Goal: Task Accomplishment & Management: Manage account settings

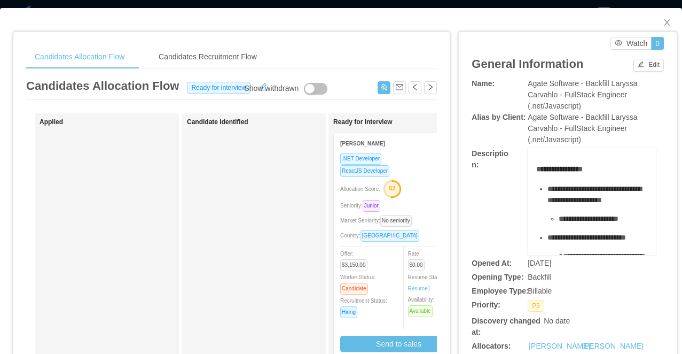
scroll to position [0, 71]
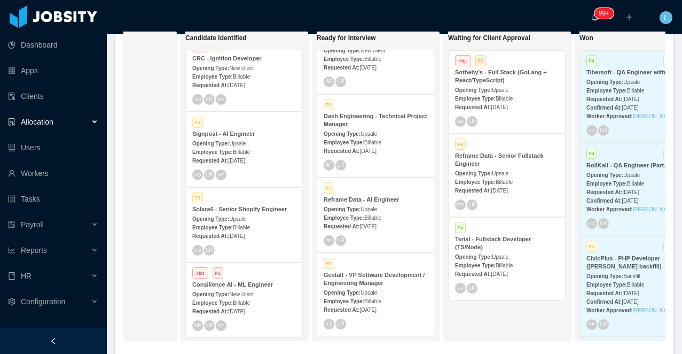
scroll to position [17, 0]
click at [208, 208] on strong "Solara6 - Senior Shopify Engineer" at bounding box center [239, 207] width 95 height 6
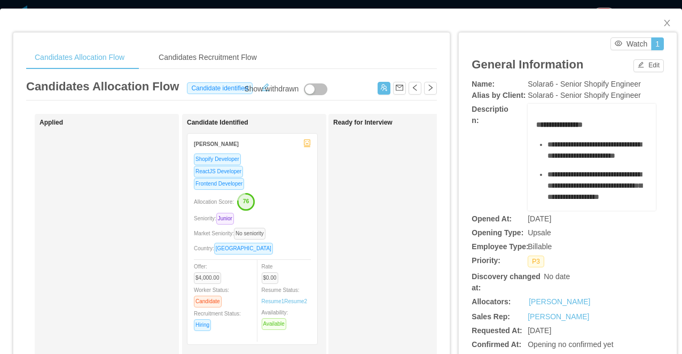
click at [347, 7] on div "**********" at bounding box center [341, 177] width 682 height 354
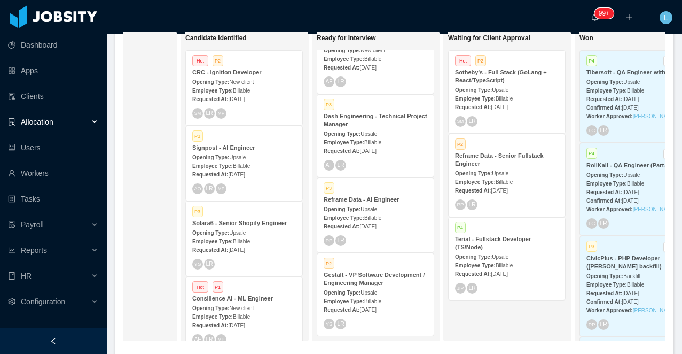
click at [235, 83] on span "New client" at bounding box center [241, 82] width 25 height 6
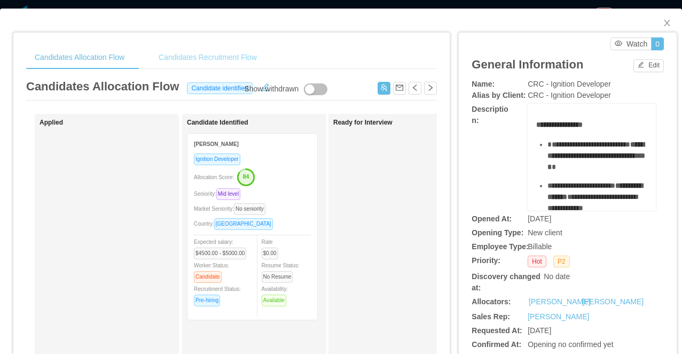
click at [205, 46] on div "Candidates Recruitment Flow" at bounding box center [207, 57] width 115 height 24
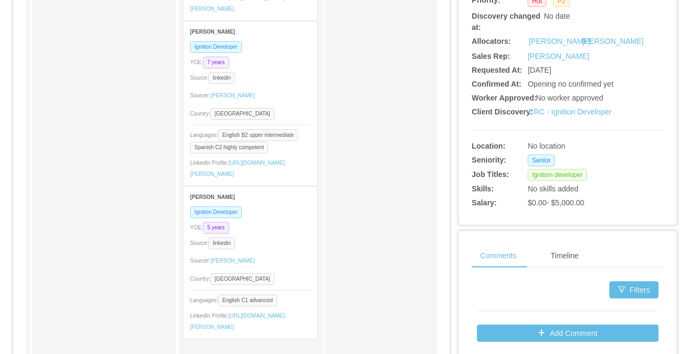
scroll to position [262, 0]
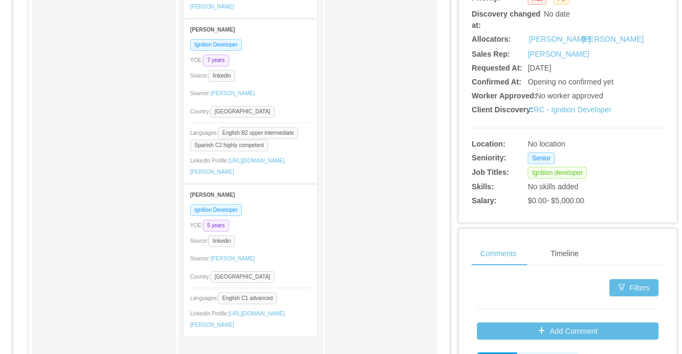
click at [278, 261] on div "Ignition Developer YOE: 5 years Source: linkedin Sourcer: Sabino Contreras Coun…" at bounding box center [251, 270] width 134 height 132
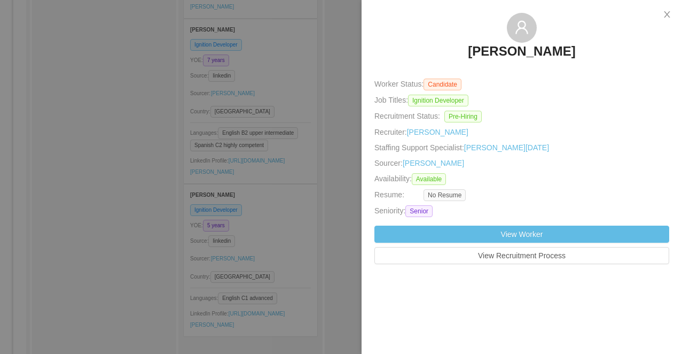
drag, startPoint x: 643, startPoint y: 67, endPoint x: 598, endPoint y: 68, distance: 44.9
click at [598, 68] on div "Rosalba Costilla Martínez Worker Status: Candidate Job Titles: Ignition Develop…" at bounding box center [522, 138] width 295 height 251
drag, startPoint x: 623, startPoint y: 55, endPoint x: 447, endPoint y: 53, distance: 175.8
click at [447, 53] on div "Rosalba Costilla Martínez" at bounding box center [522, 39] width 295 height 53
copy h3 "Rosalba Costilla Martínez"
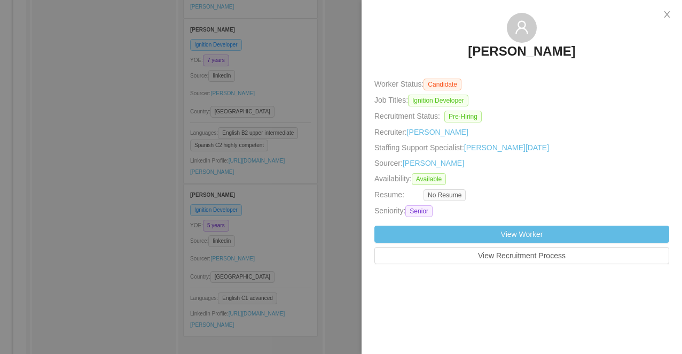
click at [327, 48] on div at bounding box center [341, 177] width 682 height 354
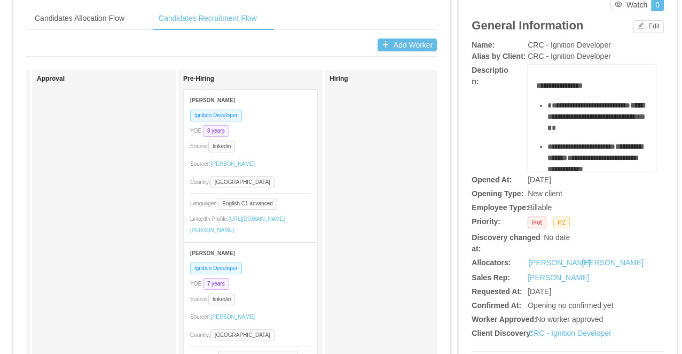
scroll to position [0, 0]
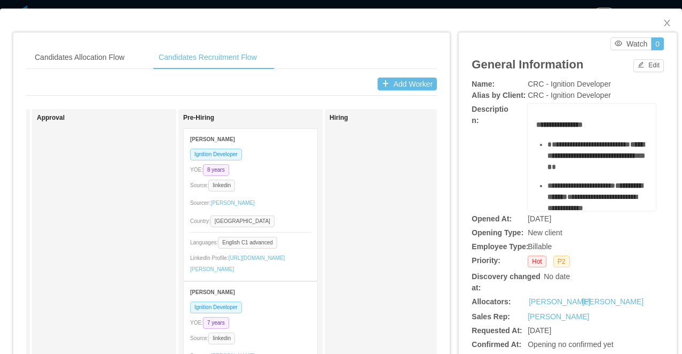
click at [303, 3] on div "Candidates Allocation Flow Candidates Recruitment Flow Candidates Allocation Fl…" at bounding box center [341, 177] width 682 height 354
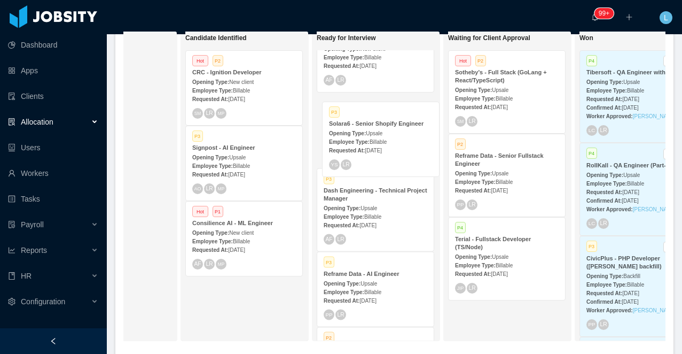
drag, startPoint x: 242, startPoint y: 236, endPoint x: 379, endPoint y: 136, distance: 169.4
click at [379, 136] on div "On Hold Looking for candidate Candidate Identified Hot P2 CRC - Ignition Develo…" at bounding box center [394, 190] width 542 height 318
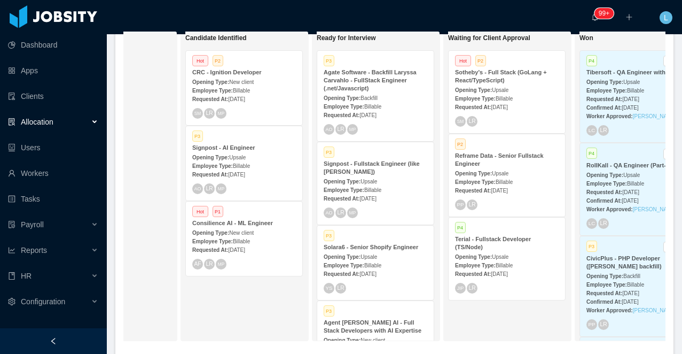
click at [369, 252] on div "Opening Type: Upsale" at bounding box center [376, 256] width 104 height 11
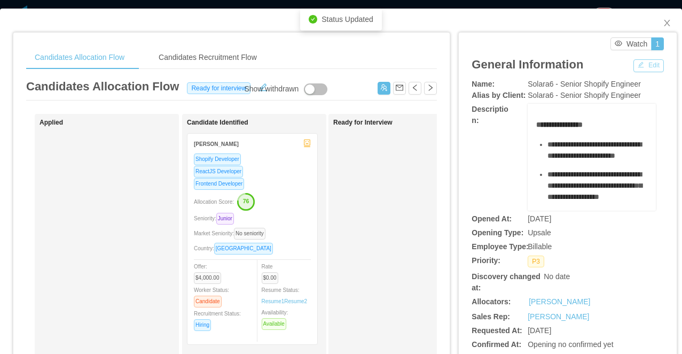
click at [638, 66] on button "Edit" at bounding box center [649, 65] width 30 height 13
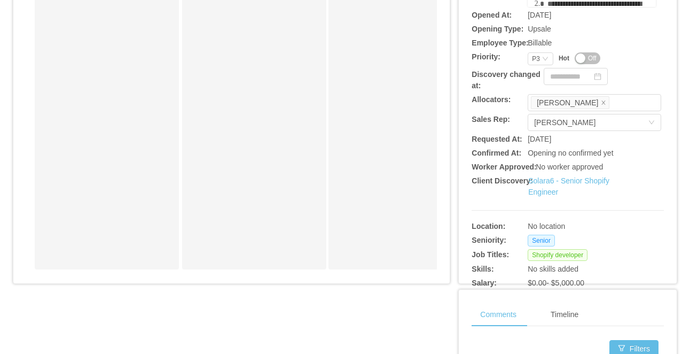
click at [589, 64] on span "Off" at bounding box center [592, 58] width 9 height 11
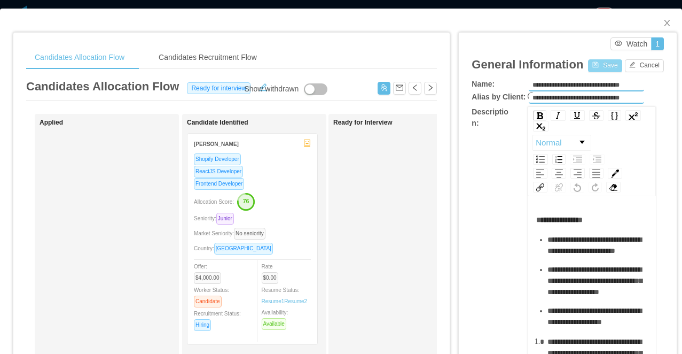
click at [599, 63] on button "Save" at bounding box center [605, 65] width 34 height 13
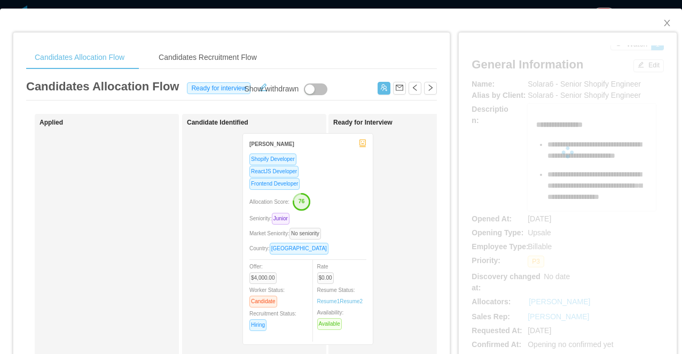
drag, startPoint x: 294, startPoint y: 199, endPoint x: 387, endPoint y: 198, distance: 92.4
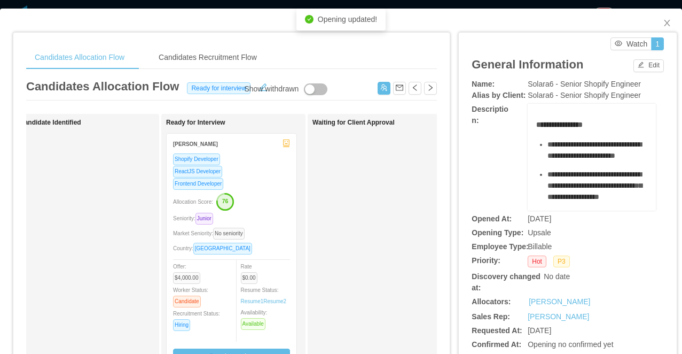
scroll to position [18, 0]
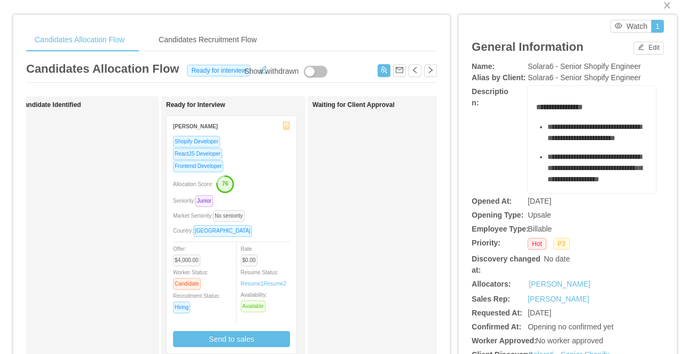
click at [268, 189] on div "Allocation Score: 76" at bounding box center [231, 183] width 117 height 17
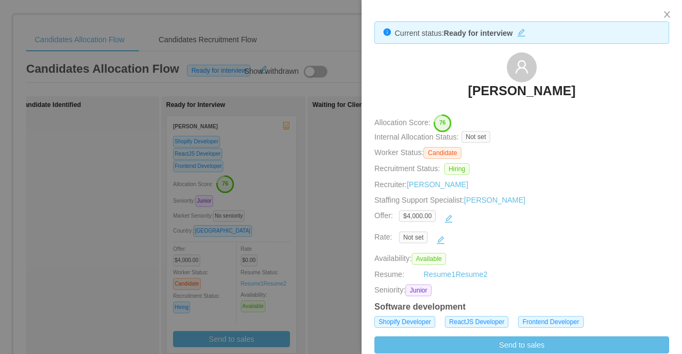
click at [300, 174] on div at bounding box center [341, 177] width 682 height 354
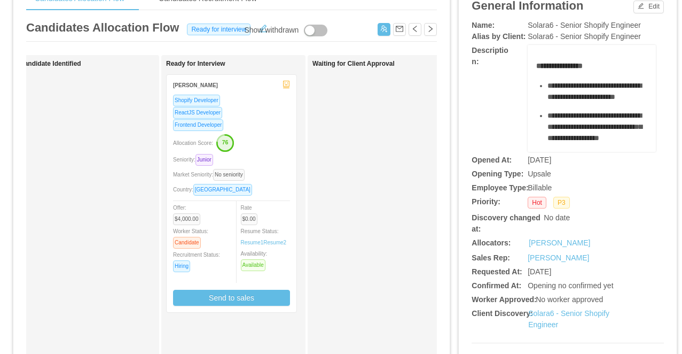
scroll to position [59, 0]
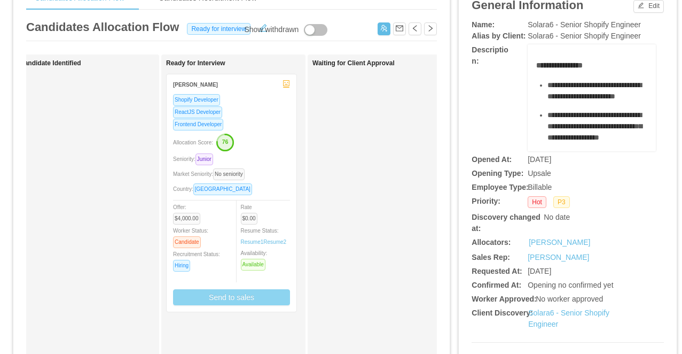
click at [237, 297] on button "Send to sales" at bounding box center [231, 297] width 117 height 16
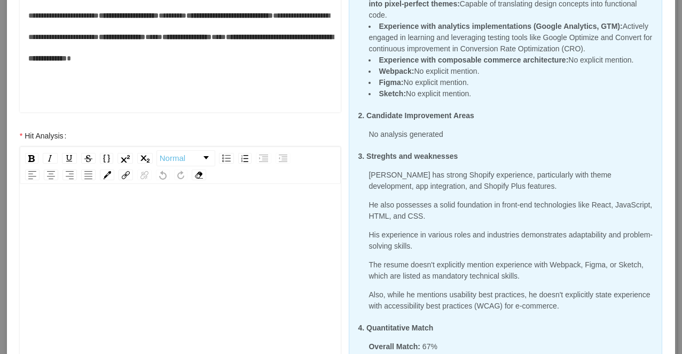
scroll to position [24, 0]
click at [220, 255] on div "rdw-editor" at bounding box center [180, 271] width 305 height 187
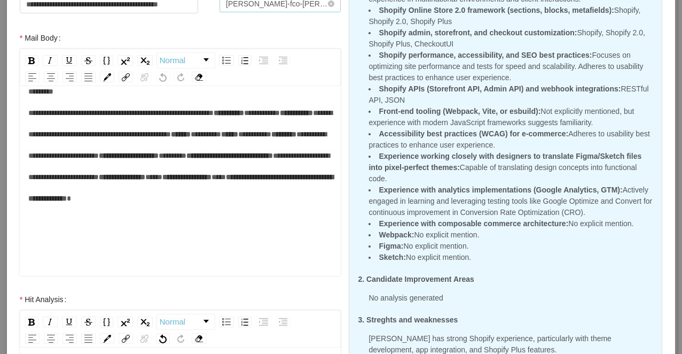
scroll to position [161, 0]
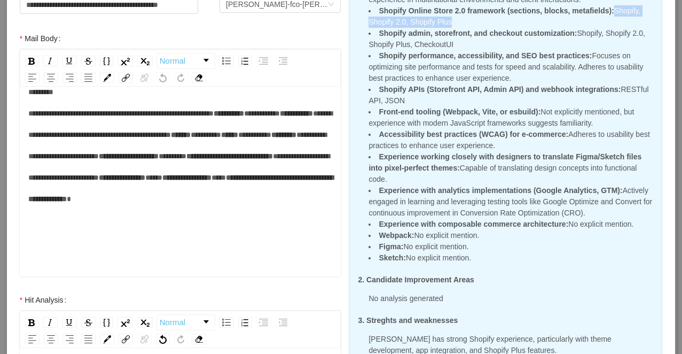
drag, startPoint x: 625, startPoint y: 21, endPoint x: 617, endPoint y: 12, distance: 12.5
click at [617, 12] on li "Shopify Online Store 2.0 framework (sections, blocks, metafields) : Shopify, Sh…" at bounding box center [511, 16] width 285 height 22
copy li "Shopify, Shopify 2.0, Shopify Plus"
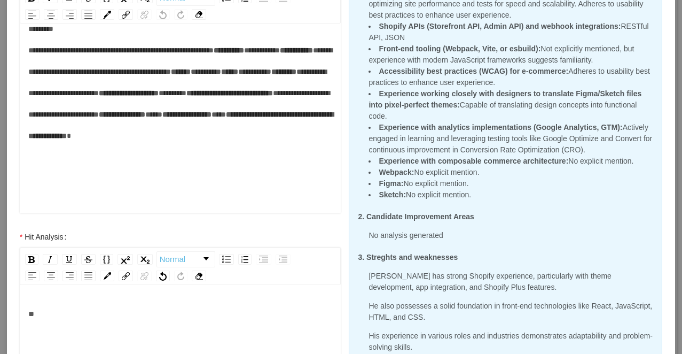
scroll to position [244, 0]
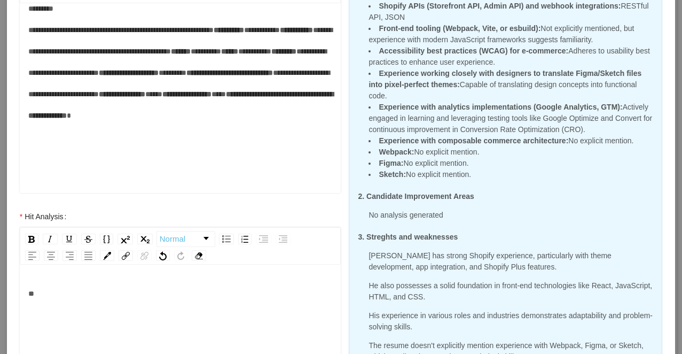
click at [87, 295] on div "**" at bounding box center [180, 293] width 305 height 21
click at [114, 294] on span "**********" at bounding box center [90, 293] width 124 height 7
click at [259, 291] on div "**********" at bounding box center [180, 293] width 305 height 21
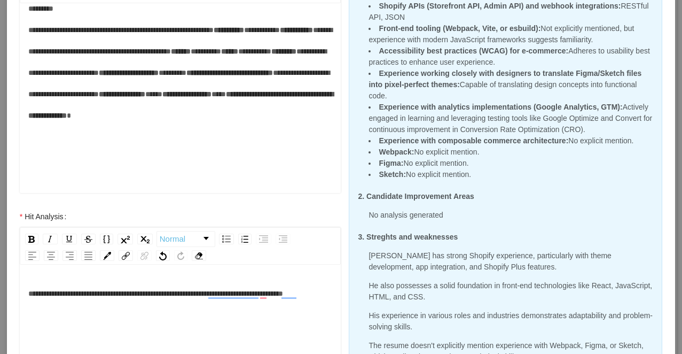
click at [241, 304] on div "**********" at bounding box center [180, 293] width 305 height 21
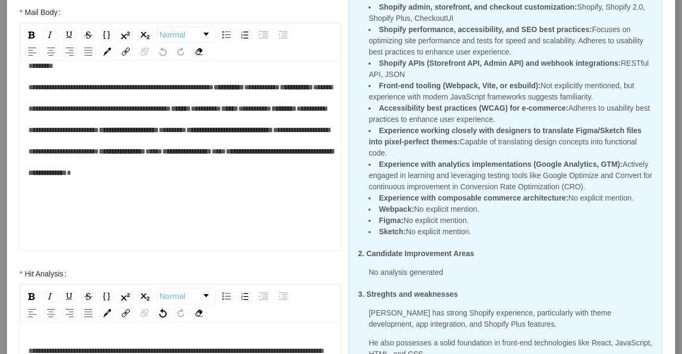
scroll to position [188, 0]
drag, startPoint x: 465, startPoint y: 21, endPoint x: 416, endPoint y: 20, distance: 48.6
click at [416, 20] on li "Shopify admin, storefront, and checkout customization : Shopify, Shopify 2.0, S…" at bounding box center [511, 12] width 285 height 22
copy li "CheckoutUI"
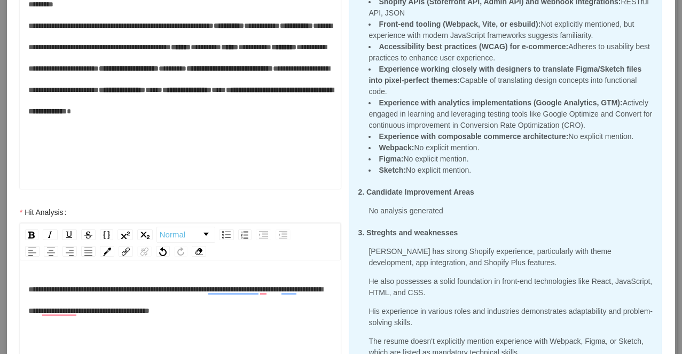
scroll to position [249, 0]
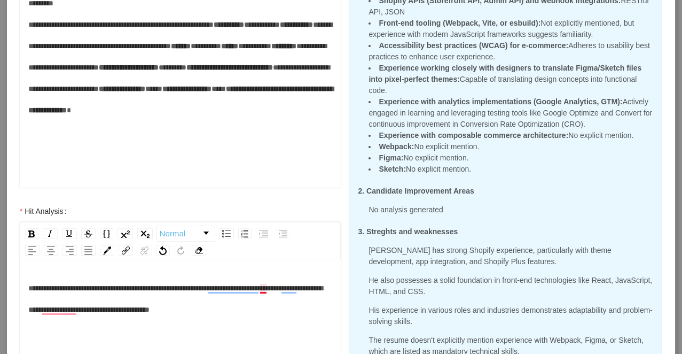
click at [264, 311] on div "**********" at bounding box center [180, 298] width 305 height 43
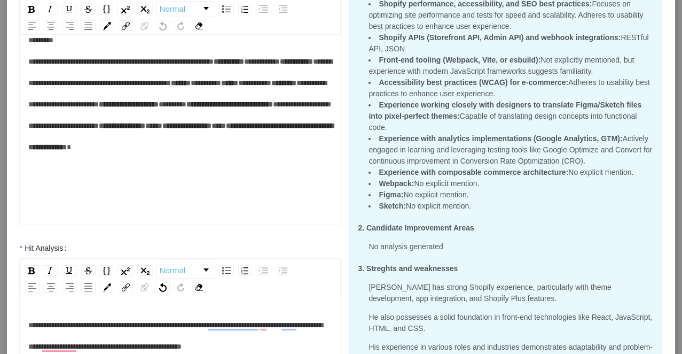
scroll to position [206, 0]
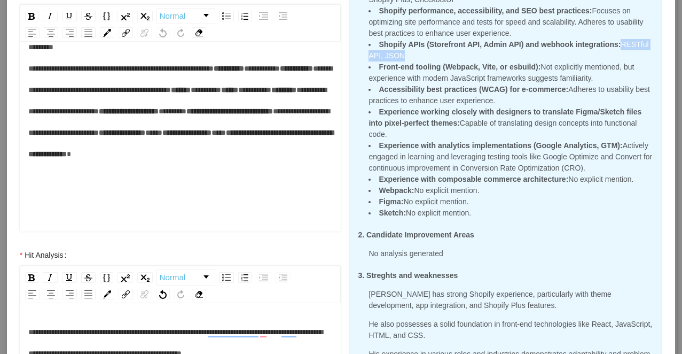
drag, startPoint x: 621, startPoint y: 44, endPoint x: 621, endPoint y: 52, distance: 8.5
click at [621, 52] on li "Shopify APIs (Storefront API, Admin API) and webhook integrations : RESTful API…" at bounding box center [511, 50] width 285 height 22
copy li "RESTful API, JSON"
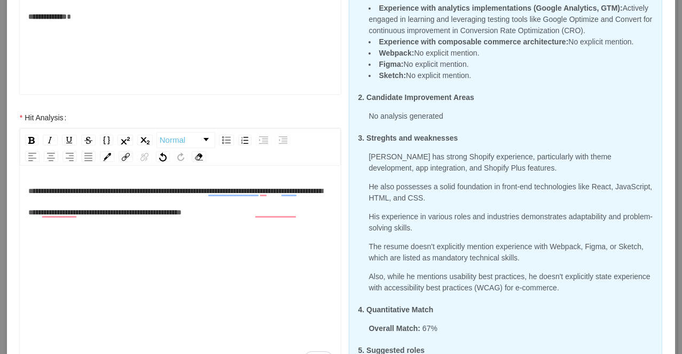
scroll to position [5, 0]
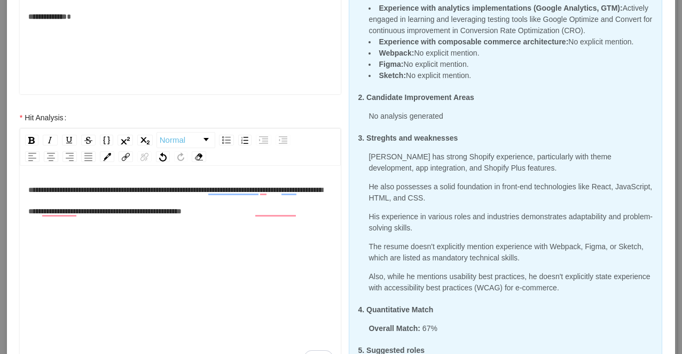
click at [311, 215] on div "**********" at bounding box center [180, 200] width 305 height 43
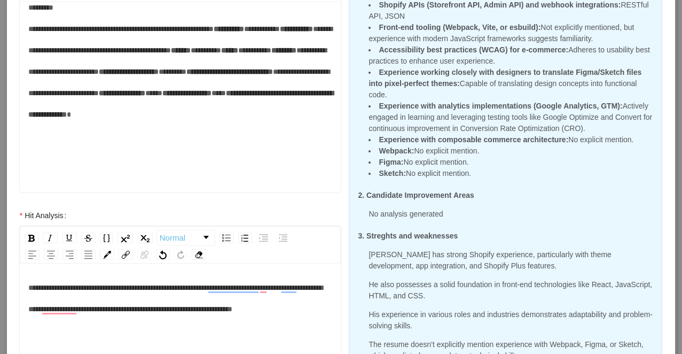
scroll to position [246, 0]
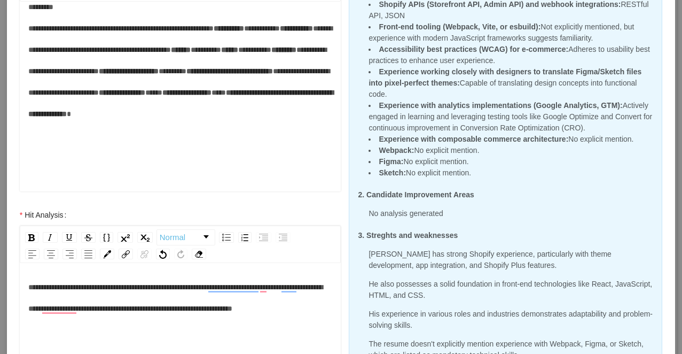
click at [44, 312] on span "**********" at bounding box center [175, 297] width 294 height 29
click at [83, 319] on div "**********" at bounding box center [180, 297] width 305 height 43
drag, startPoint x: 131, startPoint y: 332, endPoint x: 94, endPoint y: 332, distance: 37.4
click at [94, 319] on div "**********" at bounding box center [180, 297] width 305 height 43
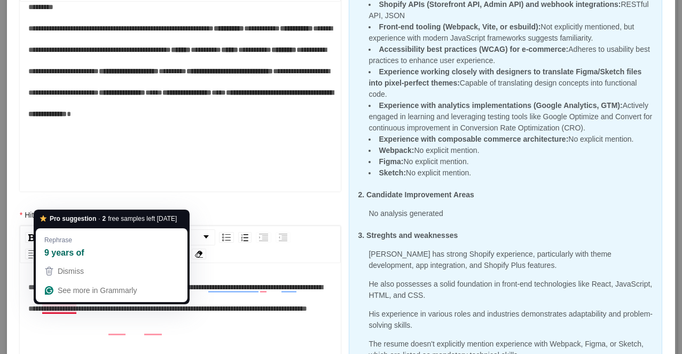
click at [59, 310] on span "**********" at bounding box center [175, 297] width 294 height 29
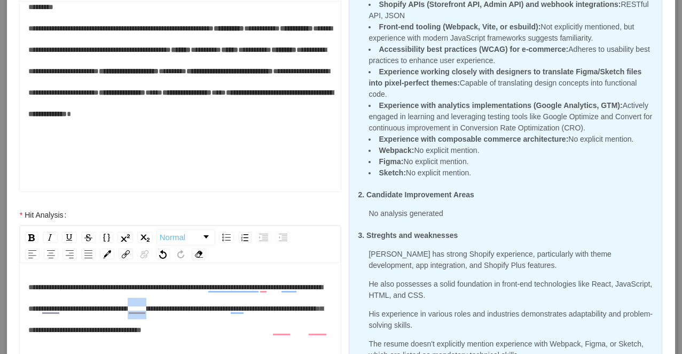
drag, startPoint x: 249, startPoint y: 310, endPoint x: 225, endPoint y: 311, distance: 23.5
click at [225, 311] on span "**********" at bounding box center [175, 308] width 295 height 50
click at [83, 287] on span "**********" at bounding box center [175, 308] width 295 height 50
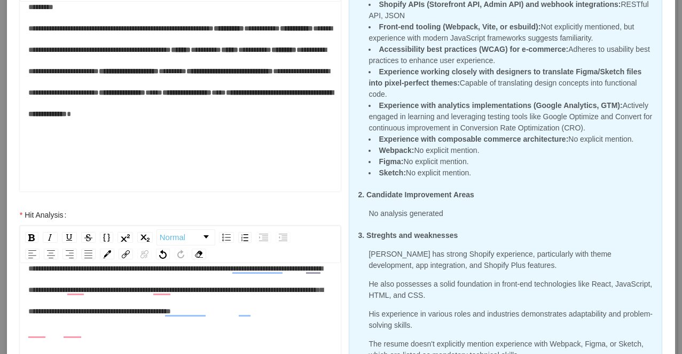
click at [193, 322] on div "**********" at bounding box center [180, 290] width 305 height 64
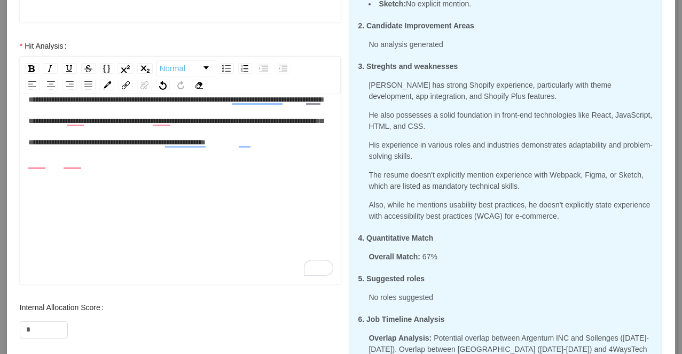
scroll to position [418, 0]
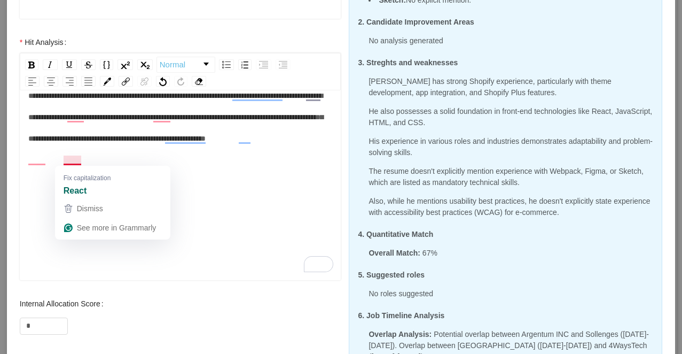
click at [62, 142] on span "**********" at bounding box center [175, 117] width 295 height 50
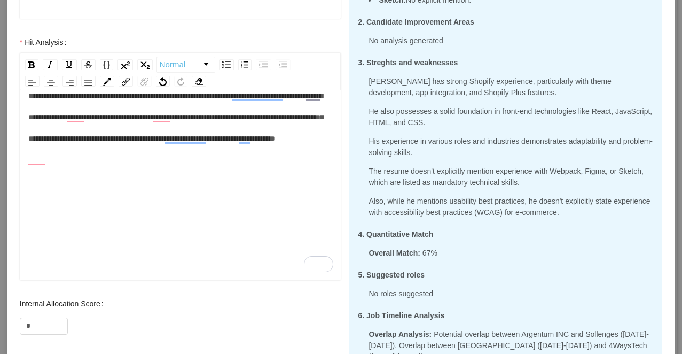
scroll to position [21, 0]
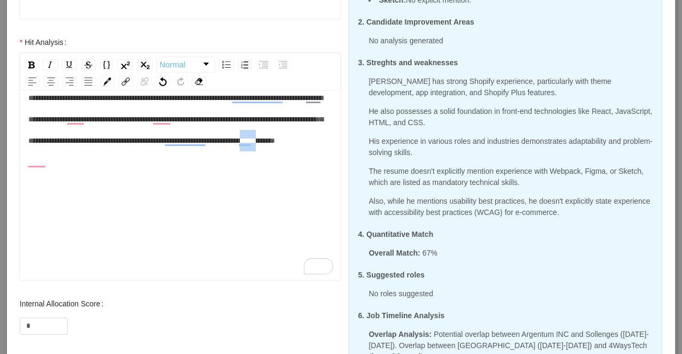
drag, startPoint x: 186, startPoint y: 162, endPoint x: 170, endPoint y: 162, distance: 16.6
click at [170, 144] on span "**********" at bounding box center [175, 119] width 295 height 50
click at [245, 151] on div "**********" at bounding box center [180, 119] width 305 height 64
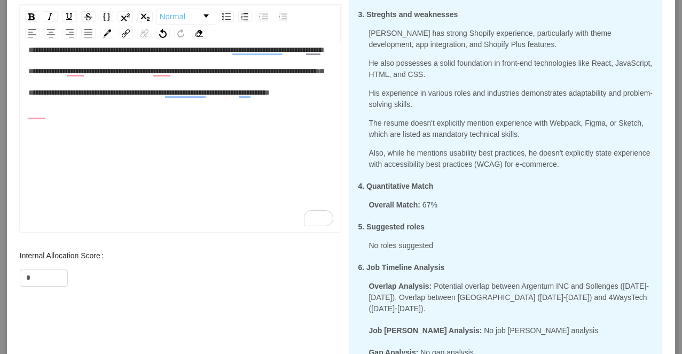
scroll to position [24, 0]
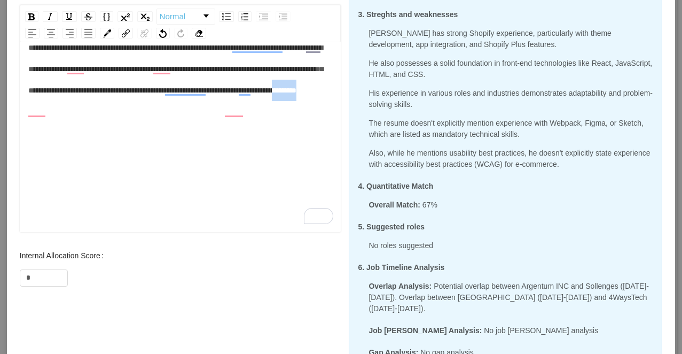
drag, startPoint x: 272, startPoint y: 119, endPoint x: 214, endPoint y: 118, distance: 58.2
click at [214, 101] on div "**********" at bounding box center [180, 69] width 305 height 64
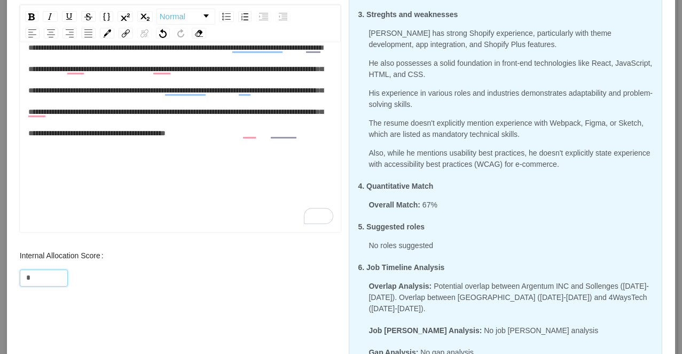
drag, startPoint x: 35, startPoint y: 276, endPoint x: 13, endPoint y: 276, distance: 21.9
click at [13, 276] on div "Internal Allocation Score *" at bounding box center [180, 266] width 343 height 43
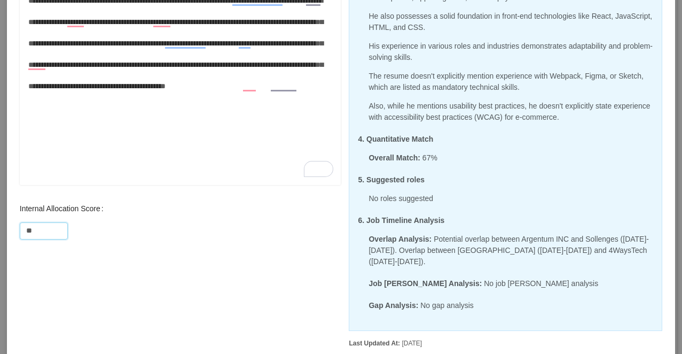
scroll to position [553, 0]
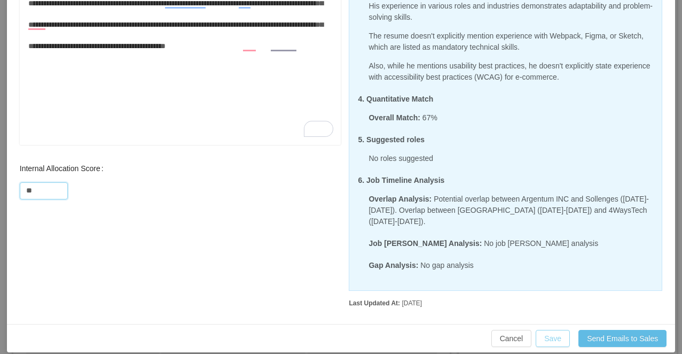
type input "**"
click at [552, 330] on button "Save" at bounding box center [553, 338] width 34 height 17
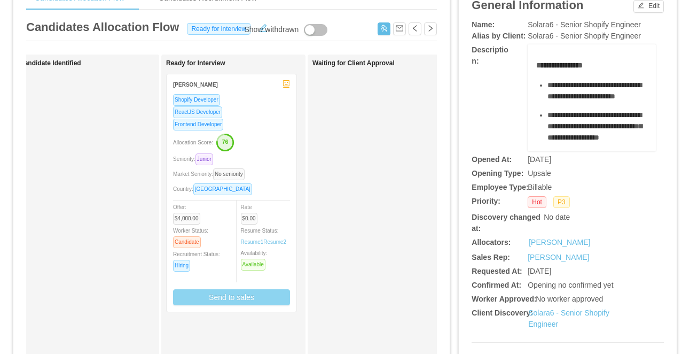
scroll to position [500, 0]
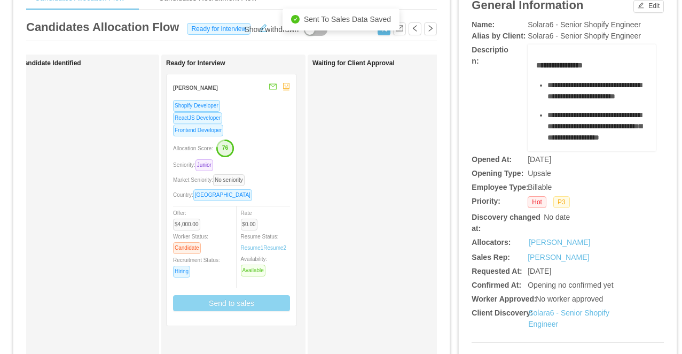
click at [269, 142] on div "Allocation Score: 76" at bounding box center [231, 147] width 117 height 17
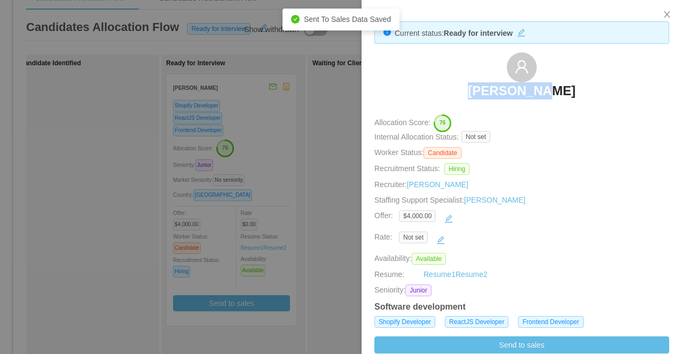
drag, startPoint x: 602, startPoint y: 98, endPoint x: 455, endPoint y: 97, distance: 147.5
click at [455, 97] on div "Juan Rojas" at bounding box center [522, 78] width 295 height 53
copy h3 "Juan Rojas"
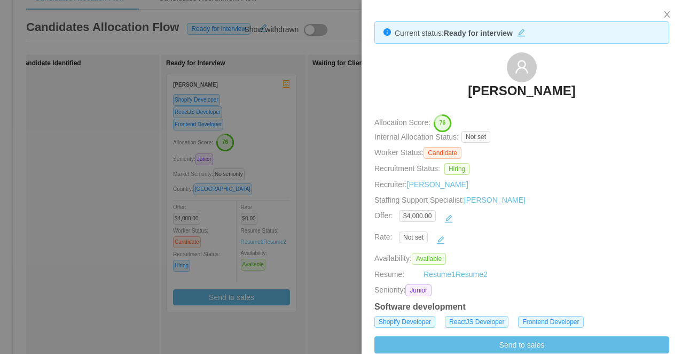
click at [274, 120] on div at bounding box center [341, 177] width 682 height 354
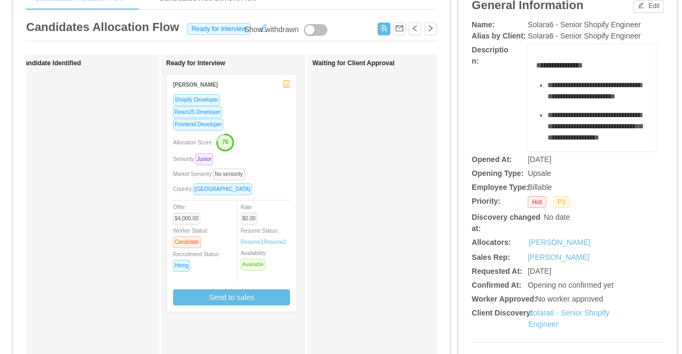
scroll to position [0, 0]
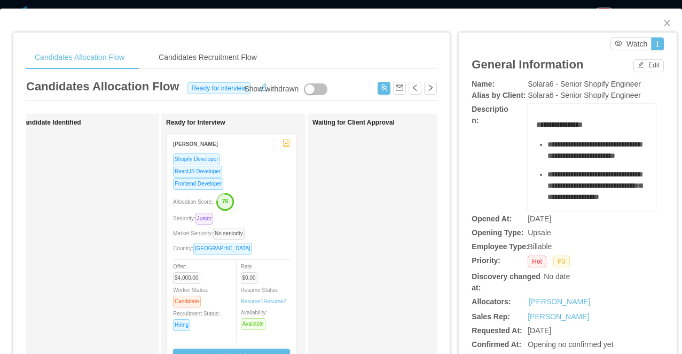
click at [263, 5] on div "**********" at bounding box center [341, 177] width 682 height 354
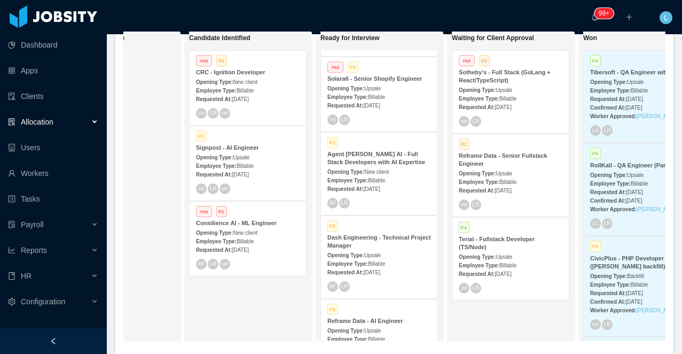
scroll to position [291, 0]
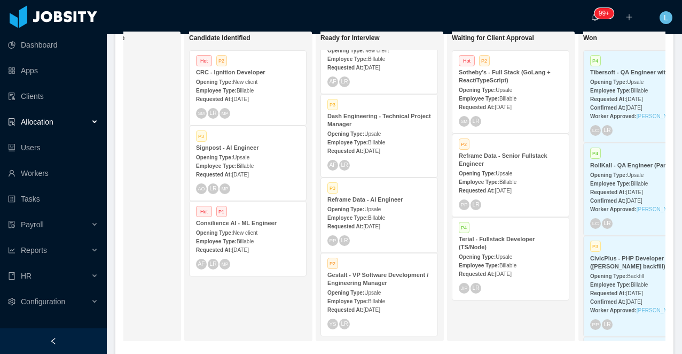
click at [253, 168] on span "Billable" at bounding box center [245, 166] width 17 height 6
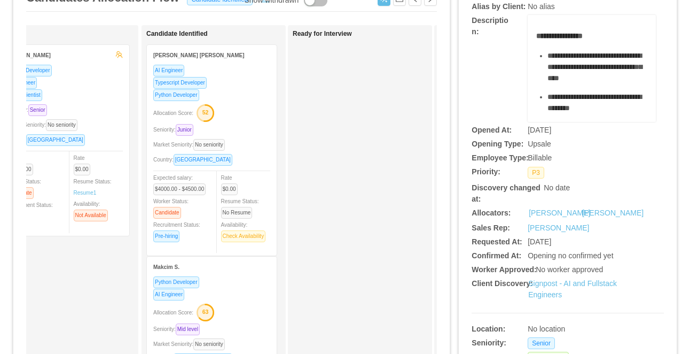
scroll to position [91, 0]
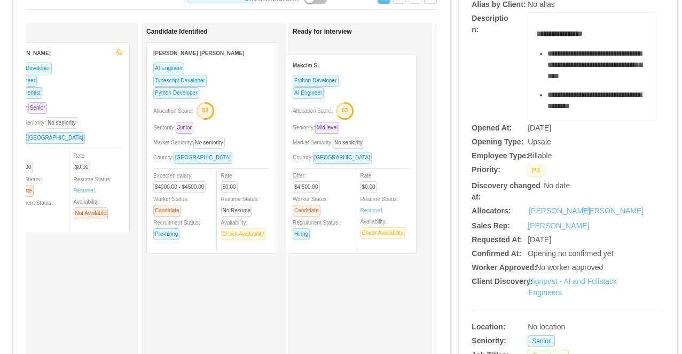
drag, startPoint x: 241, startPoint y: 292, endPoint x: 380, endPoint y: 93, distance: 243.2
click at [380, 93] on div "Applied Lucca Prado Python Developer AI Engineer Data Scientist Seniority: Seni…" at bounding box center [231, 294] width 411 height 543
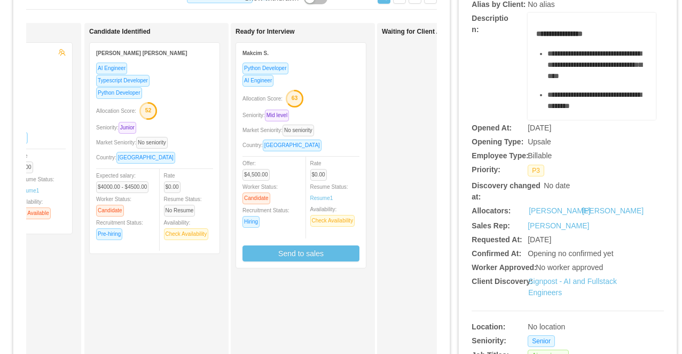
scroll to position [0, 101]
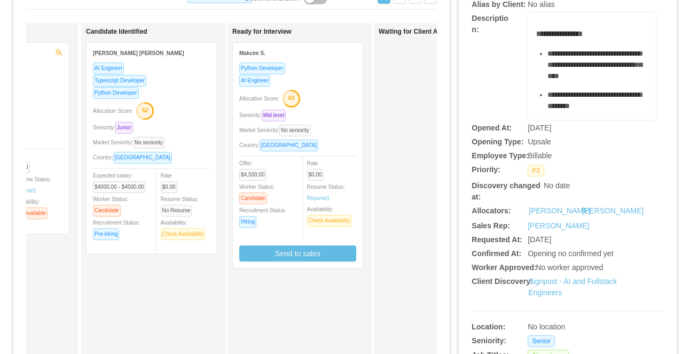
click at [324, 92] on div "Allocation Score: 63" at bounding box center [297, 97] width 117 height 17
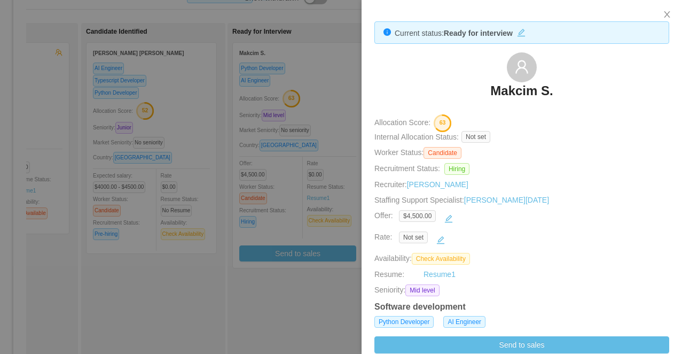
click at [314, 69] on div at bounding box center [341, 177] width 682 height 354
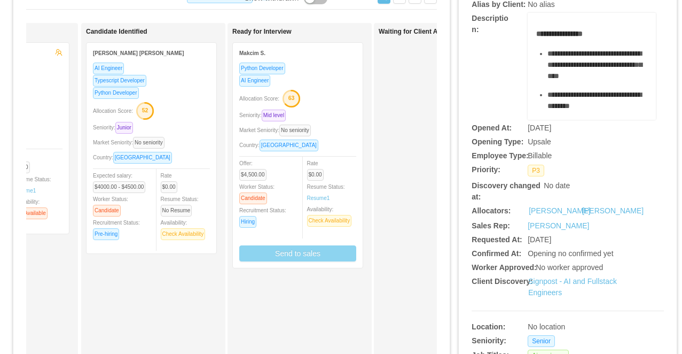
click at [295, 259] on button "Send to sales" at bounding box center [297, 253] width 117 height 16
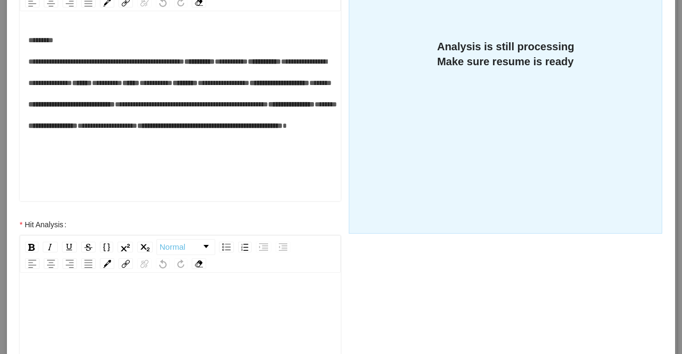
scroll to position [356, 0]
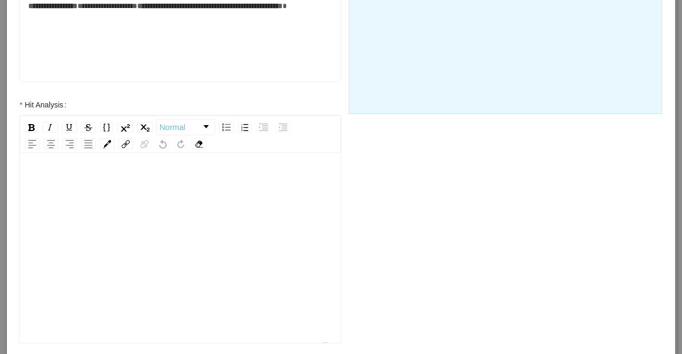
click at [188, 207] on div "To enrich screen reader interactions, please activate Accessibility in Grammarl…" at bounding box center [180, 264] width 305 height 187
paste div "To enrich screen reader interactions, please activate Accessibility in Grammarl…"
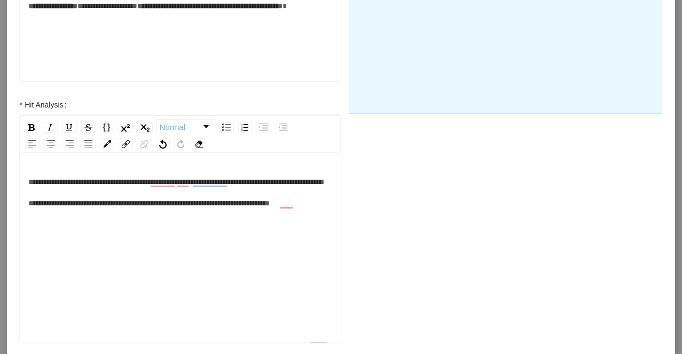
click at [153, 214] on div "**********" at bounding box center [180, 192] width 305 height 43
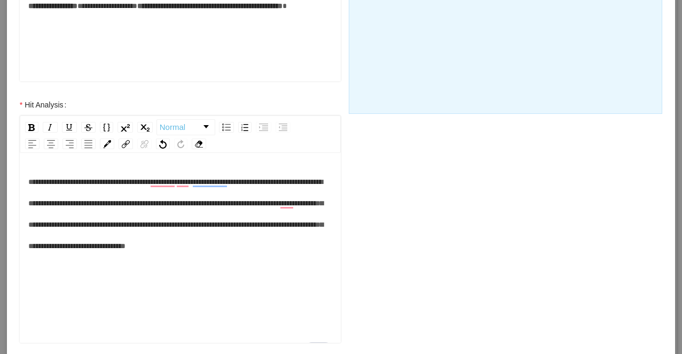
click at [132, 256] on div "**********" at bounding box center [180, 213] width 305 height 85
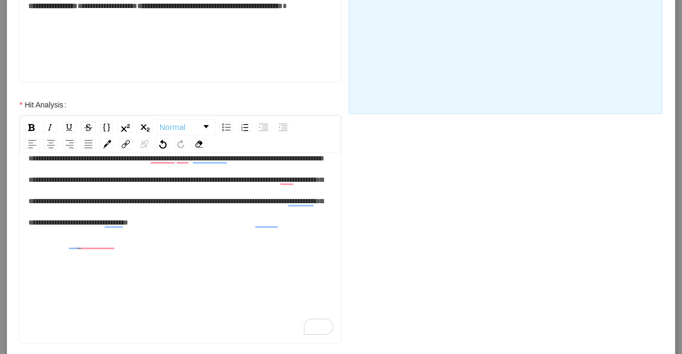
scroll to position [454, 0]
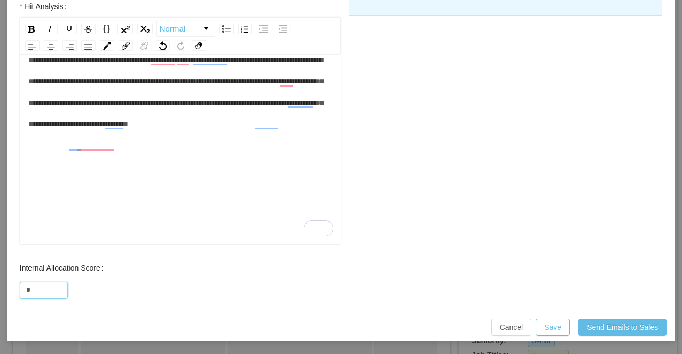
drag, startPoint x: 40, startPoint y: 285, endPoint x: 7, endPoint y: 285, distance: 32.6
type input "**"
click at [545, 323] on button "Save" at bounding box center [553, 326] width 34 height 17
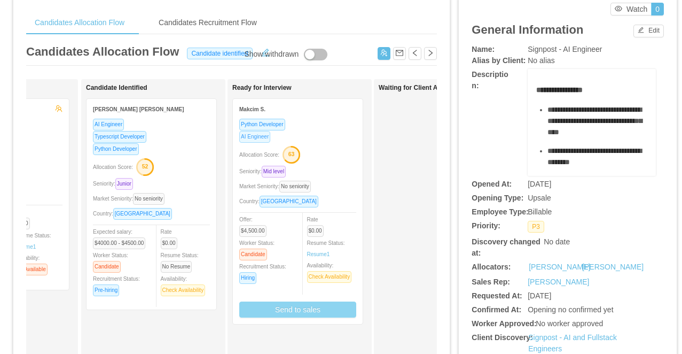
scroll to position [0, 0]
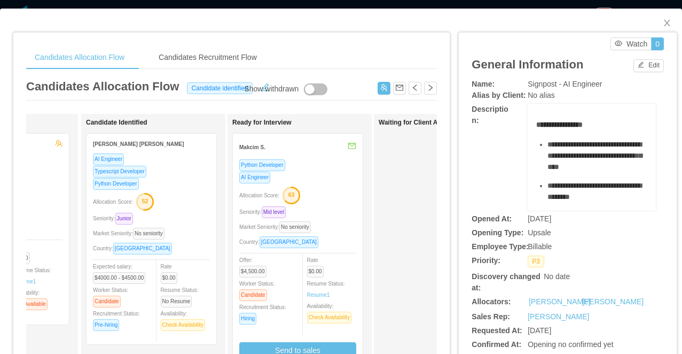
click at [256, 1] on div "Candidates Allocation Flow Candidates Recruitment Flow Candidates Allocation Fl…" at bounding box center [341, 177] width 682 height 354
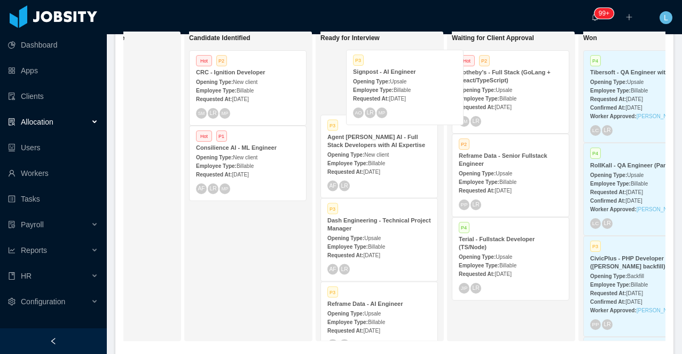
drag, startPoint x: 249, startPoint y: 230, endPoint x: 405, endPoint y: 79, distance: 217.6
click at [405, 79] on div "On Hold Looking for candidate Candidate Identified Hot P2 CRC - Ignition Develo…" at bounding box center [394, 190] width 542 height 318
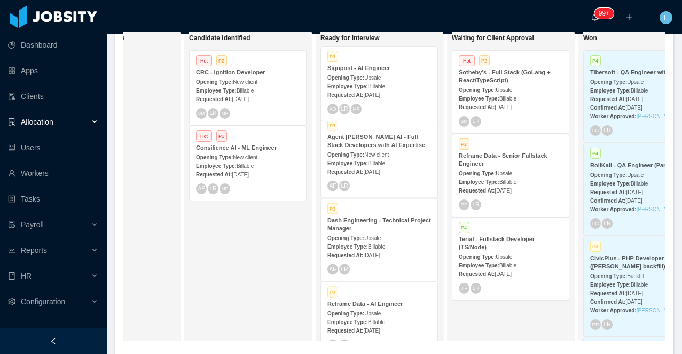
scroll to position [255, 0]
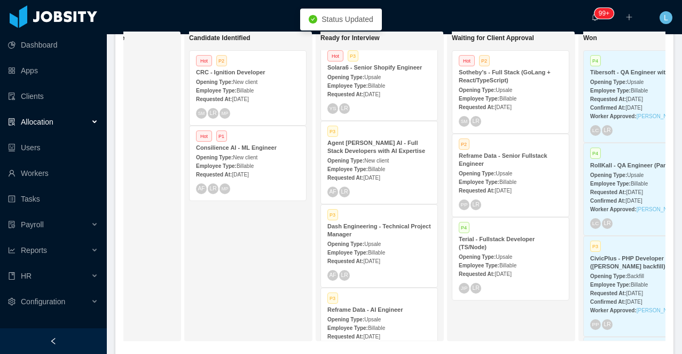
click at [230, 80] on strong "Opening Type:" at bounding box center [214, 82] width 37 height 6
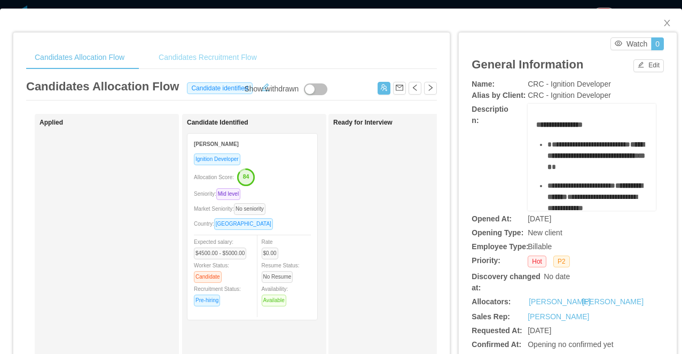
click at [202, 51] on div "Candidates Recruitment Flow" at bounding box center [207, 57] width 115 height 24
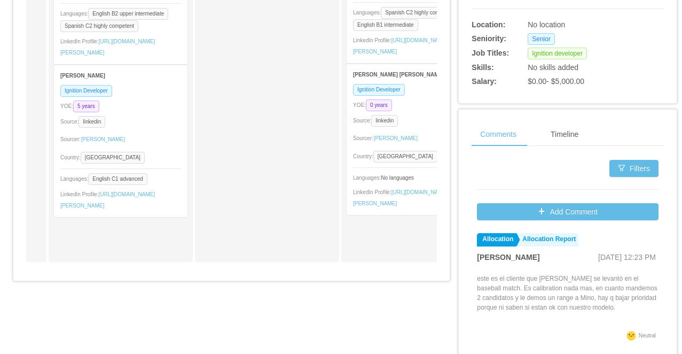
scroll to position [457, 0]
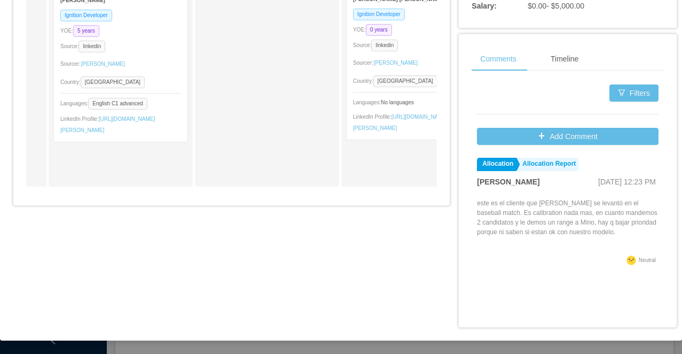
click at [155, 21] on div "Ignition Developer" at bounding box center [120, 15] width 121 height 12
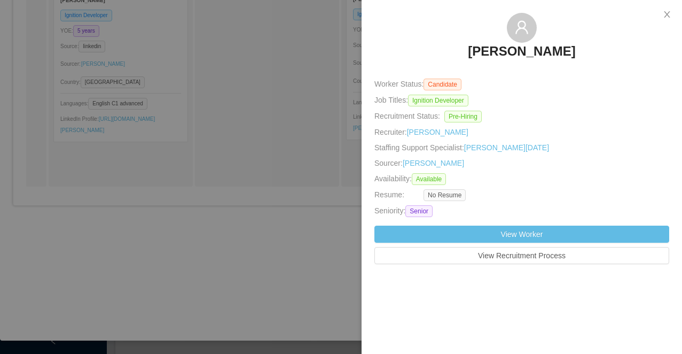
drag, startPoint x: 604, startPoint y: 48, endPoint x: 404, endPoint y: 48, distance: 199.8
click at [404, 48] on div "[PERSON_NAME]" at bounding box center [522, 39] width 295 height 53
copy h3 "[PERSON_NAME]"
click at [174, 72] on div at bounding box center [341, 177] width 682 height 354
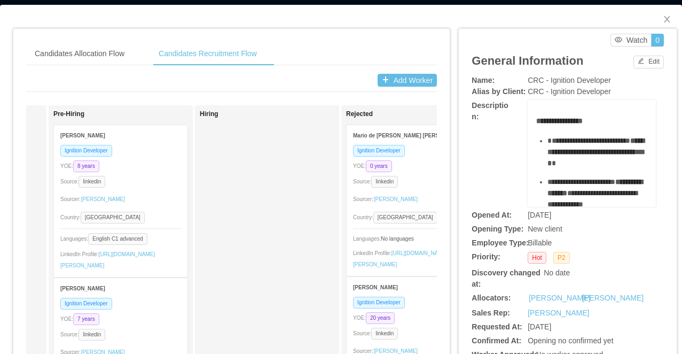
scroll to position [0, 0]
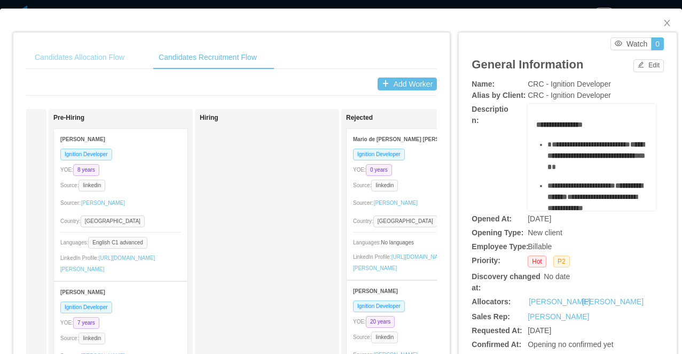
click at [93, 59] on div "Candidates Allocation Flow" at bounding box center [79, 57] width 107 height 24
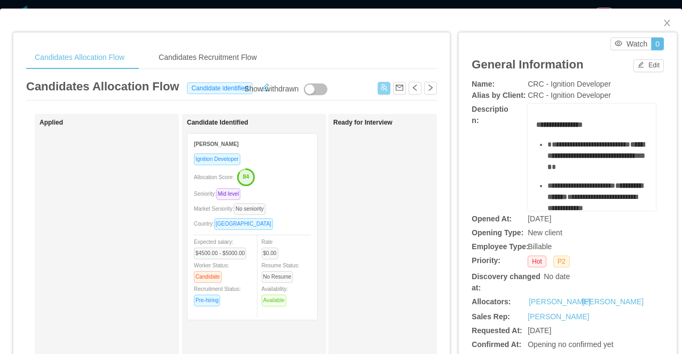
click at [380, 90] on button "button" at bounding box center [384, 88] width 13 height 13
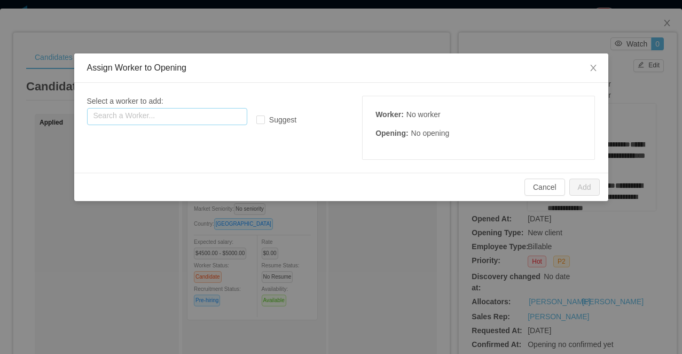
click at [199, 112] on input "text" at bounding box center [167, 116] width 160 height 17
paste input "**********"
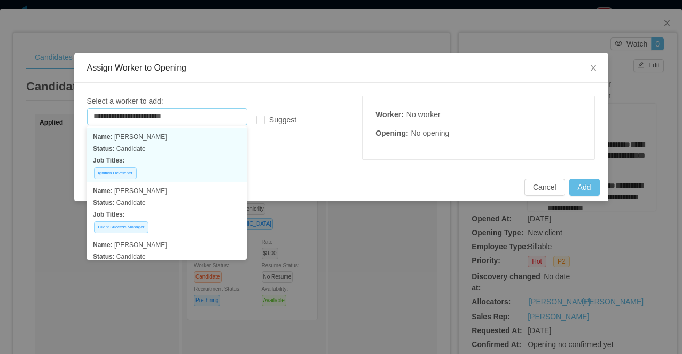
click at [202, 158] on p "Job Titles:" at bounding box center [166, 160] width 147 height 12
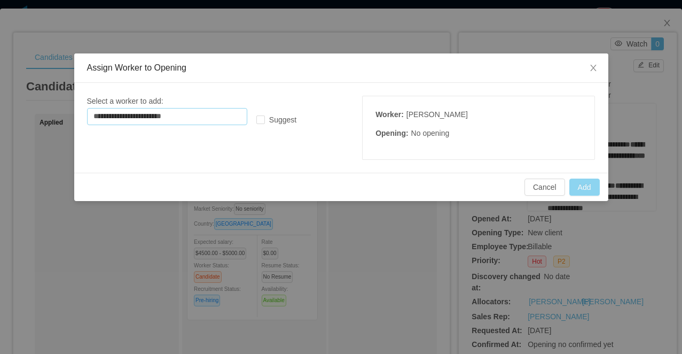
type input "**********"
click at [583, 185] on button "Add" at bounding box center [585, 186] width 30 height 17
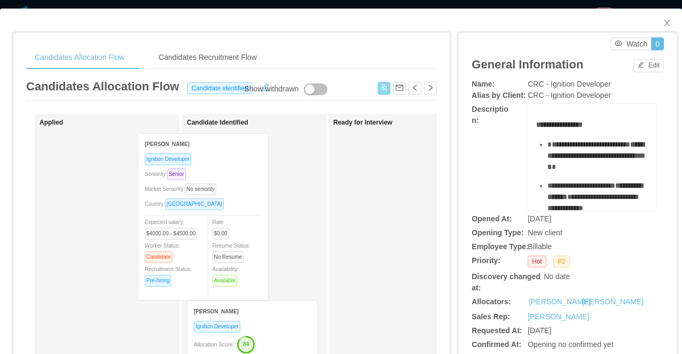
drag, startPoint x: 153, startPoint y: 171, endPoint x: 252, endPoint y: 171, distance: 98.8
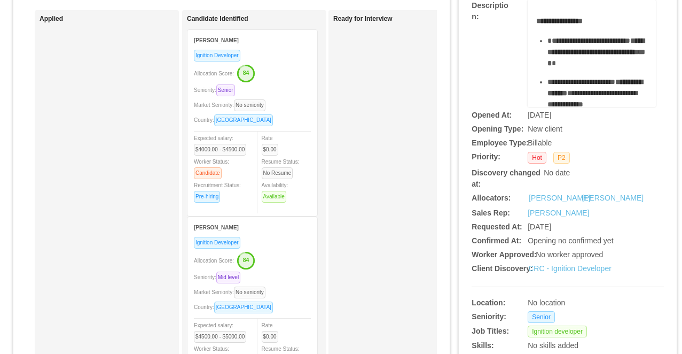
scroll to position [131, 0]
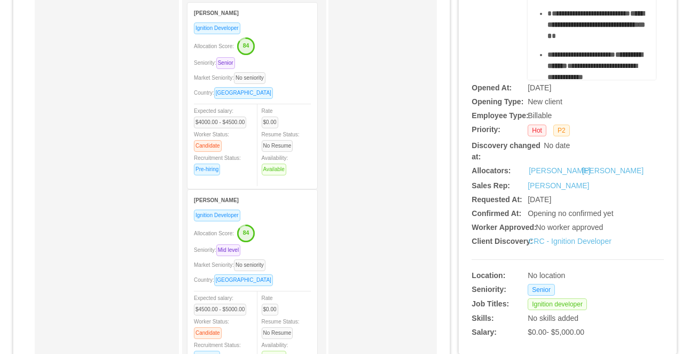
click at [249, 229] on text "84" at bounding box center [246, 232] width 6 height 6
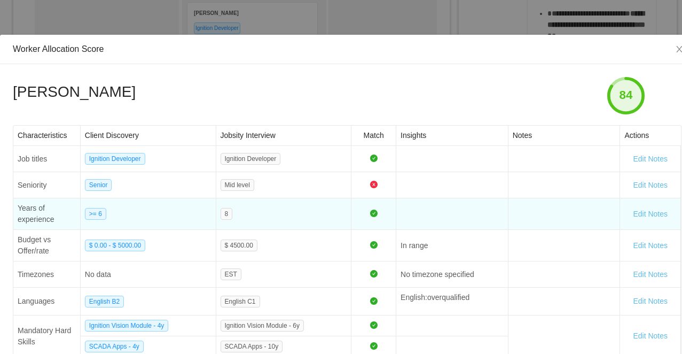
scroll to position [24, 0]
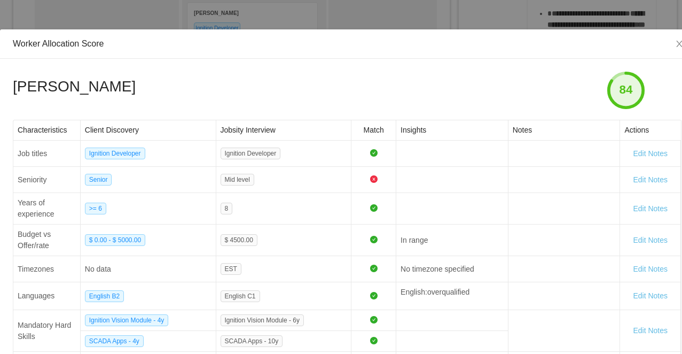
click at [268, 19] on div "Worker Allocation Score Erick Chaparro 84 Characteristics Client Discovery Jobs…" at bounding box center [341, 177] width 682 height 354
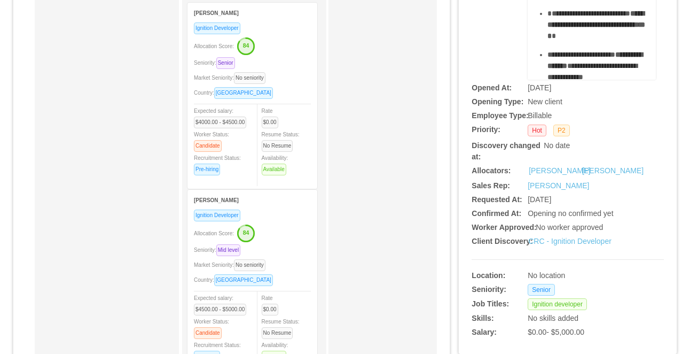
click at [254, 49] on icon "button" at bounding box center [246, 46] width 16 height 16
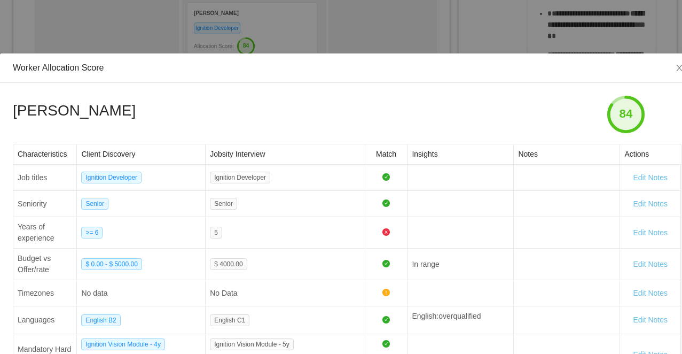
click at [261, 21] on div "Worker Allocation Score Rosalba Costilla Martínez 84 Characteristics Client Dis…" at bounding box center [341, 177] width 682 height 354
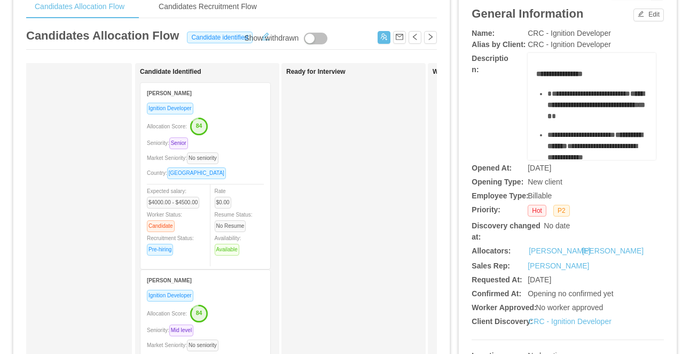
scroll to position [0, 0]
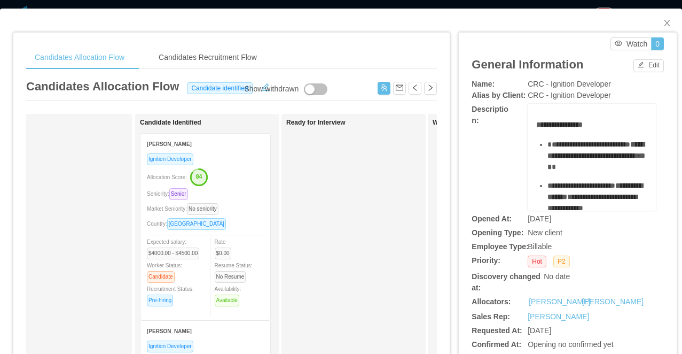
click at [222, 4] on div "Candidates Allocation Flow Candidates Recruitment Flow Candidates Allocation Fl…" at bounding box center [341, 177] width 682 height 354
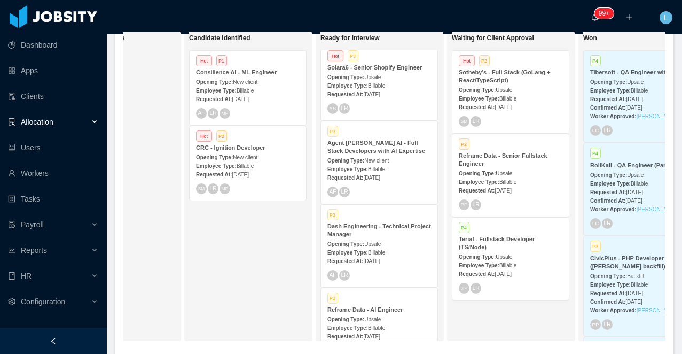
click at [498, 159] on strong "Reframe Data - Senior Fullstack Engineer" at bounding box center [503, 159] width 89 height 14
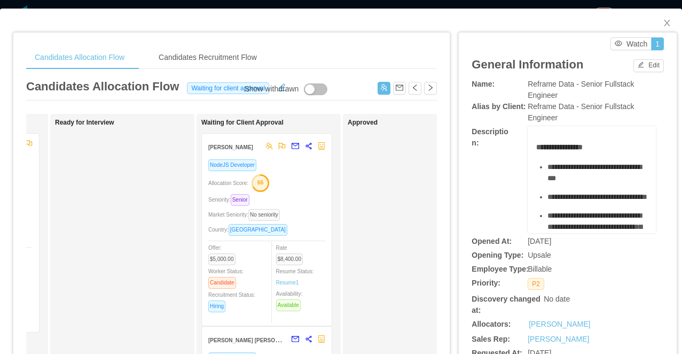
scroll to position [47, 0]
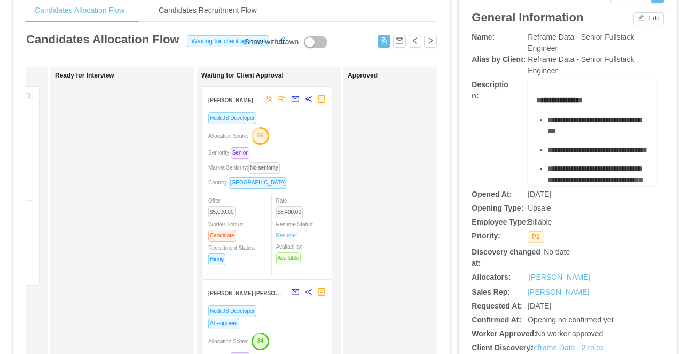
click at [303, 144] on div "NodeJS Developer Allocation Score: 66 Seniority: Senior Market Seniority: No se…" at bounding box center [266, 192] width 117 height 160
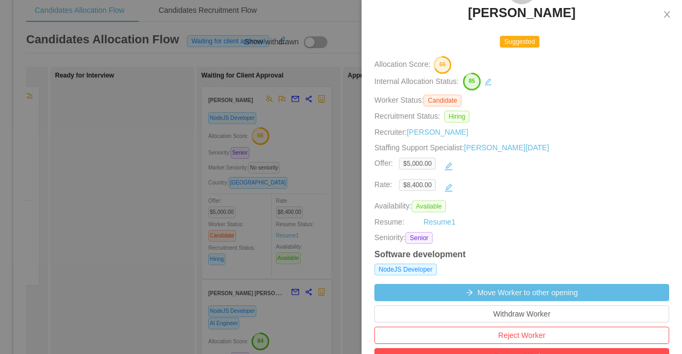
scroll to position [0, 0]
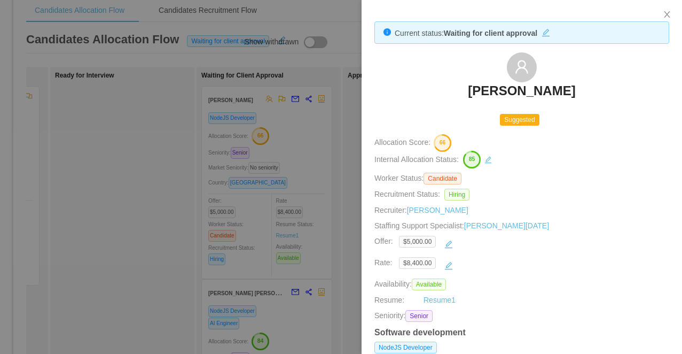
click at [319, 233] on div at bounding box center [341, 177] width 682 height 354
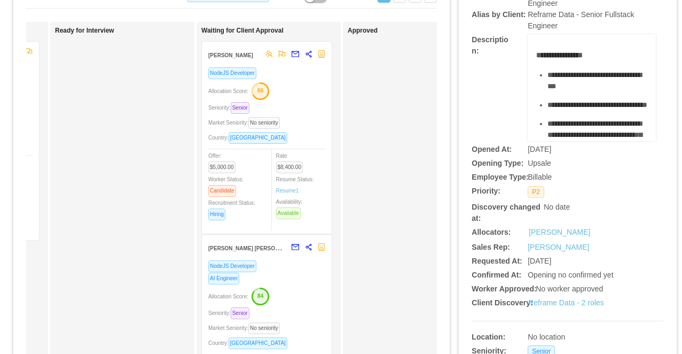
scroll to position [268, 0]
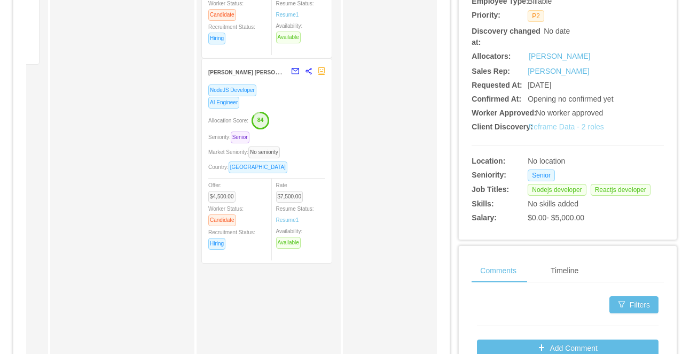
click at [567, 125] on link "Reframe Data - 2 roles" at bounding box center [566, 126] width 76 height 9
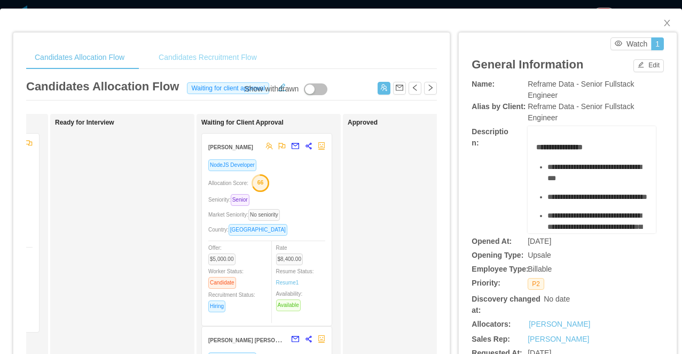
click at [201, 58] on div "Candidates Recruitment Flow" at bounding box center [207, 57] width 115 height 24
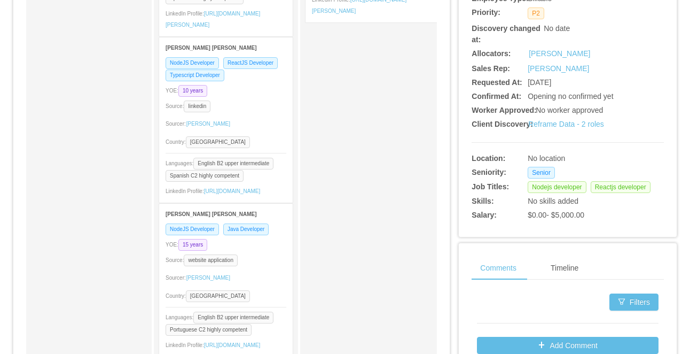
scroll to position [297, 0]
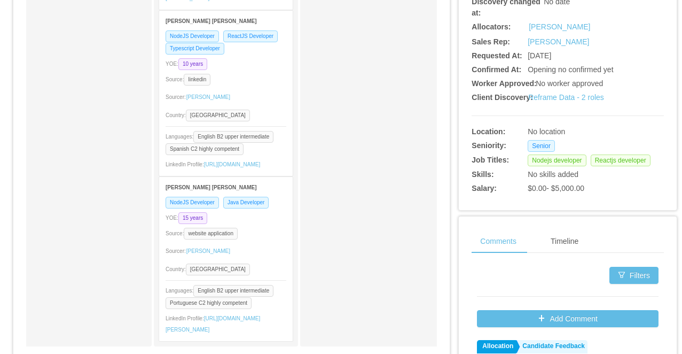
click at [263, 243] on div "Sourcer: Angela Barboza" at bounding box center [226, 251] width 121 height 17
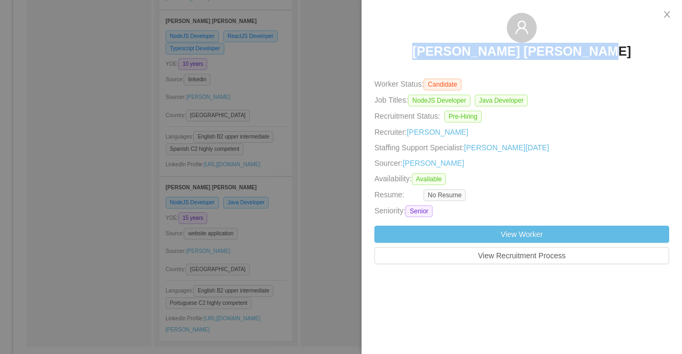
drag, startPoint x: 619, startPoint y: 54, endPoint x: 438, endPoint y: 40, distance: 182.2
click at [438, 40] on div "Wendel Kerr Correia Silva" at bounding box center [522, 39] width 295 height 53
copy h3 "Wendel Kerr Correia Silva"
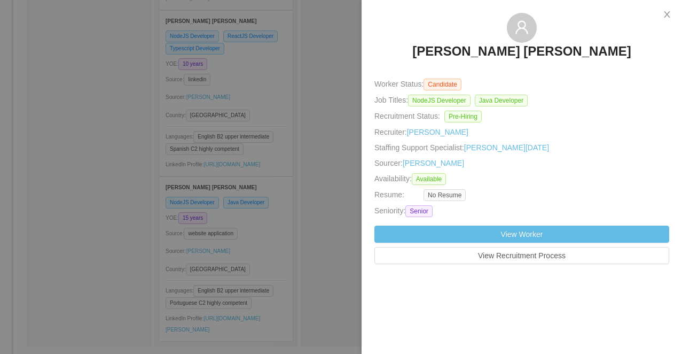
click at [243, 98] on div at bounding box center [341, 177] width 682 height 354
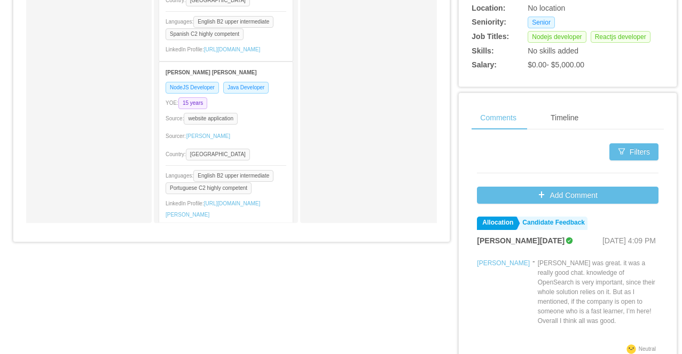
scroll to position [12, 0]
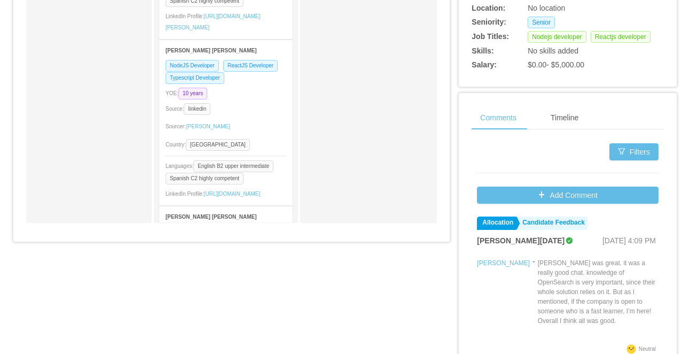
click at [253, 84] on div "NodeJS Developer ReactJS Developer Typescript Developer" at bounding box center [226, 71] width 121 height 25
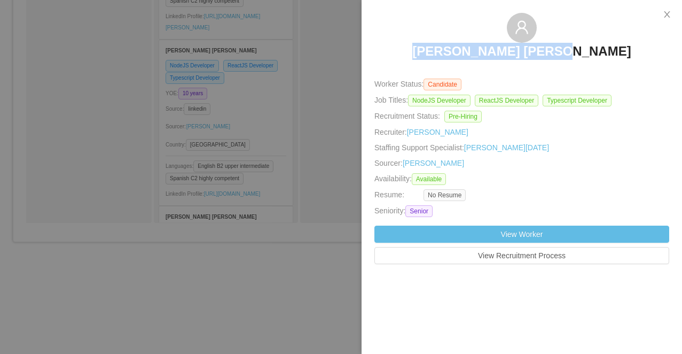
copy h3 "Jonathan Vargas Luna"
click at [183, 66] on div at bounding box center [341, 177] width 682 height 354
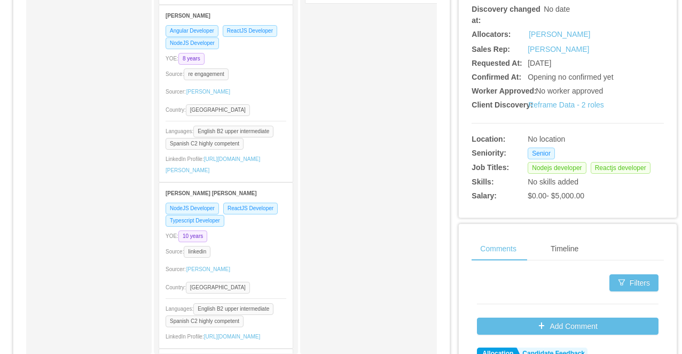
scroll to position [215, 0]
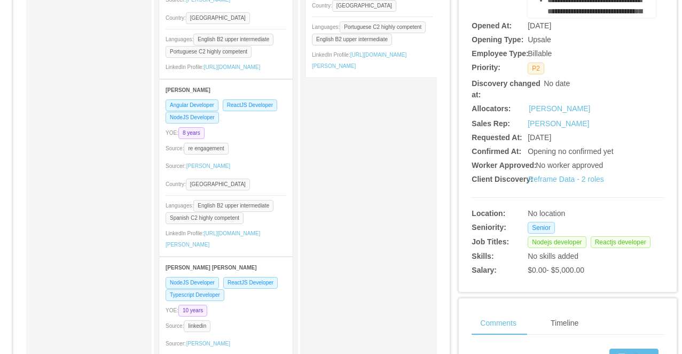
click at [266, 139] on div "YOE: 8 years" at bounding box center [226, 133] width 121 height 12
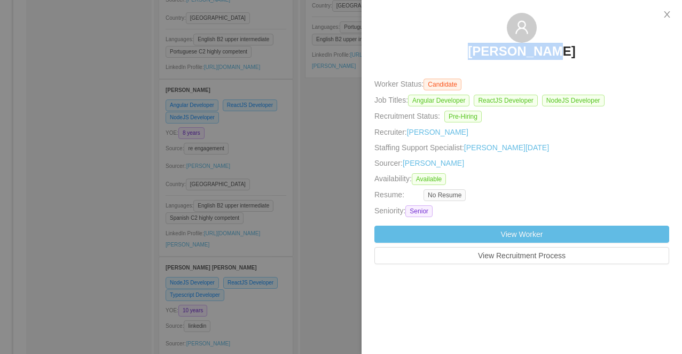
drag, startPoint x: 581, startPoint y: 46, endPoint x: 435, endPoint y: 51, distance: 145.4
click at [435, 51] on div "Daniel Sosa" at bounding box center [522, 39] width 295 height 53
click at [274, 139] on div at bounding box center [341, 177] width 682 height 354
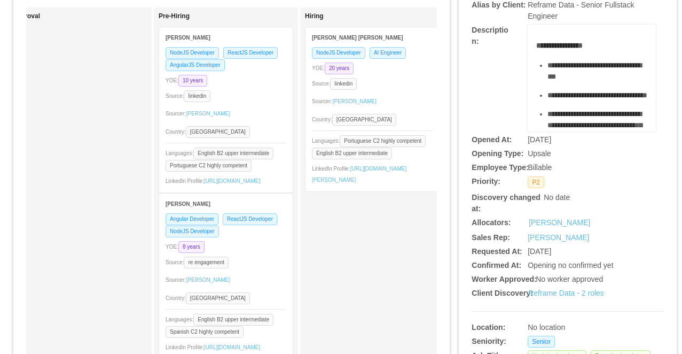
scroll to position [43, 0]
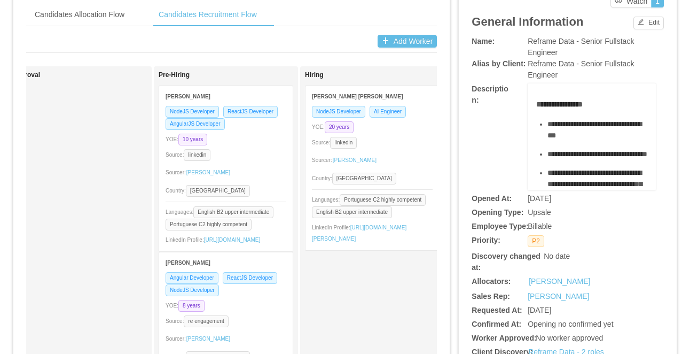
click at [264, 144] on div "NodeJS Developer ReactJS Developer AngularJS Developer YOE: 10 years Source: li…" at bounding box center [226, 178] width 134 height 146
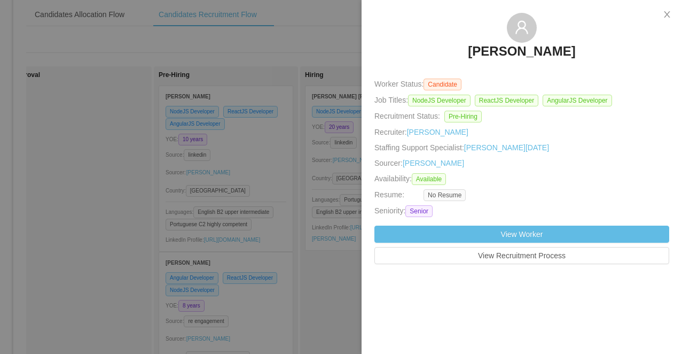
copy h3 "Alexandre Brandizzi"
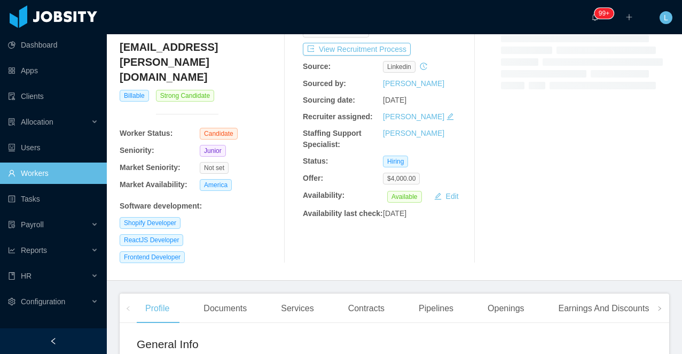
scroll to position [113, 0]
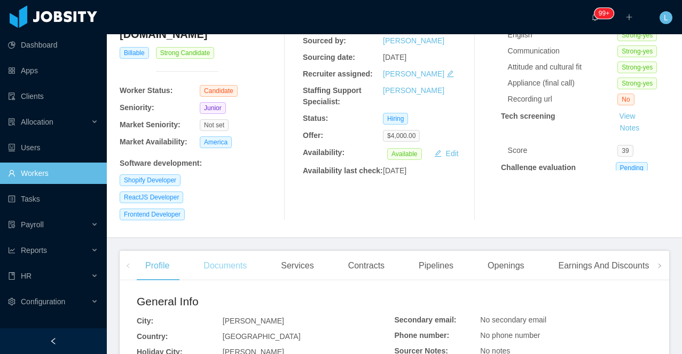
click at [229, 251] on div "Documents" at bounding box center [225, 266] width 60 height 30
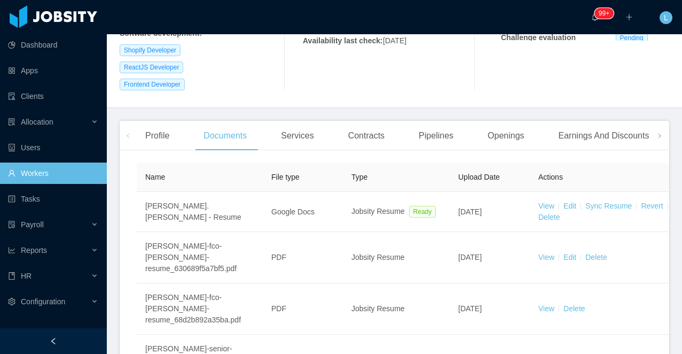
scroll to position [306, 0]
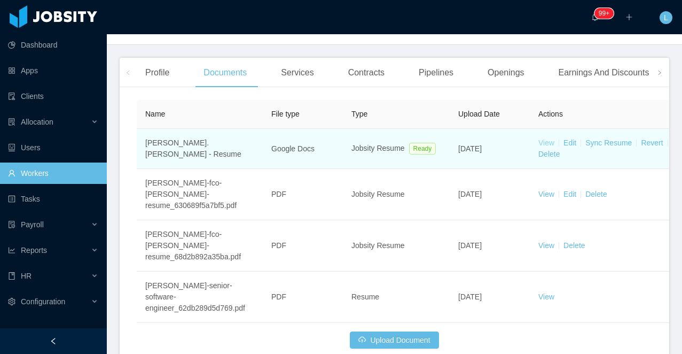
click at [545, 138] on link "View" at bounding box center [547, 142] width 16 height 9
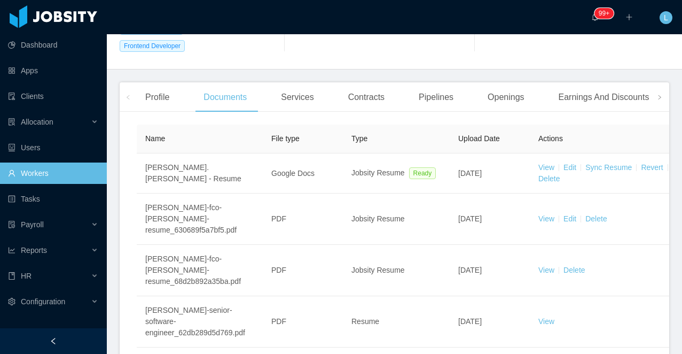
scroll to position [315, 0]
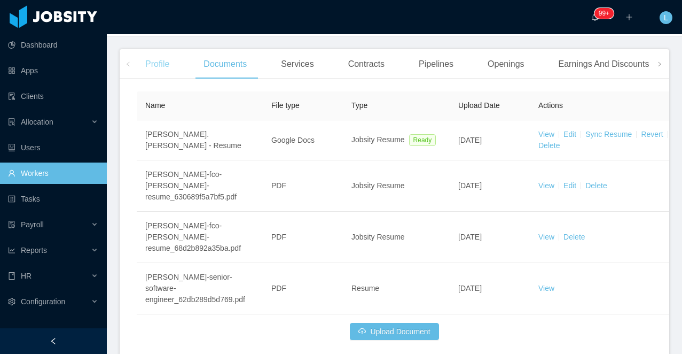
click at [149, 51] on div "Profile" at bounding box center [157, 64] width 41 height 30
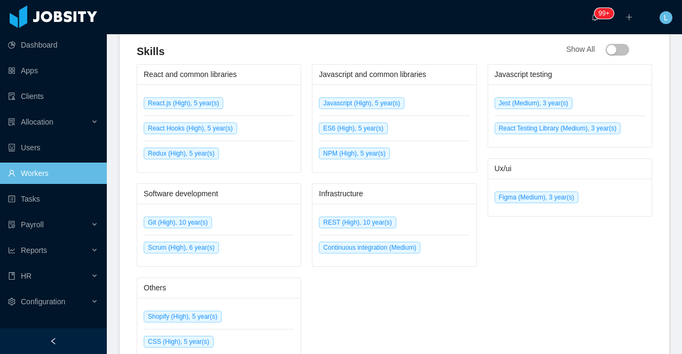
scroll to position [645, 0]
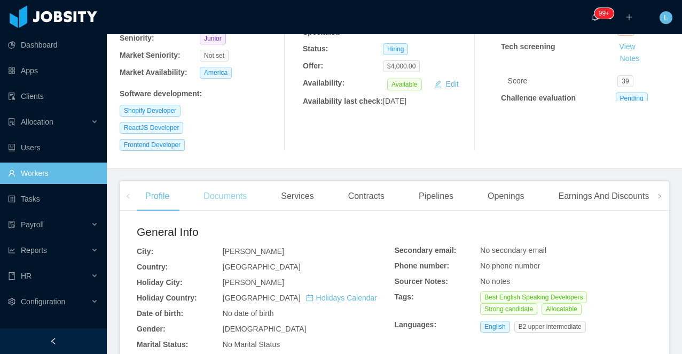
click at [209, 181] on div "Documents" at bounding box center [225, 196] width 60 height 30
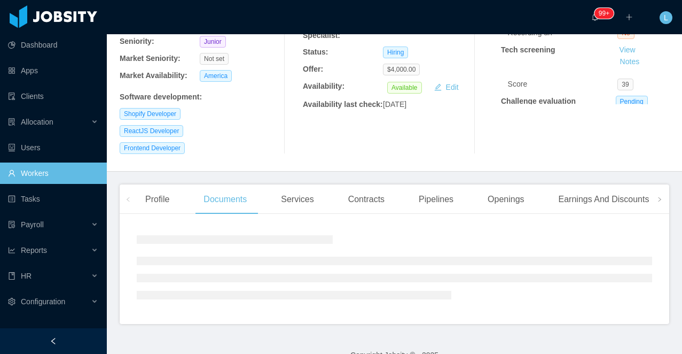
scroll to position [183, 0]
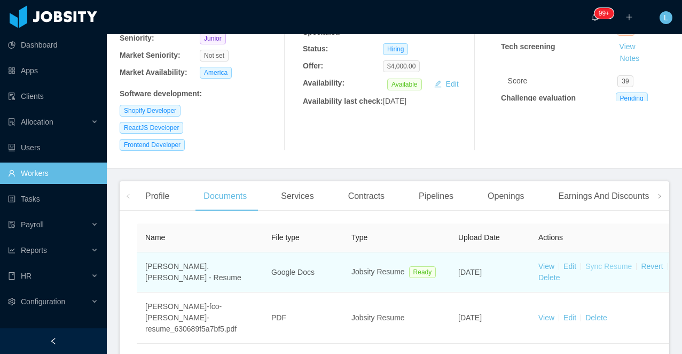
click at [604, 262] on link "Sync Resume" at bounding box center [609, 266] width 46 height 9
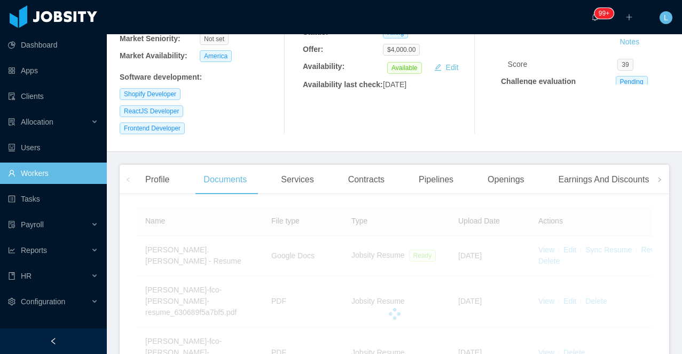
scroll to position [247, 0]
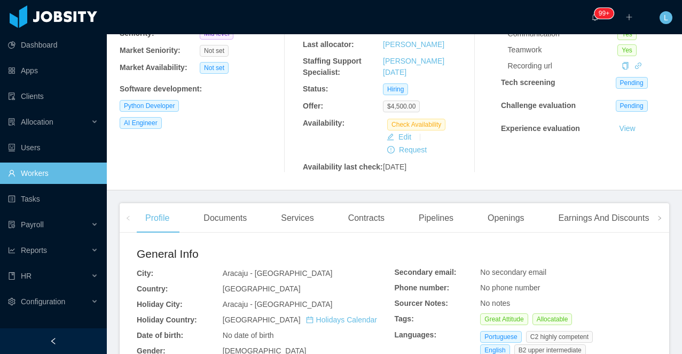
scroll to position [112, 0]
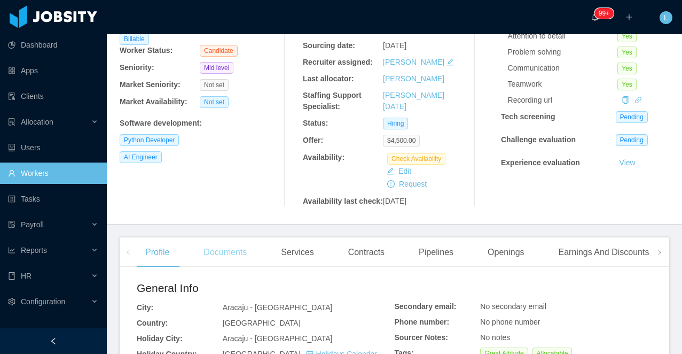
click at [223, 267] on div "Documents" at bounding box center [225, 252] width 60 height 30
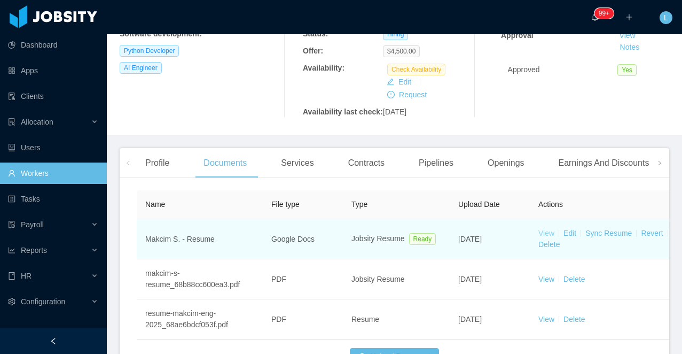
scroll to position [205, 0]
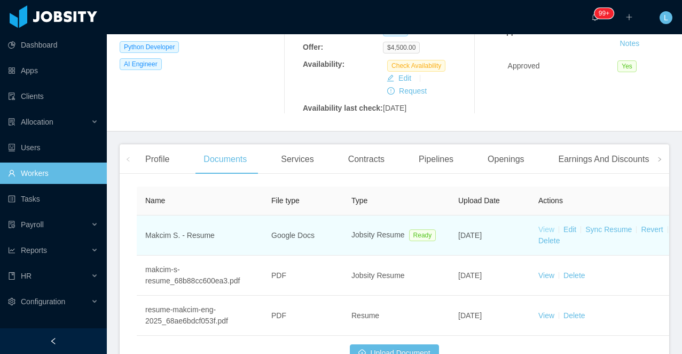
click at [543, 233] on link "View" at bounding box center [547, 229] width 16 height 9
click at [622, 233] on link "Sync Resume" at bounding box center [609, 229] width 46 height 9
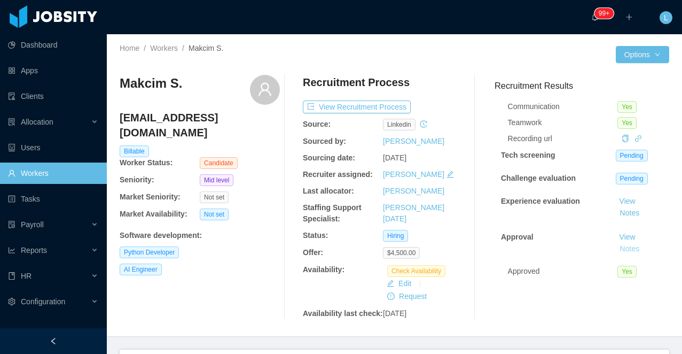
click at [635, 251] on button "Notes" at bounding box center [630, 249] width 28 height 13
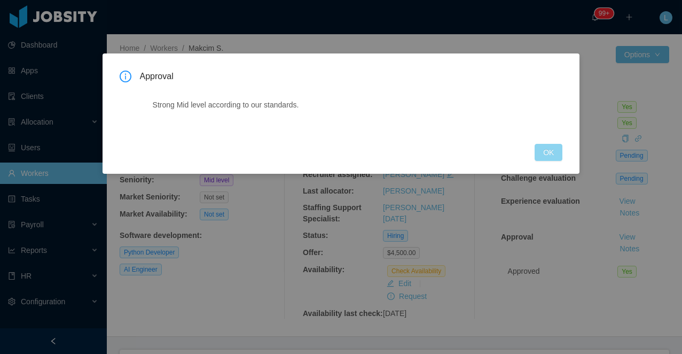
click at [543, 155] on button "OK" at bounding box center [549, 152] width 28 height 17
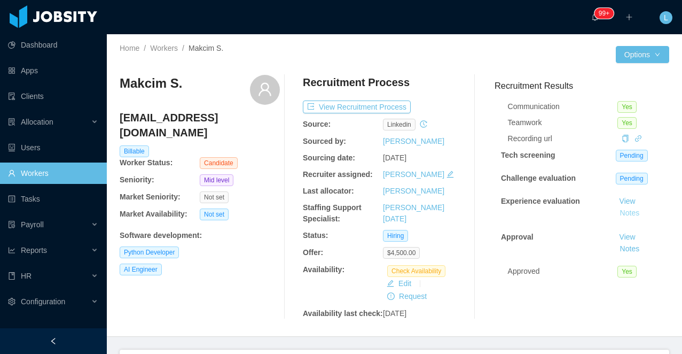
click at [631, 211] on button "Notes" at bounding box center [630, 213] width 28 height 13
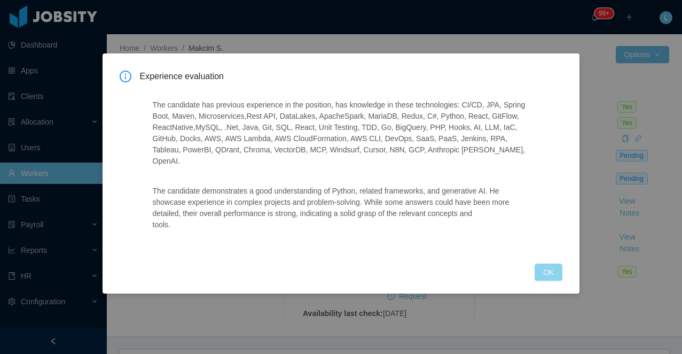
click at [542, 272] on button "OK" at bounding box center [549, 271] width 28 height 17
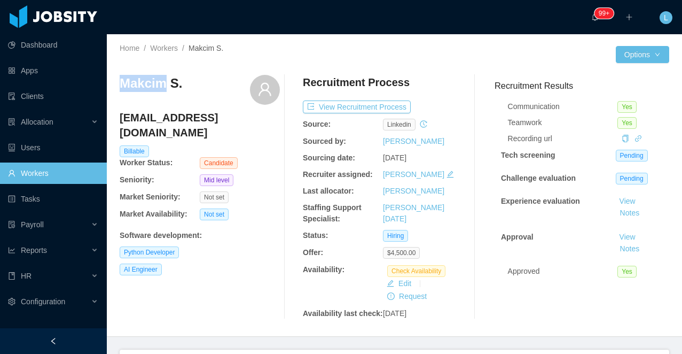
drag, startPoint x: 164, startPoint y: 87, endPoint x: 115, endPoint y: 87, distance: 48.6
click at [115, 87] on div "Home / Workers / Makcim S. / Options Makcim S. makcim@engineer.com Billable Wor…" at bounding box center [394, 185] width 575 height 302
copy h3 "Makcim"
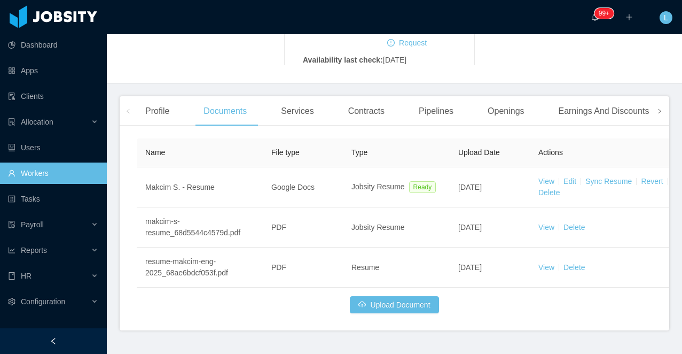
click at [663, 122] on span at bounding box center [659, 110] width 17 height 29
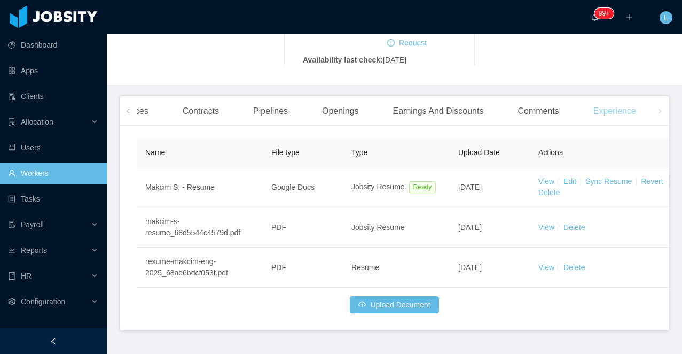
click at [625, 126] on div "Experience" at bounding box center [615, 111] width 60 height 30
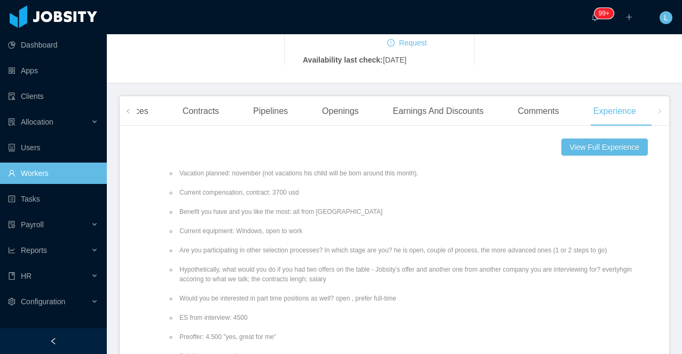
scroll to position [234, 0]
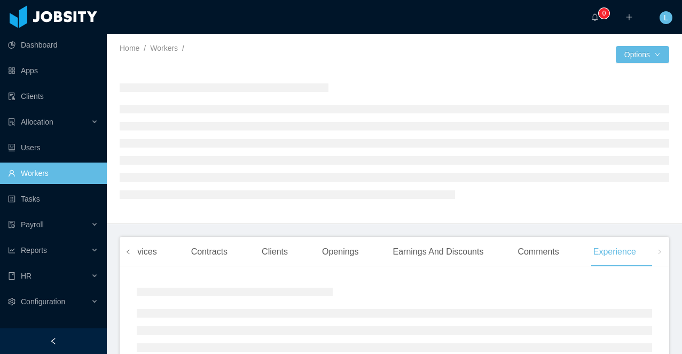
click at [122, 254] on span at bounding box center [128, 251] width 17 height 29
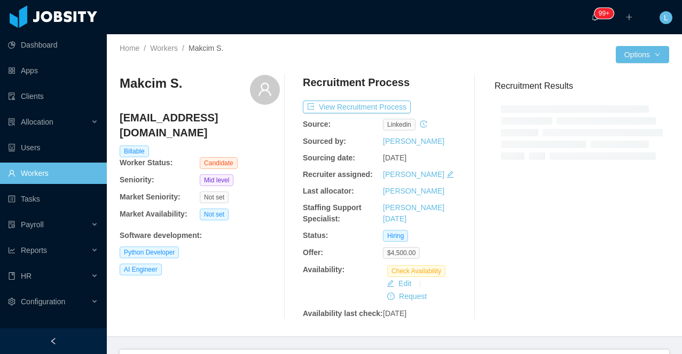
click at [163, 263] on div "AI Engineer" at bounding box center [200, 269] width 160 height 12
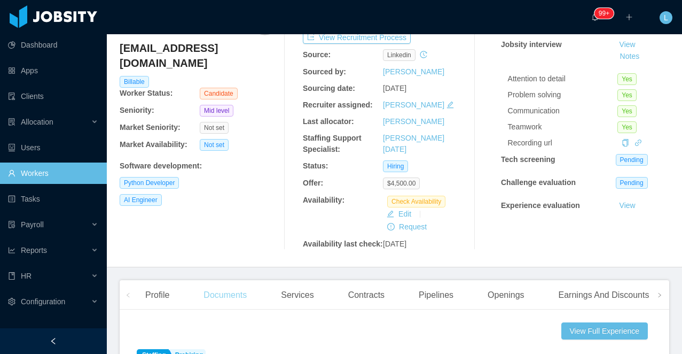
click at [207, 309] on div "Documents" at bounding box center [225, 295] width 60 height 30
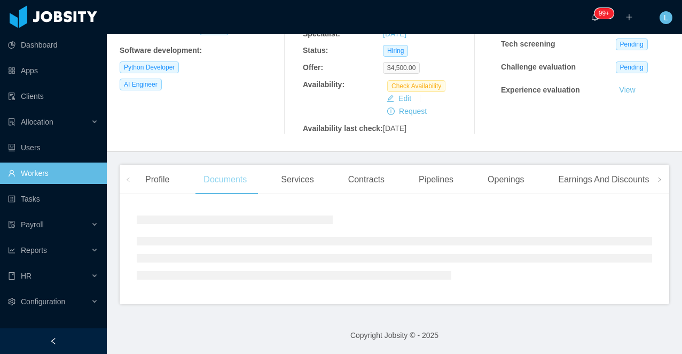
scroll to position [291, 0]
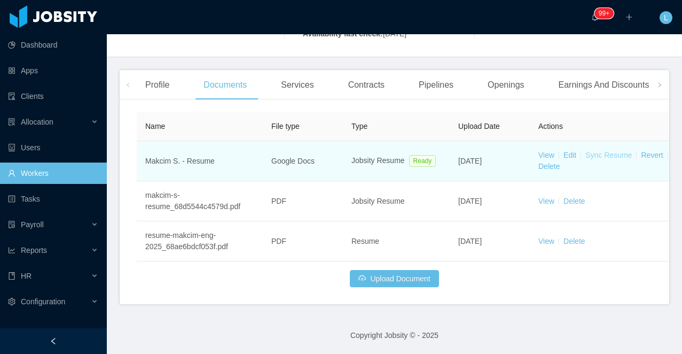
click at [600, 158] on link "Sync Resume" at bounding box center [609, 155] width 46 height 9
click at [605, 150] on td "View Edit Sync Resume Revert Delete" at bounding box center [610, 161] width 160 height 40
click at [593, 154] on link "Sync Resume" at bounding box center [609, 155] width 46 height 9
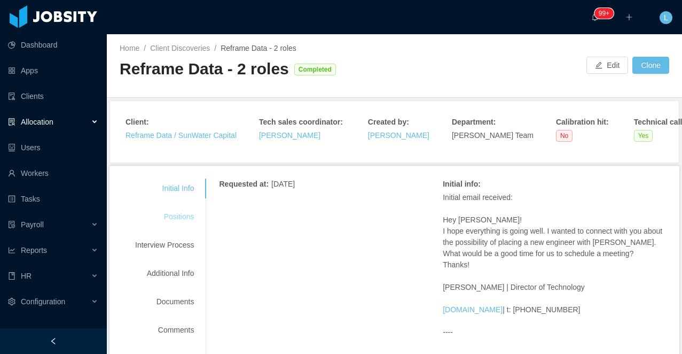
click at [185, 214] on div "Positions" at bounding box center [164, 217] width 84 height 20
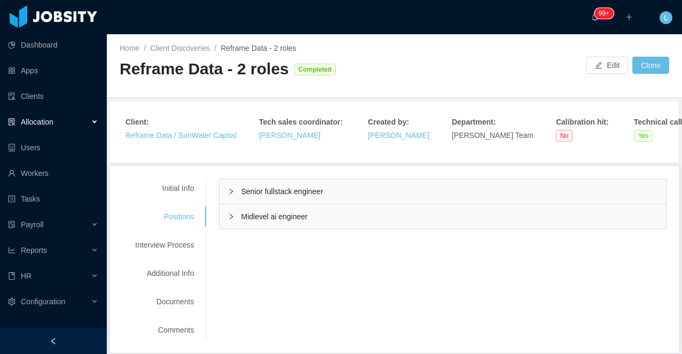
click at [277, 192] on span "Senior fullstack engineer" at bounding box center [282, 191] width 82 height 9
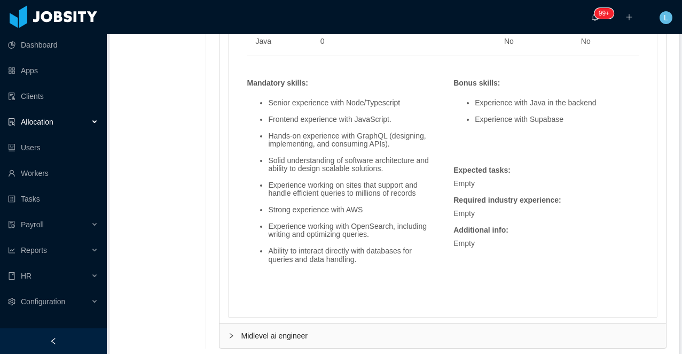
scroll to position [919, 0]
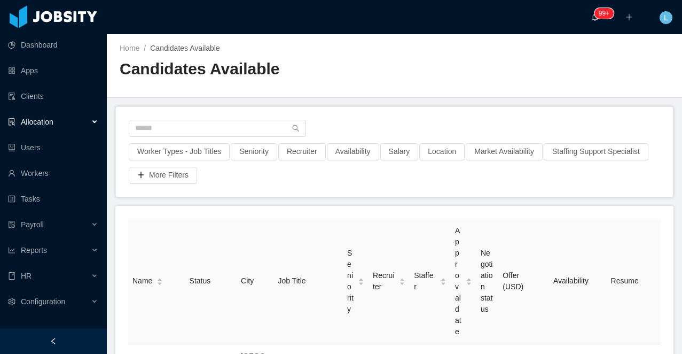
scroll to position [6, 0]
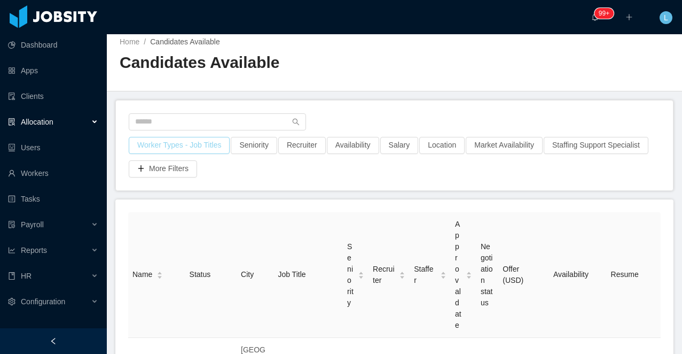
click at [216, 147] on button "Worker Types - Job Titles" at bounding box center [179, 145] width 101 height 17
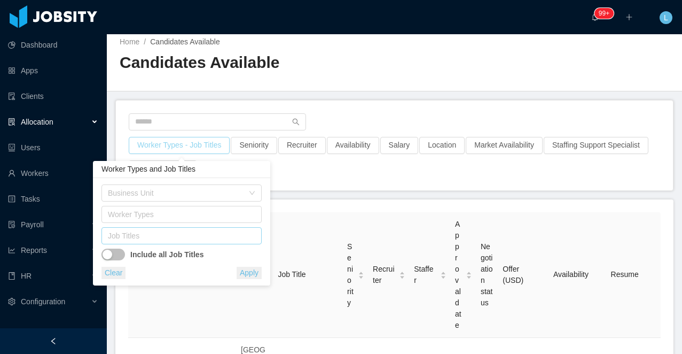
click at [189, 233] on div "Job Titles" at bounding box center [179, 235] width 143 height 11
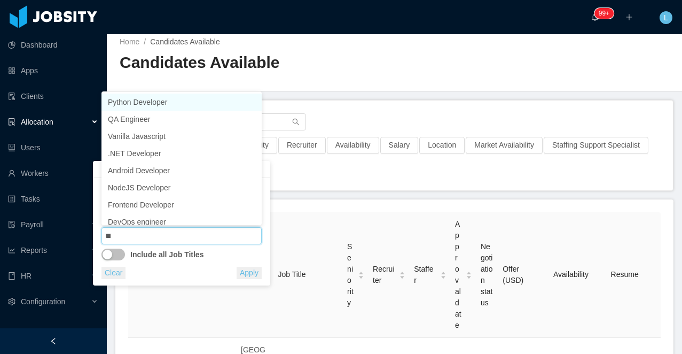
type input "****"
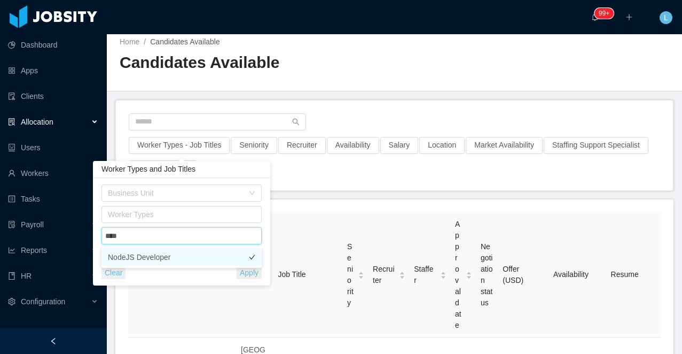
click at [180, 255] on li "NodeJS Developer" at bounding box center [182, 256] width 160 height 17
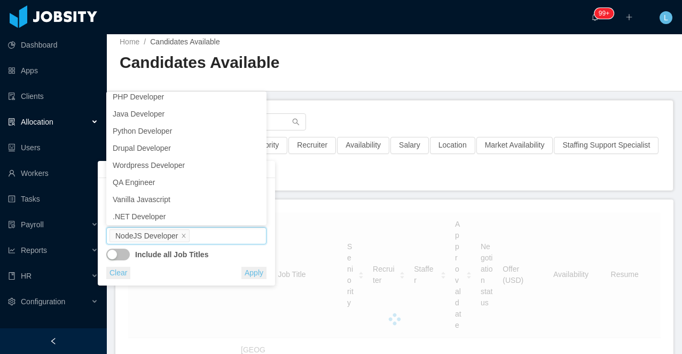
click at [333, 175] on div "Worker Types - Job Titles · 1 Seniority Recruiter Availability Salary Location …" at bounding box center [394, 157] width 533 height 41
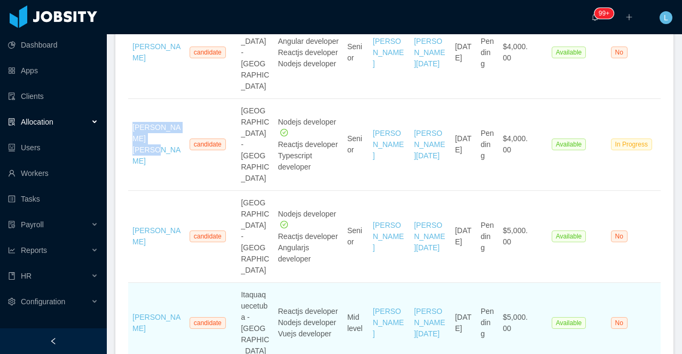
scroll to position [707, 0]
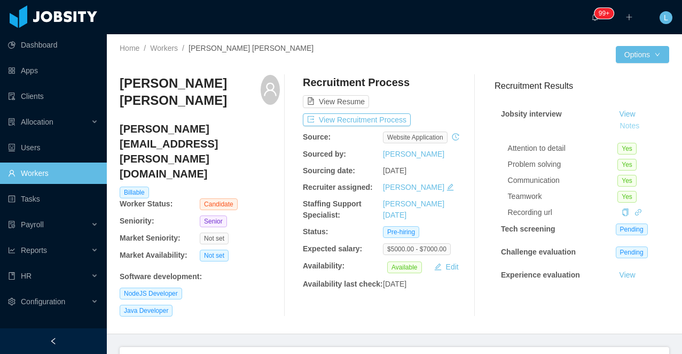
click at [625, 125] on button "Notes" at bounding box center [630, 126] width 28 height 13
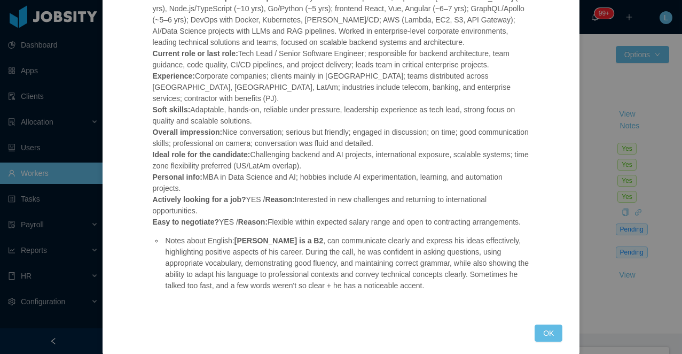
scroll to position [154, 0]
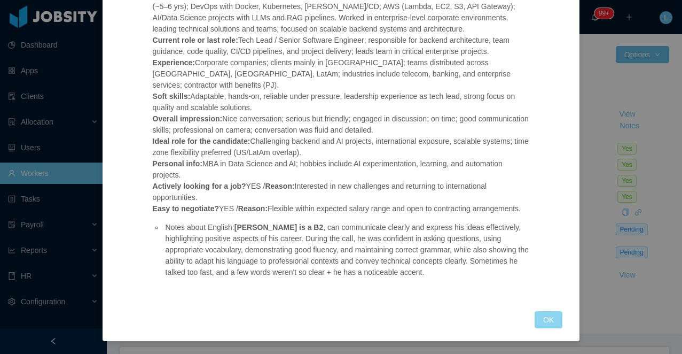
click at [549, 314] on button "OK" at bounding box center [549, 319] width 28 height 17
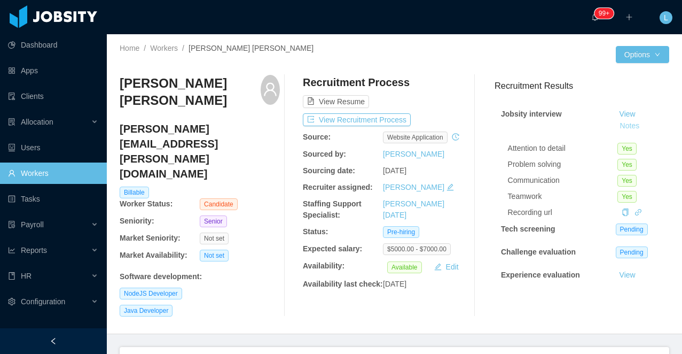
scroll to position [19, 0]
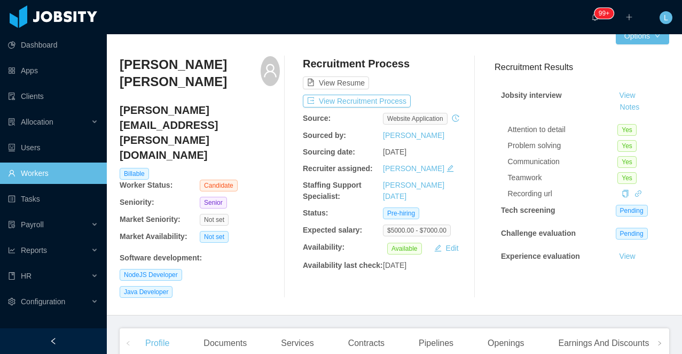
click at [196, 70] on h3 "[PERSON_NAME] [PERSON_NAME]" at bounding box center [190, 73] width 141 height 35
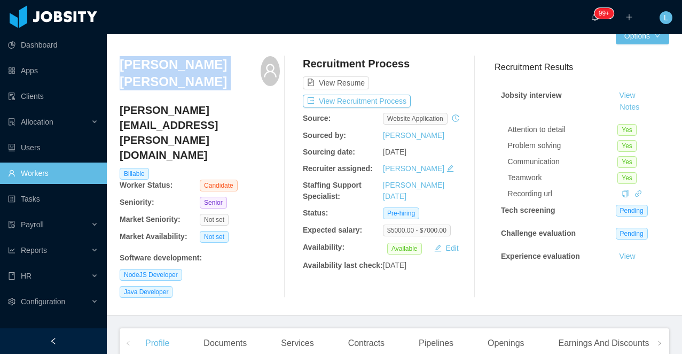
click at [196, 70] on h3 "Wendel Kerr Correia Silva" at bounding box center [190, 73] width 141 height 35
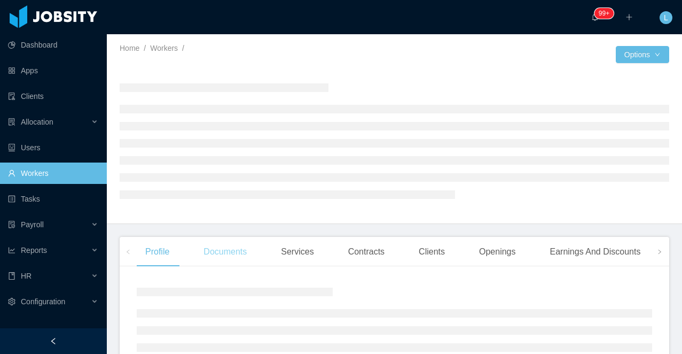
click at [233, 251] on div "Documents" at bounding box center [225, 252] width 60 height 30
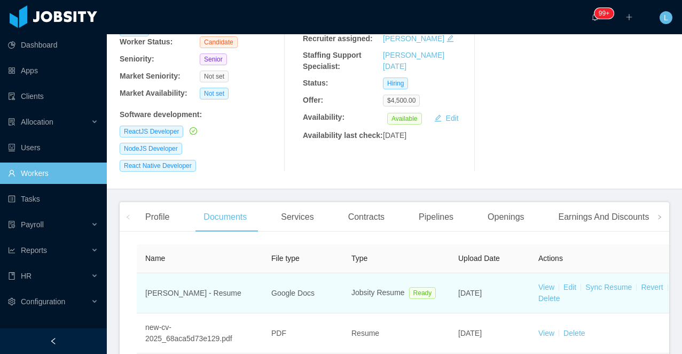
scroll to position [146, 0]
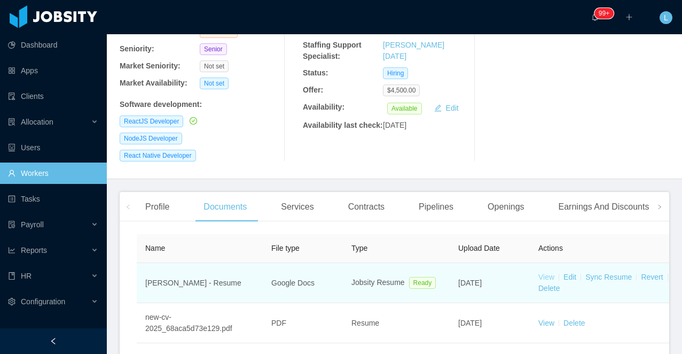
click at [545, 272] on link "View" at bounding box center [547, 276] width 16 height 9
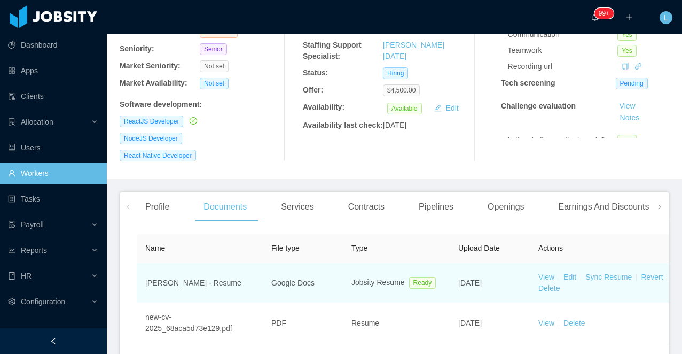
click at [617, 264] on td "View Edit Sync Resume Revert Delete" at bounding box center [610, 283] width 160 height 40
click at [604, 272] on link "Sync Resume" at bounding box center [609, 276] width 46 height 9
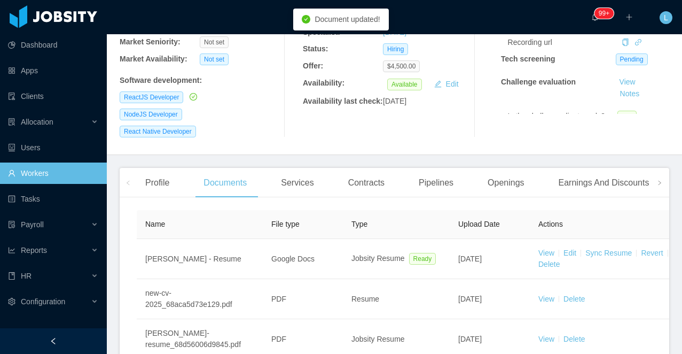
scroll to position [243, 0]
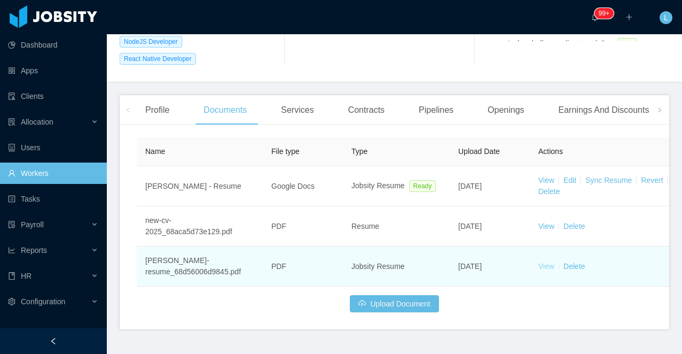
click at [544, 262] on link "View" at bounding box center [547, 266] width 16 height 9
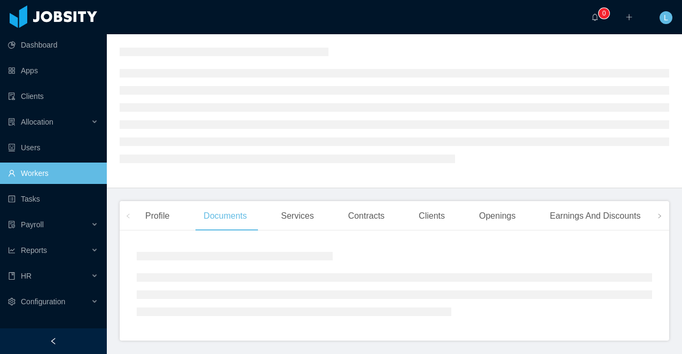
scroll to position [72, 0]
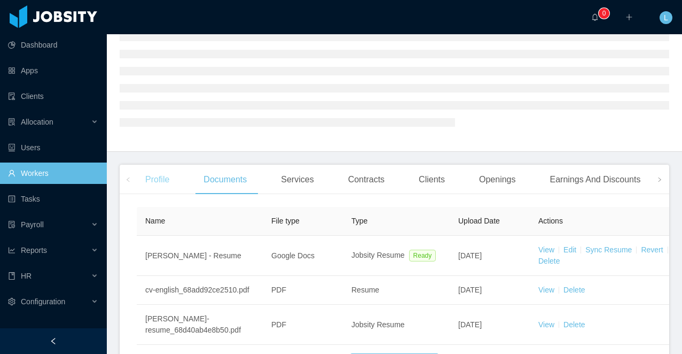
click at [155, 187] on div "Profile" at bounding box center [157, 180] width 41 height 30
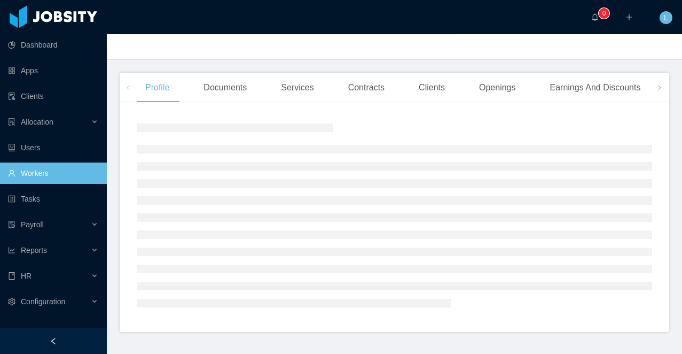
scroll to position [185, 0]
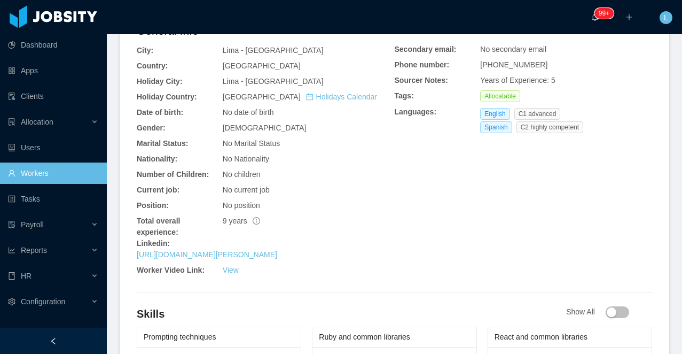
scroll to position [392, 0]
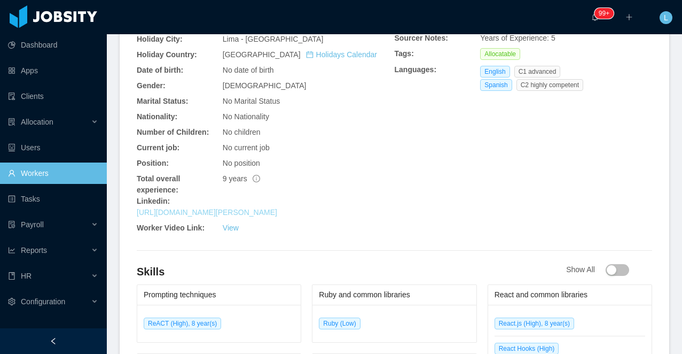
click at [195, 216] on link "[URL][DOMAIN_NAME][PERSON_NAME]" at bounding box center [207, 212] width 141 height 9
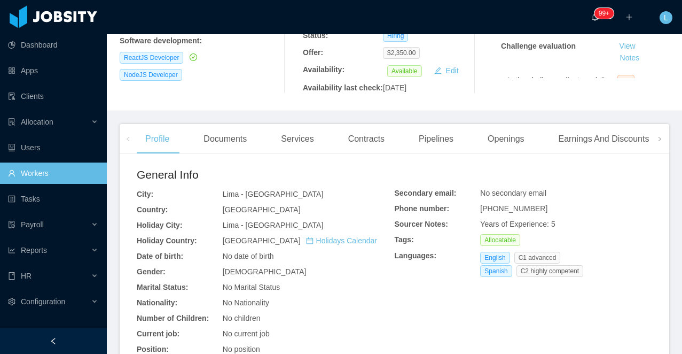
scroll to position [0, 0]
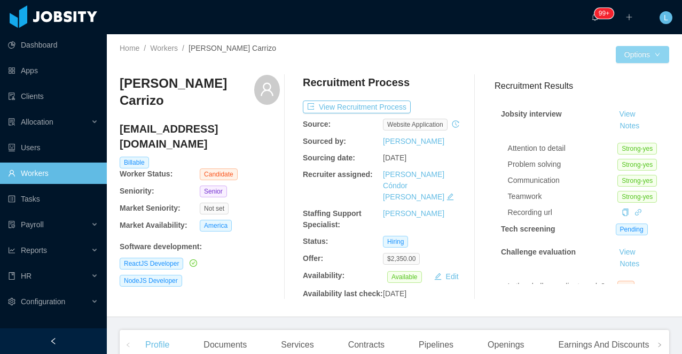
click at [638, 56] on button "Options" at bounding box center [642, 54] width 53 height 17
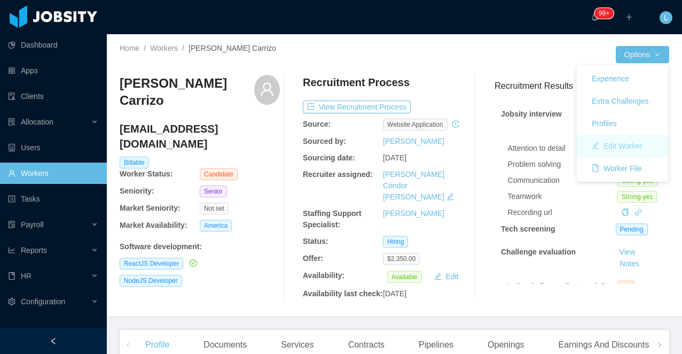
click at [606, 146] on button "Edit Worker" at bounding box center [617, 145] width 68 height 17
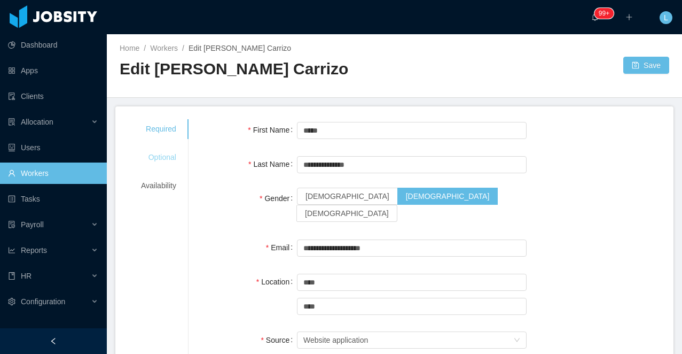
click at [163, 161] on div "Optional" at bounding box center [158, 157] width 61 height 20
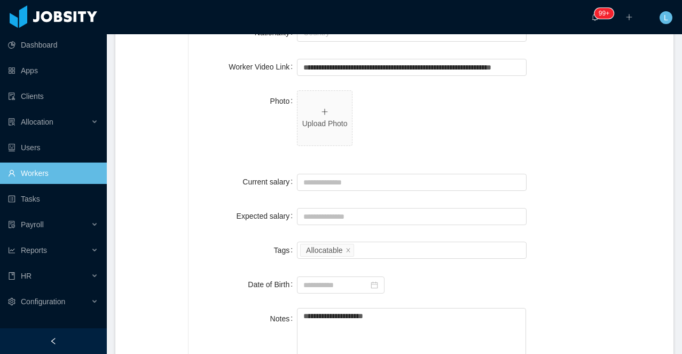
scroll to position [357, 0]
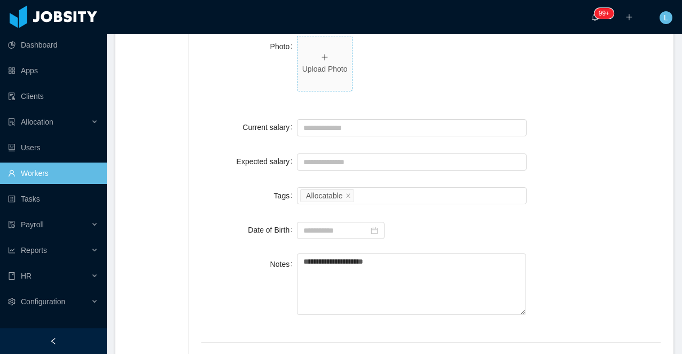
click at [321, 55] on span "Upload Photo" at bounding box center [325, 63] width 54 height 54
click at [316, 64] on p "Upload Photo" at bounding box center [325, 69] width 46 height 11
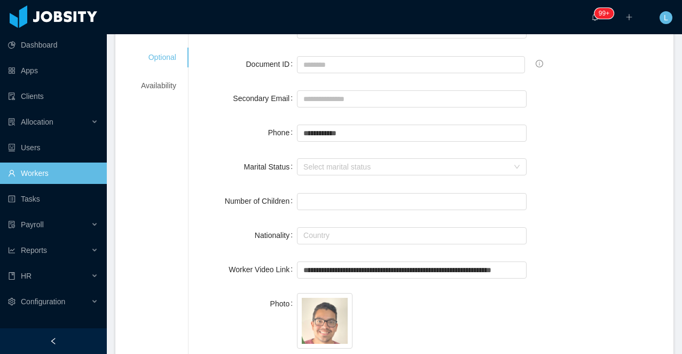
scroll to position [0, 0]
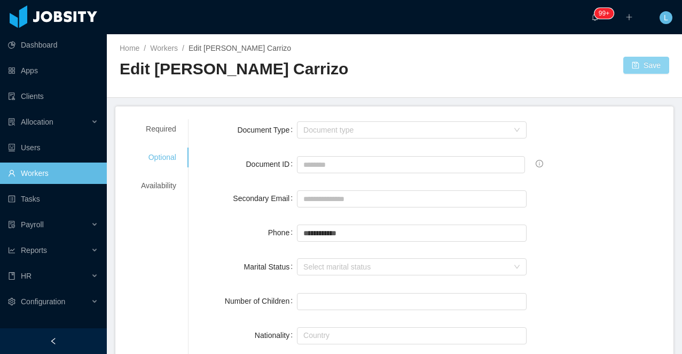
click at [641, 62] on button "Save" at bounding box center [646, 65] width 46 height 17
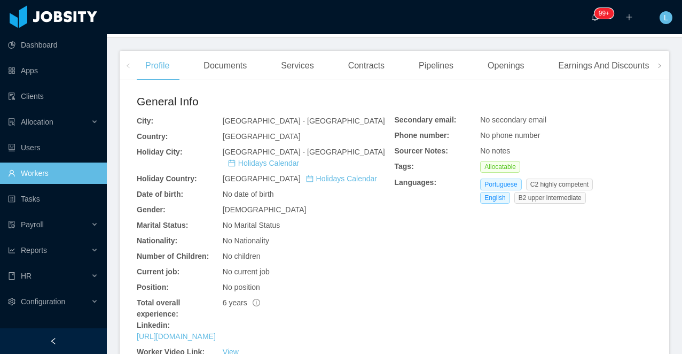
scroll to position [296, 0]
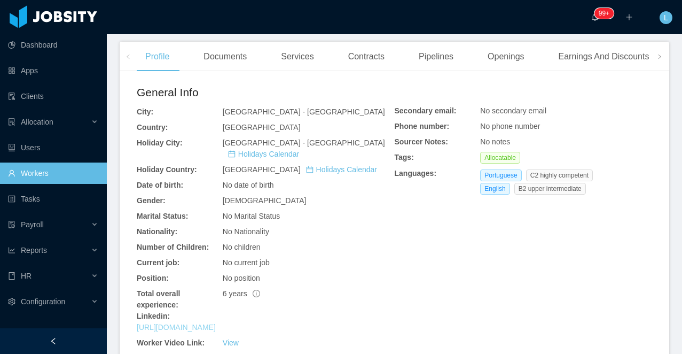
click at [198, 323] on link "[URL][DOMAIN_NAME]" at bounding box center [176, 327] width 79 height 9
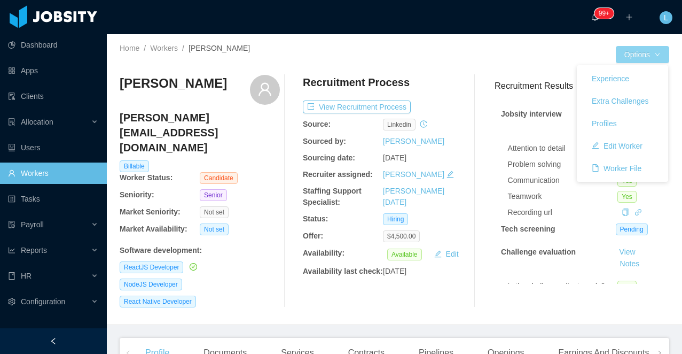
click at [621, 53] on button "Options" at bounding box center [642, 54] width 53 height 17
click at [598, 143] on button "Edit Worker" at bounding box center [617, 145] width 68 height 17
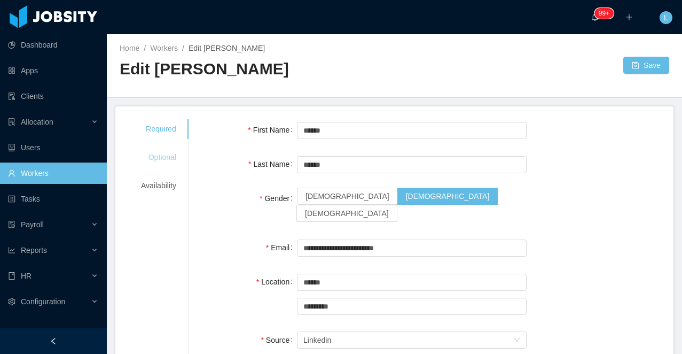
click at [169, 161] on div "Optional" at bounding box center [158, 157] width 61 height 20
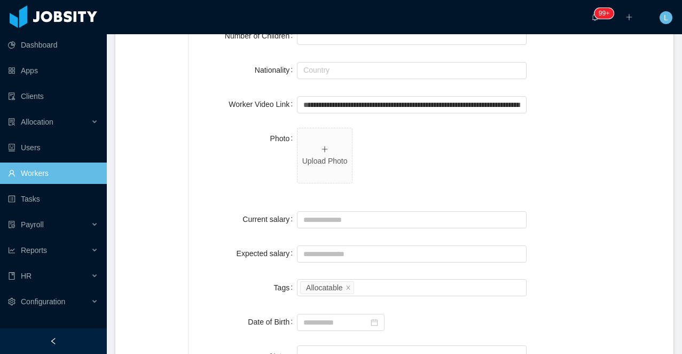
scroll to position [313, 0]
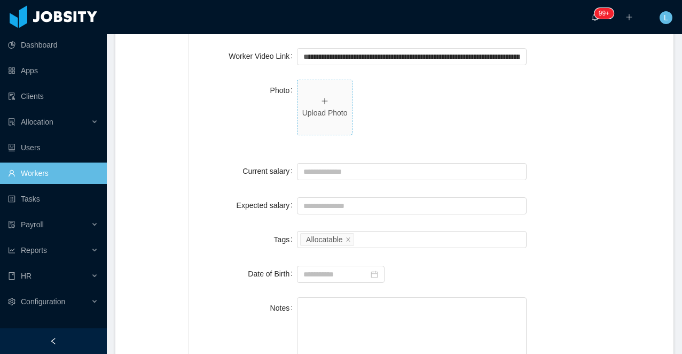
click at [327, 98] on icon "icon: plus" at bounding box center [324, 100] width 7 height 7
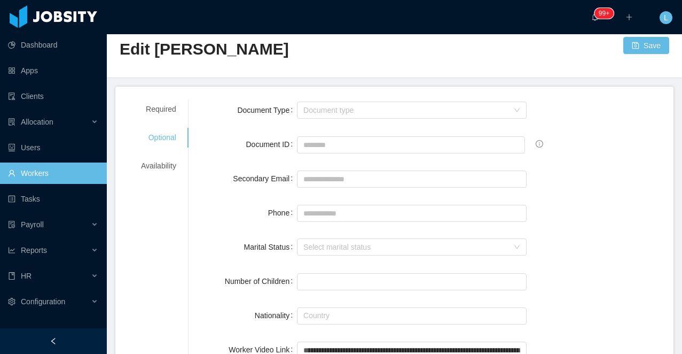
scroll to position [0, 0]
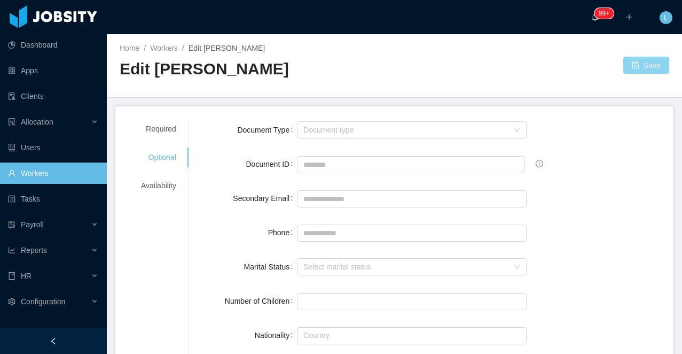
click at [645, 68] on button "Save" at bounding box center [646, 65] width 46 height 17
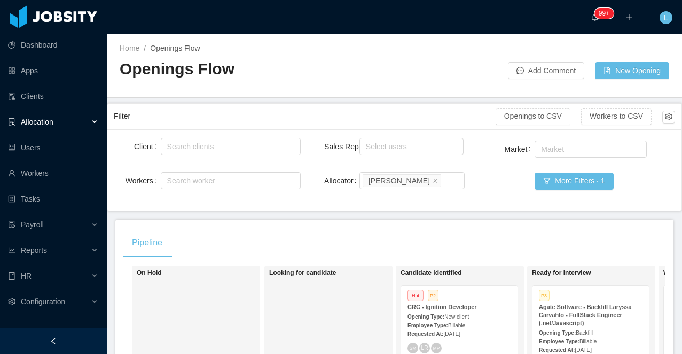
click at [64, 125] on div "Allocation" at bounding box center [53, 121] width 107 height 21
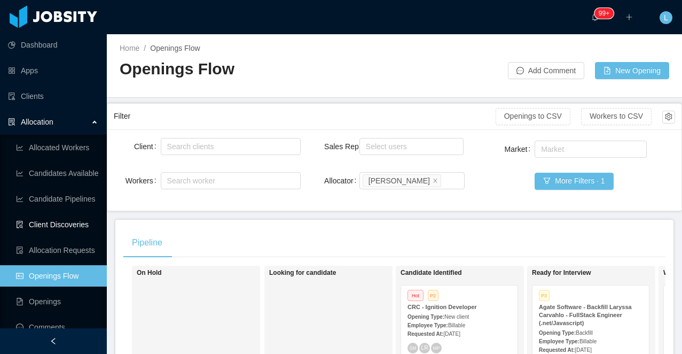
click at [74, 224] on link "Client Discoveries" at bounding box center [57, 224] width 82 height 21
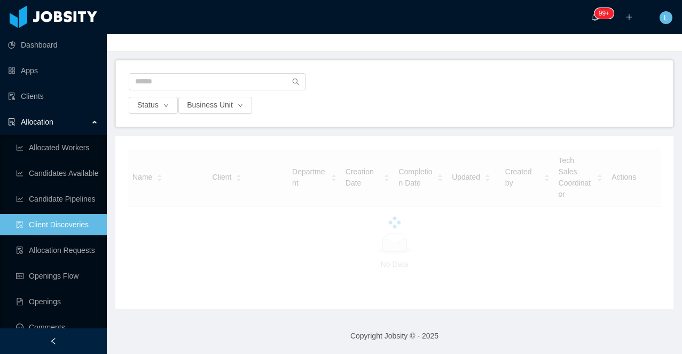
scroll to position [46, 0]
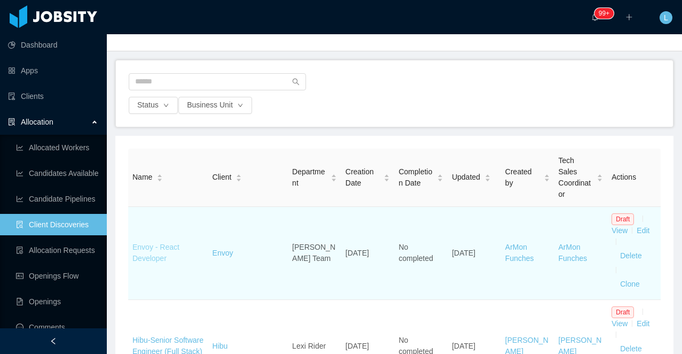
click at [147, 246] on link "Envoy - React Developer" at bounding box center [155, 253] width 47 height 20
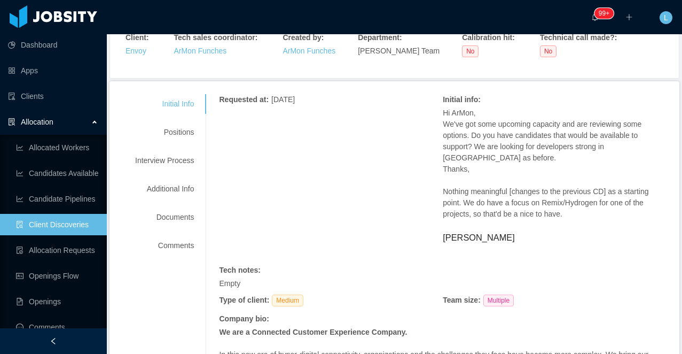
scroll to position [8, 0]
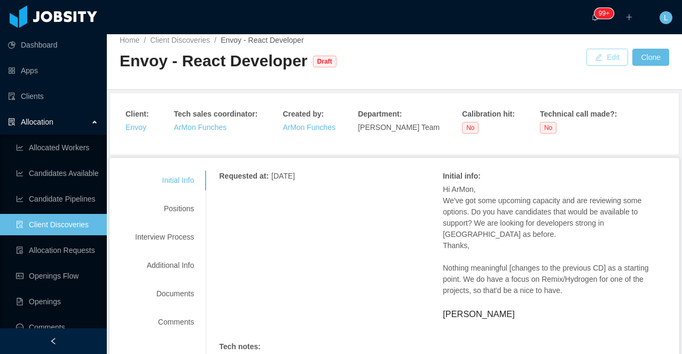
click at [611, 50] on button "Edit" at bounding box center [608, 57] width 42 height 17
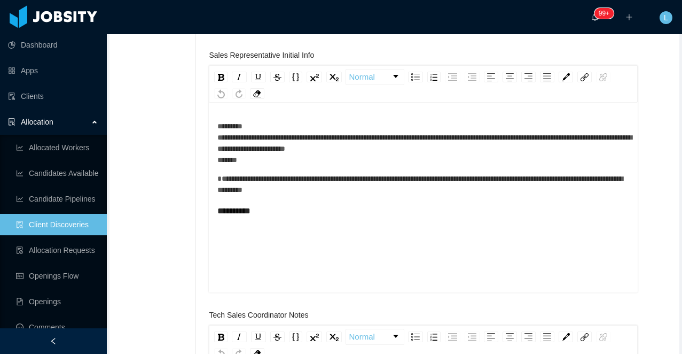
scroll to position [564, 0]
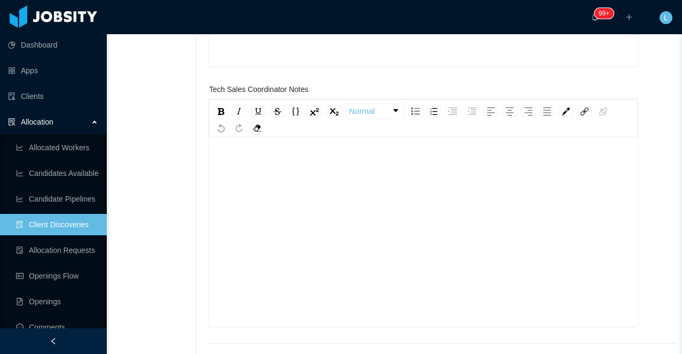
click at [327, 193] on div "rdw-editor" at bounding box center [423, 248] width 412 height 187
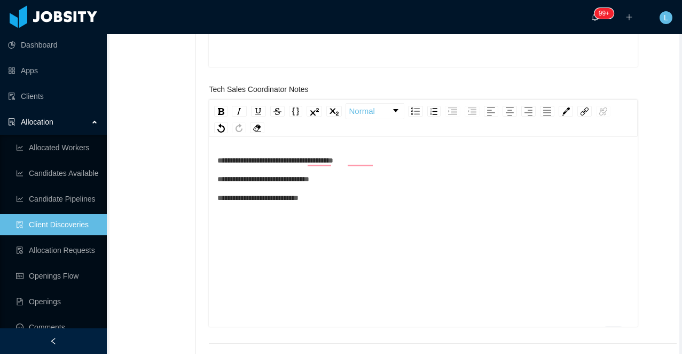
click at [355, 199] on div "**********" at bounding box center [423, 197] width 412 height 11
click at [279, 181] on span "**********" at bounding box center [263, 178] width 92 height 7
click at [369, 193] on div "**********" at bounding box center [423, 197] width 412 height 11
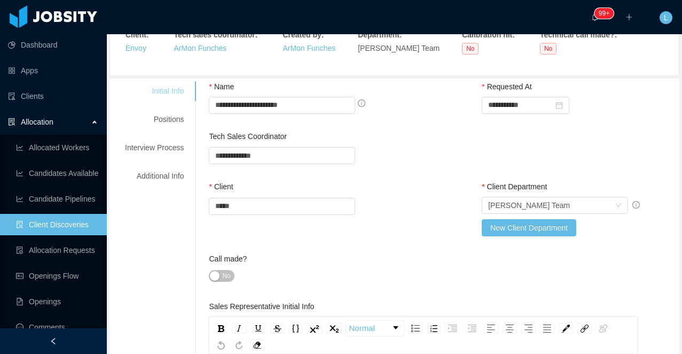
scroll to position [0, 0]
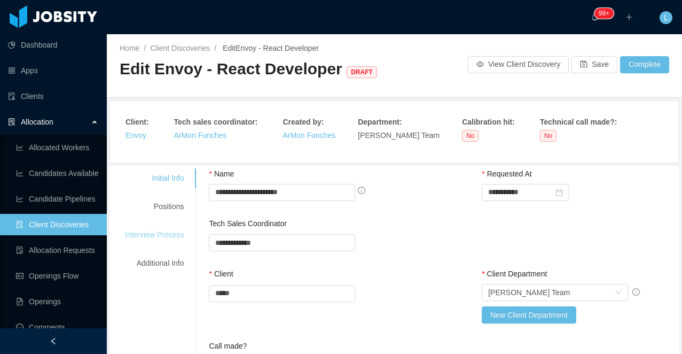
click at [166, 232] on div "Interview Process" at bounding box center [154, 235] width 84 height 20
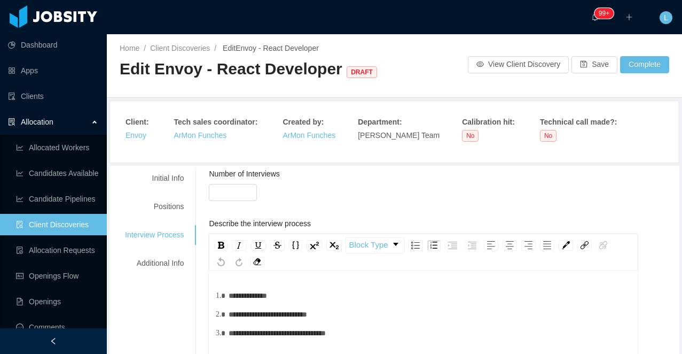
click at [370, 331] on div "**********" at bounding box center [429, 332] width 401 height 11
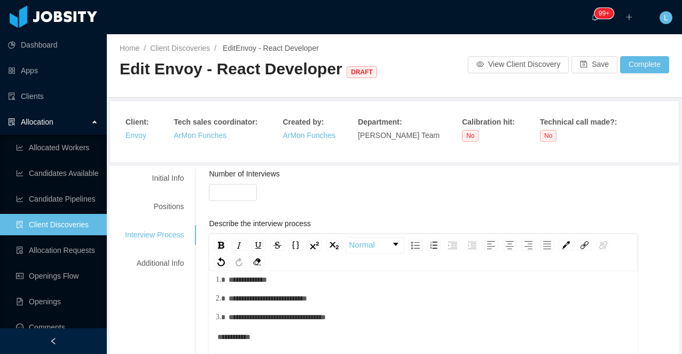
click at [352, 302] on div "**********" at bounding box center [429, 298] width 401 height 11
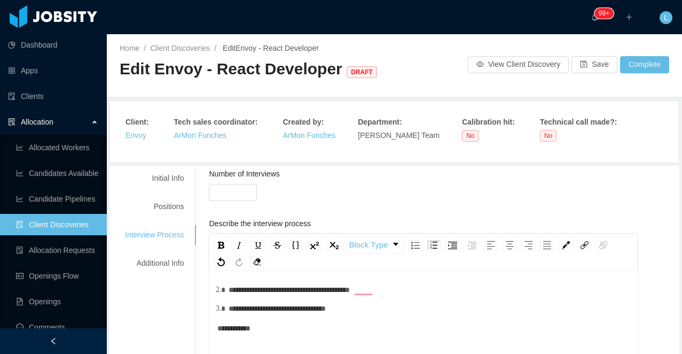
click at [326, 328] on div "**********" at bounding box center [423, 328] width 412 height 11
click at [174, 207] on div "Positions" at bounding box center [154, 207] width 84 height 20
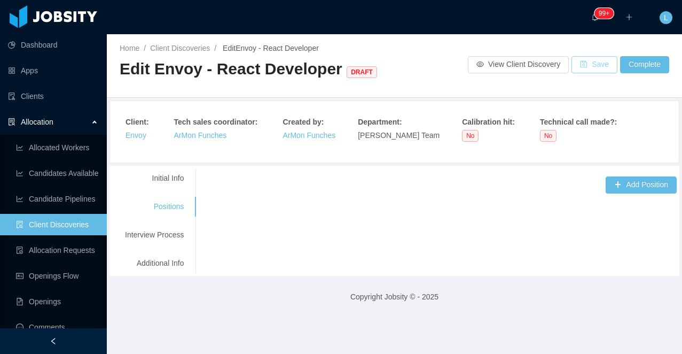
click at [582, 64] on button "Save" at bounding box center [595, 64] width 46 height 17
click at [178, 180] on div "Initial Info" at bounding box center [154, 178] width 84 height 20
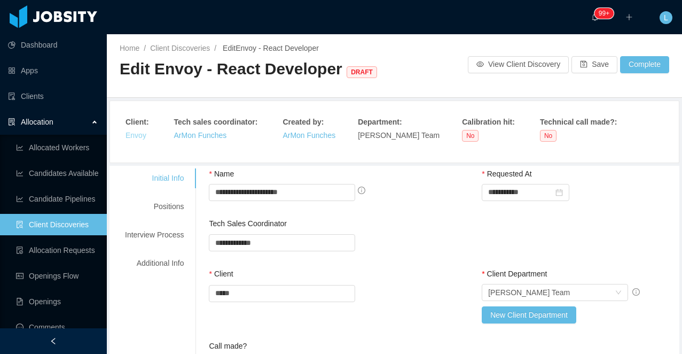
click at [136, 138] on link "Envoy" at bounding box center [136, 135] width 21 height 9
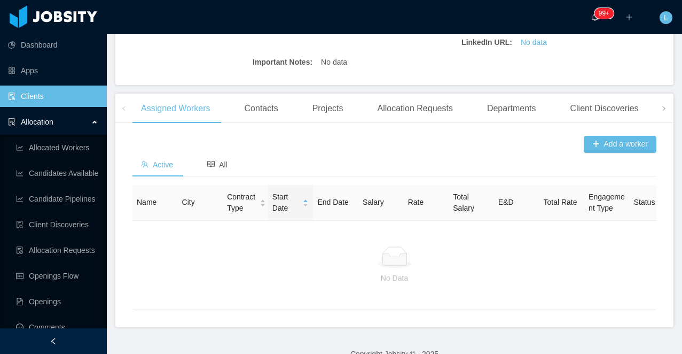
scroll to position [295, 0]
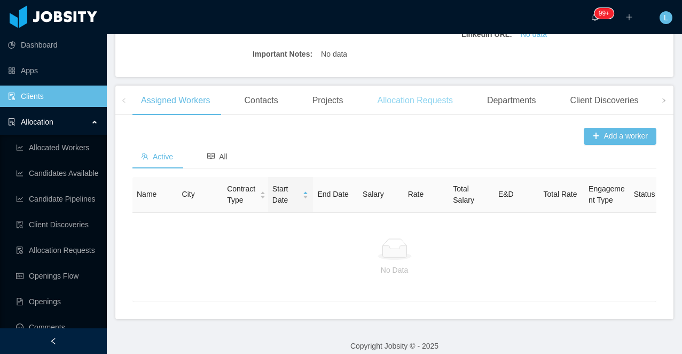
click at [441, 103] on div "Allocation Requests" at bounding box center [415, 100] width 92 height 30
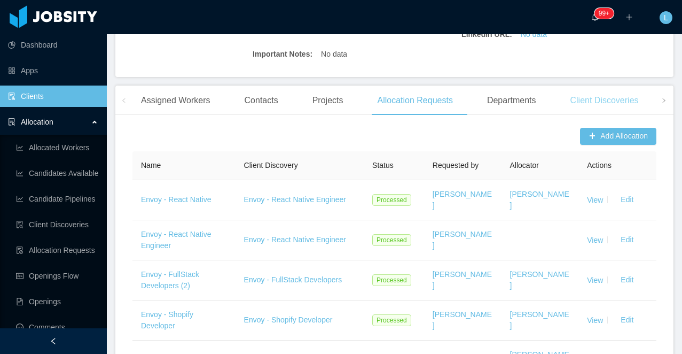
click at [584, 98] on div "Client Discoveries" at bounding box center [603, 100] width 85 height 30
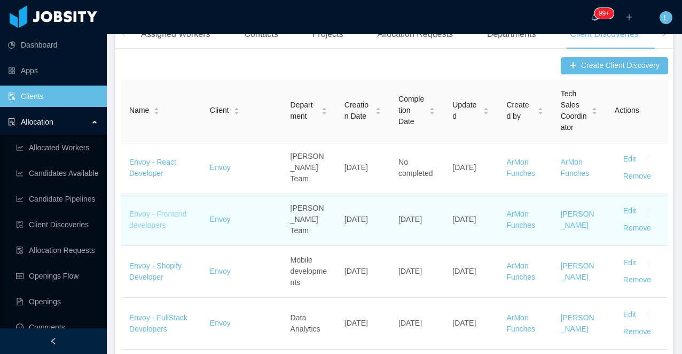
scroll to position [362, 0]
click at [152, 223] on link "Envoy - Frontend developers" at bounding box center [157, 219] width 57 height 20
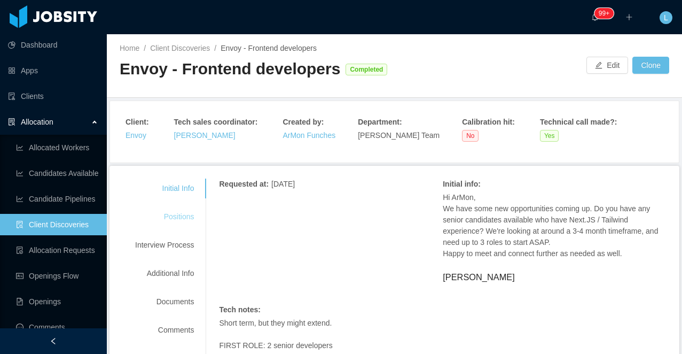
click at [173, 220] on div "Positions" at bounding box center [164, 217] width 84 height 20
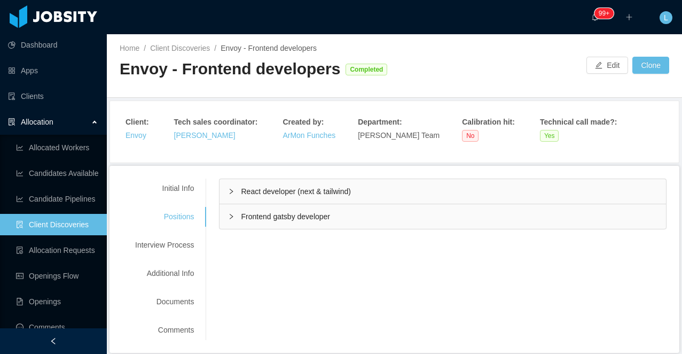
click at [518, 190] on div "React developer (next & tailwind)" at bounding box center [443, 191] width 447 height 25
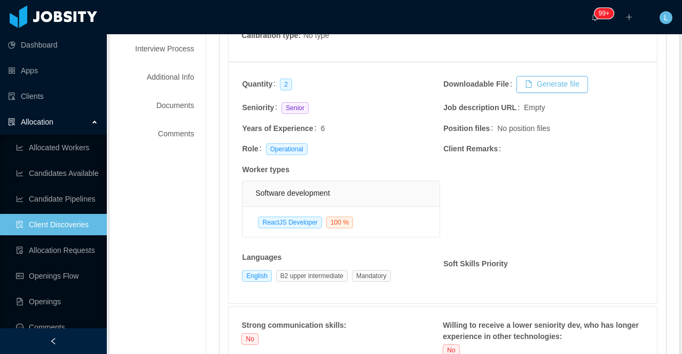
scroll to position [1, 0]
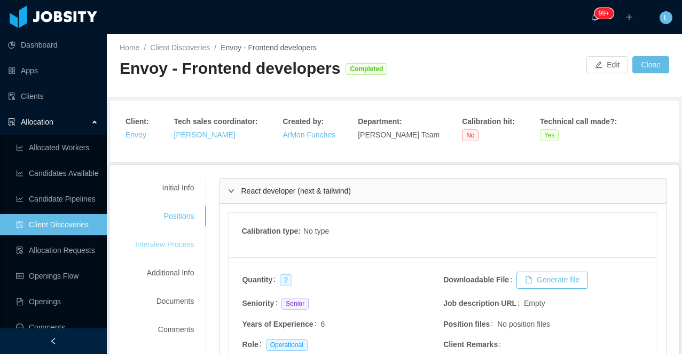
click at [176, 243] on div "Interview Process" at bounding box center [164, 245] width 84 height 20
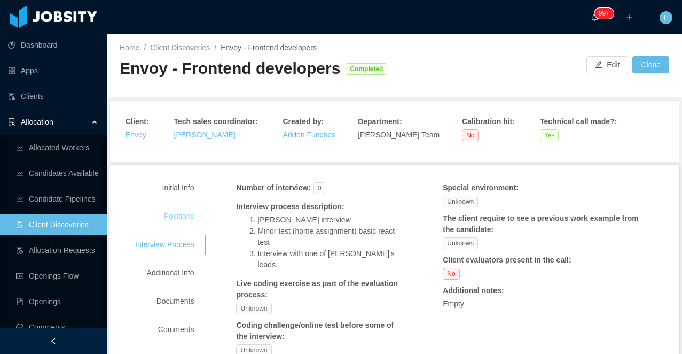
click at [185, 218] on div "Positions" at bounding box center [164, 216] width 84 height 20
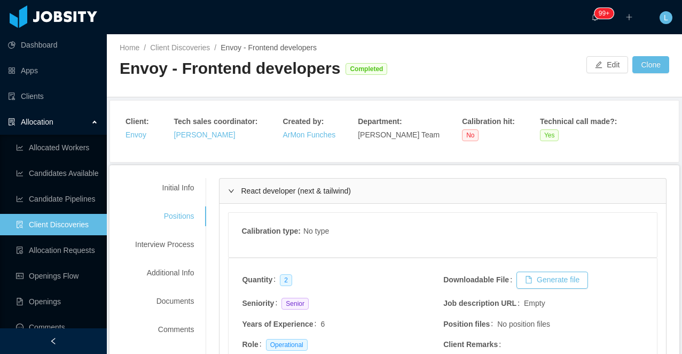
click at [172, 261] on div "Initial Info Positions Interview Process Additional Info Documents Comments" at bounding box center [164, 258] width 84 height 161
click at [174, 253] on div "Interview Process" at bounding box center [164, 245] width 84 height 20
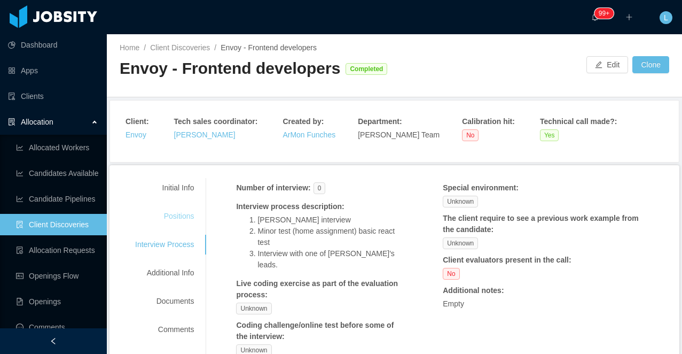
click at [182, 221] on div "Positions" at bounding box center [164, 216] width 84 height 20
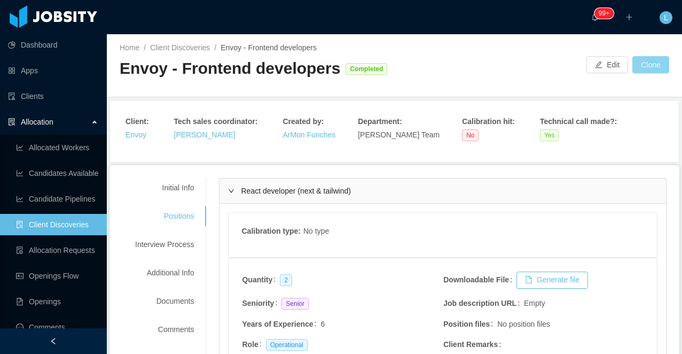
click at [650, 68] on button "Clone" at bounding box center [651, 64] width 37 height 17
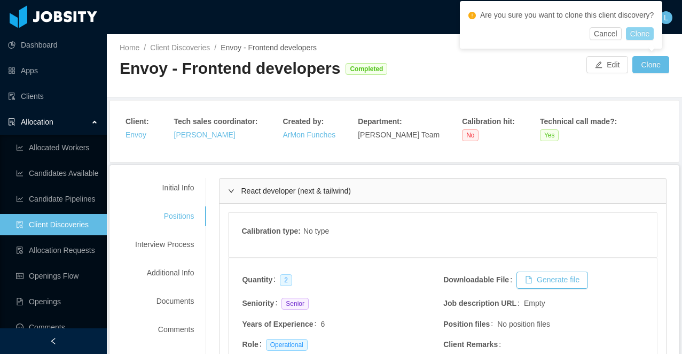
click at [638, 31] on button "Clone" at bounding box center [640, 33] width 28 height 13
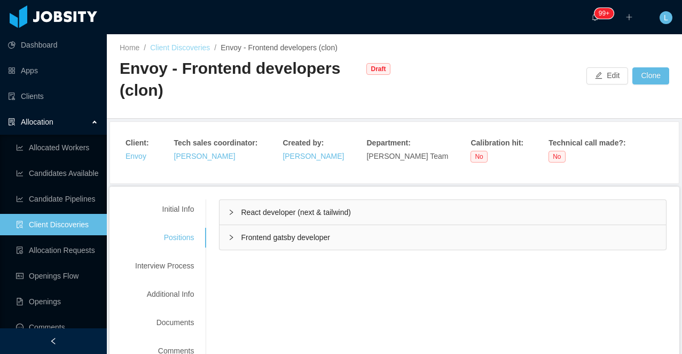
click at [186, 48] on link "Client Discoveries" at bounding box center [180, 47] width 60 height 9
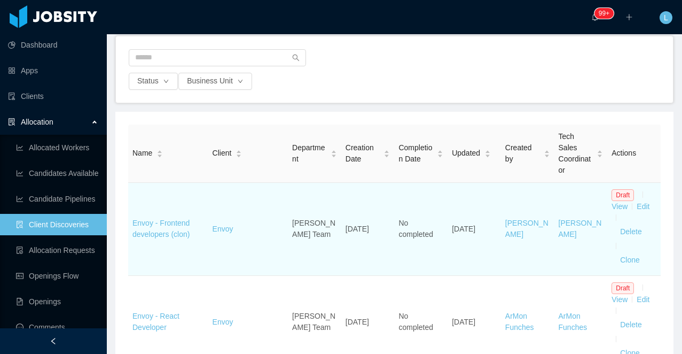
scroll to position [72, 0]
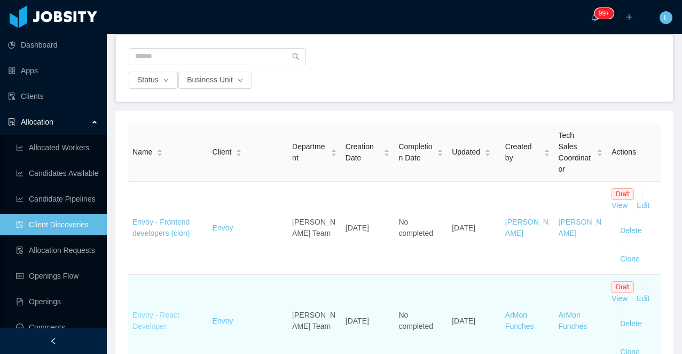
click at [157, 322] on link "Envoy - React Developer" at bounding box center [155, 320] width 47 height 20
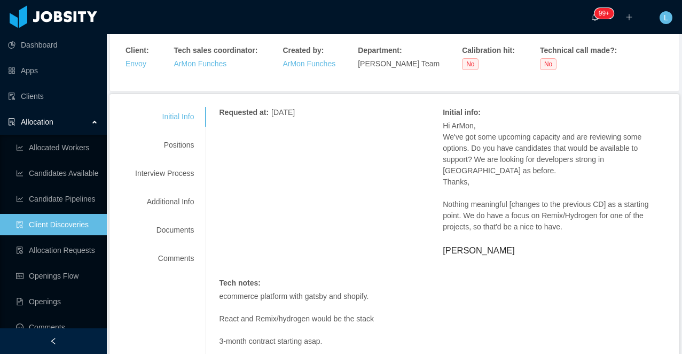
drag, startPoint x: 580, startPoint y: 230, endPoint x: 444, endPoint y: 127, distance: 170.0
click at [444, 127] on span "Hi ArMon, We've got some upcoming capacity and are reviewing some options. Do y…" at bounding box center [555, 188] width 224 height 137
copy span "Hi ArMon, We've got some upcoming capacity and are reviewing some options. Do y…"
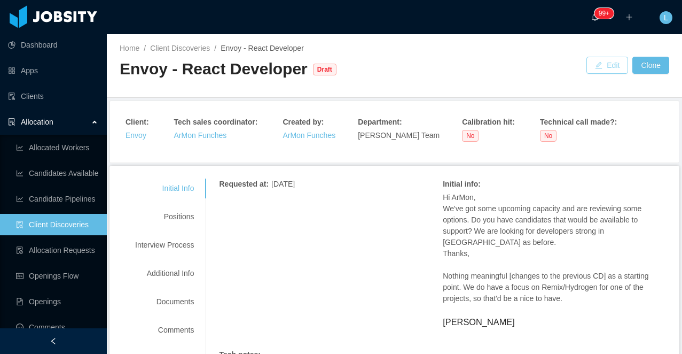
click at [604, 64] on button "Edit" at bounding box center [608, 65] width 42 height 17
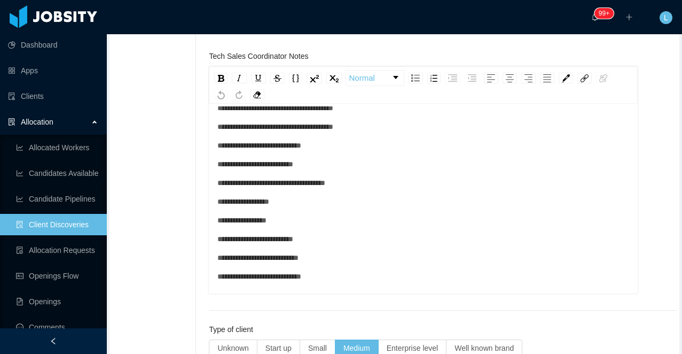
scroll to position [20, 0]
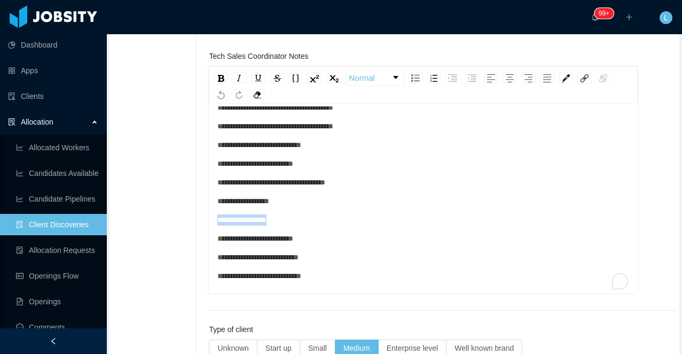
drag, startPoint x: 293, startPoint y: 223, endPoint x: 176, endPoint y: 222, distance: 117.0
click at [176, 222] on div "**********" at bounding box center [394, 257] width 565 height 1371
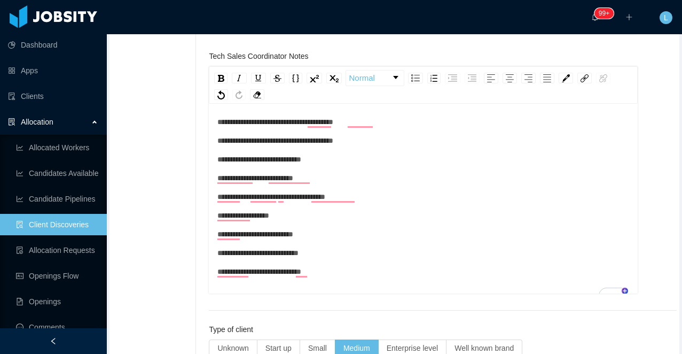
scroll to position [0, 0]
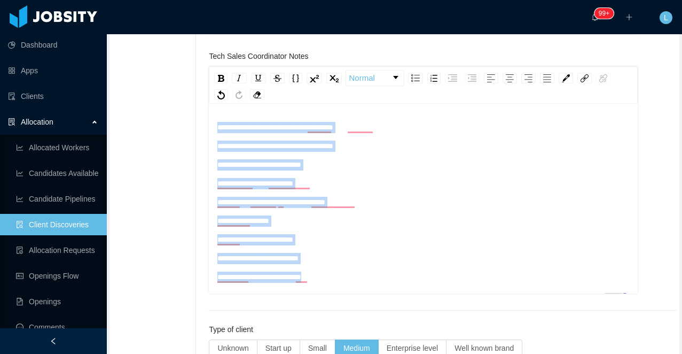
drag, startPoint x: 340, startPoint y: 276, endPoint x: 212, endPoint y: 124, distance: 198.6
click at [212, 124] on div "**********" at bounding box center [423, 199] width 429 height 187
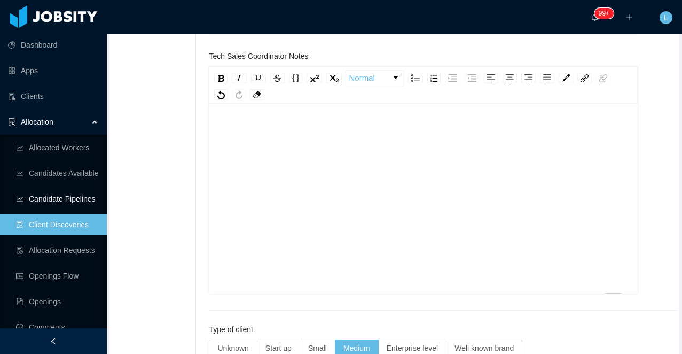
click at [50, 215] on link "Client Discoveries" at bounding box center [57, 224] width 82 height 21
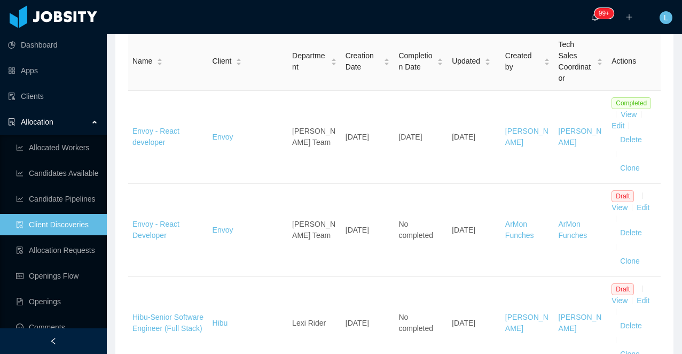
scroll to position [177, 0]
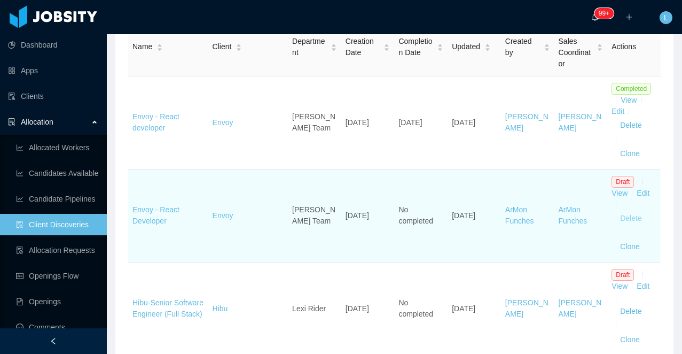
click at [629, 219] on button "Delete" at bounding box center [631, 218] width 38 height 17
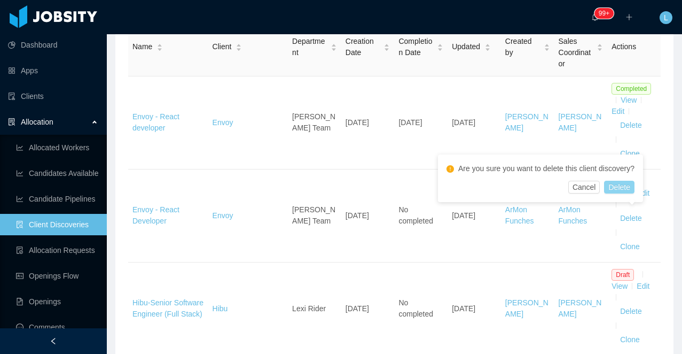
click at [630, 185] on button "Delete" at bounding box center [619, 187] width 30 height 13
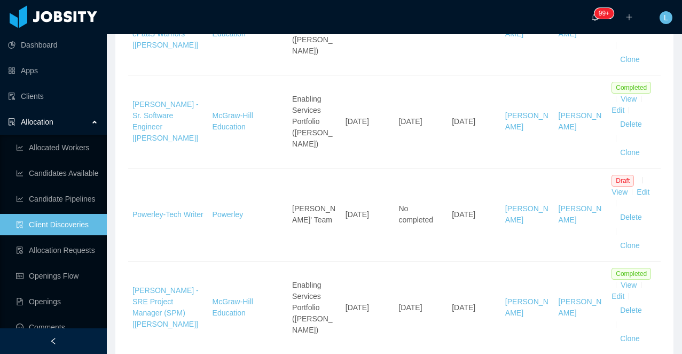
scroll to position [678, 0]
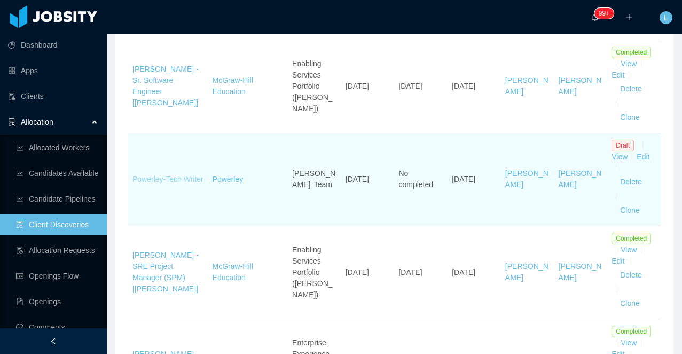
click at [136, 180] on link "Powerley-Tech Writer" at bounding box center [167, 179] width 71 height 9
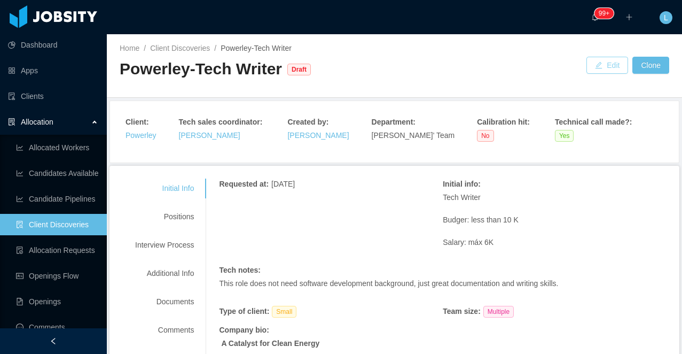
click at [600, 71] on button "Edit" at bounding box center [608, 65] width 42 height 17
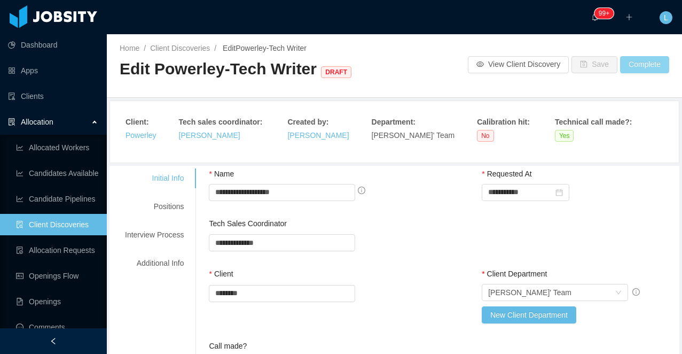
click at [650, 66] on button "Complete" at bounding box center [644, 64] width 49 height 17
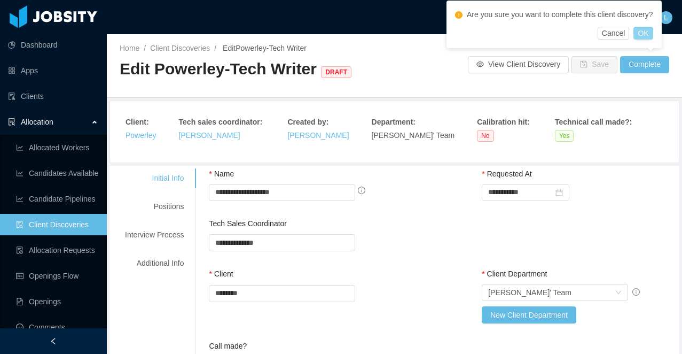
click at [650, 31] on button "OK" at bounding box center [643, 33] width 19 height 13
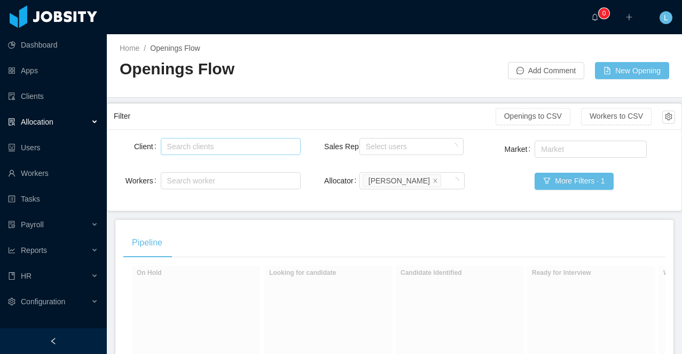
click at [213, 147] on div "Search clients" at bounding box center [228, 146] width 123 height 11
type input "*"
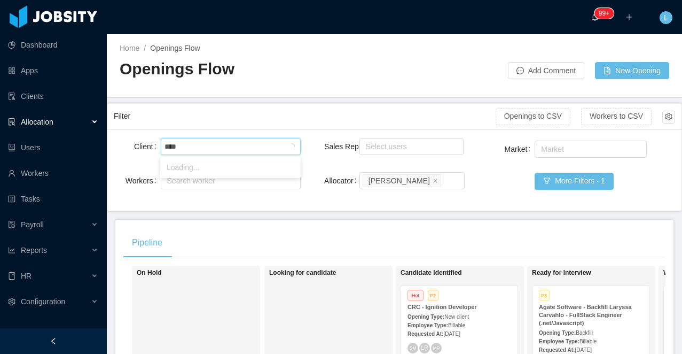
type input "*****"
click at [219, 170] on li "Envoy" at bounding box center [230, 167] width 141 height 17
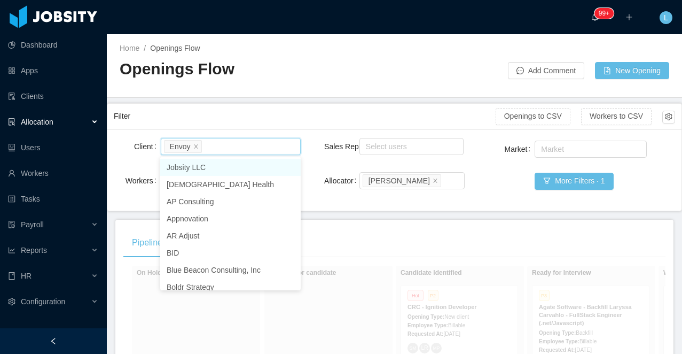
click at [34, 341] on div at bounding box center [53, 341] width 107 height 26
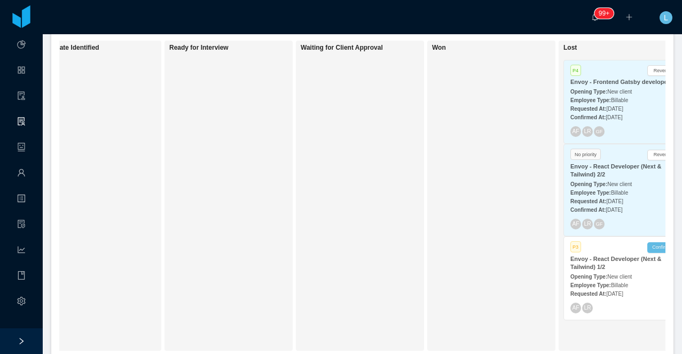
scroll to position [0, 337]
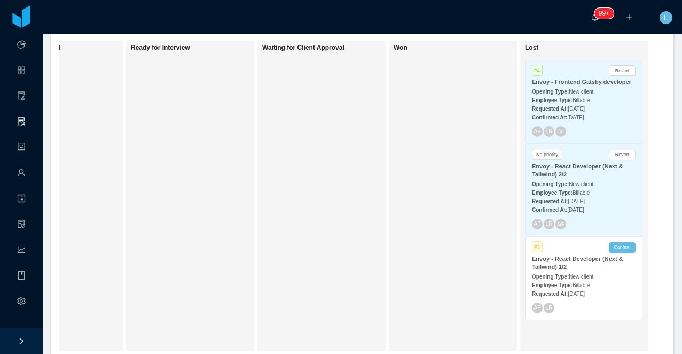
click at [586, 181] on span "New client" at bounding box center [581, 184] width 25 height 6
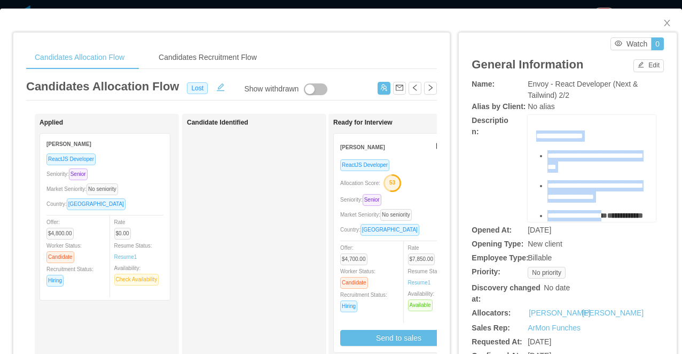
drag, startPoint x: 621, startPoint y: 193, endPoint x: 532, endPoint y: 127, distance: 111.4
click at [532, 127] on div "**********" at bounding box center [592, 168] width 128 height 107
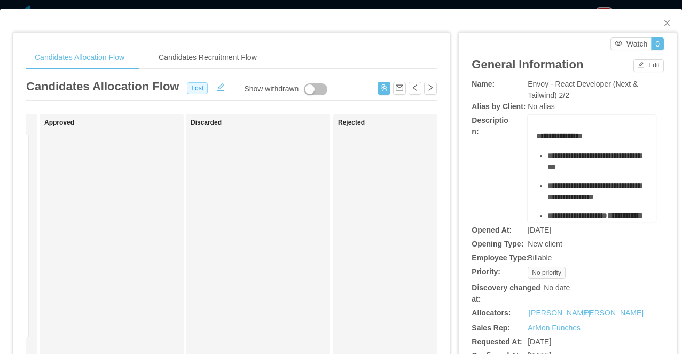
click at [322, 6] on div "Candidates Allocation Flow Candidates Recruitment Flow Candidates Allocation Fl…" at bounding box center [341, 177] width 682 height 354
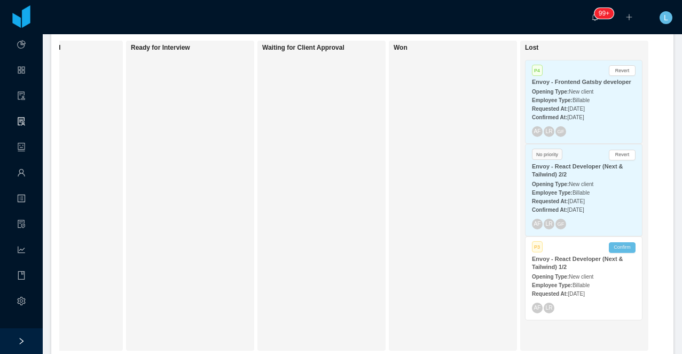
click at [575, 269] on div "Envoy - React Developer (Next & Tailwind) 1/2" at bounding box center [584, 263] width 104 height 16
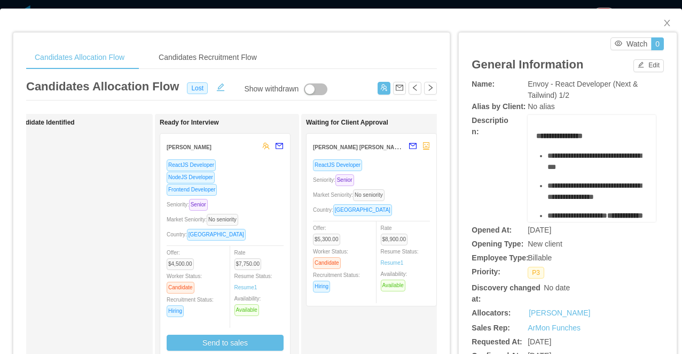
scroll to position [0, 239]
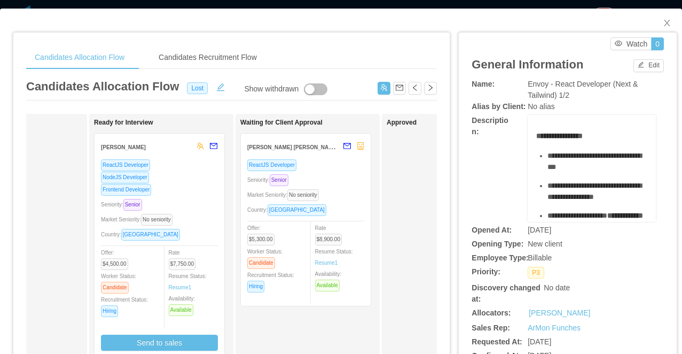
click at [192, 196] on div "ReactJS Developer NodeJS Developer Frontend Developer Seniority: Senior Market …" at bounding box center [159, 255] width 117 height 192
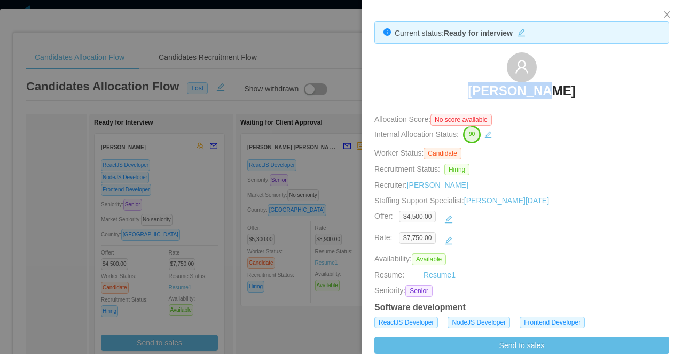
drag, startPoint x: 587, startPoint y: 88, endPoint x: 472, endPoint y: 88, distance: 115.4
click at [472, 88] on div "Pedro Cruz" at bounding box center [522, 78] width 295 height 53
copy h3 "Pedro Cruz"
click at [303, 188] on div at bounding box center [341, 177] width 682 height 354
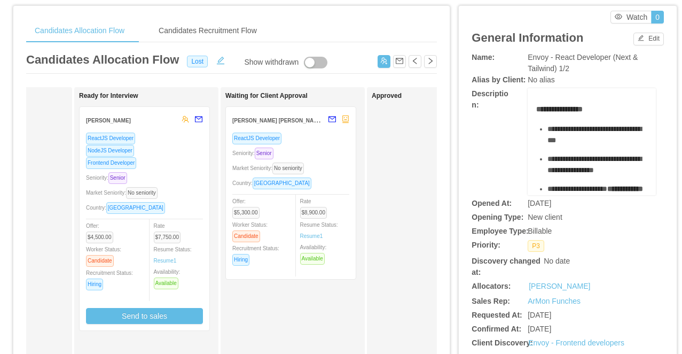
scroll to position [0, 290]
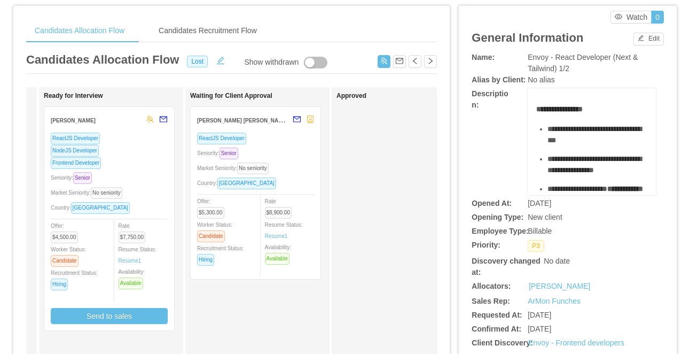
click at [159, 187] on div "Market Seniority: No seniority" at bounding box center [109, 192] width 117 height 12
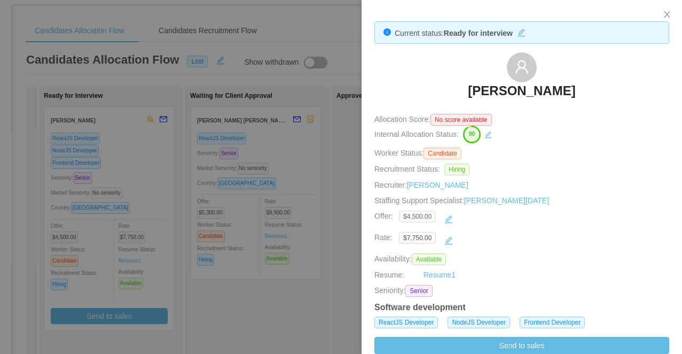
scroll to position [301, 0]
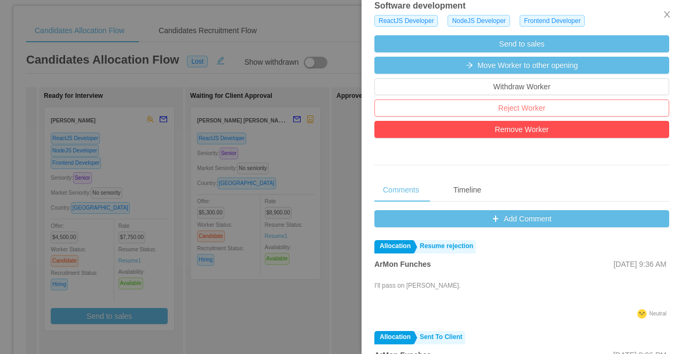
click at [450, 109] on button "Reject Worker" at bounding box center [522, 107] width 295 height 17
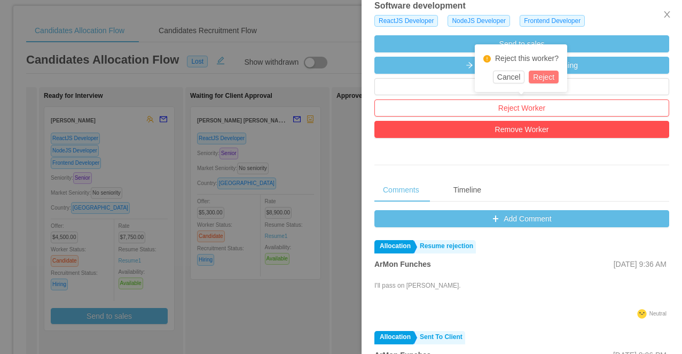
click at [548, 75] on button "Reject" at bounding box center [544, 77] width 30 height 13
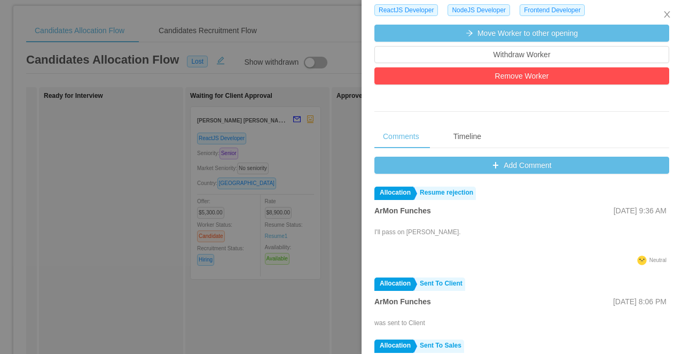
scroll to position [291, 0]
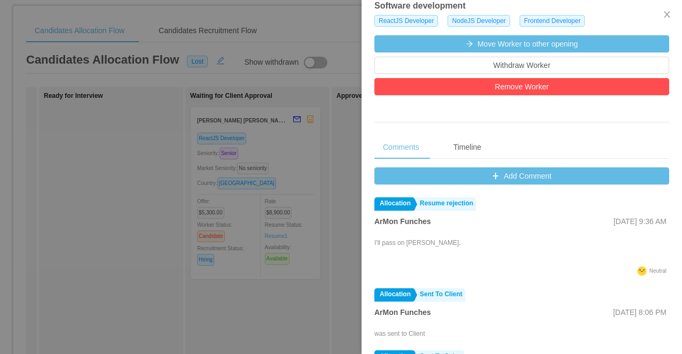
click at [115, 233] on div at bounding box center [341, 177] width 682 height 354
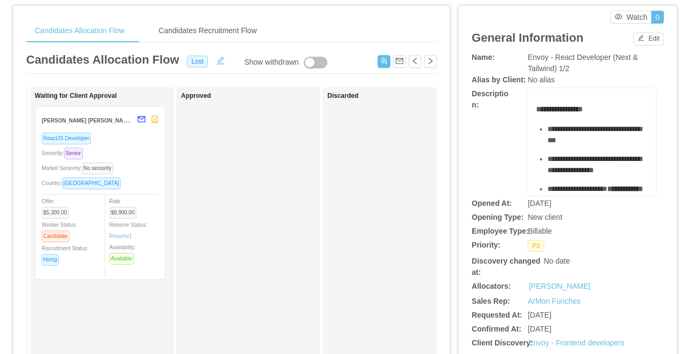
scroll to position [0, 409]
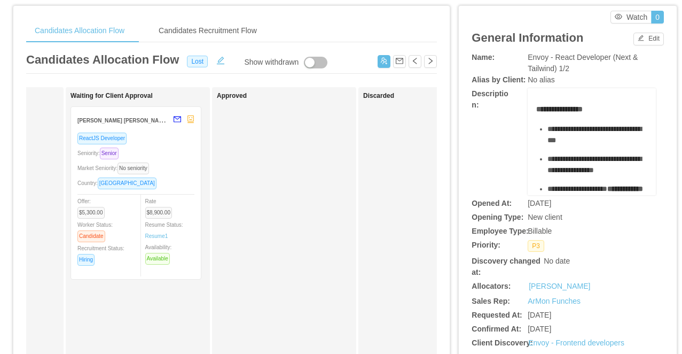
click at [175, 160] on div "ReactJS Developer Seniority: Senior Market Seniority: No seniority Country: Bra…" at bounding box center [135, 202] width 117 height 141
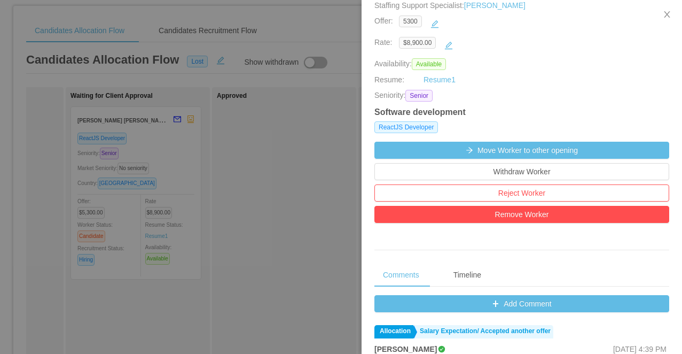
scroll to position [174, 0]
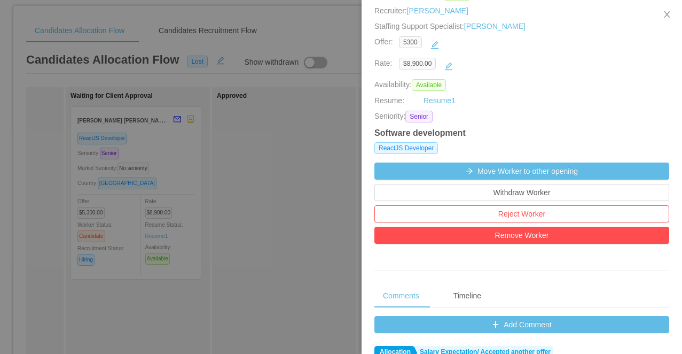
click at [275, 180] on div at bounding box center [341, 177] width 682 height 354
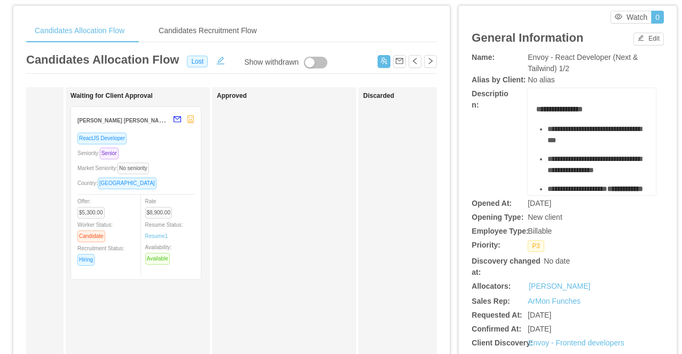
scroll to position [0, 0]
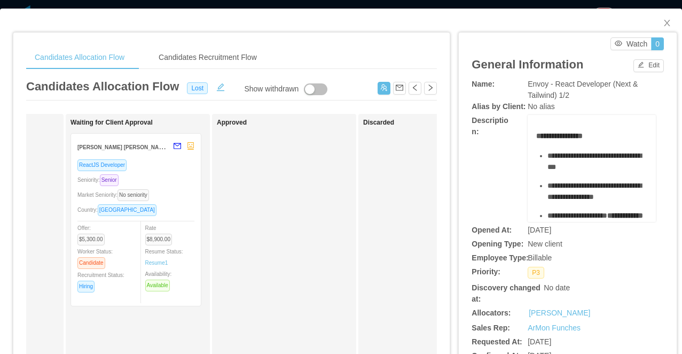
click at [368, 5] on div "**********" at bounding box center [341, 177] width 682 height 354
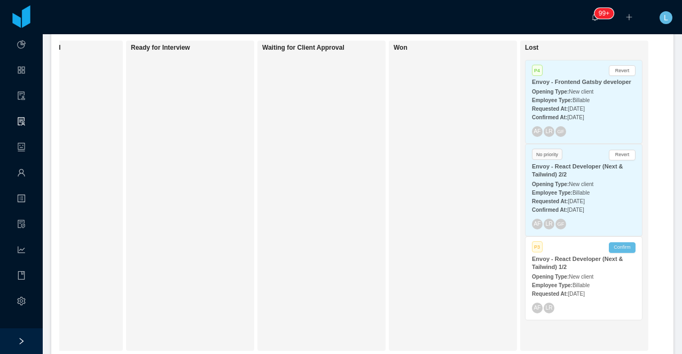
click at [584, 191] on span "Billable" at bounding box center [581, 193] width 17 height 6
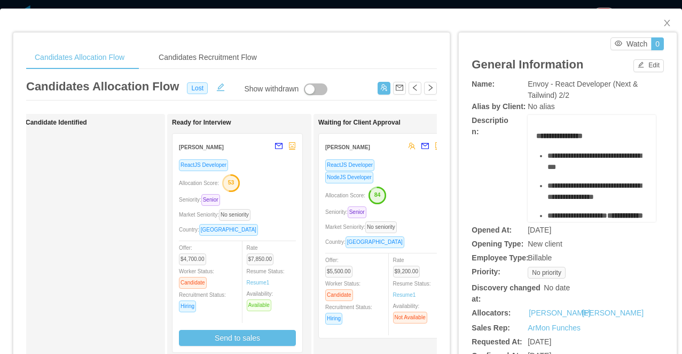
scroll to position [0, 222]
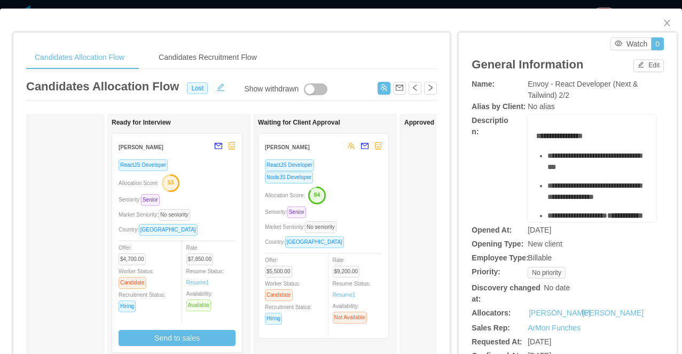
click at [205, 187] on div "Allocation Score: 53" at bounding box center [177, 182] width 117 height 17
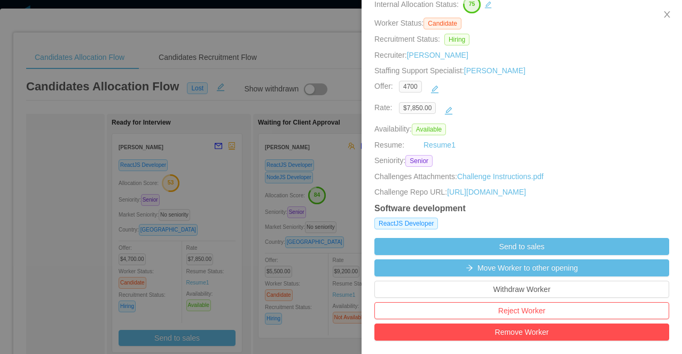
scroll to position [0, 0]
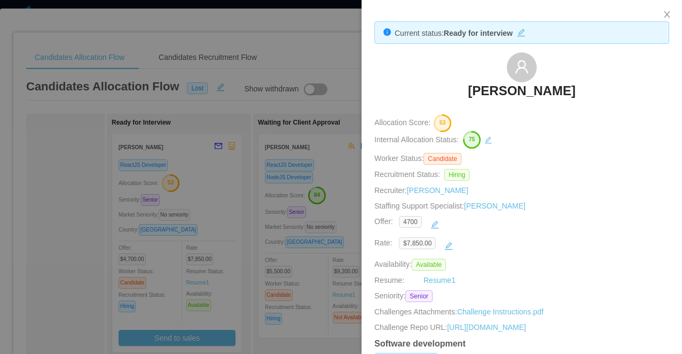
drag, startPoint x: 599, startPoint y: 85, endPoint x: 455, endPoint y: 85, distance: 144.8
click at [455, 85] on div "Renata Ferrando" at bounding box center [522, 78] width 295 height 53
copy h3 "Renata Ferrando"
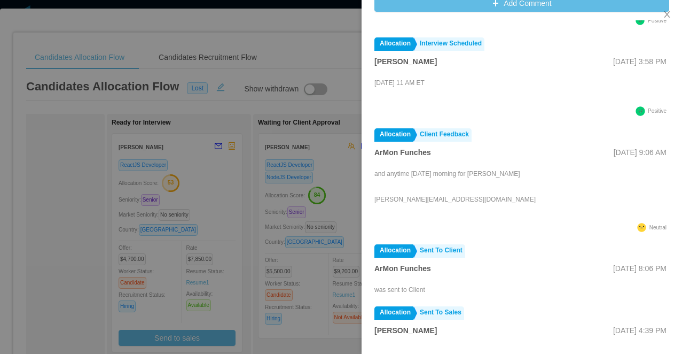
scroll to position [320, 0]
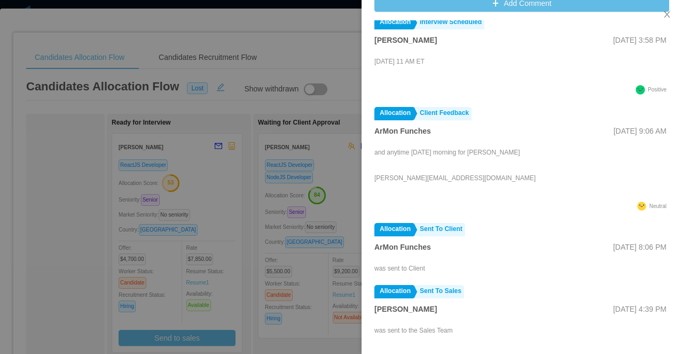
click at [326, 284] on div at bounding box center [341, 177] width 682 height 354
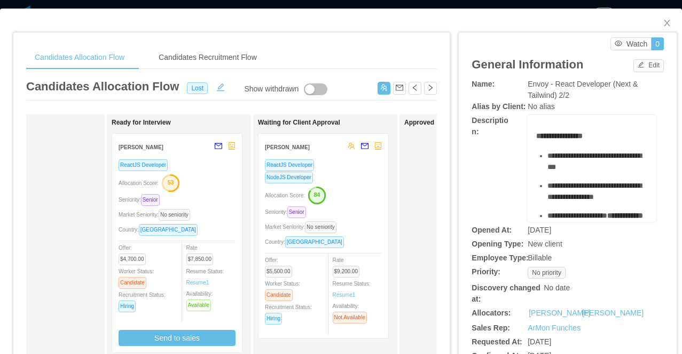
click at [360, 203] on div "ReactJS Developer NodeJS Developer Allocation Score: 84 Seniority: Senior Marke…" at bounding box center [323, 245] width 117 height 173
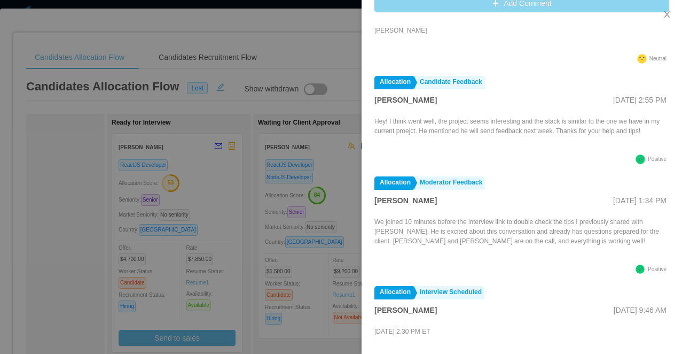
scroll to position [151, 0]
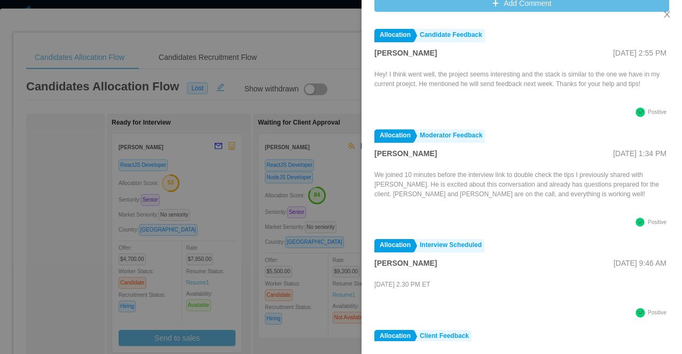
click at [257, 197] on div at bounding box center [341, 177] width 682 height 354
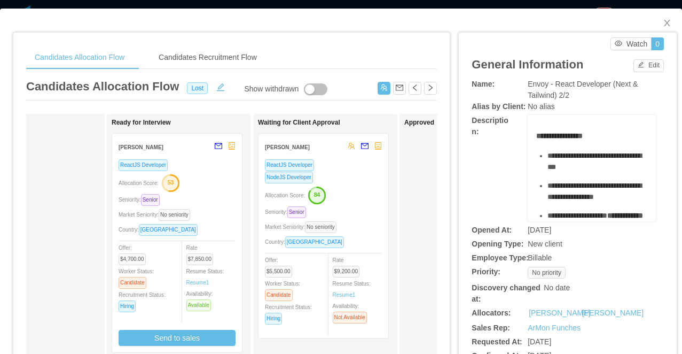
click at [365, 5] on div "Candidates Allocation Flow Candidates Recruitment Flow Candidates Allocation Fl…" at bounding box center [341, 177] width 682 height 354
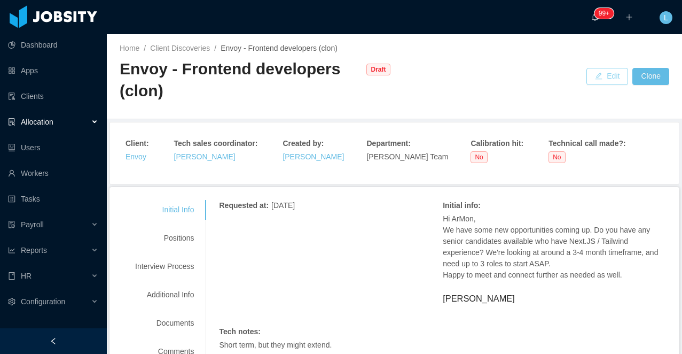
click at [615, 76] on button "Edit" at bounding box center [608, 76] width 42 height 17
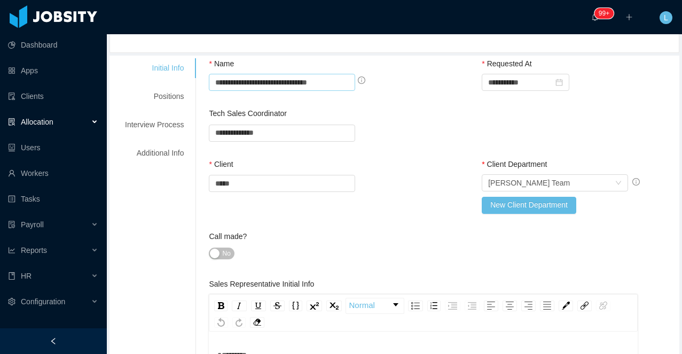
scroll to position [150, 0]
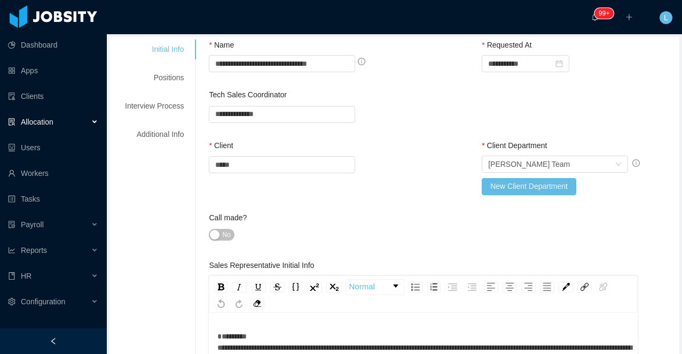
click at [227, 228] on div "No" at bounding box center [282, 235] width 146 height 15
click at [225, 237] on span "No" at bounding box center [226, 234] width 8 height 11
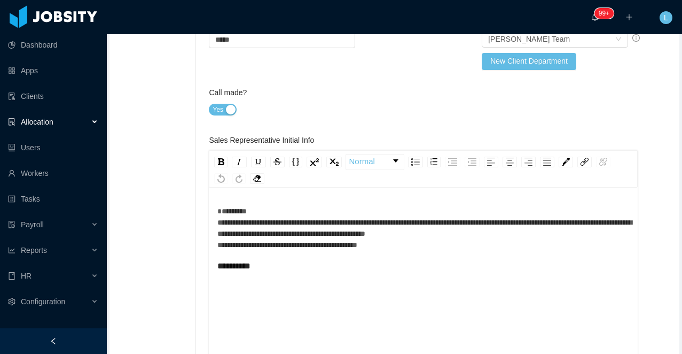
scroll to position [310, 0]
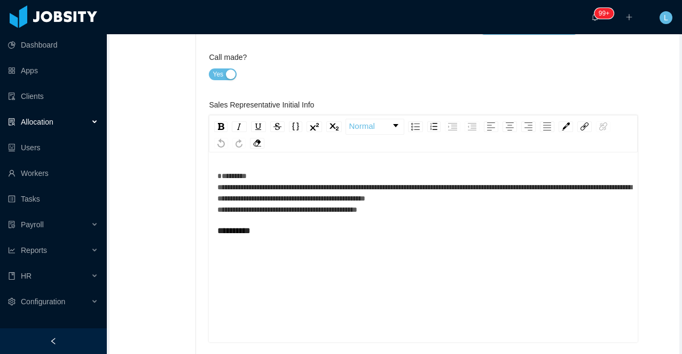
click at [430, 214] on div "**********" at bounding box center [423, 192] width 412 height 45
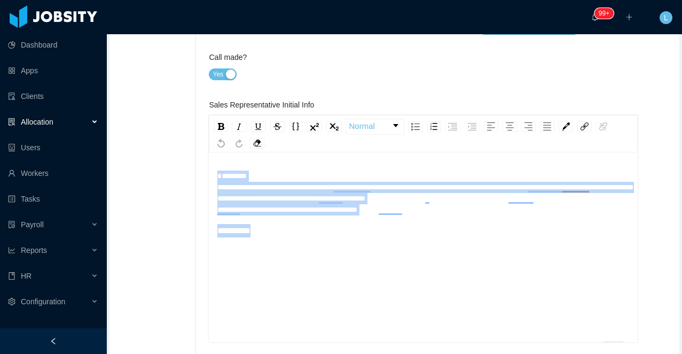
drag, startPoint x: 302, startPoint y: 279, endPoint x: 224, endPoint y: 90, distance: 204.6
click at [224, 90] on div "**********" at bounding box center [443, 298] width 468 height 839
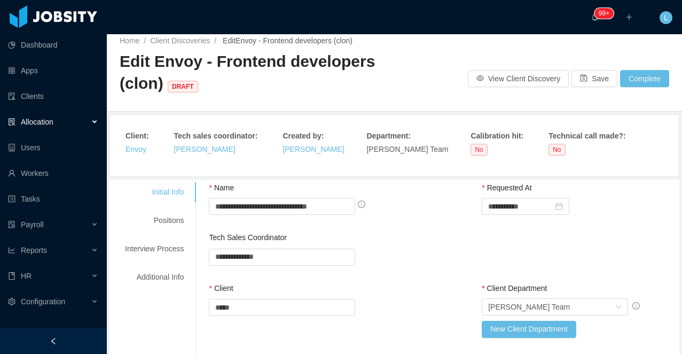
scroll to position [4, 0]
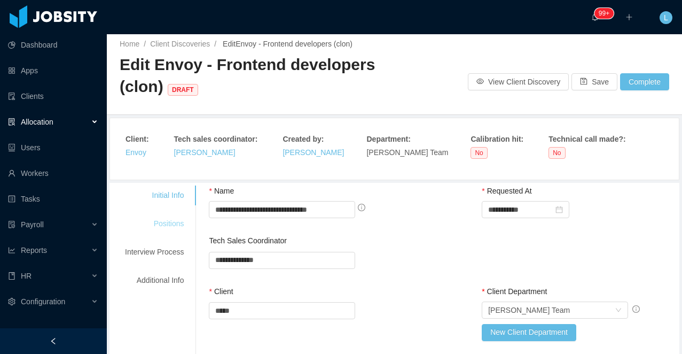
click at [177, 220] on div "Positions" at bounding box center [154, 224] width 84 height 20
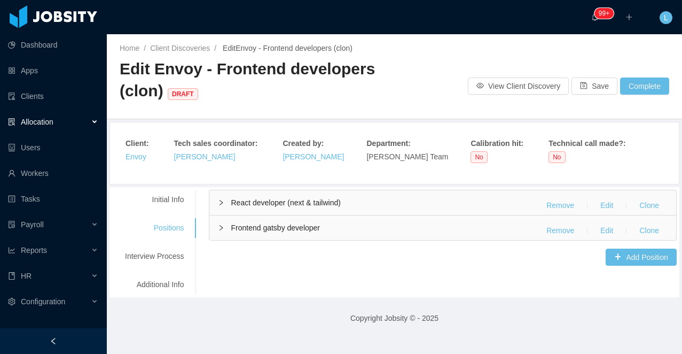
scroll to position [0, 0]
click at [563, 231] on button "Remove" at bounding box center [560, 230] width 45 height 17
click at [446, 230] on div "Frontend gatsby developer Remove Edit Clone" at bounding box center [442, 227] width 467 height 25
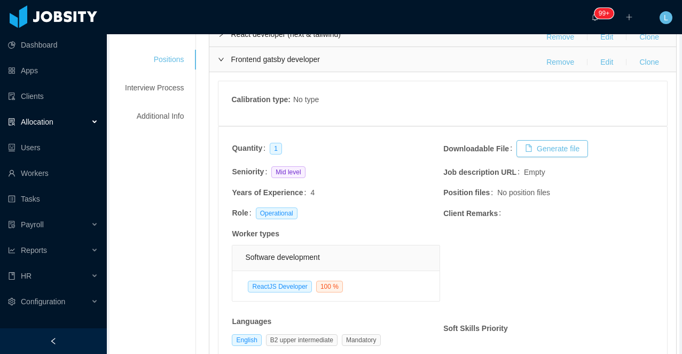
scroll to position [153, 0]
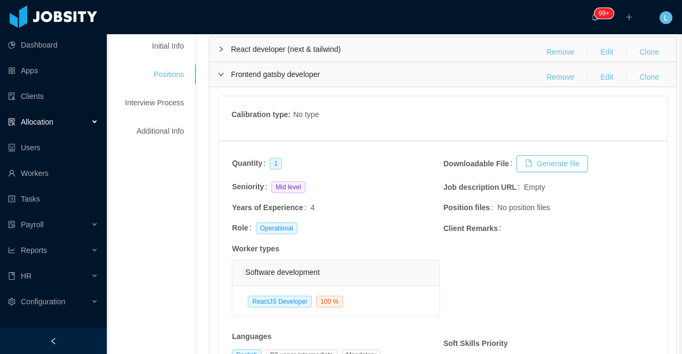
click at [466, 47] on div "React developer (next & tailwind) Remove Edit Clone" at bounding box center [442, 49] width 467 height 25
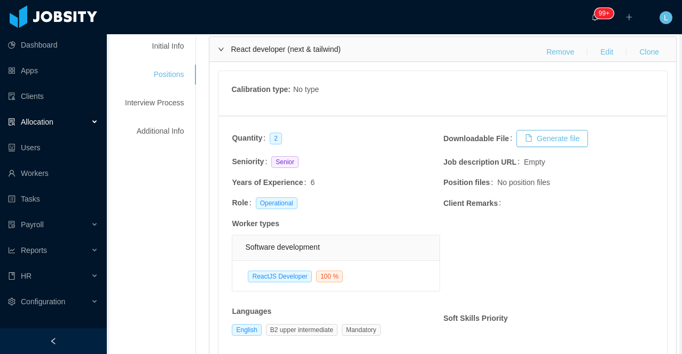
click at [466, 47] on div "React developer (next & tailwind) Remove Edit Clone" at bounding box center [442, 49] width 467 height 25
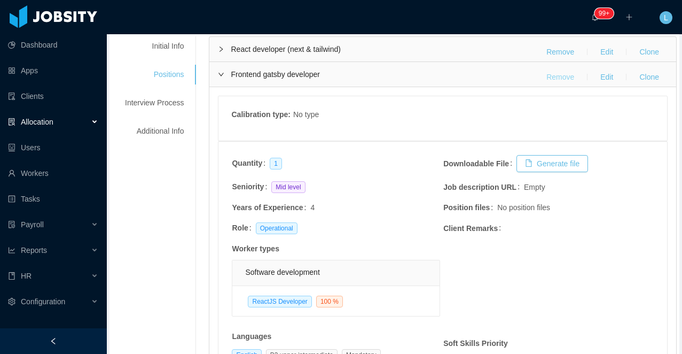
click at [553, 81] on button "Remove" at bounding box center [560, 76] width 45 height 17
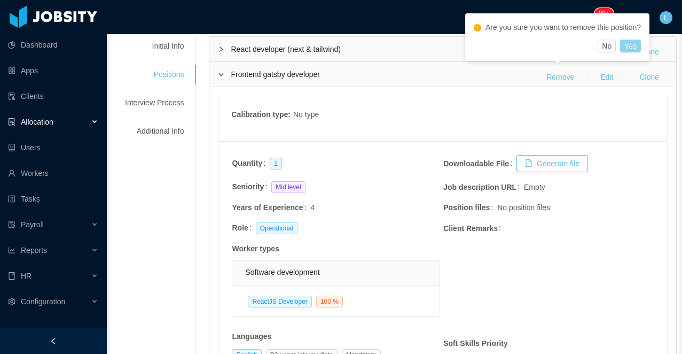
click at [637, 48] on button "Yes" at bounding box center [630, 46] width 21 height 13
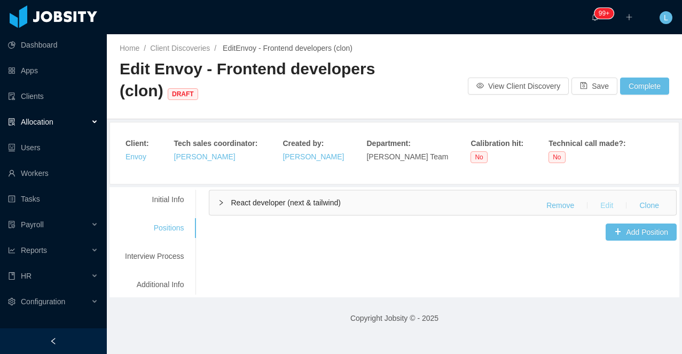
click at [605, 201] on button "Edit" at bounding box center [607, 205] width 30 height 17
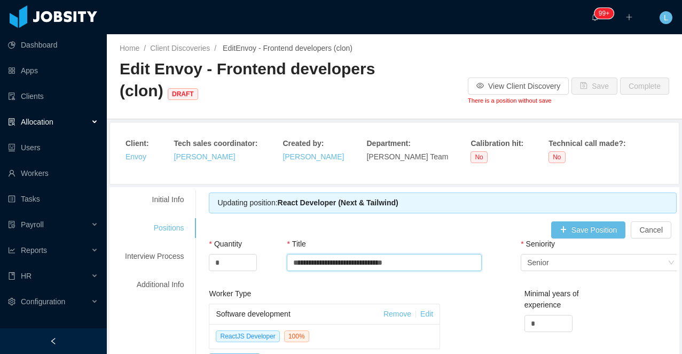
drag, startPoint x: 428, startPoint y: 261, endPoint x: 355, endPoint y: 263, distance: 73.8
click at [355, 263] on input "**********" at bounding box center [384, 262] width 195 height 17
type input "**********"
drag, startPoint x: 238, startPoint y: 261, endPoint x: 200, endPoint y: 261, distance: 37.9
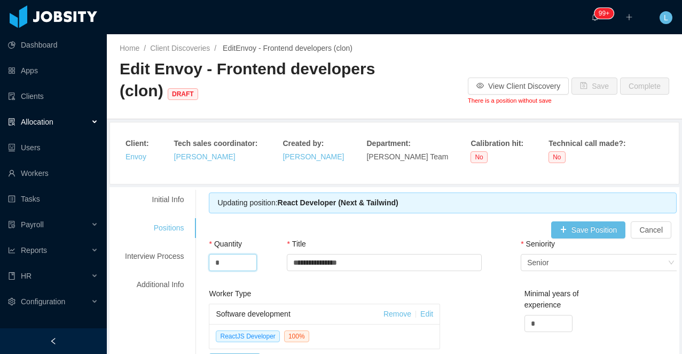
type input "*"
click at [497, 241] on div "**********" at bounding box center [443, 263] width 468 height 50
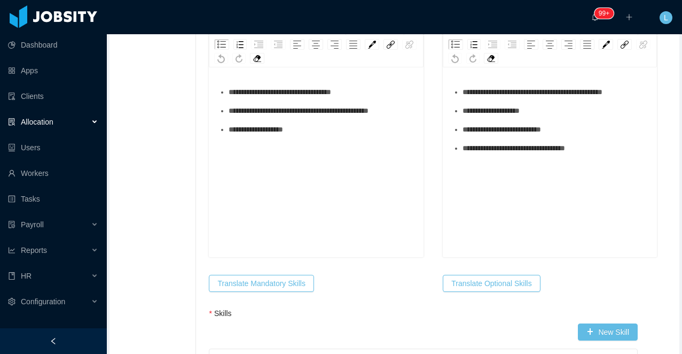
scroll to position [526, 0]
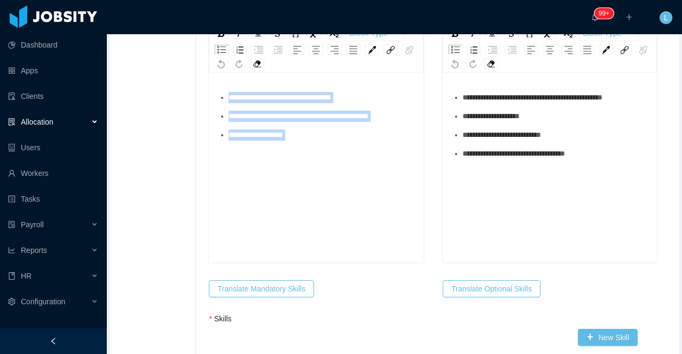
drag, startPoint x: 419, startPoint y: 117, endPoint x: 378, endPoint y: 119, distance: 41.2
click at [378, 119] on div "**********" at bounding box center [316, 168] width 214 height 187
click at [417, 116] on div "**********" at bounding box center [316, 168] width 214 height 187
drag, startPoint x: 413, startPoint y: 116, endPoint x: 218, endPoint y: 120, distance: 195.0
click at [218, 120] on div "**********" at bounding box center [316, 168] width 214 height 187
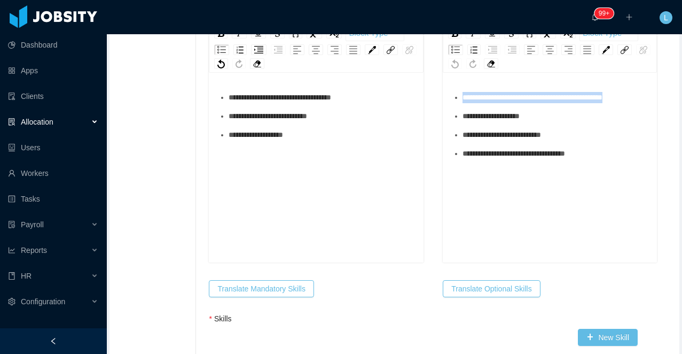
drag, startPoint x: 644, startPoint y: 97, endPoint x: 407, endPoint y: 97, distance: 237.2
drag, startPoint x: 597, startPoint y: 105, endPoint x: 610, endPoint y: 103, distance: 12.5
click at [597, 105] on ul "**********" at bounding box center [550, 125] width 198 height 67
drag, startPoint x: 644, startPoint y: 99, endPoint x: 505, endPoint y: 100, distance: 138.9
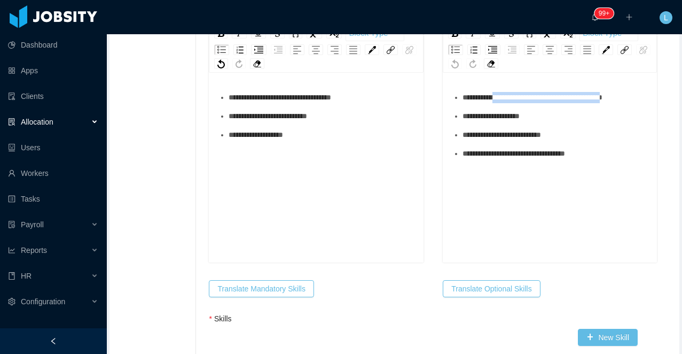
click at [505, 100] on span "**********" at bounding box center [533, 96] width 140 height 7
click at [572, 106] on ul "**********" at bounding box center [550, 125] width 198 height 67
click at [560, 96] on div "**********" at bounding box center [556, 97] width 186 height 11
click at [463, 99] on ul "**********" at bounding box center [550, 125] width 198 height 67
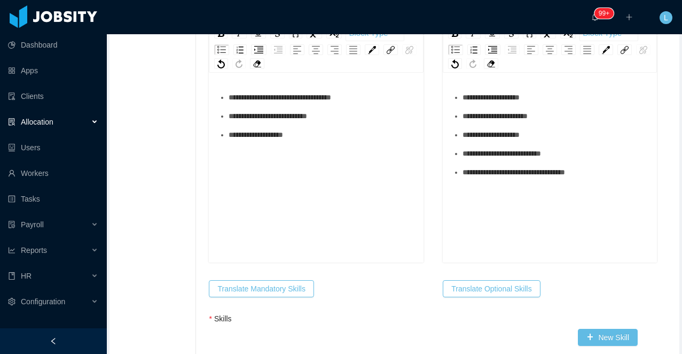
click at [503, 117] on span "**********" at bounding box center [495, 115] width 65 height 7
drag, startPoint x: 609, startPoint y: 173, endPoint x: 505, endPoint y: 157, distance: 104.3
click at [505, 157] on ul "**********" at bounding box center [550, 135] width 198 height 86
click at [462, 98] on ul "**********" at bounding box center [550, 125] width 198 height 67
click at [374, 119] on div "**********" at bounding box center [322, 116] width 186 height 11
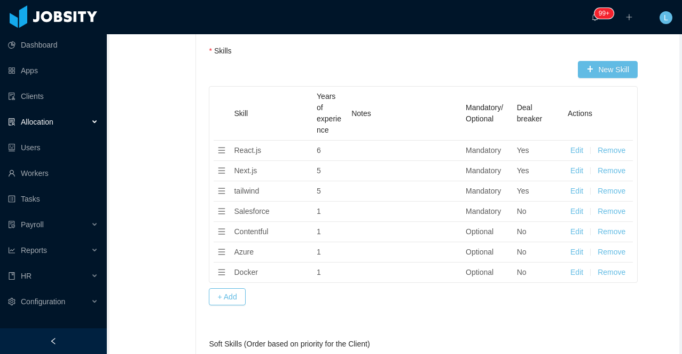
scroll to position [815, 0]
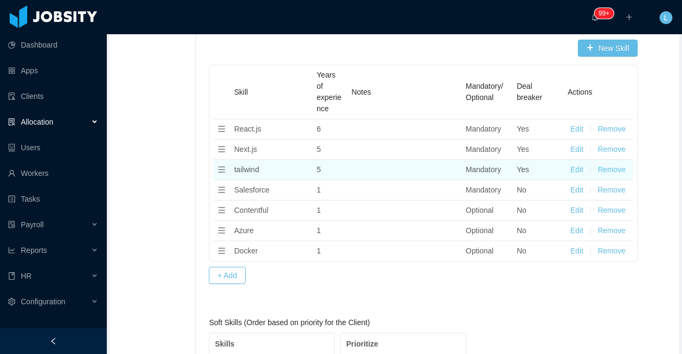
click at [577, 169] on button "Edit" at bounding box center [577, 169] width 13 height 11
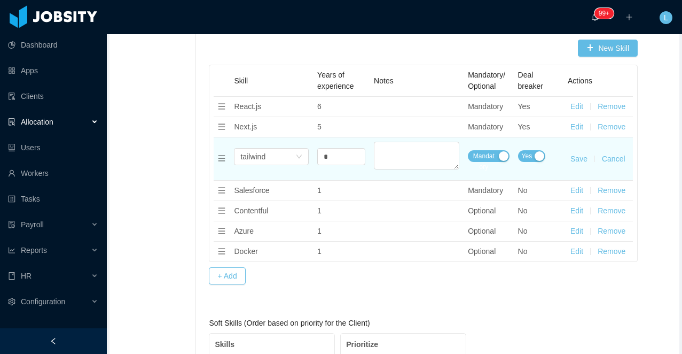
click at [536, 155] on button "Yes" at bounding box center [532, 156] width 28 height 12
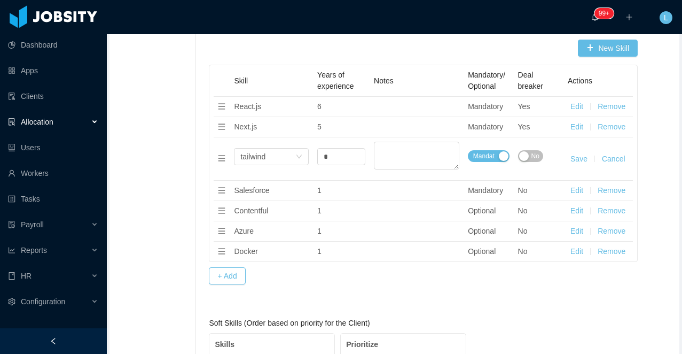
click at [581, 160] on button "Save" at bounding box center [579, 158] width 17 height 11
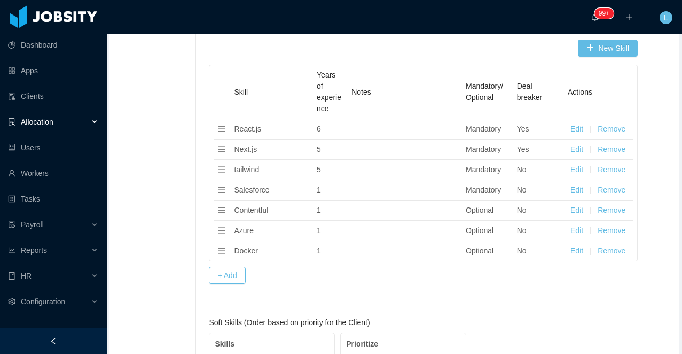
click at [582, 169] on button "Edit" at bounding box center [577, 169] width 13 height 11
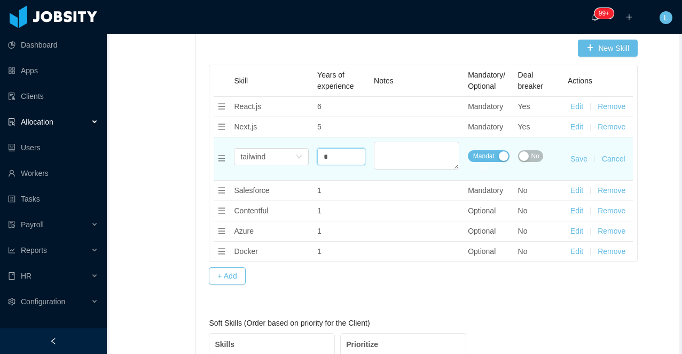
type input "*"
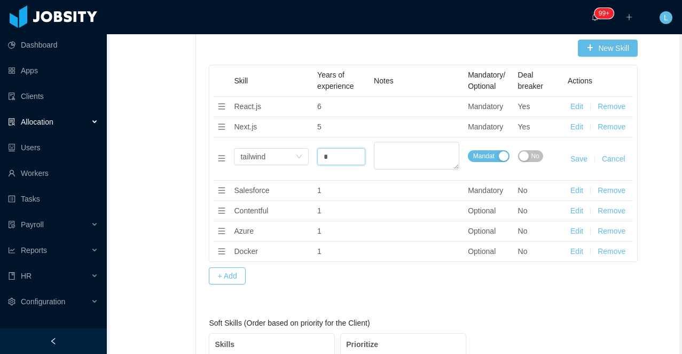
click at [577, 159] on button "Save" at bounding box center [579, 158] width 17 height 11
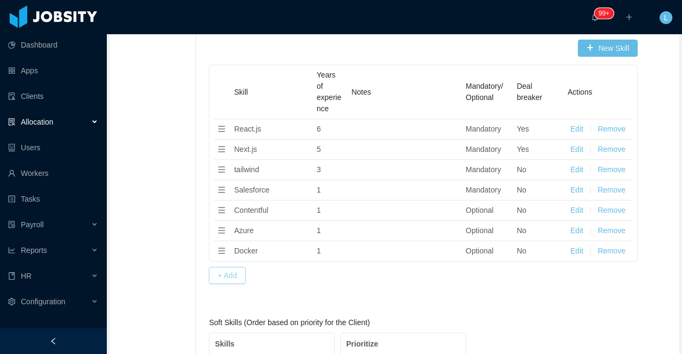
click at [239, 277] on button "+ Add" at bounding box center [227, 275] width 36 height 17
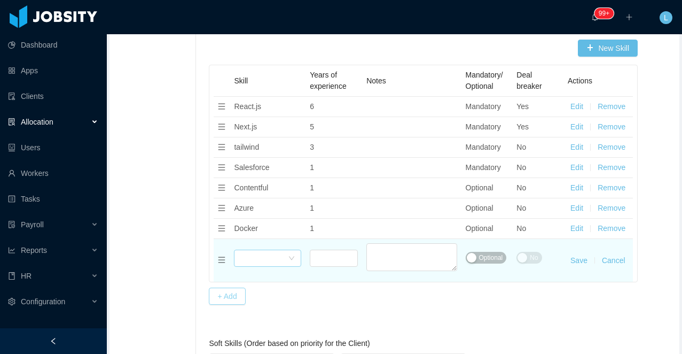
click at [255, 257] on div "Select skills" at bounding box center [264, 258] width 48 height 16
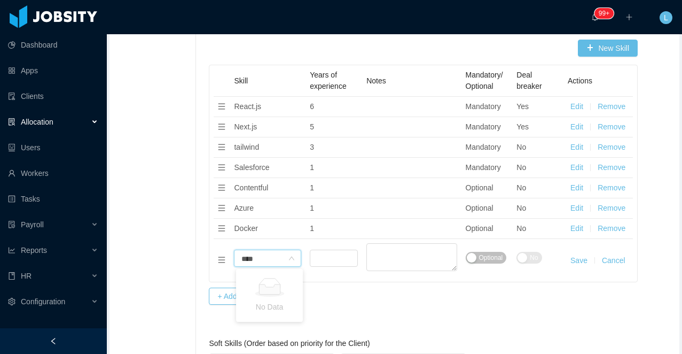
type input "*****"
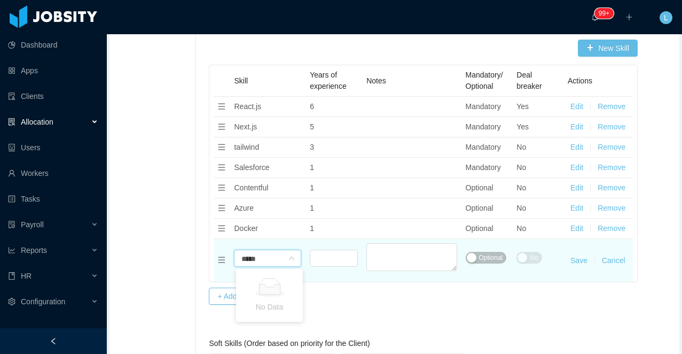
click at [615, 264] on button "Cancel" at bounding box center [614, 260] width 24 height 11
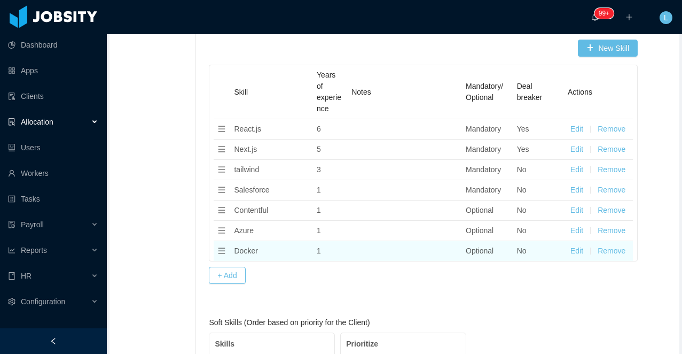
click at [614, 247] on button "Remove" at bounding box center [612, 250] width 28 height 11
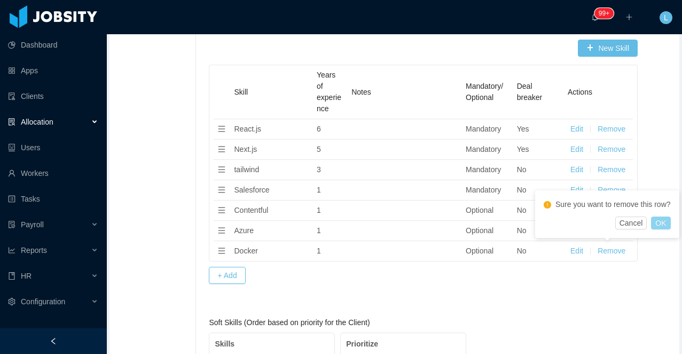
click at [660, 229] on button "OK" at bounding box center [660, 222] width 19 height 13
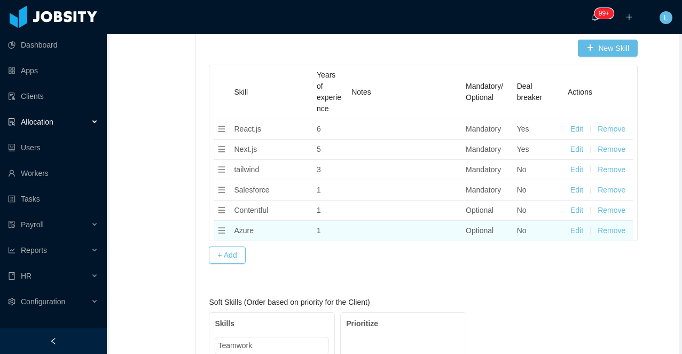
click at [609, 230] on button "Remove" at bounding box center [612, 230] width 28 height 11
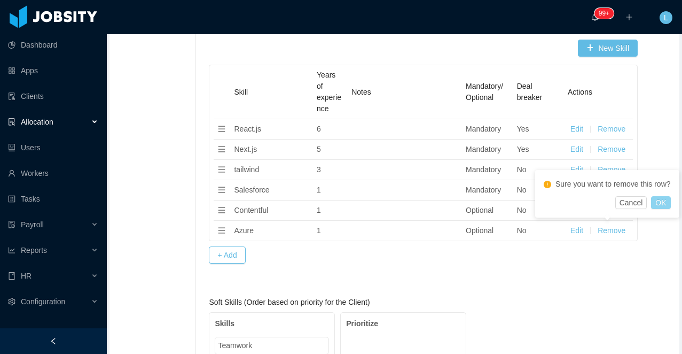
click at [664, 209] on button "OK" at bounding box center [660, 202] width 19 height 13
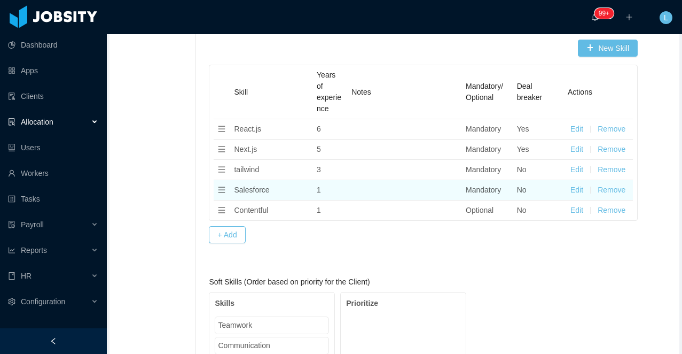
click at [587, 190] on td "Edit Remove" at bounding box center [598, 190] width 69 height 20
click at [575, 187] on button "Edit" at bounding box center [577, 189] width 13 height 11
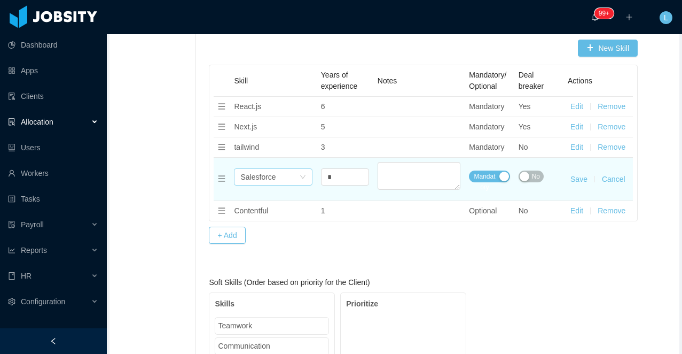
click at [264, 176] on div "Salesforce" at bounding box center [257, 177] width 35 height 16
click at [0, 0] on input at bounding box center [0, 0] width 0 height 0
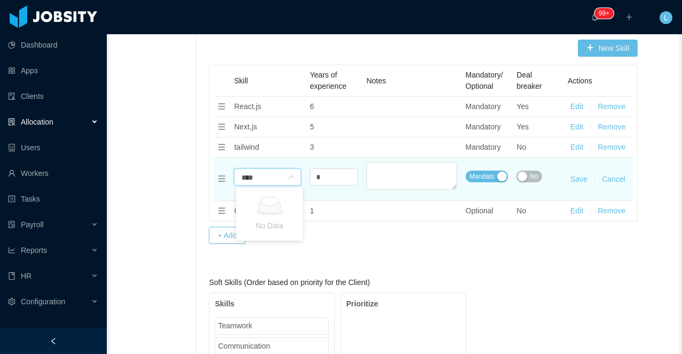
type input "*****"
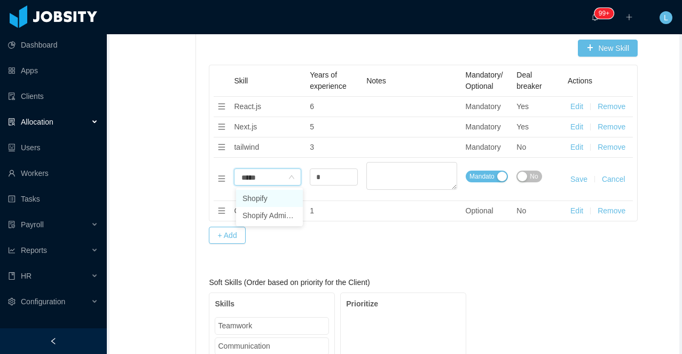
click at [253, 199] on li "Shopify" at bounding box center [269, 198] width 67 height 17
click at [574, 179] on button "Save" at bounding box center [579, 179] width 17 height 11
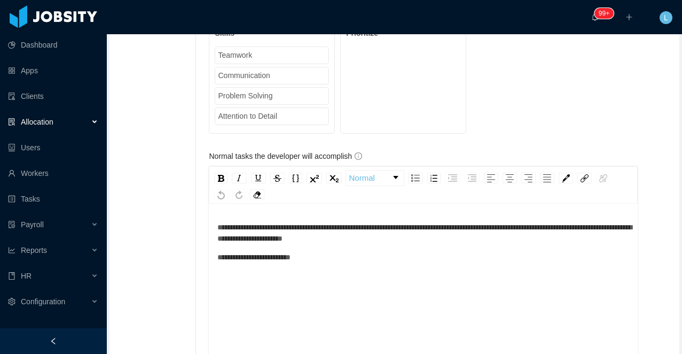
scroll to position [1130, 0]
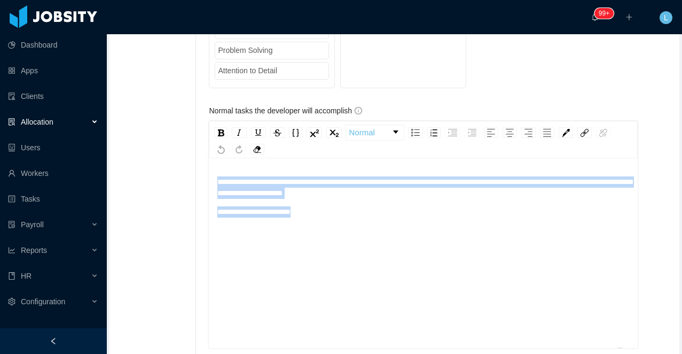
drag, startPoint x: 328, startPoint y: 215, endPoint x: 188, endPoint y: 181, distance: 144.0
click at [188, 181] on div "**********" at bounding box center [394, 127] width 565 height 2134
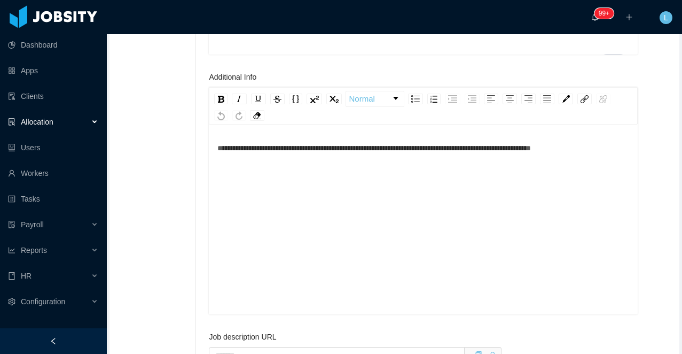
scroll to position [1418, 0]
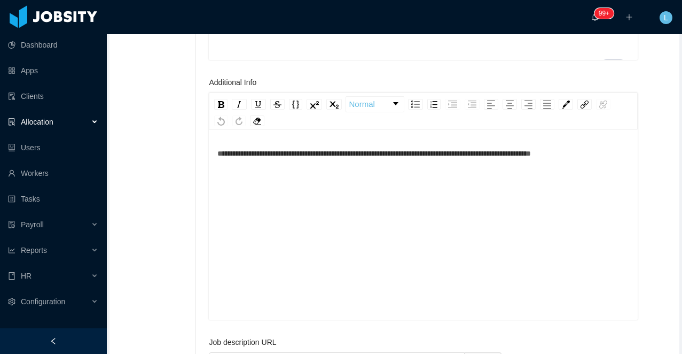
click at [321, 158] on div "**********" at bounding box center [423, 153] width 412 height 11
click at [610, 157] on div "**********" at bounding box center [423, 153] width 412 height 11
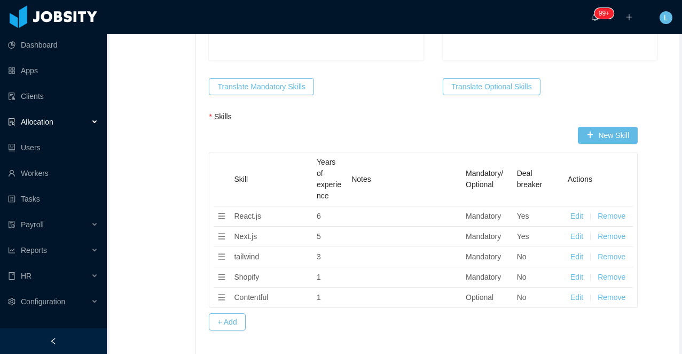
scroll to position [739, 0]
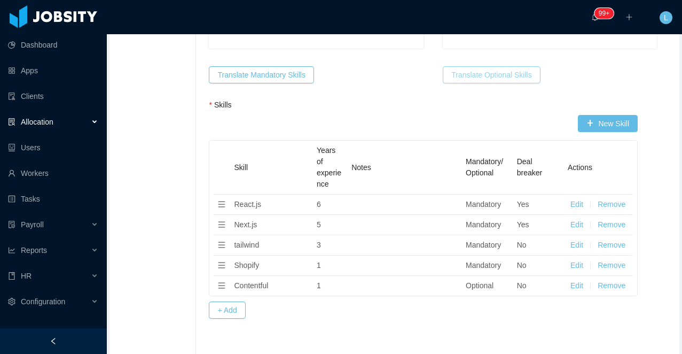
click at [474, 78] on button "Translate Optional Skills" at bounding box center [491, 74] width 97 height 17
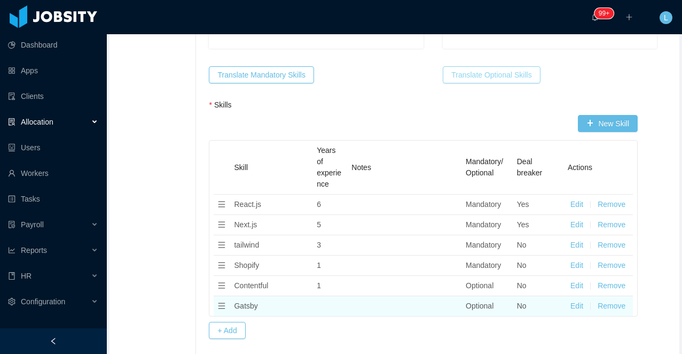
click at [576, 304] on button "Edit" at bounding box center [577, 305] width 13 height 11
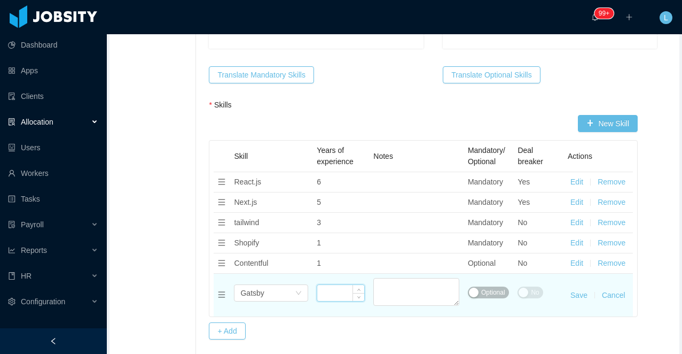
click at [332, 297] on input at bounding box center [340, 293] width 47 height 16
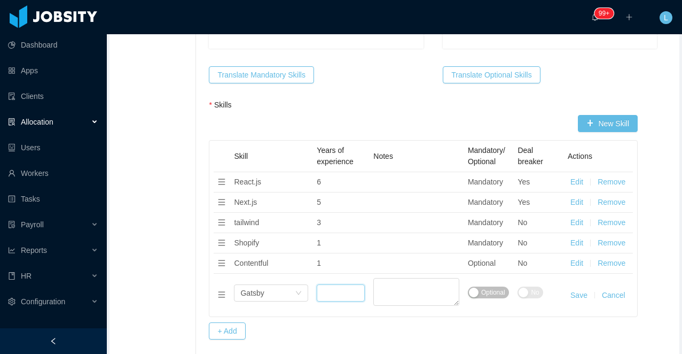
type input "*"
click at [573, 298] on button "Save" at bounding box center [579, 295] width 17 height 11
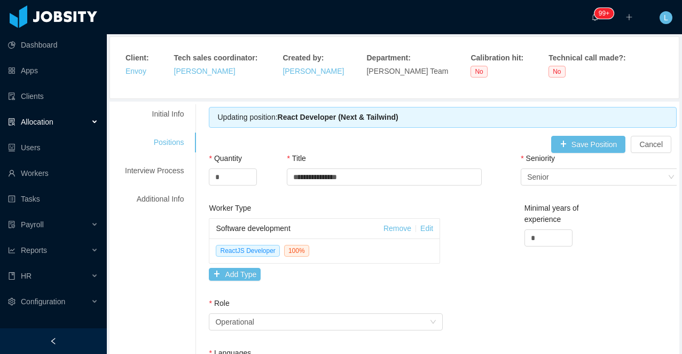
scroll to position [82, 0]
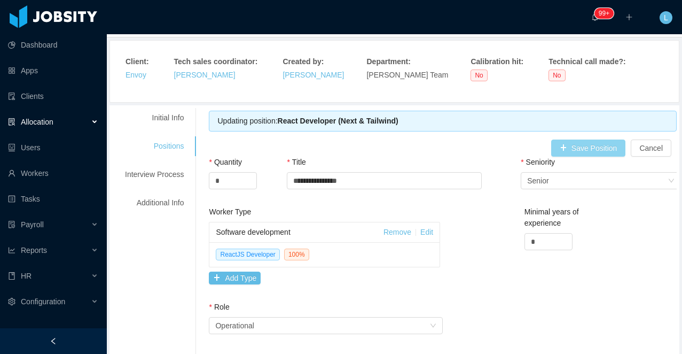
click at [595, 144] on button "Save Position" at bounding box center [588, 147] width 75 height 17
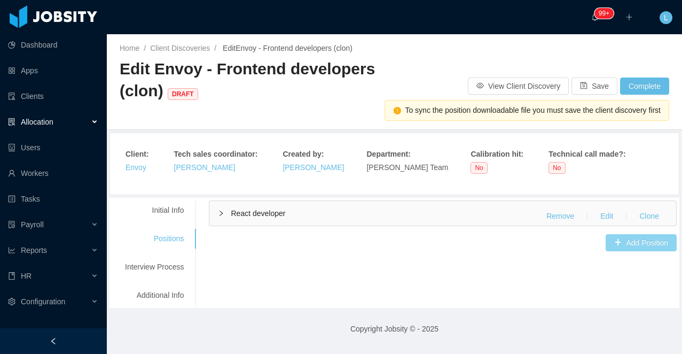
scroll to position [0, 0]
click at [601, 78] on button "Save" at bounding box center [595, 85] width 46 height 17
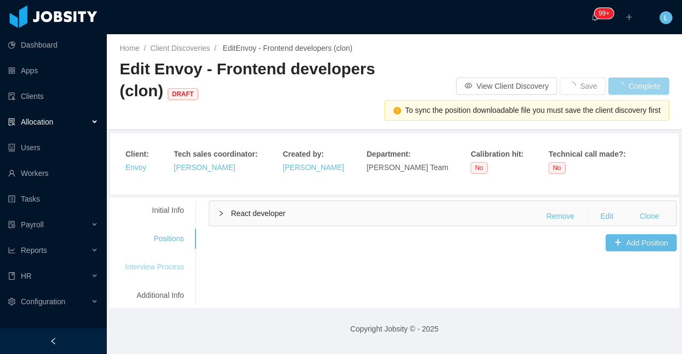
click at [165, 270] on div "Interview Process" at bounding box center [154, 267] width 84 height 20
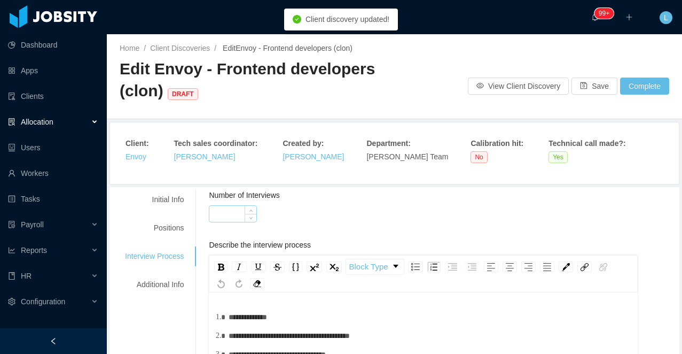
click at [221, 215] on input "Number of Interviews" at bounding box center [232, 214] width 47 height 16
type input "*"
click at [152, 227] on div "Positions" at bounding box center [154, 228] width 84 height 20
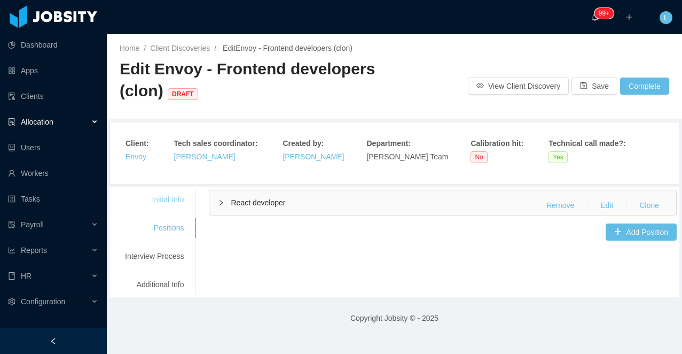
click at [171, 206] on div "Initial Info" at bounding box center [154, 200] width 84 height 20
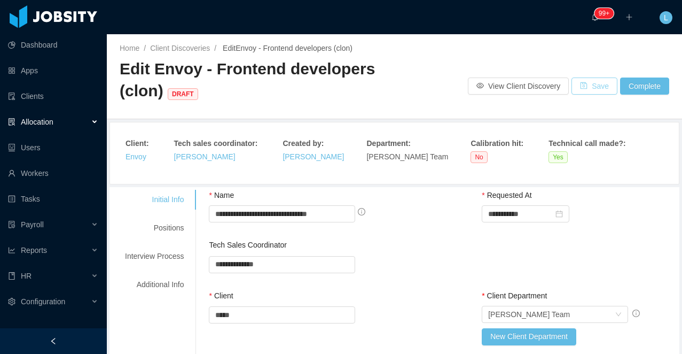
click at [595, 89] on button "Save" at bounding box center [595, 85] width 46 height 17
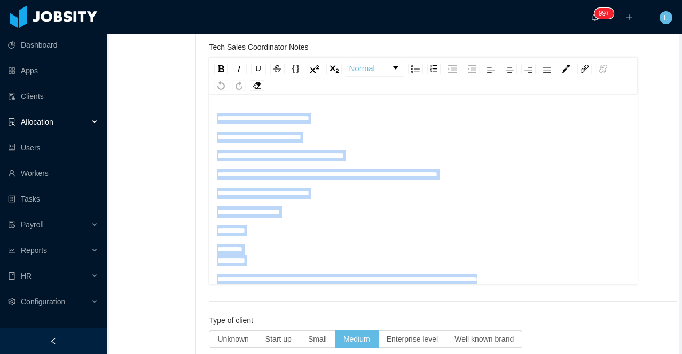
drag, startPoint x: 565, startPoint y: 258, endPoint x: 175, endPoint y: 60, distance: 437.7
click at [175, 60] on div "**********" at bounding box center [394, 247] width 565 height 1371
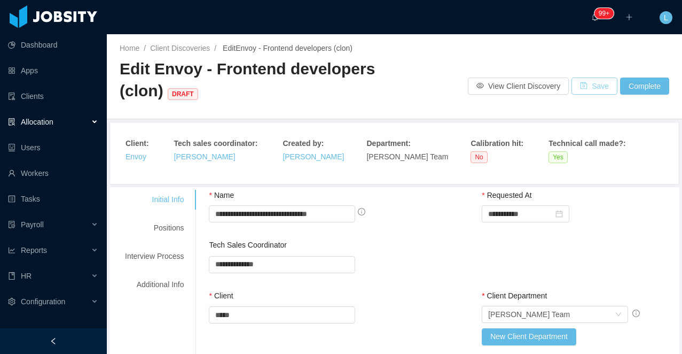
click at [583, 90] on button "Save" at bounding box center [595, 85] width 46 height 17
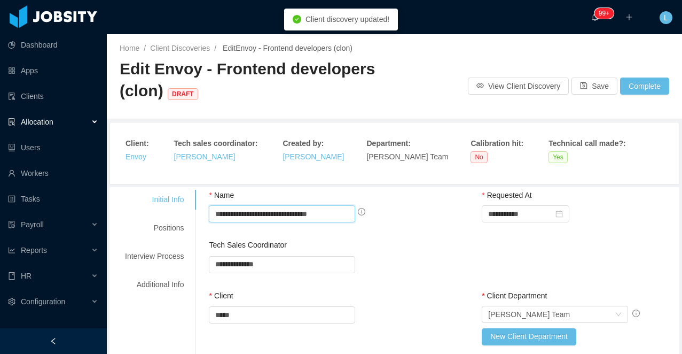
drag, startPoint x: 344, startPoint y: 219, endPoint x: 245, endPoint y: 215, distance: 98.9
click at [245, 215] on input "**********" at bounding box center [282, 213] width 146 height 17
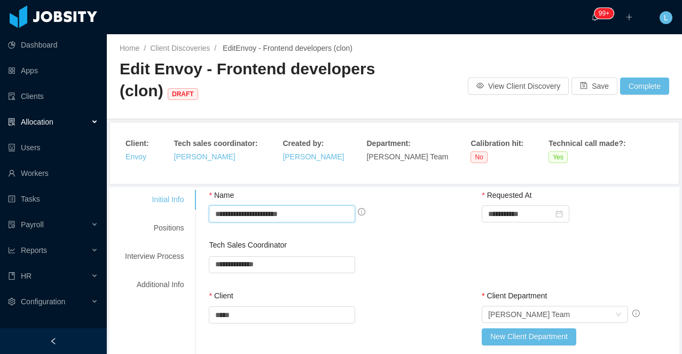
type input "**********"
click at [427, 248] on div "**********" at bounding box center [443, 264] width 468 height 51
click at [597, 89] on button "Save" at bounding box center [595, 85] width 46 height 17
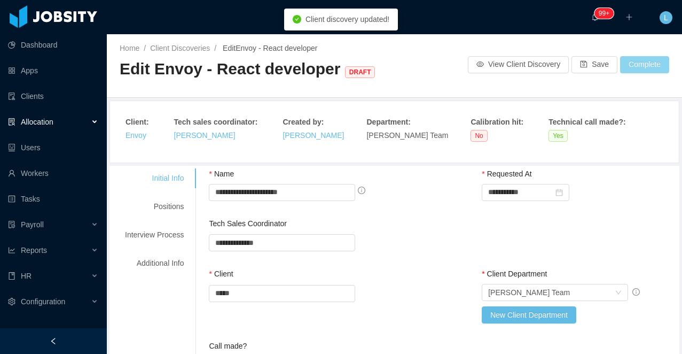
click at [639, 64] on button "Complete" at bounding box center [644, 64] width 49 height 17
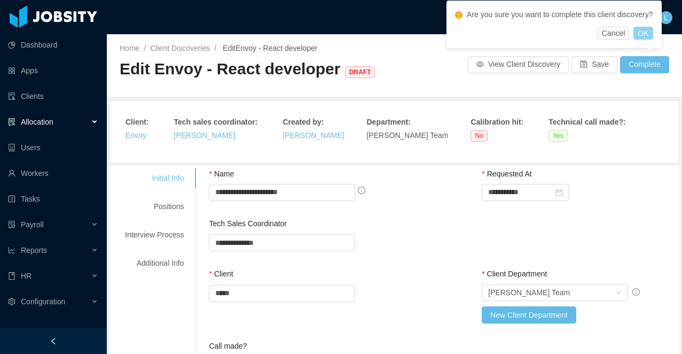
click at [653, 32] on button "OK" at bounding box center [643, 33] width 19 height 13
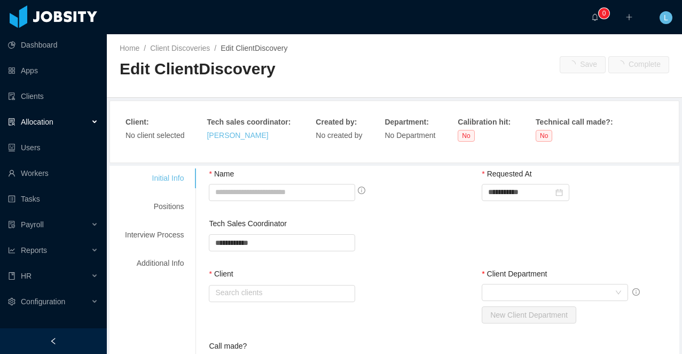
type input "**********"
type input "*****"
type input "*"
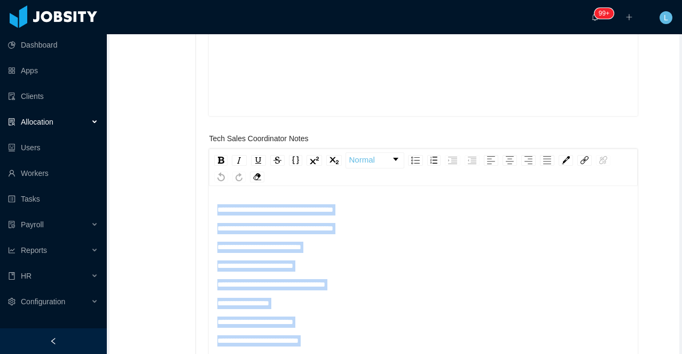
drag, startPoint x: 346, startPoint y: 316, endPoint x: 171, endPoint y: 159, distance: 235.3
click at [171, 159] on div "**********" at bounding box center [394, 338] width 565 height 1371
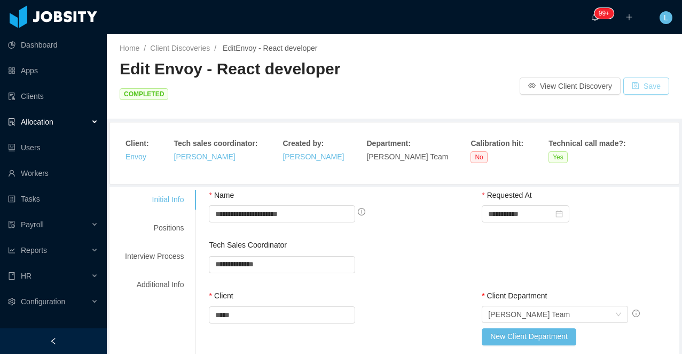
click at [648, 77] on button "Save" at bounding box center [646, 85] width 46 height 17
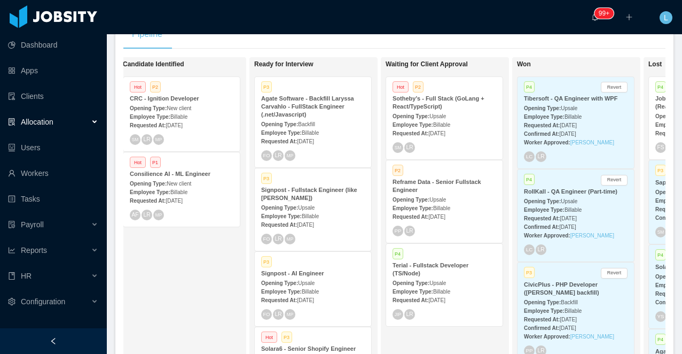
scroll to position [0, 401]
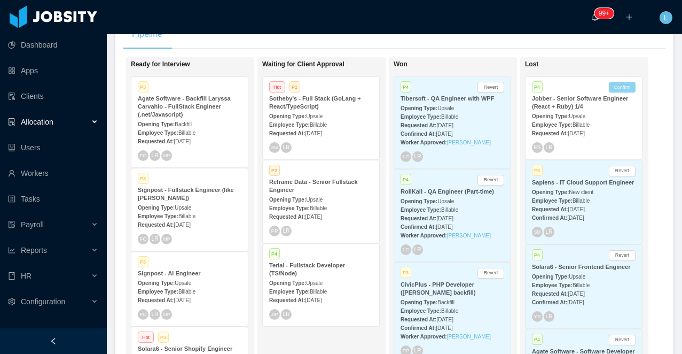
click at [622, 88] on button "Confirm" at bounding box center [622, 87] width 27 height 11
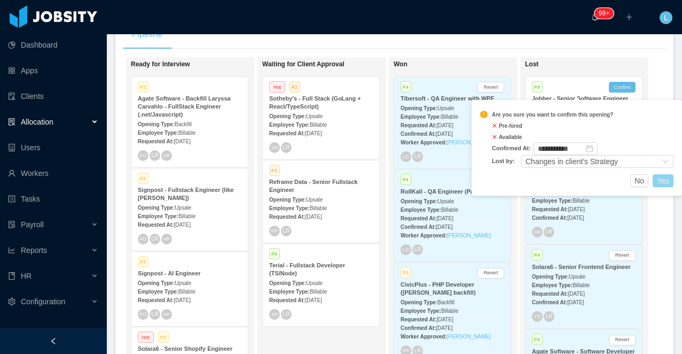
click at [664, 180] on button "Yes" at bounding box center [663, 180] width 21 height 13
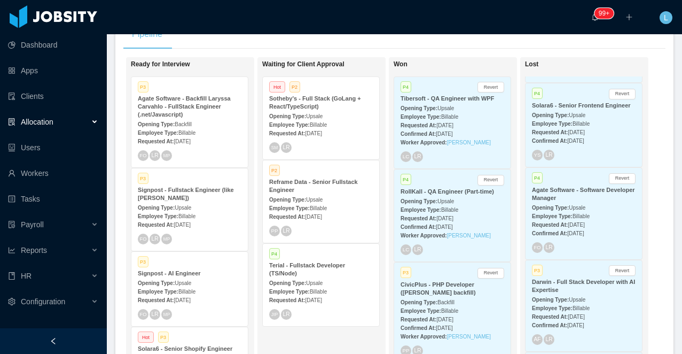
scroll to position [168, 0]
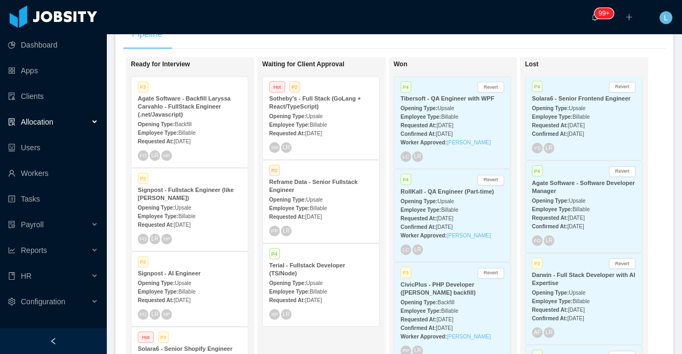
click at [587, 112] on div "Opening Type: Upsale" at bounding box center [584, 107] width 104 height 11
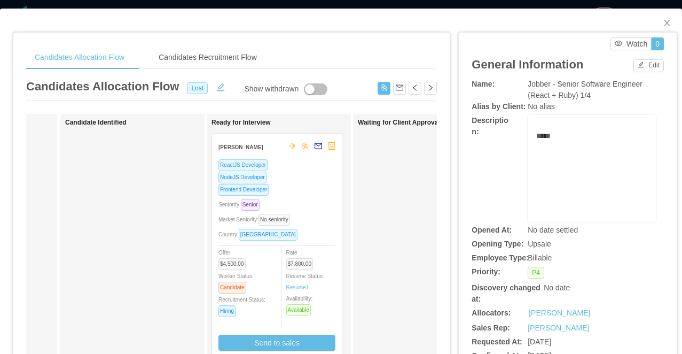
scroll to position [0, 170]
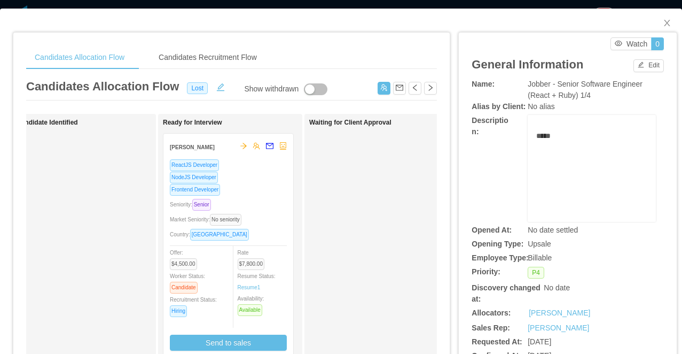
click at [447, 3] on div "Candidates Allocation Flow Candidates Recruitment Flow Candidates Allocation Fl…" at bounding box center [341, 177] width 682 height 354
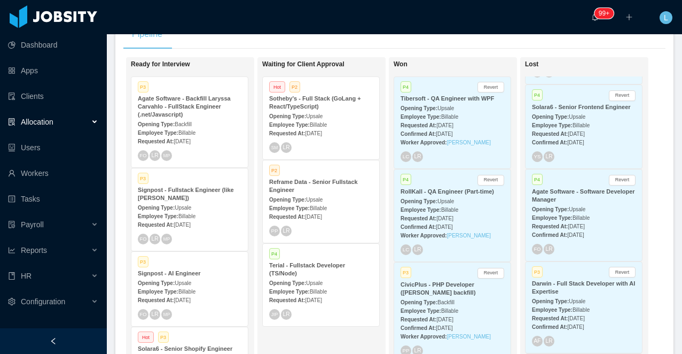
click at [563, 135] on div "Requested At: Aug 25th, 2025" at bounding box center [584, 133] width 104 height 11
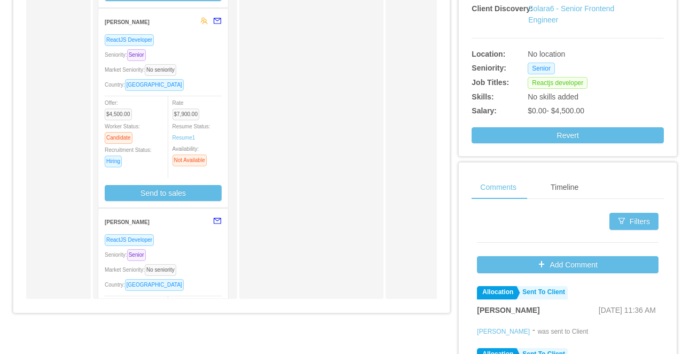
click at [195, 74] on div "Market Seniority: No seniority" at bounding box center [163, 70] width 117 height 12
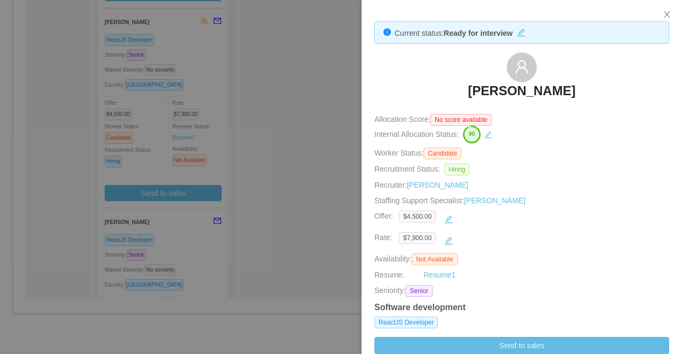
drag, startPoint x: 588, startPoint y: 92, endPoint x: 450, endPoint y: 92, distance: 137.8
click at [450, 92] on div "[PERSON_NAME]" at bounding box center [522, 78] width 295 height 53
copy h3 "[PERSON_NAME]"
click at [210, 222] on div at bounding box center [341, 177] width 682 height 354
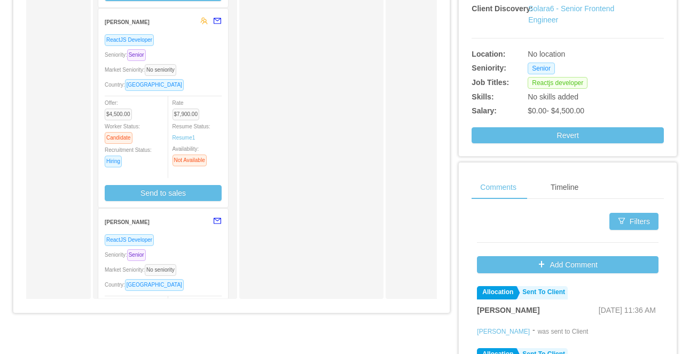
click at [199, 259] on div "Seniority: Senior" at bounding box center [163, 254] width 117 height 12
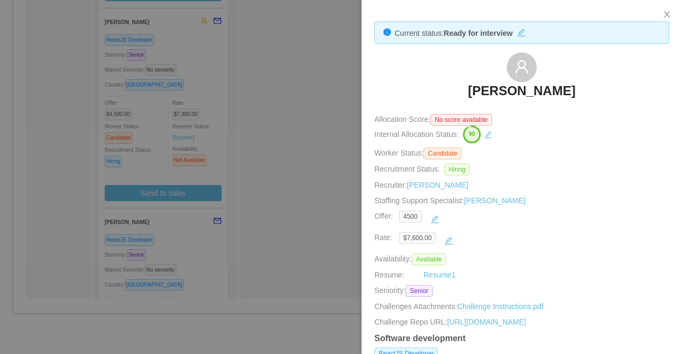
click at [280, 117] on div at bounding box center [341, 177] width 682 height 354
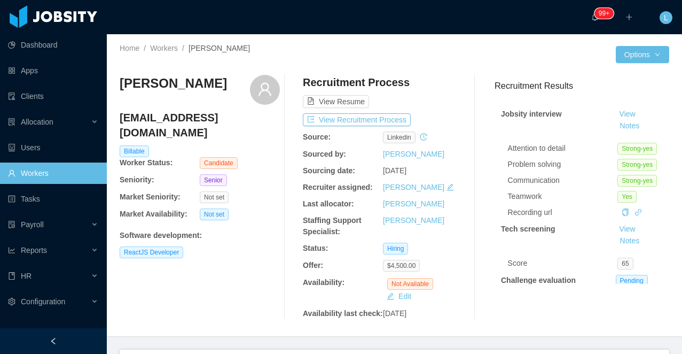
scroll to position [181, 0]
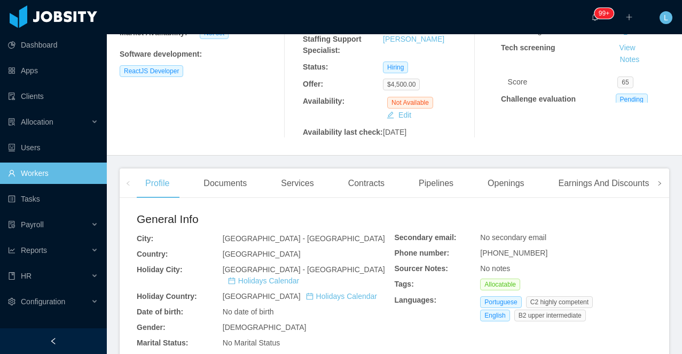
click at [658, 190] on span at bounding box center [660, 183] width 6 height 13
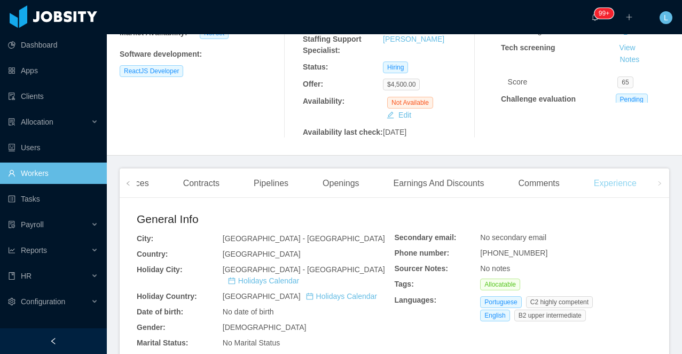
click at [626, 194] on div "Experience" at bounding box center [616, 183] width 60 height 30
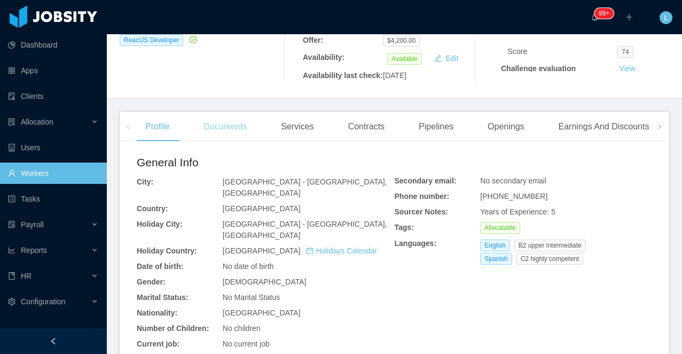
click at [216, 142] on div "Documents" at bounding box center [225, 127] width 60 height 30
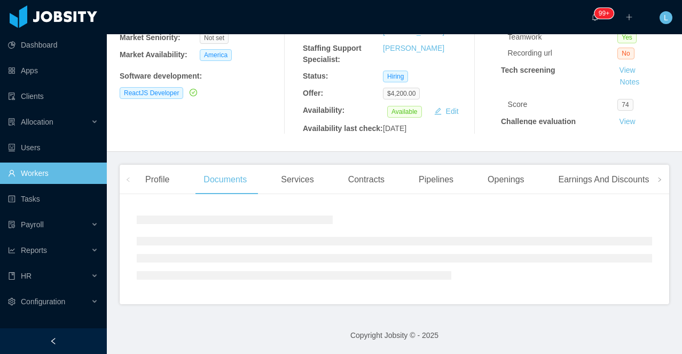
scroll to position [212, 0]
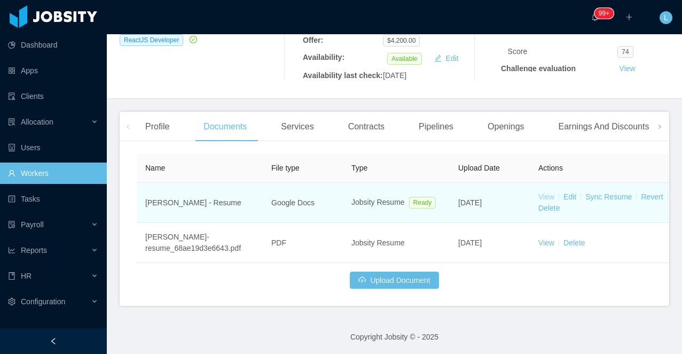
click at [549, 201] on link "View" at bounding box center [547, 196] width 16 height 9
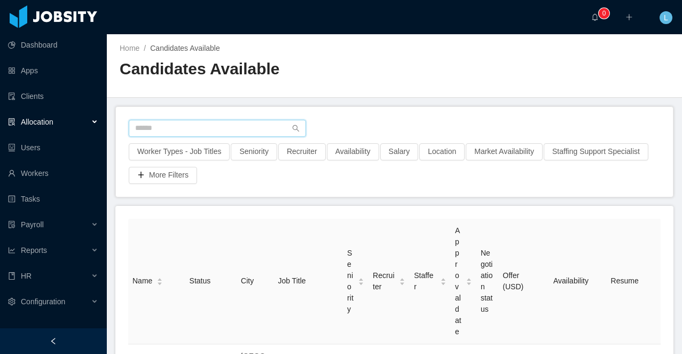
click at [206, 131] on input "text" at bounding box center [217, 128] width 177 height 17
type input "*"
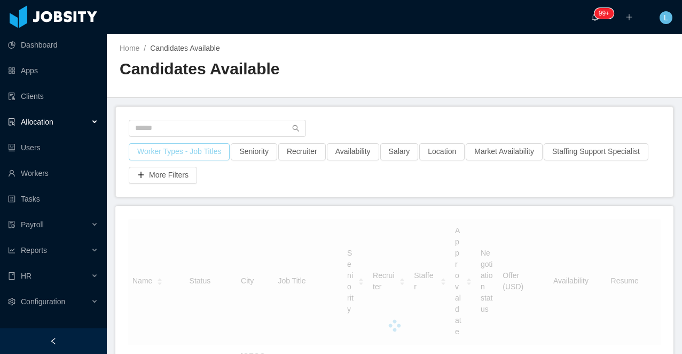
click at [174, 154] on button "Worker Types - Job Titles" at bounding box center [179, 151] width 101 height 17
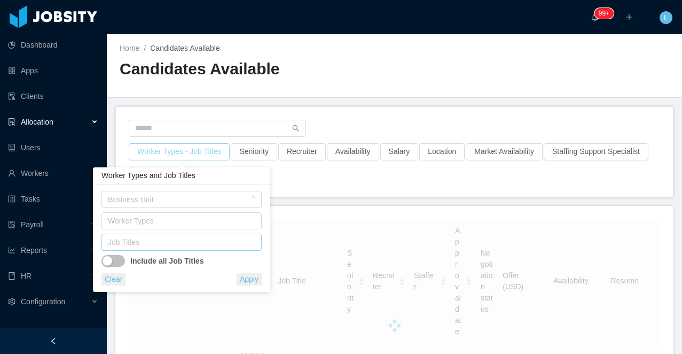
click at [138, 243] on div "Job Titles" at bounding box center [179, 242] width 143 height 11
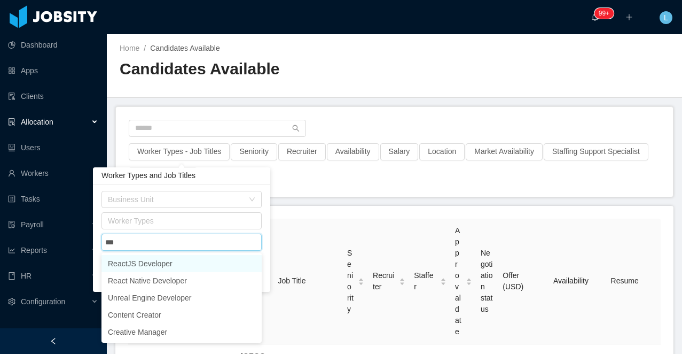
type input "****"
click at [144, 265] on li "ReactJS Developer" at bounding box center [182, 263] width 160 height 17
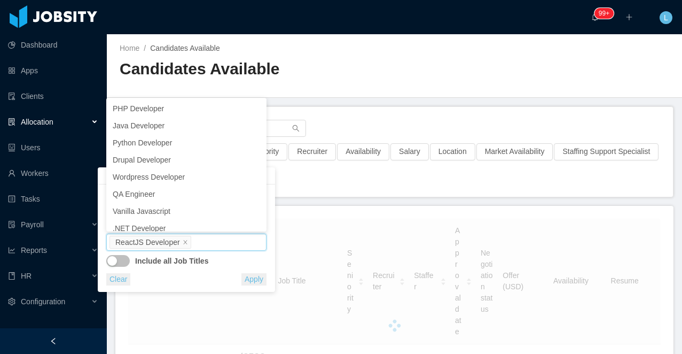
click at [315, 85] on div "Candidates Available" at bounding box center [257, 73] width 275 height 30
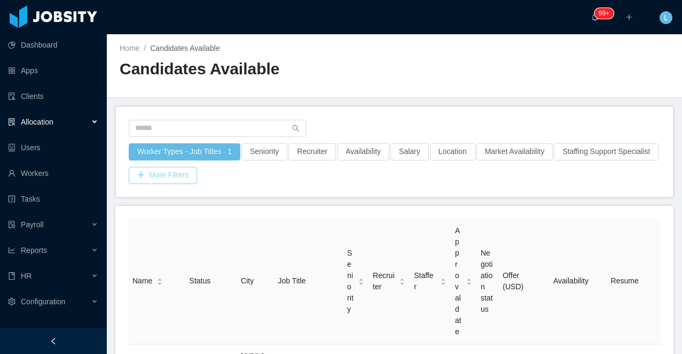
click at [197, 178] on button "More Filters" at bounding box center [163, 175] width 68 height 17
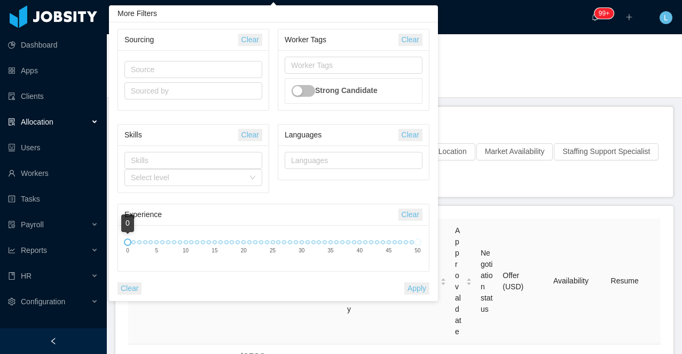
click at [464, 116] on div "Worker Types - Job Titles · 1 Seniority Recruiter Availability Salary Location …" at bounding box center [394, 152] width 557 height 90
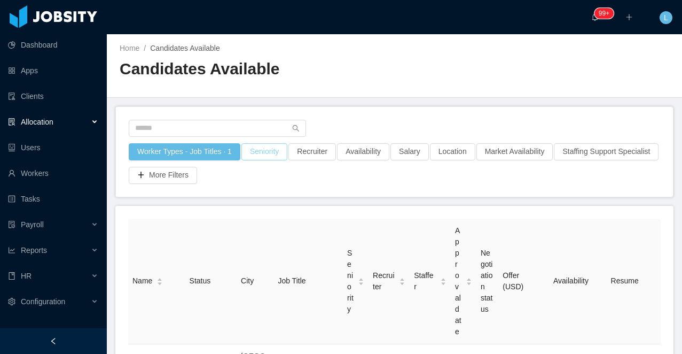
click at [256, 144] on button "Seniority" at bounding box center [264, 151] width 46 height 17
click at [236, 198] on div "Seniorities" at bounding box center [265, 199] width 143 height 11
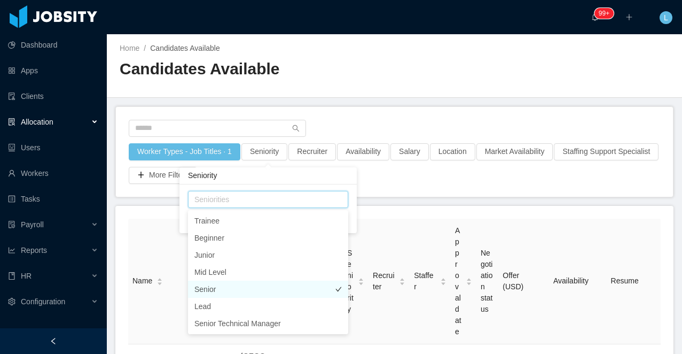
click at [235, 284] on li "Senior" at bounding box center [268, 288] width 160 height 17
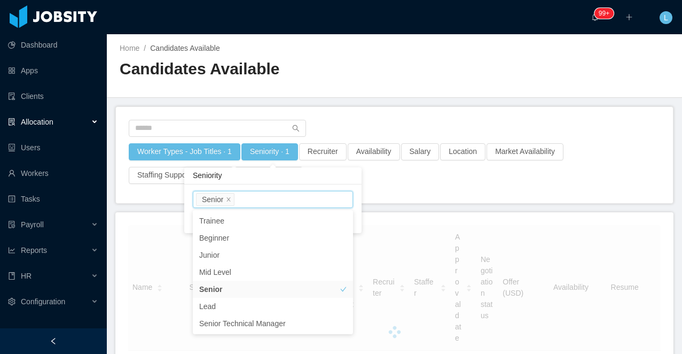
click at [401, 63] on div "Home / Candidates Available / Candidates Available" at bounding box center [394, 66] width 575 height 64
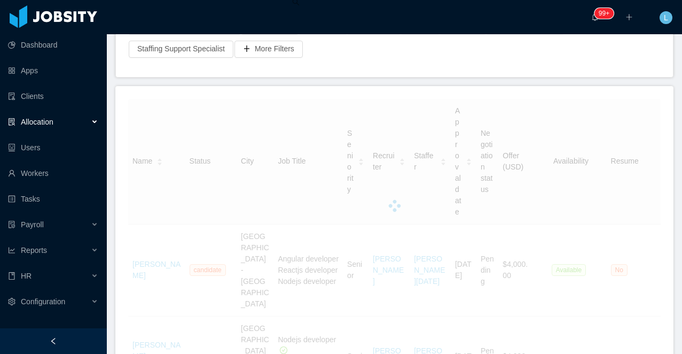
scroll to position [171, 0]
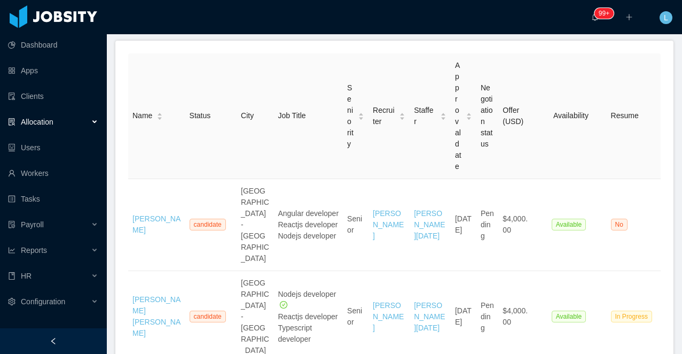
click at [56, 332] on div at bounding box center [53, 341] width 107 height 26
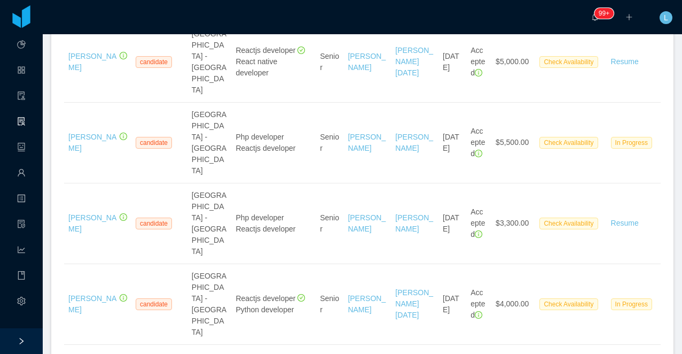
scroll to position [983, 0]
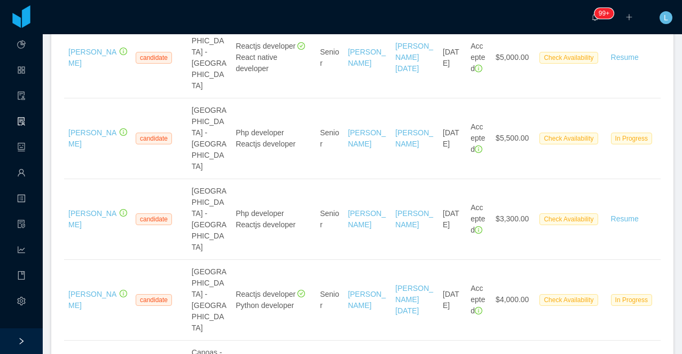
copy link "Hamon Cordova"
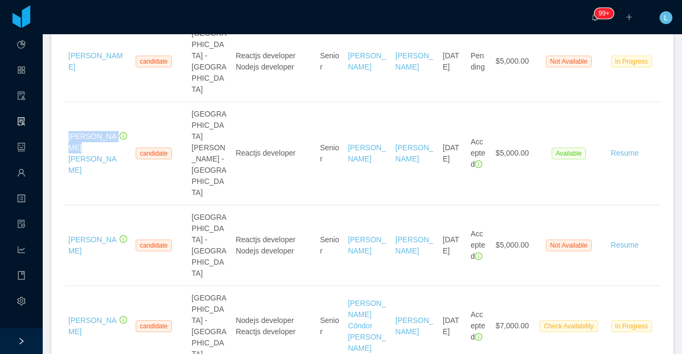
scroll to position [1572, 0]
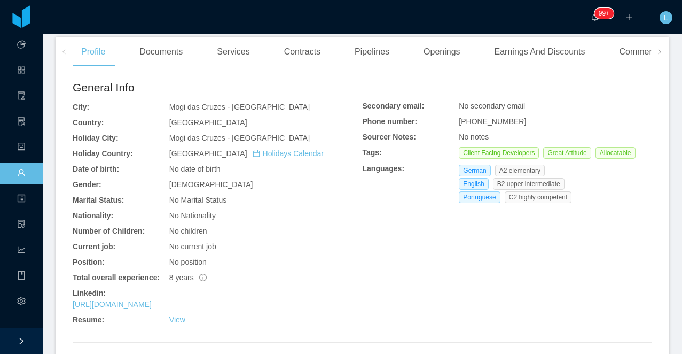
scroll to position [333, 0]
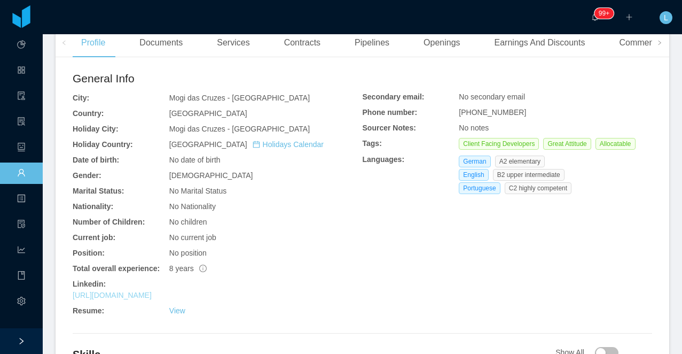
click at [152, 291] on link "https://www.linkedin.com/in/angelod1as" at bounding box center [112, 295] width 79 height 9
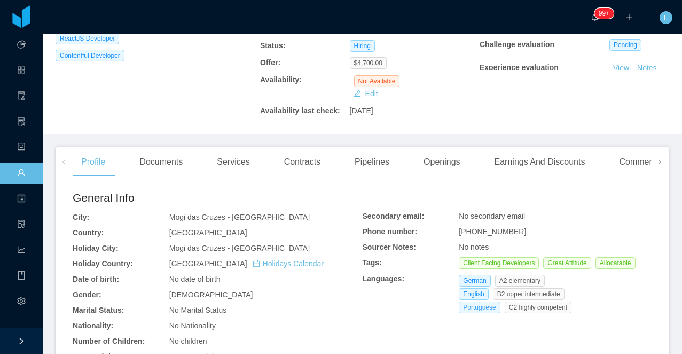
scroll to position [201, 0]
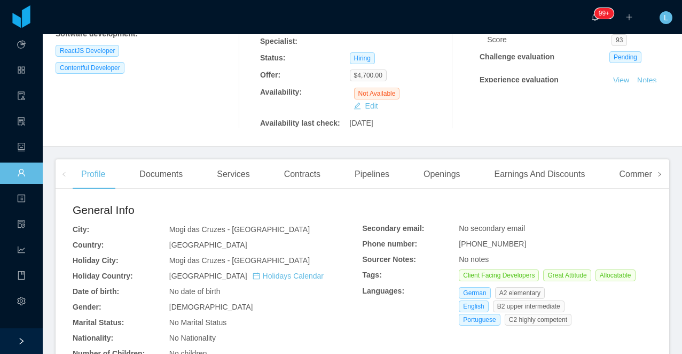
click at [664, 159] on span at bounding box center [659, 173] width 17 height 29
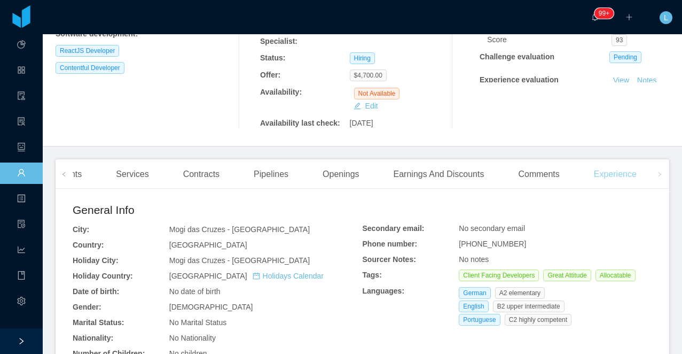
click at [622, 161] on div "Experience" at bounding box center [616, 174] width 60 height 30
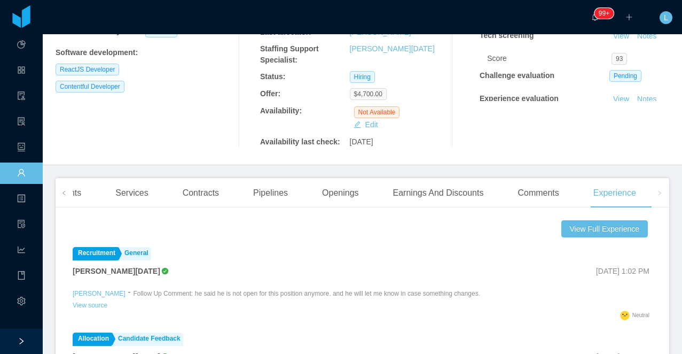
scroll to position [259, 0]
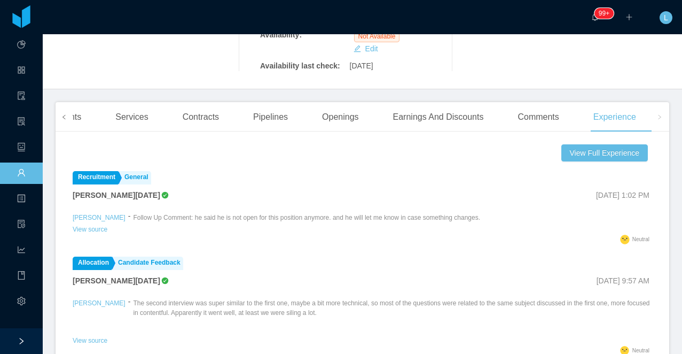
click at [64, 114] on icon "icon: left" at bounding box center [63, 116] width 5 height 5
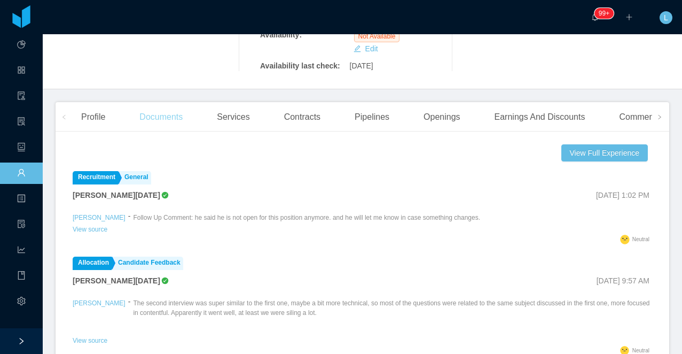
click at [166, 107] on div "Documents" at bounding box center [161, 117] width 60 height 30
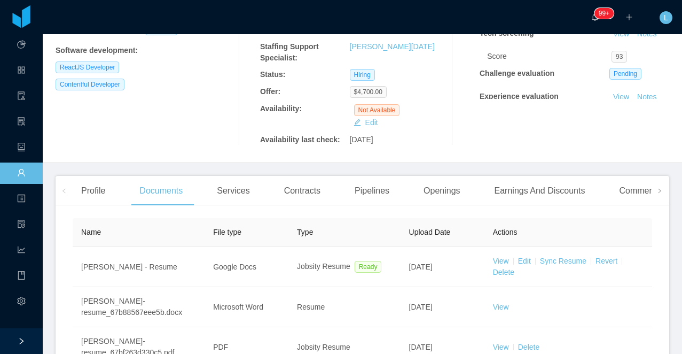
scroll to position [259, 0]
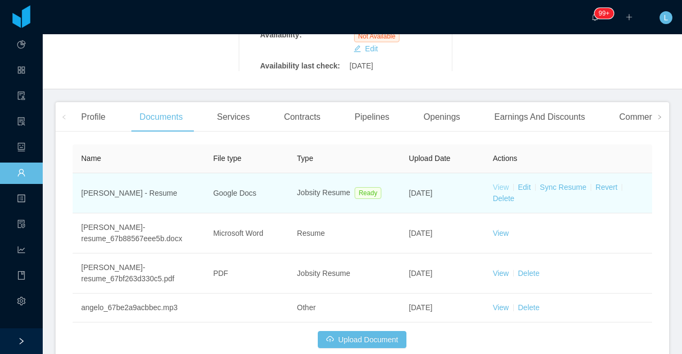
click at [507, 183] on link "View" at bounding box center [501, 187] width 16 height 9
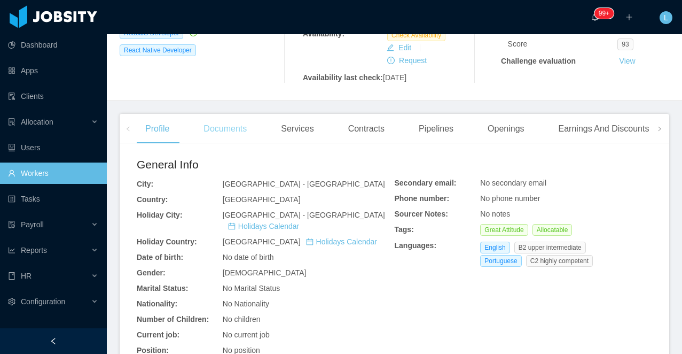
click at [212, 137] on div "Documents" at bounding box center [225, 129] width 60 height 30
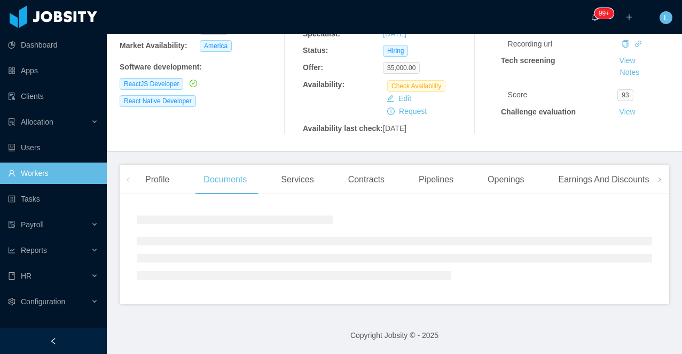
scroll to position [219, 0]
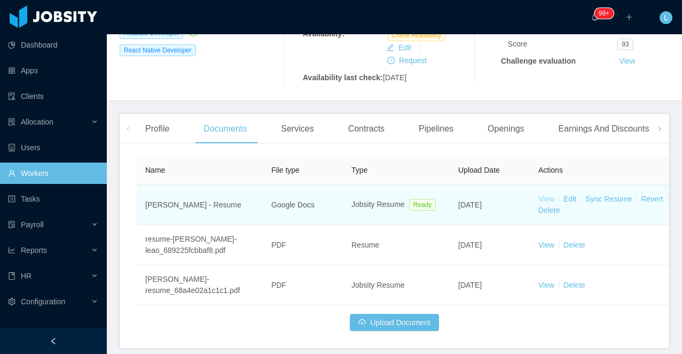
click at [550, 203] on link "View" at bounding box center [547, 198] width 16 height 9
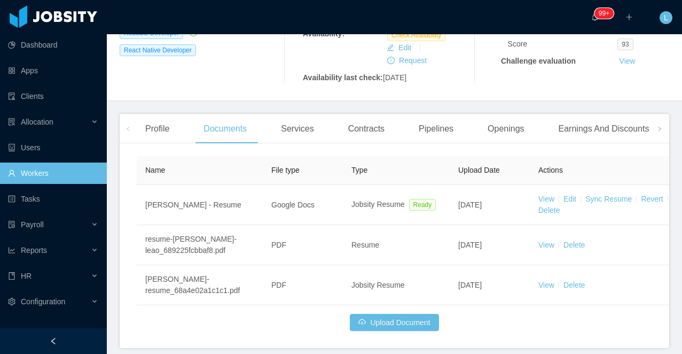
scroll to position [0, 0]
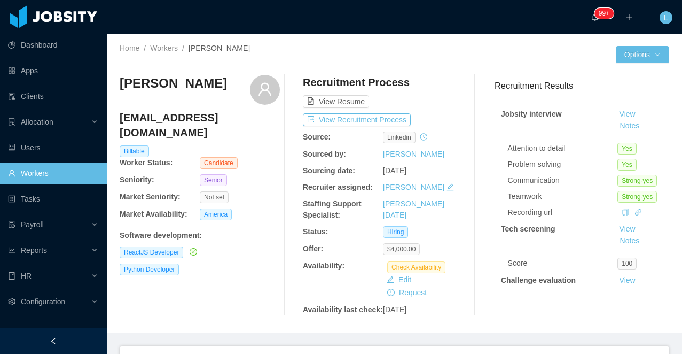
scroll to position [129, 0]
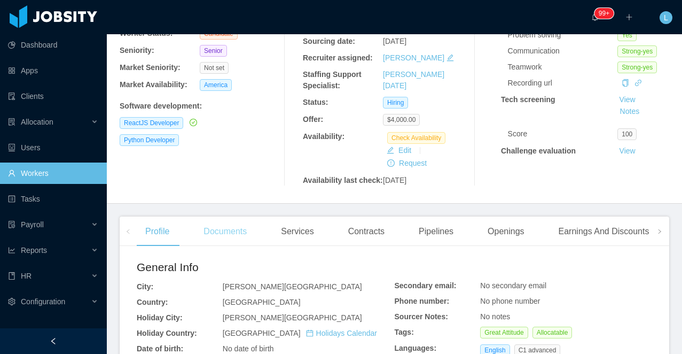
click at [218, 236] on div "Documents" at bounding box center [225, 231] width 60 height 30
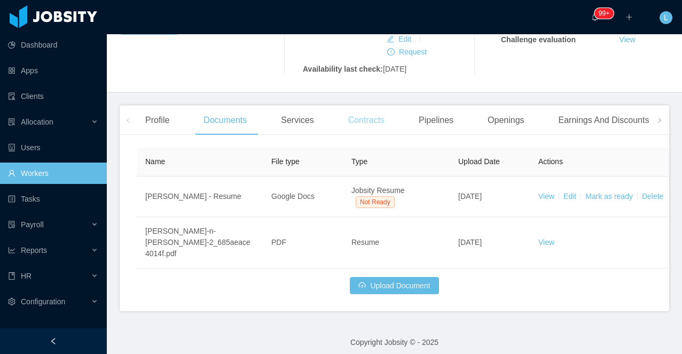
scroll to position [247, 0]
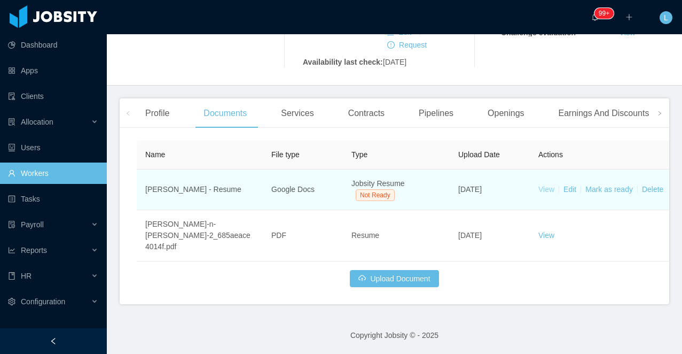
click at [539, 193] on link "View" at bounding box center [547, 189] width 16 height 9
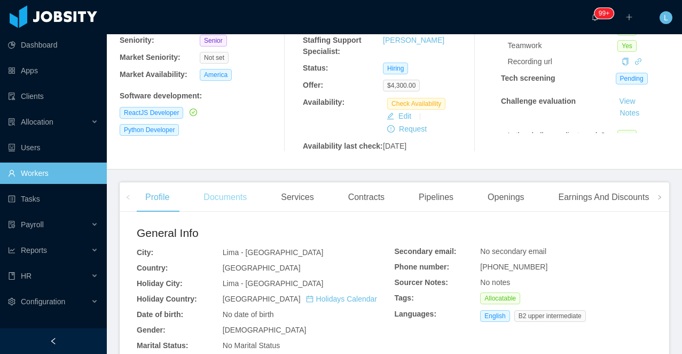
scroll to position [175, 0]
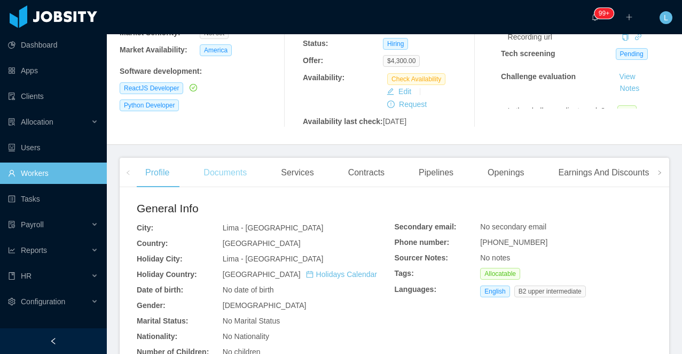
click at [232, 181] on div "Documents" at bounding box center [225, 173] width 60 height 30
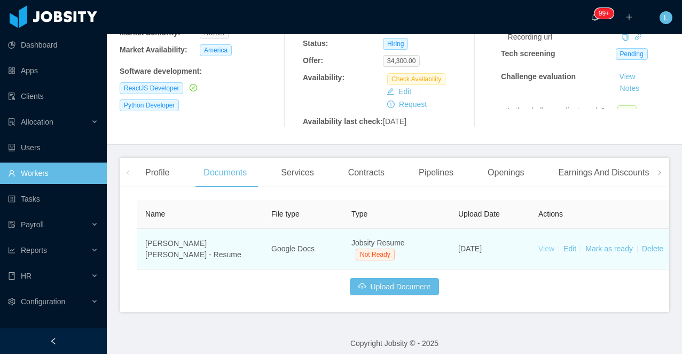
click at [545, 253] on link "View" at bounding box center [547, 248] width 16 height 9
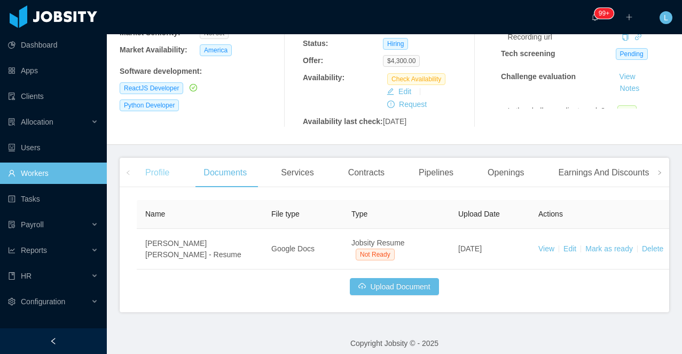
click at [168, 183] on div "Profile" at bounding box center [157, 173] width 41 height 30
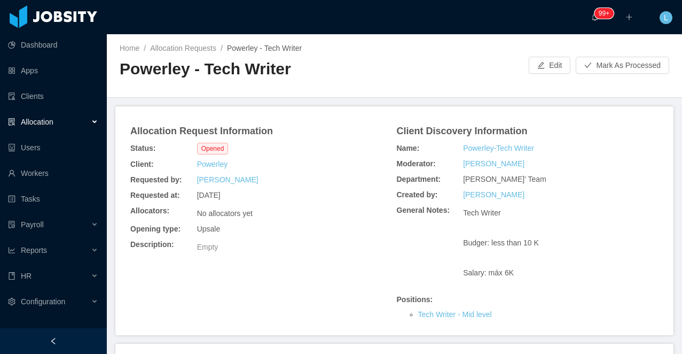
click at [202, 79] on h2 "Powerley - Tech Writer" at bounding box center [257, 69] width 275 height 22
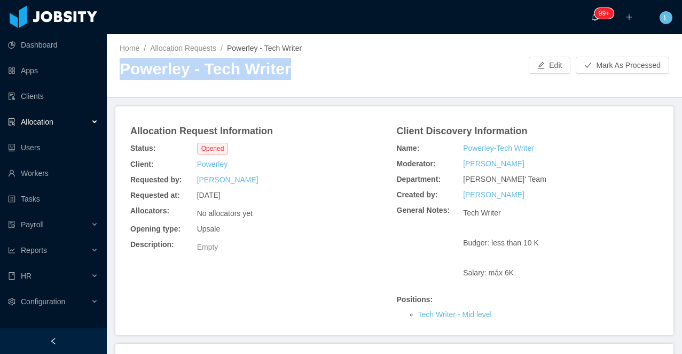
click at [202, 79] on h2 "Powerley - Tech Writer" at bounding box center [257, 69] width 275 height 22
copy h2 "Powerley - Tech Writer"
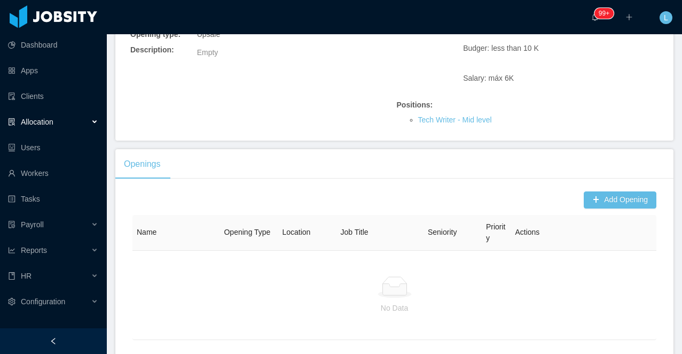
scroll to position [215, 0]
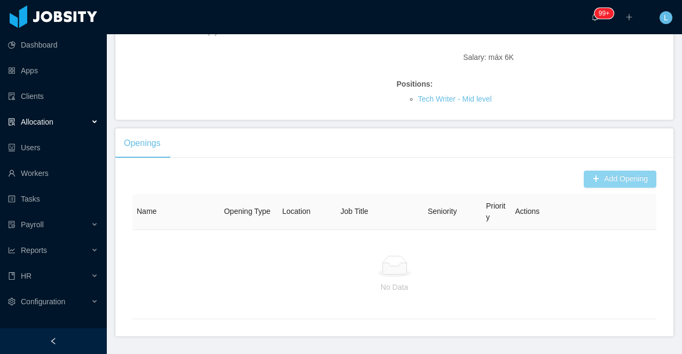
click at [604, 180] on button "Add Opening" at bounding box center [620, 178] width 73 height 17
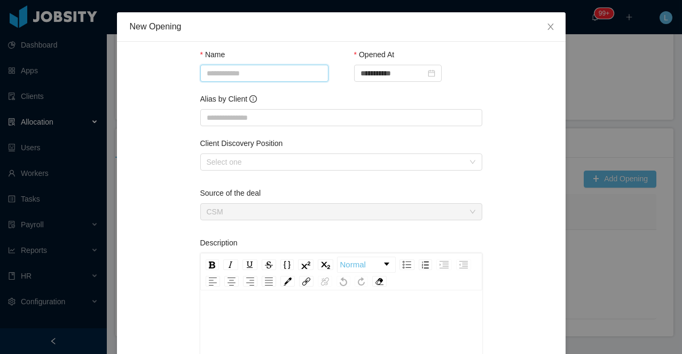
click at [224, 74] on input "Name" at bounding box center [264, 73] width 128 height 17
paste input "**********"
type input "**********"
click at [219, 116] on input "Alias by Client" at bounding box center [341, 117] width 282 height 17
paste input "**********"
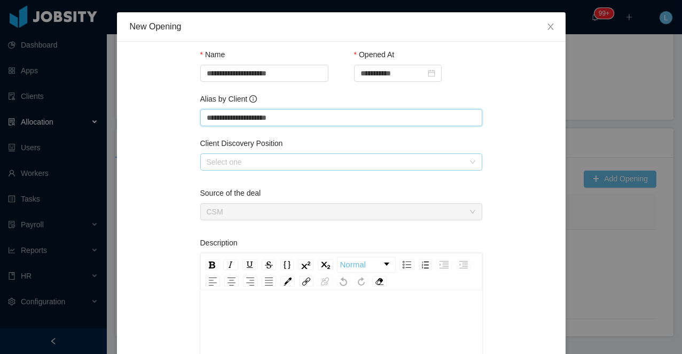
click at [219, 158] on div "Select one" at bounding box center [336, 162] width 258 height 11
type input "**********"
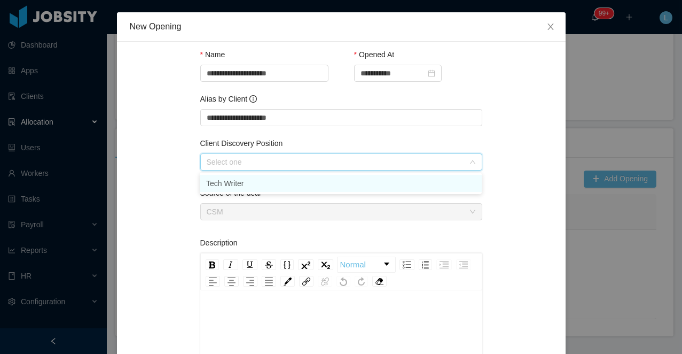
click at [227, 181] on li "Tech Writer" at bounding box center [341, 183] width 282 height 17
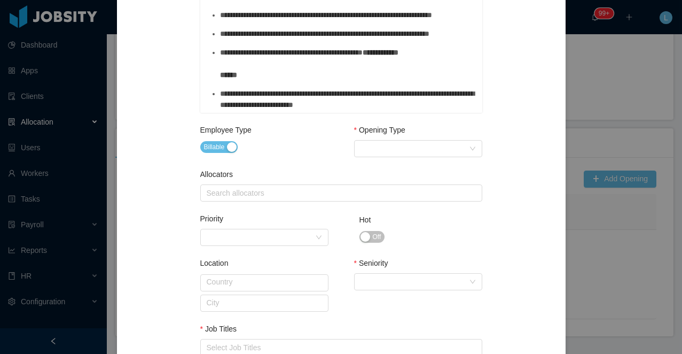
scroll to position [372, 0]
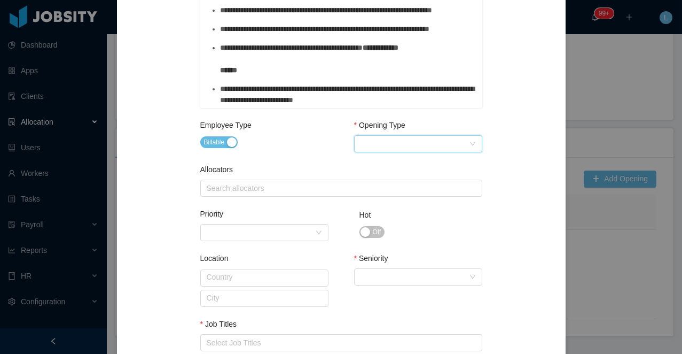
click at [392, 147] on div "Select Opening Type" at bounding box center [415, 144] width 108 height 16
click at [383, 180] on li "Upsale" at bounding box center [418, 182] width 128 height 17
click at [366, 187] on div "Search allocators" at bounding box center [339, 188] width 264 height 11
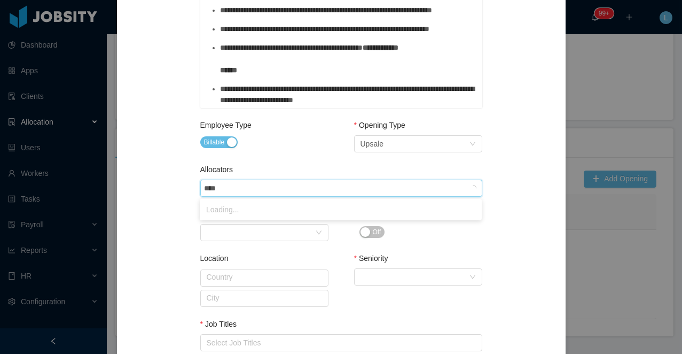
type input "*****"
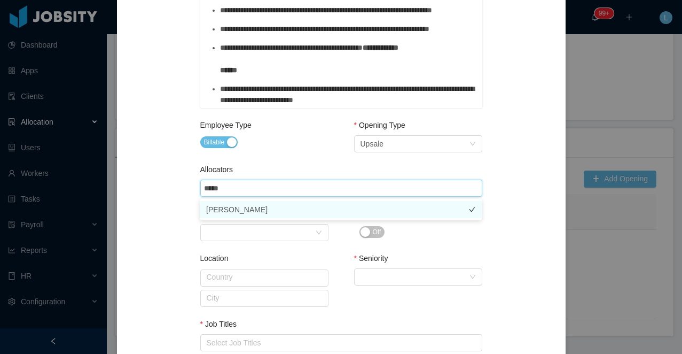
click at [356, 206] on li "[PERSON_NAME]" at bounding box center [341, 209] width 282 height 17
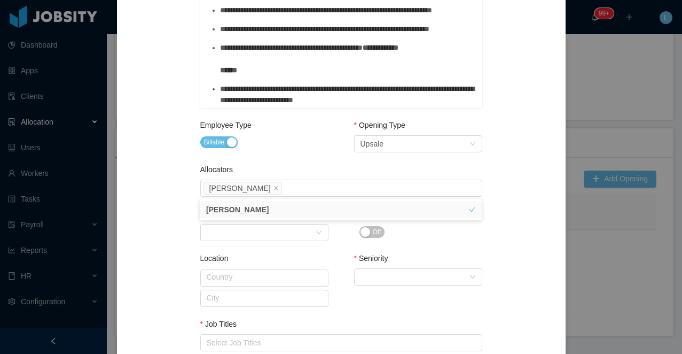
click at [292, 147] on div "Billable" at bounding box center [264, 142] width 128 height 15
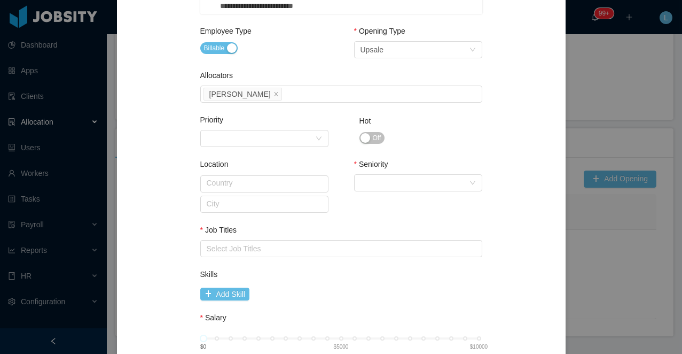
scroll to position [510, 0]
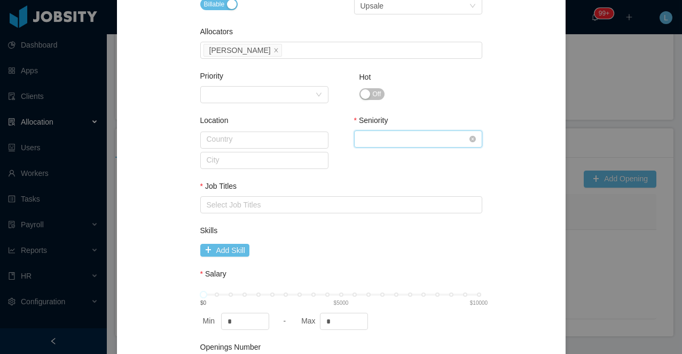
click at [365, 140] on div "Select Seniority" at bounding box center [415, 139] width 108 height 16
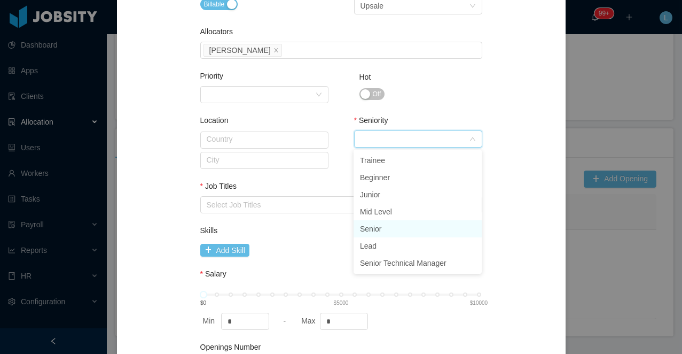
click at [376, 225] on li "Senior" at bounding box center [418, 228] width 128 height 17
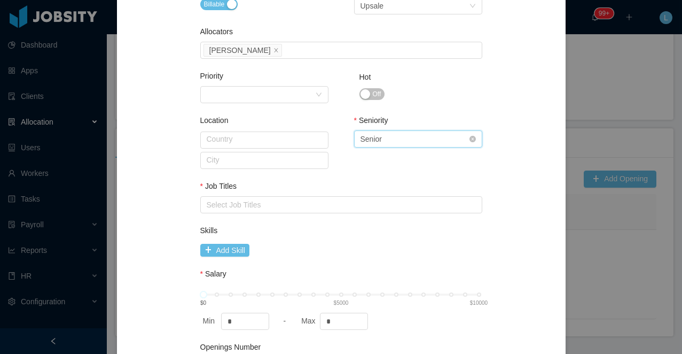
click at [380, 135] on div "Senior" at bounding box center [371, 139] width 21 height 16
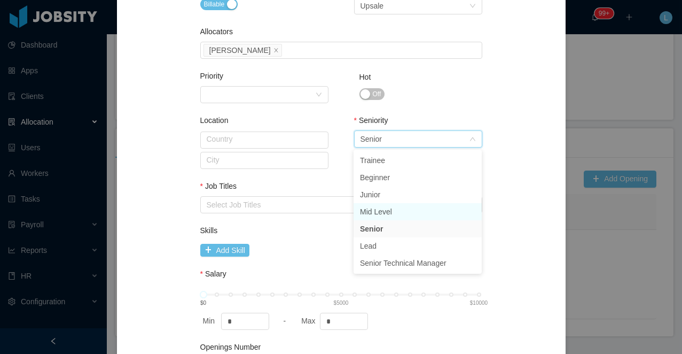
click at [380, 213] on li "Mid Level" at bounding box center [418, 211] width 128 height 17
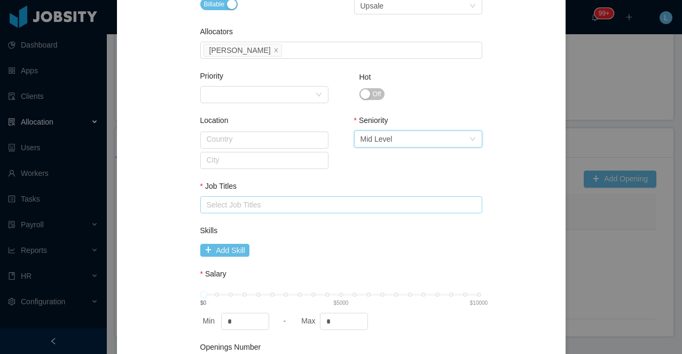
click at [306, 199] on div "Select Job Titles" at bounding box center [339, 204] width 264 height 11
type input "*******"
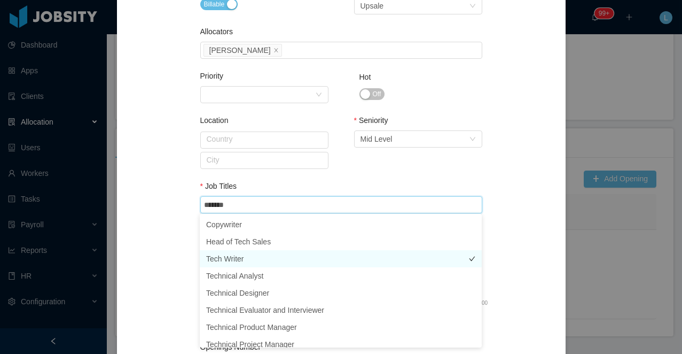
click at [274, 255] on li "Tech Writer" at bounding box center [341, 258] width 282 height 17
click at [353, 156] on div "Location Country City Seniority Select Seniority Mid Level" at bounding box center [341, 153] width 282 height 66
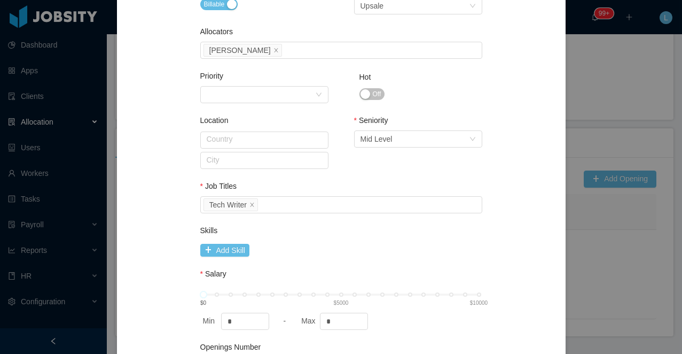
scroll to position [587, 0]
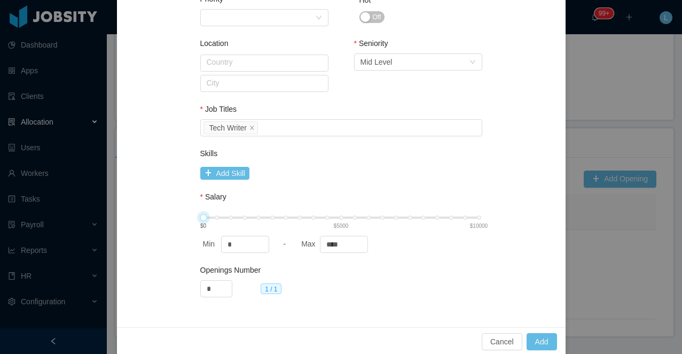
click at [341, 217] on div "$0 $5000 $10000" at bounding box center [342, 217] width 276 height 6
click at [353, 219] on span "5000 $0 $5000 $10000 Min * - Max ****" at bounding box center [341, 233] width 282 height 38
type input "****"
click at [354, 216] on div "5000 $0 $5000 $10000" at bounding box center [342, 217] width 276 height 6
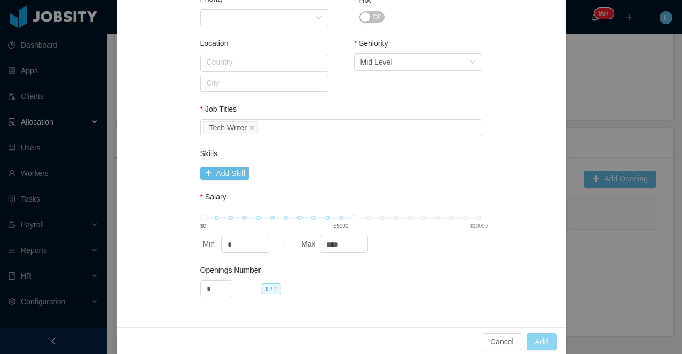
click at [543, 341] on button "Add" at bounding box center [542, 341] width 30 height 17
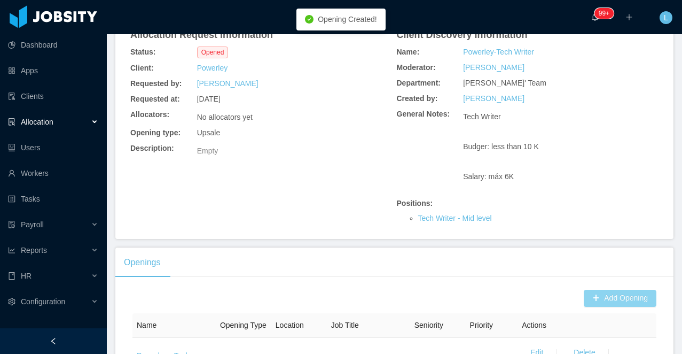
scroll to position [0, 0]
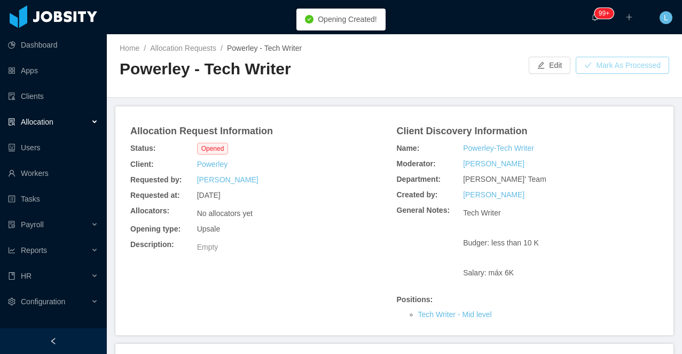
click at [621, 63] on button "Mark As Processed" at bounding box center [622, 65] width 93 height 17
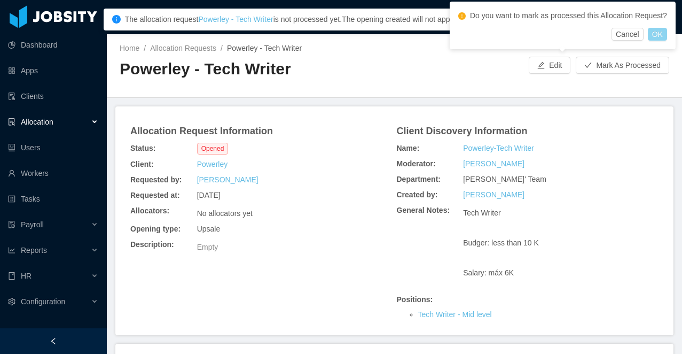
click at [662, 41] on button "OK" at bounding box center [657, 34] width 19 height 13
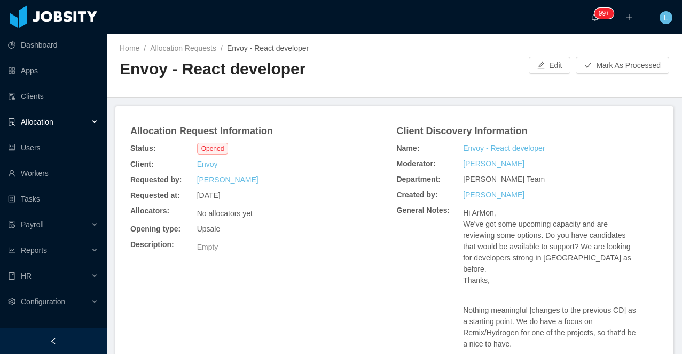
click at [213, 72] on h2 "Envoy - React developer" at bounding box center [257, 69] width 275 height 22
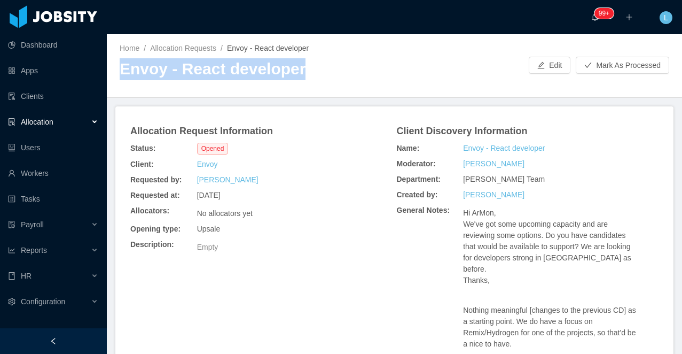
click at [213, 72] on h2 "Envoy - React developer" at bounding box center [257, 69] width 275 height 22
copy h2 "Envoy - React developer"
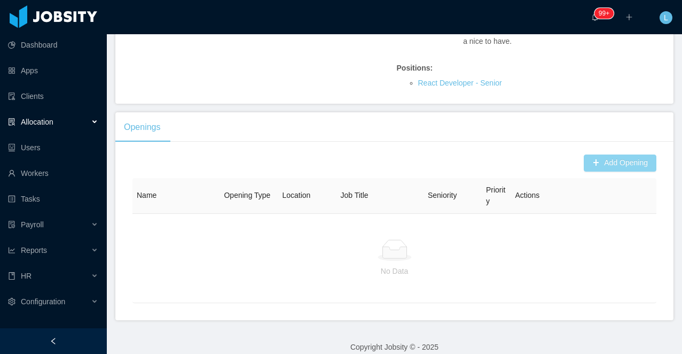
click at [613, 154] on button "Add Opening" at bounding box center [620, 162] width 73 height 17
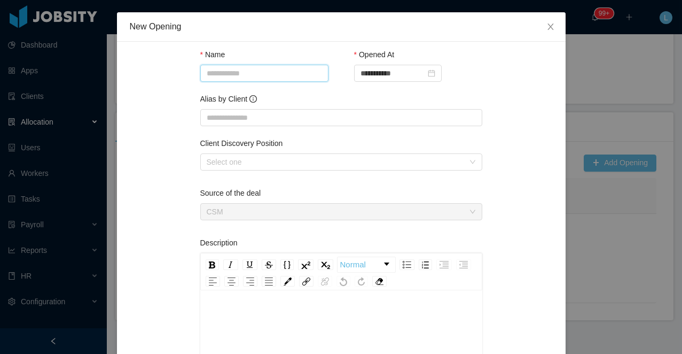
click at [289, 71] on input "Name" at bounding box center [264, 73] width 128 height 17
paste input "**********"
type input "**********"
click at [239, 113] on input "Alias by Client" at bounding box center [341, 117] width 282 height 17
paste input "**********"
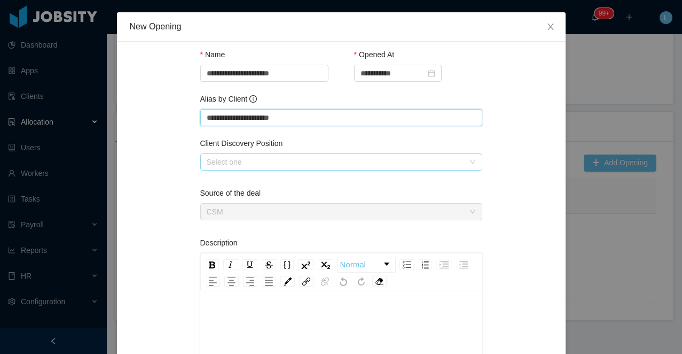
click at [230, 157] on div "Select one" at bounding box center [336, 162] width 258 height 11
type input "**********"
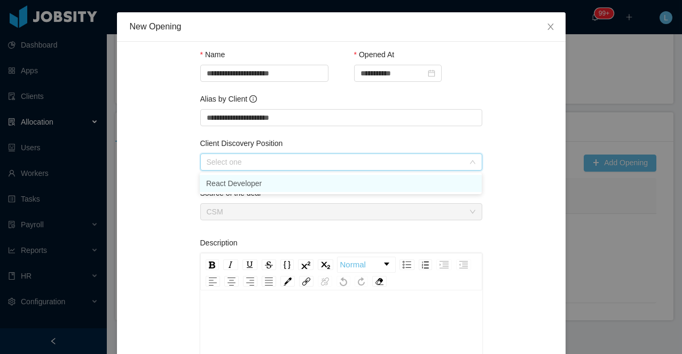
click at [240, 181] on li "React Developer" at bounding box center [341, 183] width 282 height 17
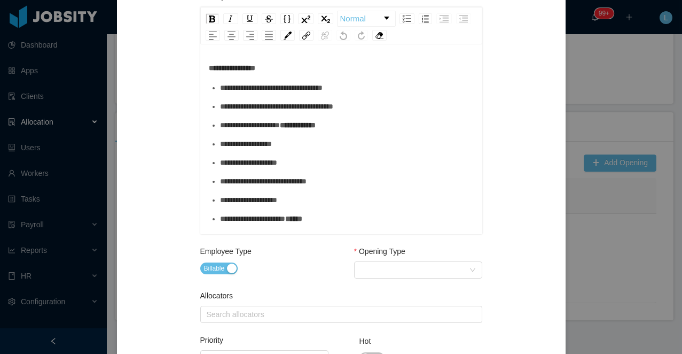
scroll to position [280, 0]
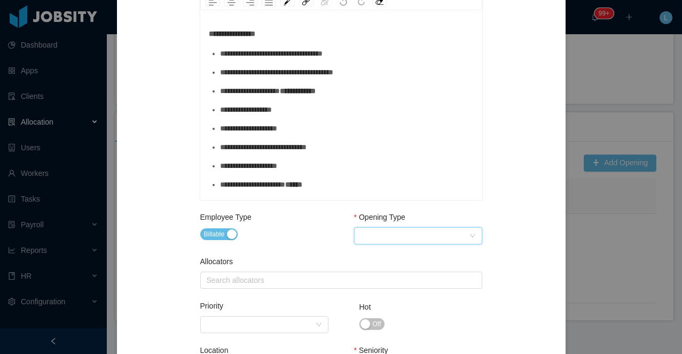
click at [376, 236] on div "Select Opening Type" at bounding box center [415, 236] width 108 height 16
click at [392, 276] on li "Upsale" at bounding box center [418, 274] width 128 height 17
click at [335, 282] on div "Search allocators" at bounding box center [339, 280] width 264 height 11
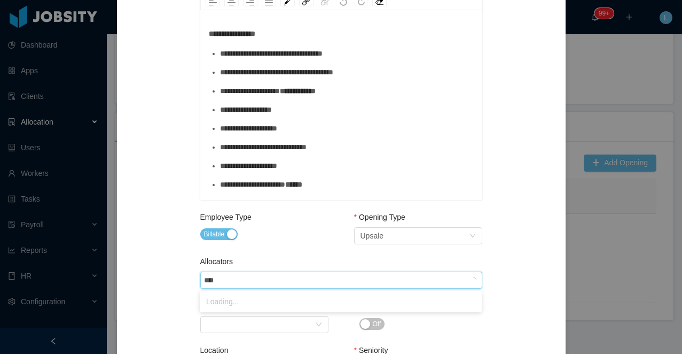
type input "*****"
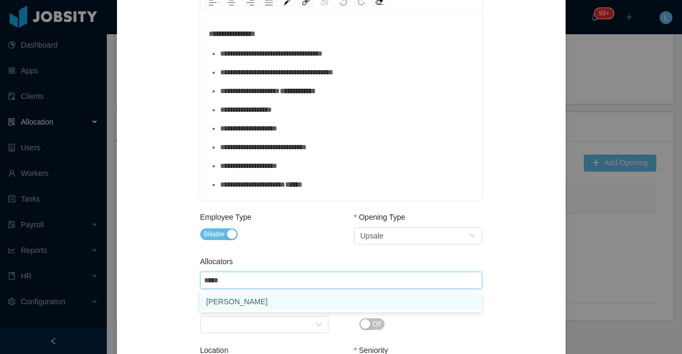
click at [333, 298] on li "[PERSON_NAME]" at bounding box center [341, 301] width 282 height 17
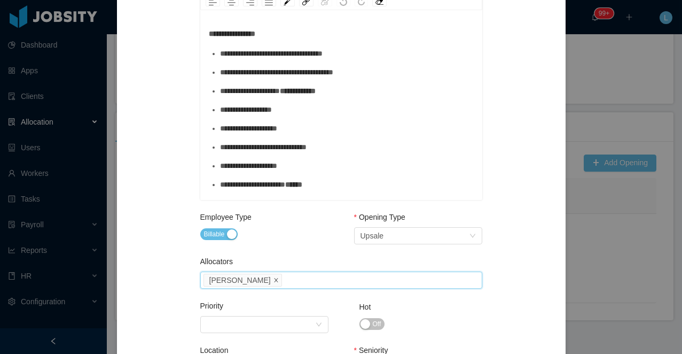
click at [274, 279] on icon "icon: close" at bounding box center [276, 279] width 5 height 5
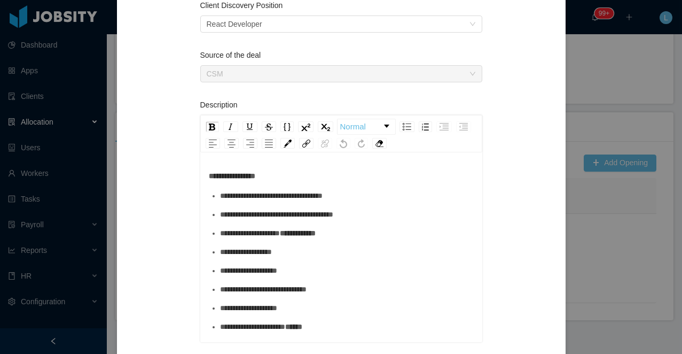
scroll to position [0, 0]
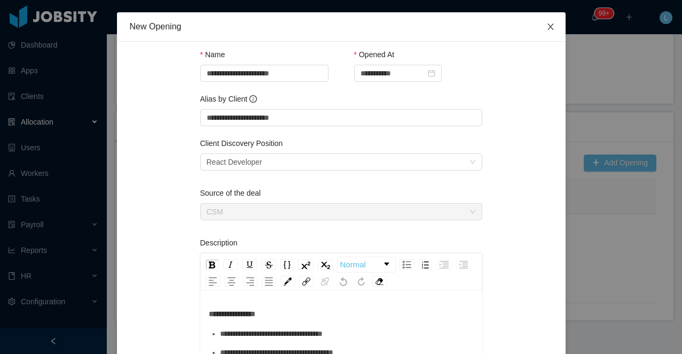
click at [553, 22] on span "Close" at bounding box center [551, 27] width 30 height 30
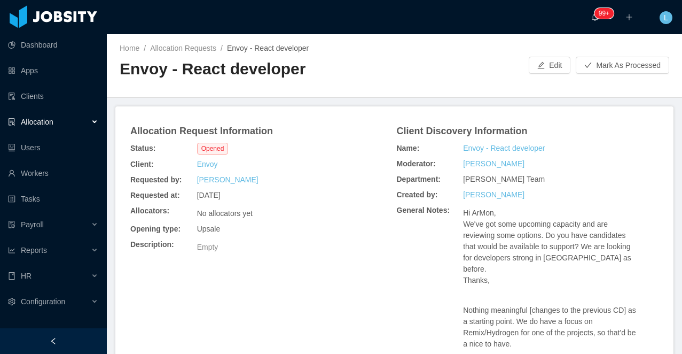
click at [157, 73] on h2 "Envoy - React developer" at bounding box center [257, 69] width 275 height 22
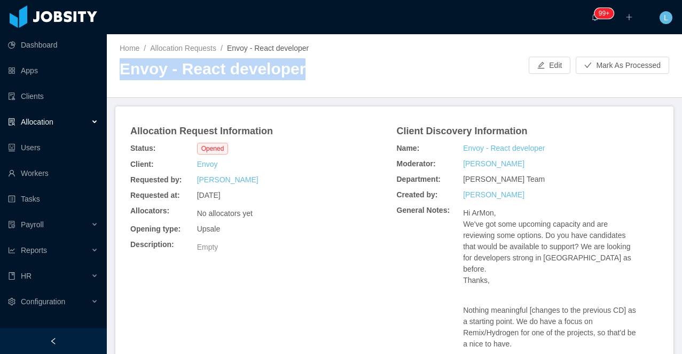
click at [157, 73] on h2 "Envoy - React developer" at bounding box center [257, 69] width 275 height 22
copy h2 "Envoy - React developer"
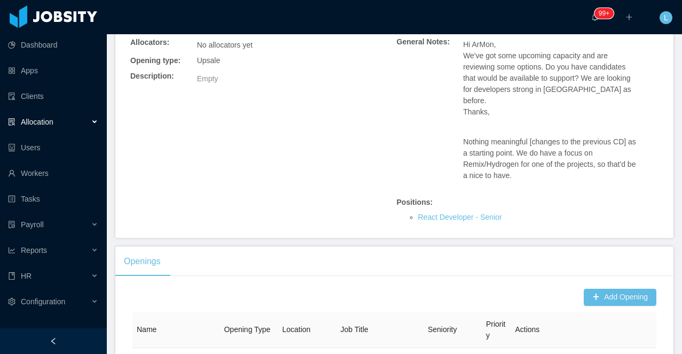
scroll to position [278, 0]
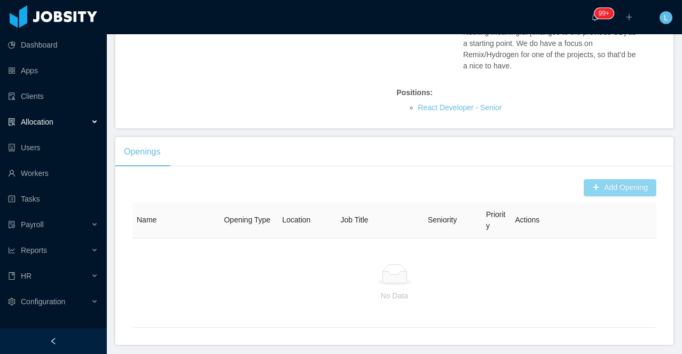
click at [605, 180] on button "Add Opening" at bounding box center [620, 187] width 73 height 17
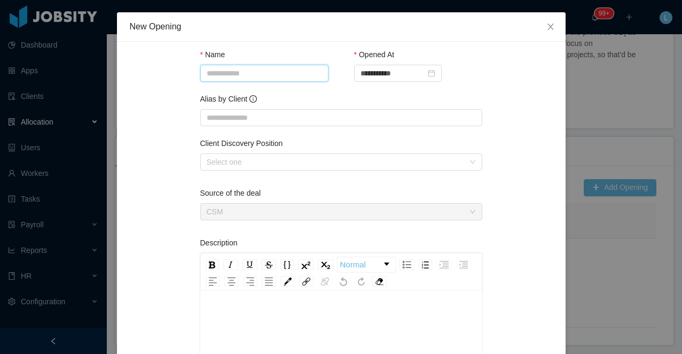
click at [255, 74] on input "Name" at bounding box center [264, 73] width 128 height 17
paste input "**********"
type input "**********"
click at [238, 118] on input "Alias by Client" at bounding box center [341, 117] width 282 height 17
paste input "**********"
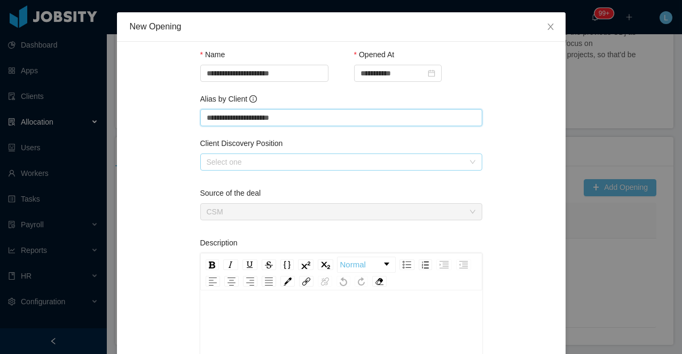
click at [236, 161] on div "Select one" at bounding box center [336, 162] width 258 height 11
type input "**********"
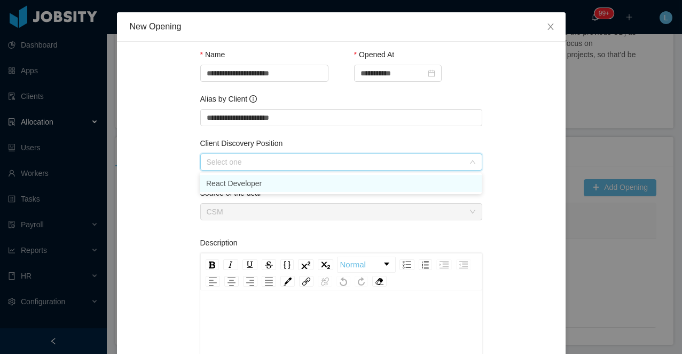
click at [240, 182] on li "React Developer" at bounding box center [341, 183] width 282 height 17
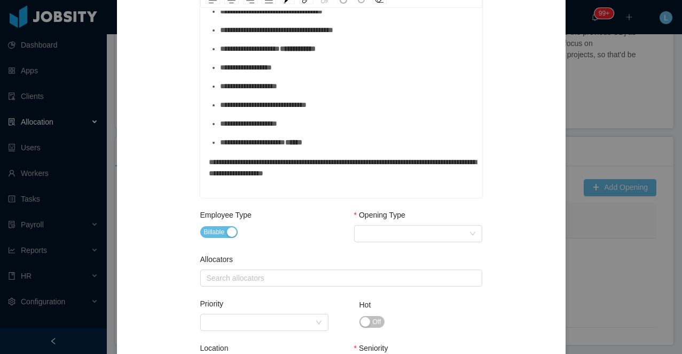
scroll to position [107, 0]
click at [370, 235] on div "Select Opening Type" at bounding box center [415, 233] width 108 height 16
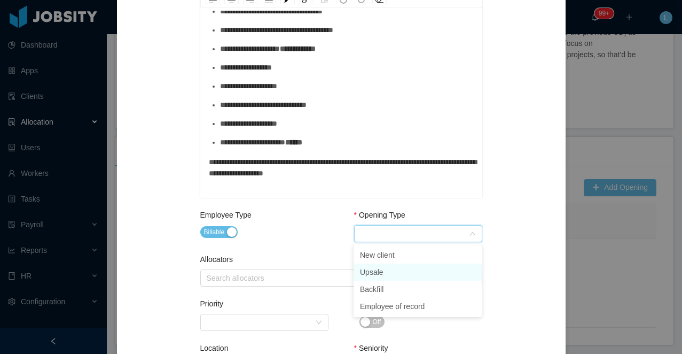
click at [379, 271] on li "Upsale" at bounding box center [418, 271] width 128 height 17
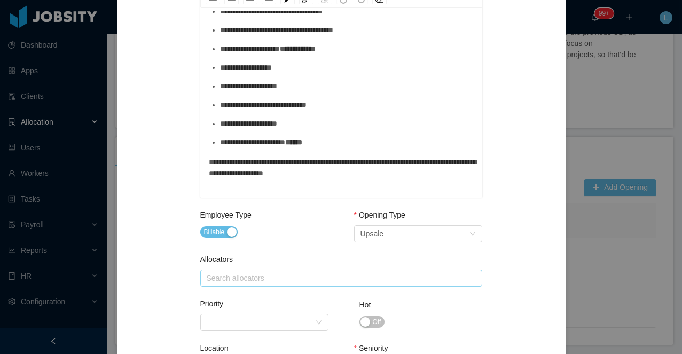
click at [311, 271] on div "Search allocators" at bounding box center [340, 278] width 272 height 16
type input "*****"
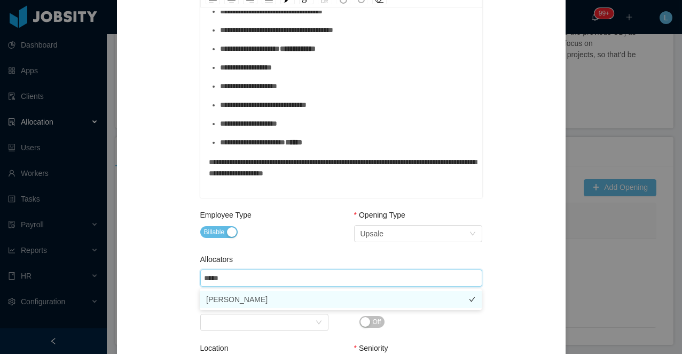
click at [312, 297] on li "[PERSON_NAME]" at bounding box center [341, 299] width 282 height 17
click at [294, 245] on div "Employee Type Billable" at bounding box center [264, 234] width 128 height 50
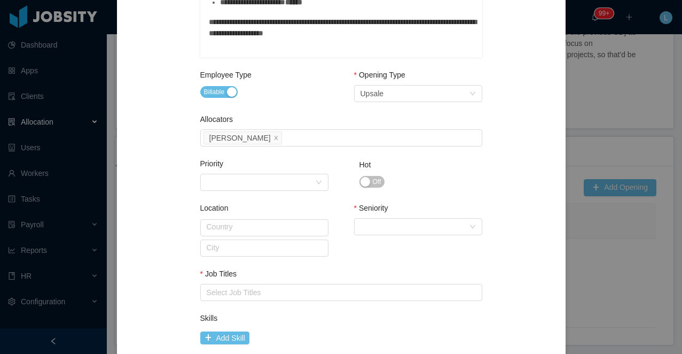
scroll to position [464, 0]
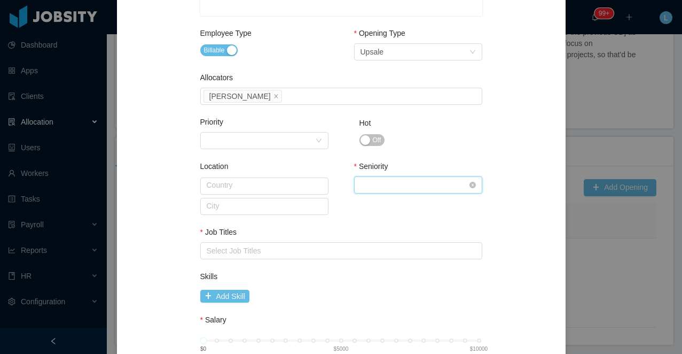
click at [384, 178] on div "Select Seniority" at bounding box center [415, 185] width 108 height 16
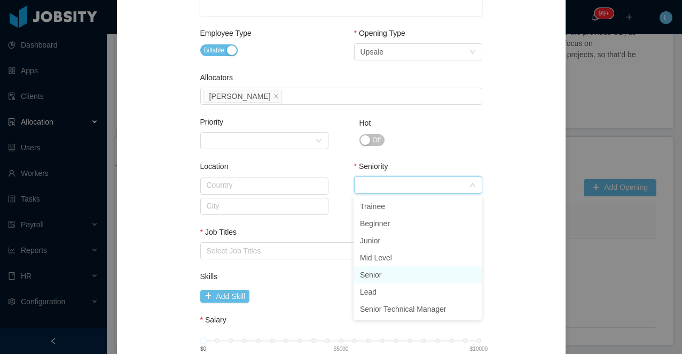
click at [389, 272] on li "Senior" at bounding box center [418, 274] width 128 height 17
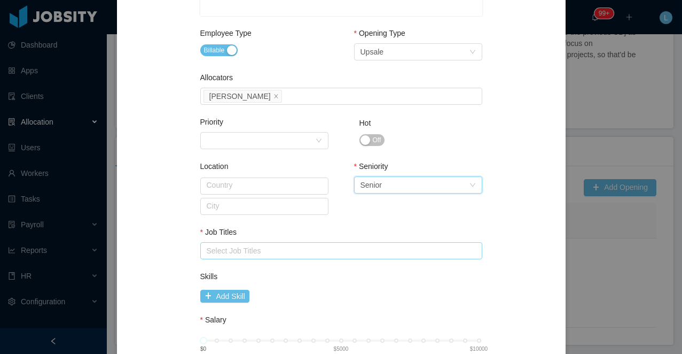
click at [366, 245] on div "Select Job Titles" at bounding box center [339, 250] width 264 height 11
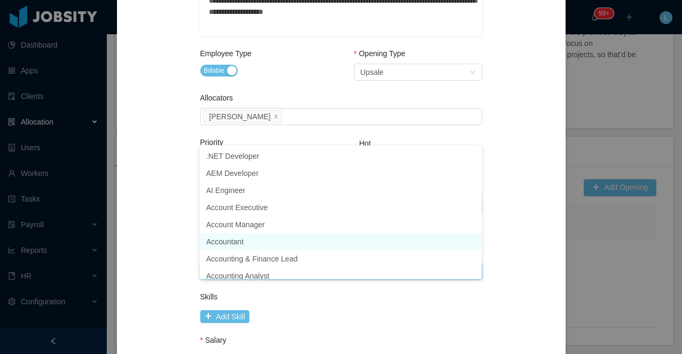
scroll to position [445, 0]
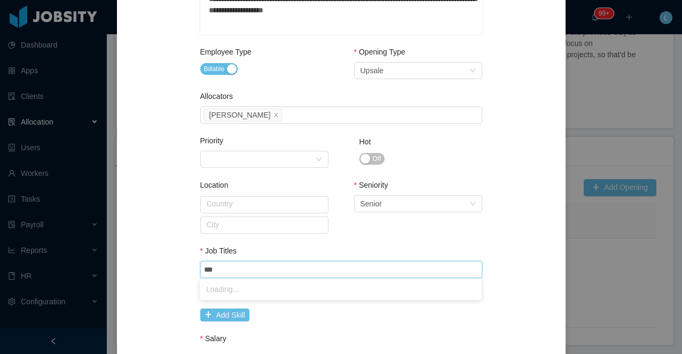
type input "****"
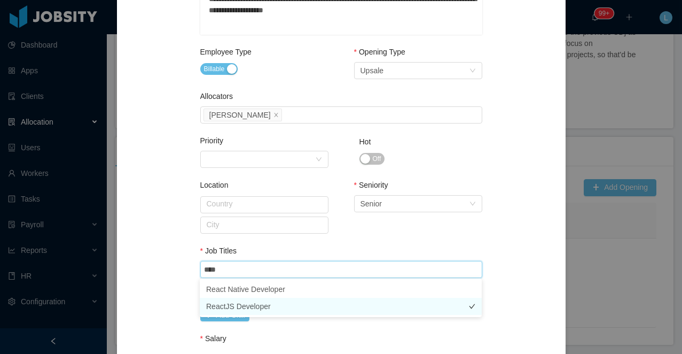
click at [337, 308] on li "ReactJS Developer" at bounding box center [341, 306] width 282 height 17
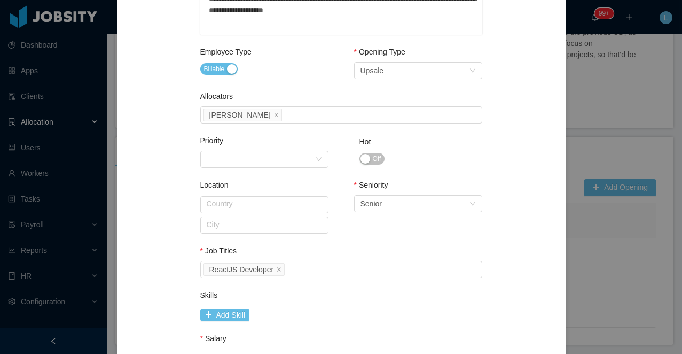
click at [375, 241] on div "Seniority Select Seniority Senior" at bounding box center [418, 215] width 128 height 71
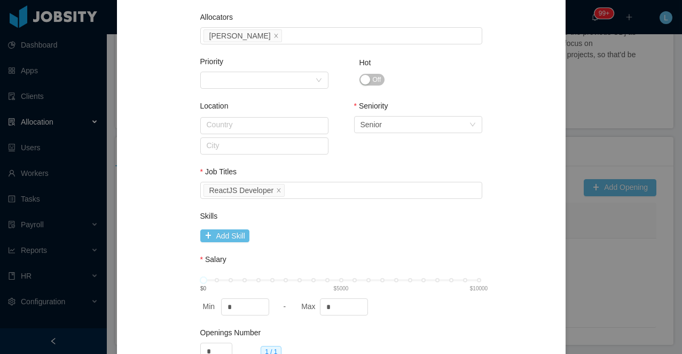
scroll to position [549, 0]
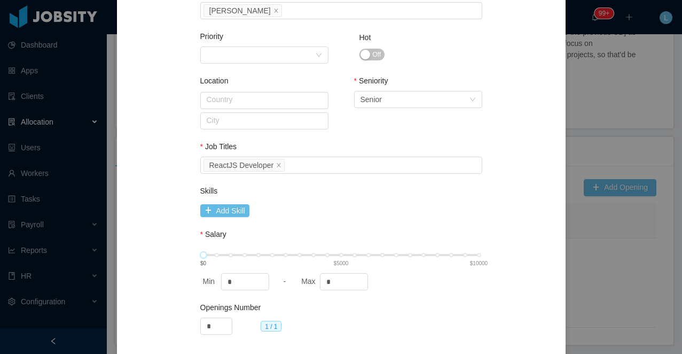
type input "****"
click at [338, 255] on div "$0 $5000 $10000" at bounding box center [342, 255] width 276 height 6
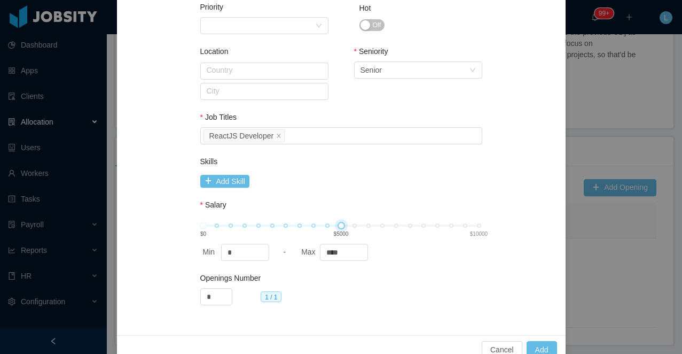
scroll to position [587, 0]
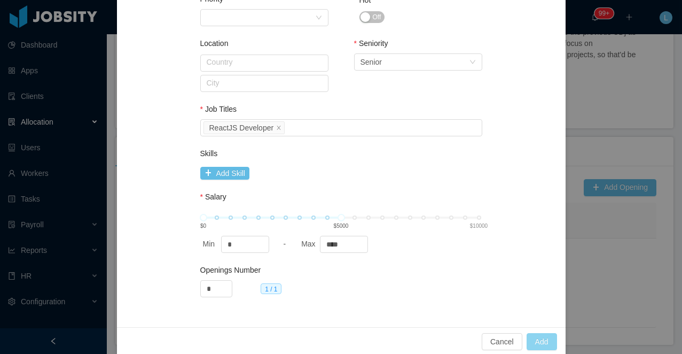
click at [540, 340] on button "Add" at bounding box center [542, 341] width 30 height 17
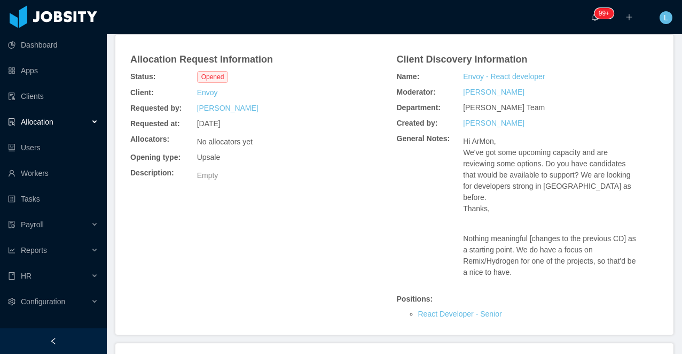
scroll to position [0, 0]
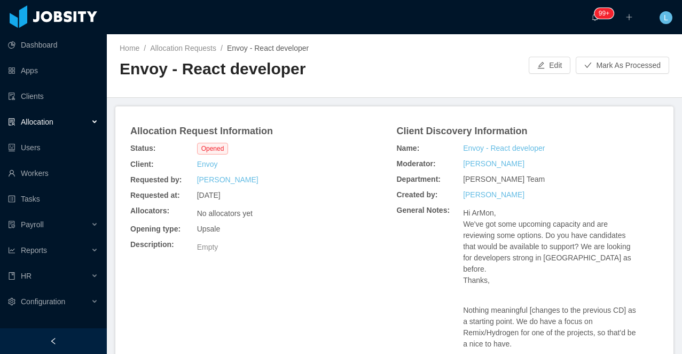
click at [269, 76] on h2 "Envoy - React developer" at bounding box center [257, 69] width 275 height 22
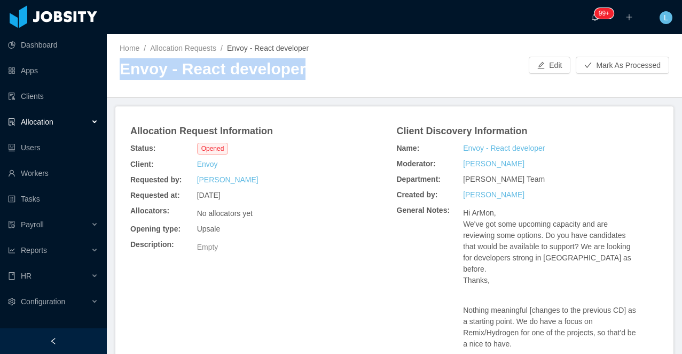
click at [269, 76] on h2 "Envoy - React developer" at bounding box center [257, 69] width 275 height 22
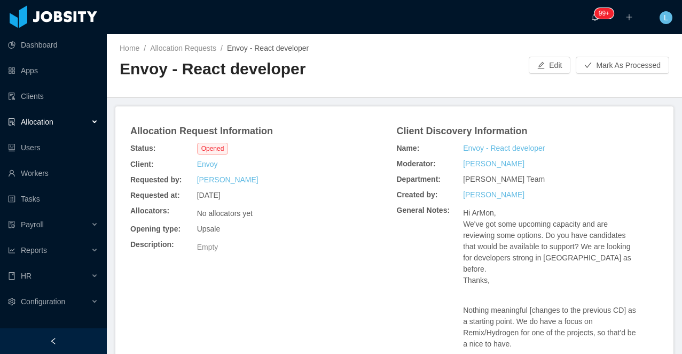
click at [336, 192] on div "Requested at: [DATE]" at bounding box center [261, 195] width 267 height 15
click at [596, 61] on button "Mark As Processed" at bounding box center [622, 65] width 93 height 17
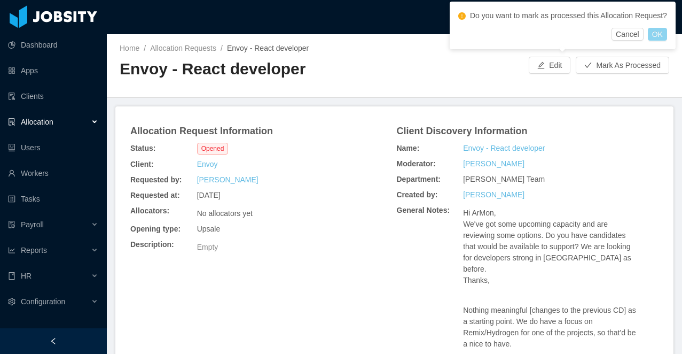
click at [660, 41] on button "OK" at bounding box center [657, 34] width 19 height 13
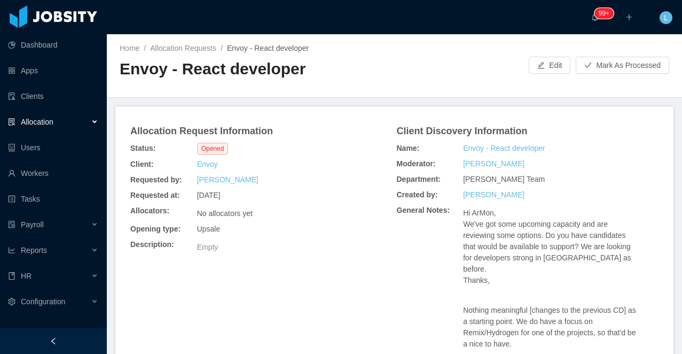
click at [240, 72] on h2 "Envoy - React developer" at bounding box center [257, 69] width 275 height 22
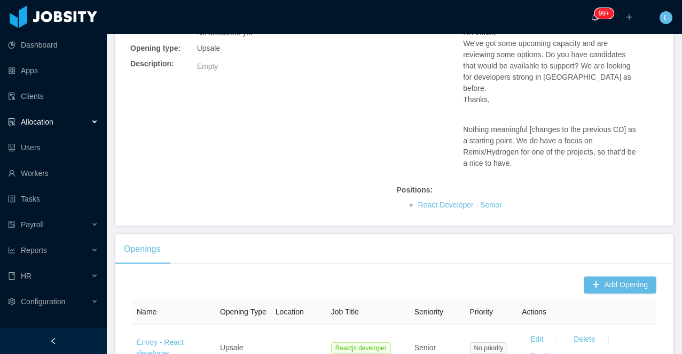
scroll to position [261, 0]
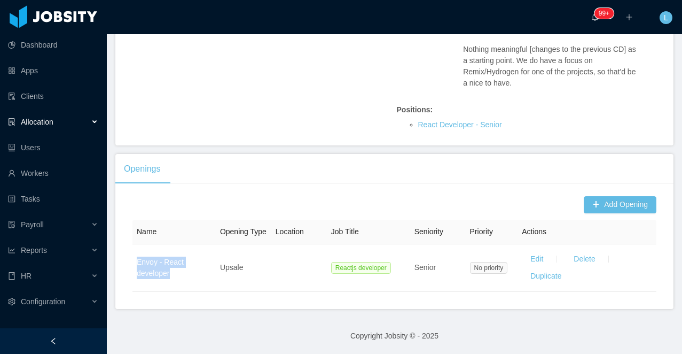
copy link "Envoy - React developer"
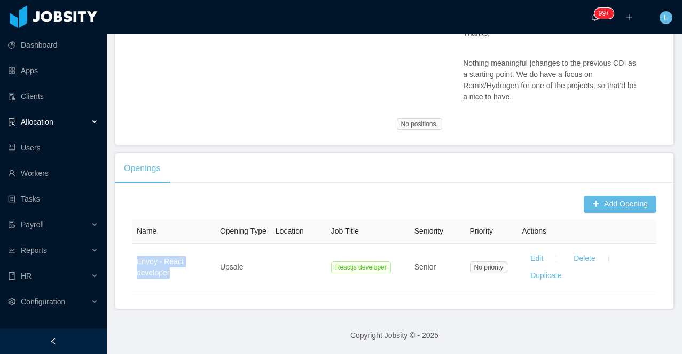
scroll to position [246, 0]
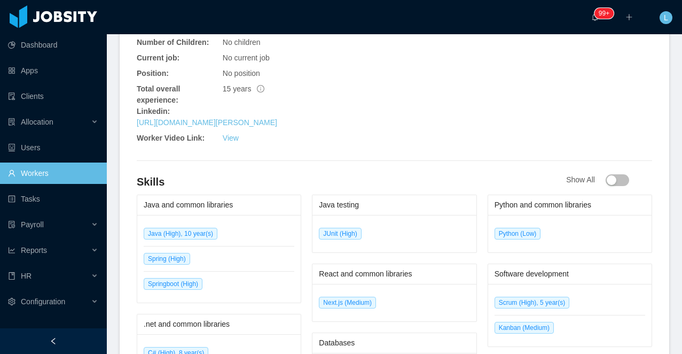
scroll to position [520, 0]
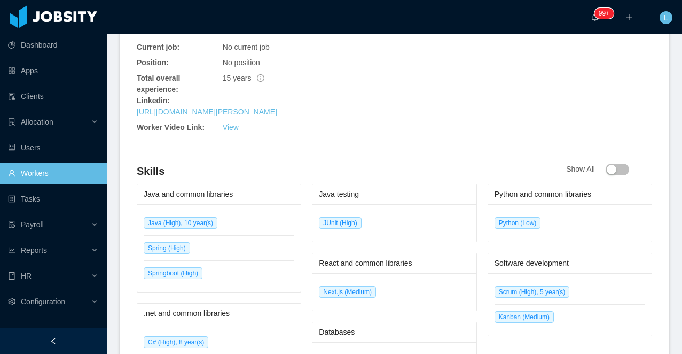
click at [174, 119] on div "General Info City: [GEOGRAPHIC_DATA][PERSON_NAME][GEOGRAPHIC_DATA] Country: [GE…" at bounding box center [266, 9] width 258 height 258
click at [169, 113] on link "[URL][DOMAIN_NAME][PERSON_NAME]" at bounding box center [207, 111] width 141 height 9
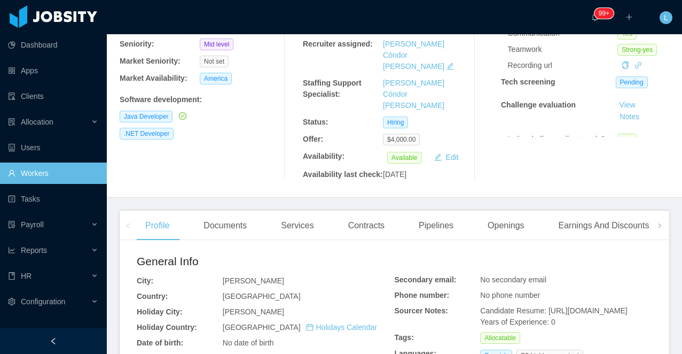
scroll to position [0, 0]
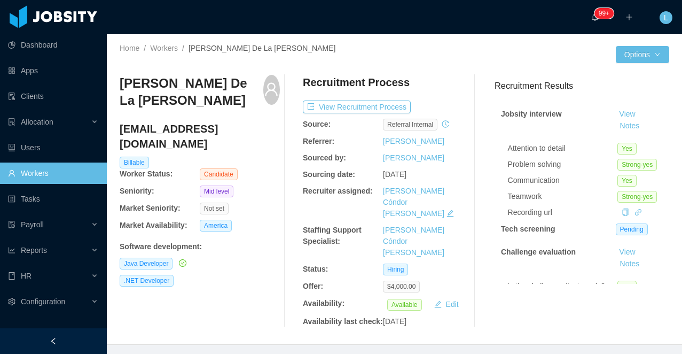
click at [183, 81] on h3 "[PERSON_NAME] De La [PERSON_NAME]" at bounding box center [192, 92] width 144 height 35
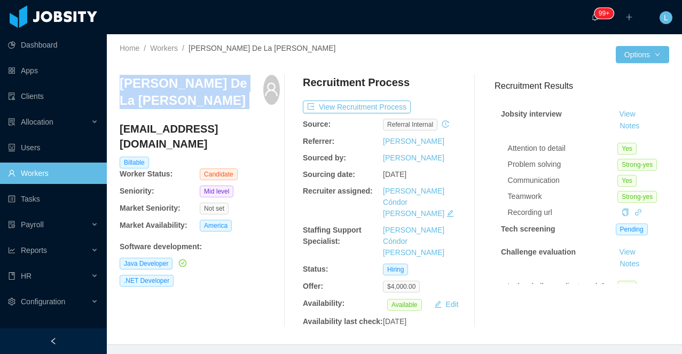
click at [183, 81] on h3 "[PERSON_NAME] De La [PERSON_NAME]" at bounding box center [192, 92] width 144 height 35
copy div "[PERSON_NAME] De La [PERSON_NAME]"
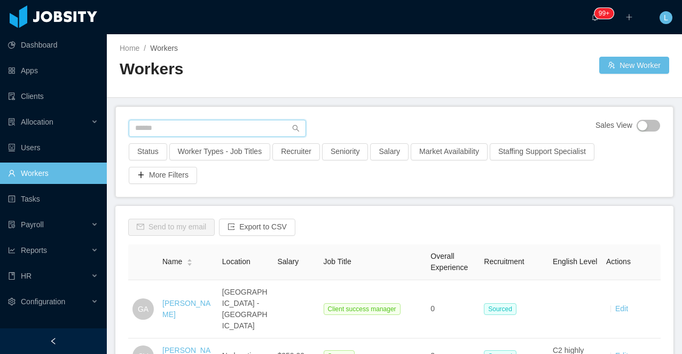
click at [239, 124] on input "text" at bounding box center [217, 128] width 177 height 17
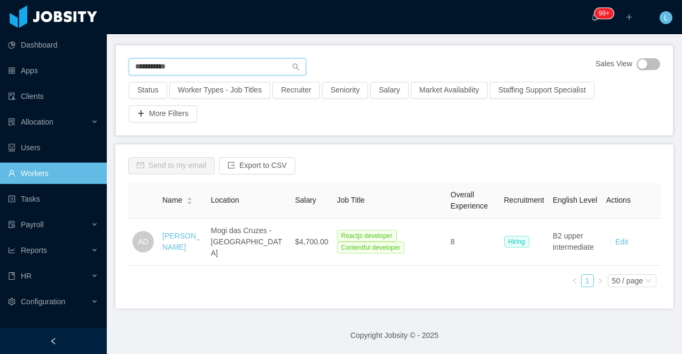
scroll to position [51, 0]
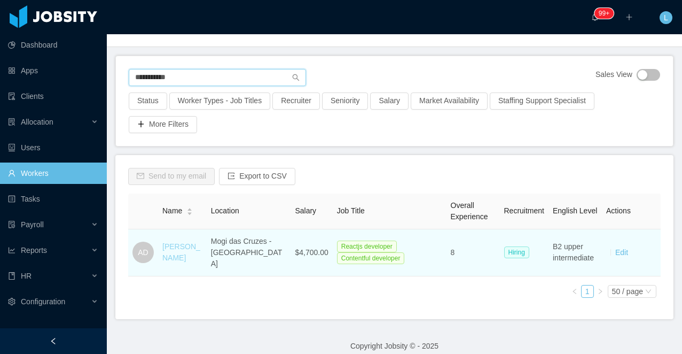
type input "**********"
click at [175, 251] on link "Angelo Dias" at bounding box center [181, 252] width 38 height 20
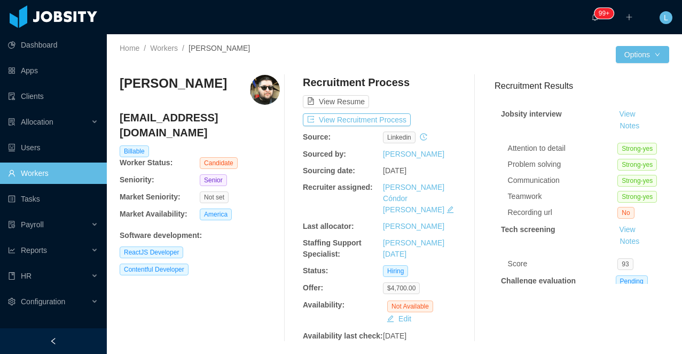
click at [159, 86] on h3 "Angelo Dias" at bounding box center [173, 83] width 107 height 17
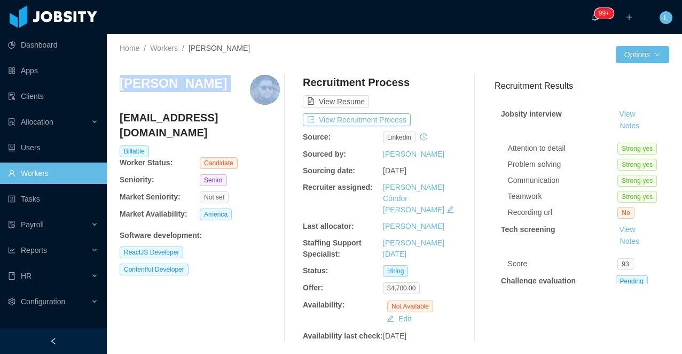
click at [159, 86] on h3 "Angelo Dias" at bounding box center [173, 83] width 107 height 17
copy h3 "Angelo Dias"
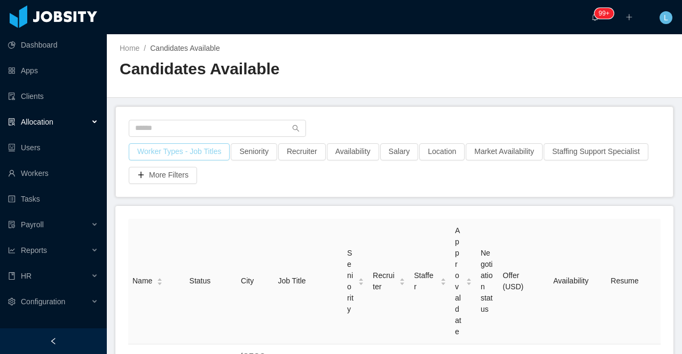
click at [170, 150] on button "Worker Types - Job Titles" at bounding box center [179, 151] width 101 height 17
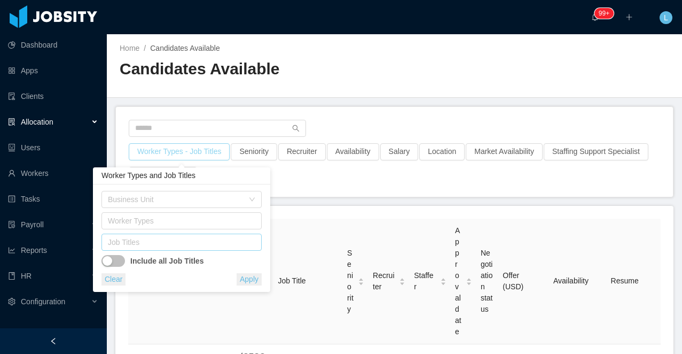
click at [144, 241] on div "Job Titles" at bounding box center [179, 242] width 143 height 11
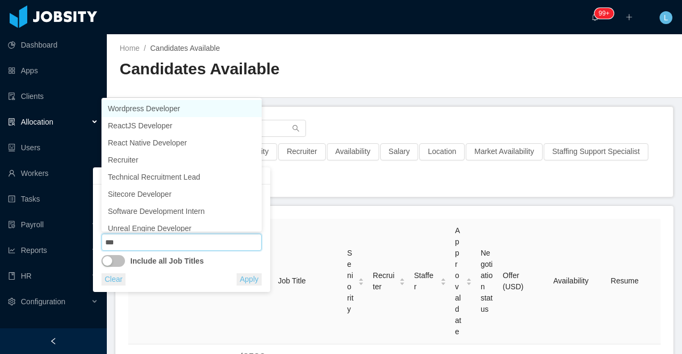
type input "****"
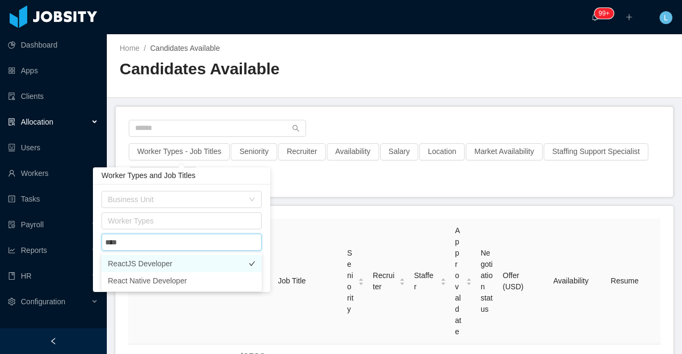
click at [156, 268] on li "ReactJS Developer" at bounding box center [182, 263] width 160 height 17
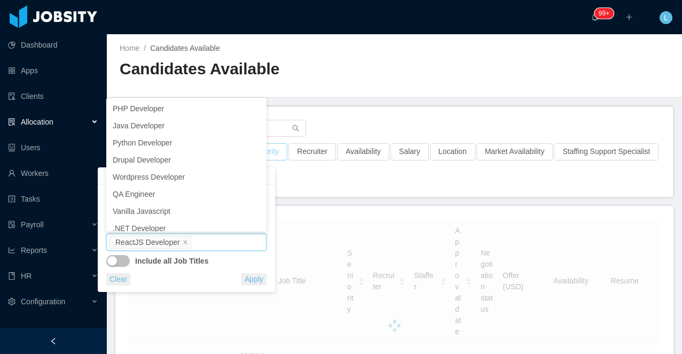
click at [280, 153] on button "Seniority" at bounding box center [264, 151] width 46 height 17
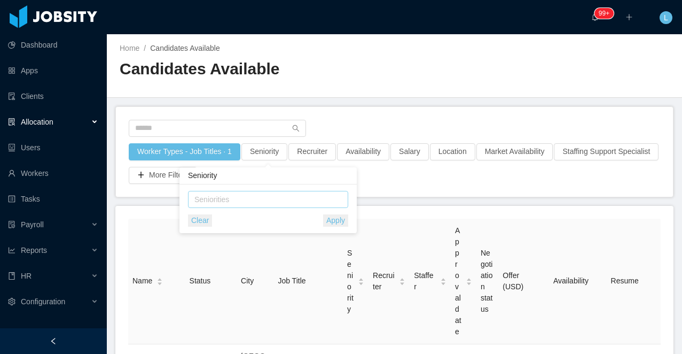
click at [247, 205] on div "Seniorities" at bounding box center [266, 199] width 151 height 16
type input "***"
click at [238, 220] on li "Senior" at bounding box center [268, 220] width 160 height 17
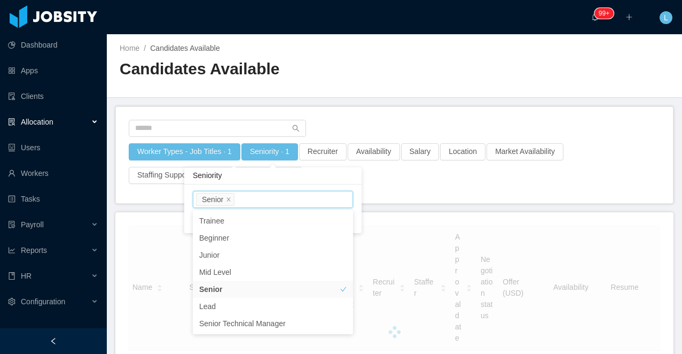
click at [341, 111] on div "Worker Types - Job Titles · 1 Seniority · 1 Recruiter Availability Salary Locat…" at bounding box center [394, 155] width 557 height 96
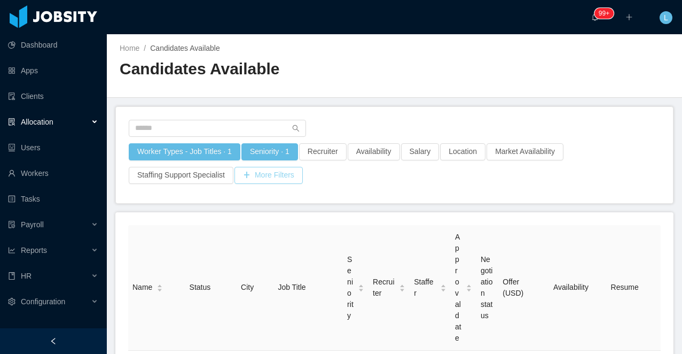
click at [271, 179] on button "More Filters" at bounding box center [269, 175] width 68 height 17
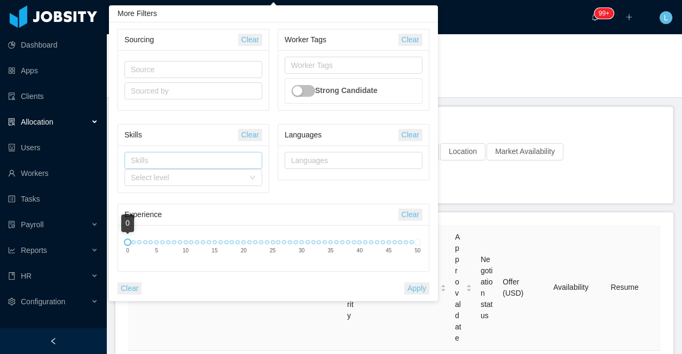
click at [199, 161] on div "Skills" at bounding box center [191, 160] width 120 height 11
type input "****"
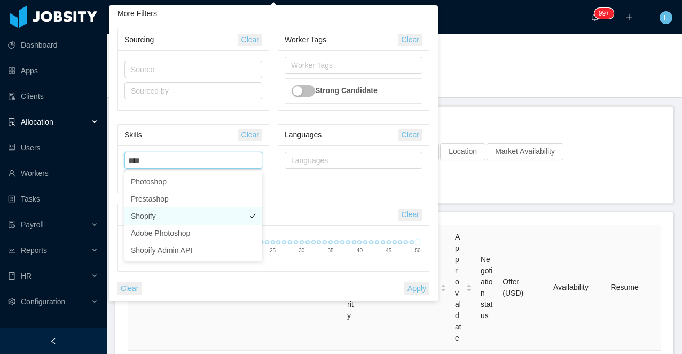
click at [175, 213] on li "Shopify" at bounding box center [193, 215] width 138 height 17
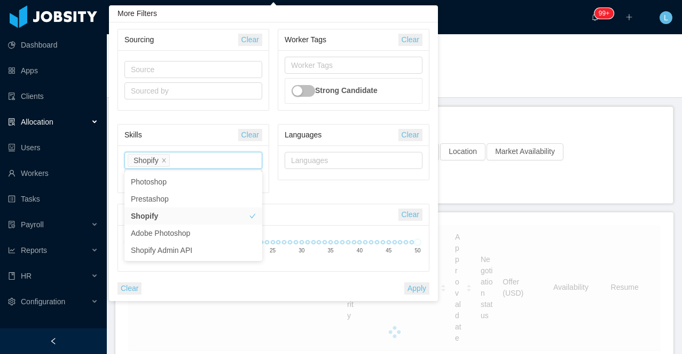
click at [416, 286] on button "Apply" at bounding box center [416, 288] width 25 height 12
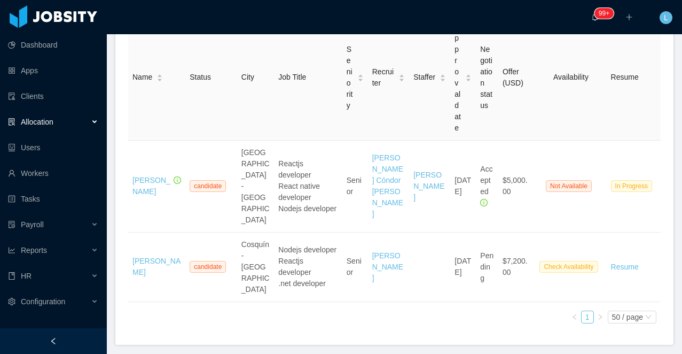
scroll to position [246, 0]
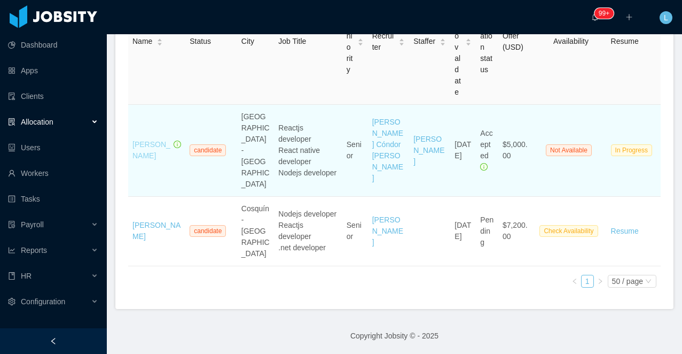
click at [147, 159] on link "Matheus Marrane Chagas" at bounding box center [151, 150] width 38 height 20
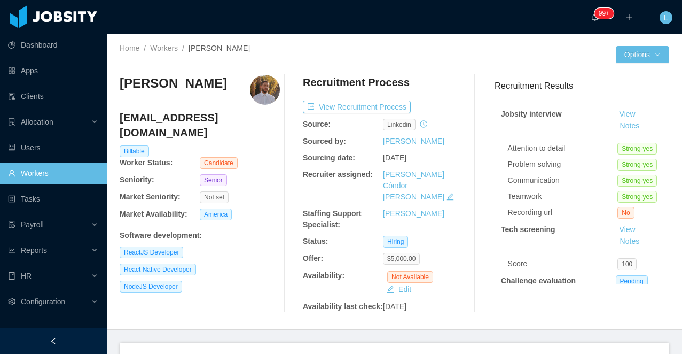
click at [151, 92] on h3 "Matheus Marrane Chagas" at bounding box center [173, 83] width 107 height 17
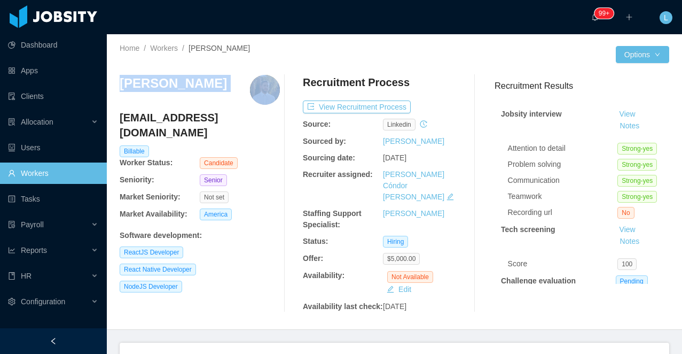
click at [151, 92] on h3 "Matheus Marrane Chagas" at bounding box center [173, 83] width 107 height 17
copy h3 "Matheus Marrane Chagas"
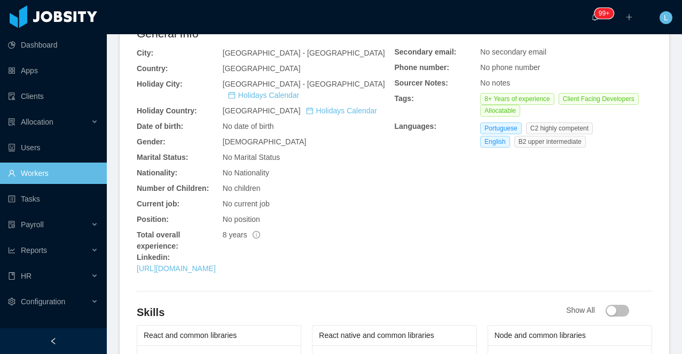
scroll to position [444, 0]
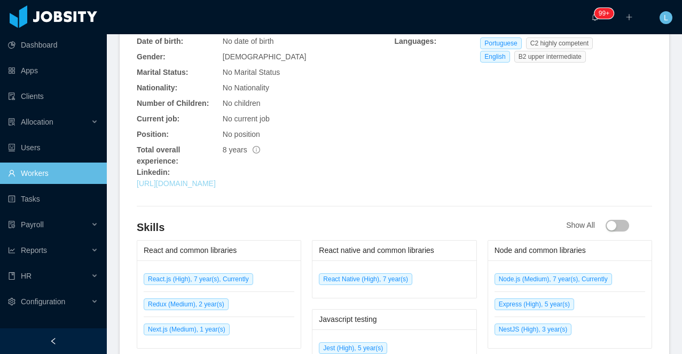
click at [216, 183] on link "https://www.linkedin.com/in/matheusmarrane" at bounding box center [176, 183] width 79 height 9
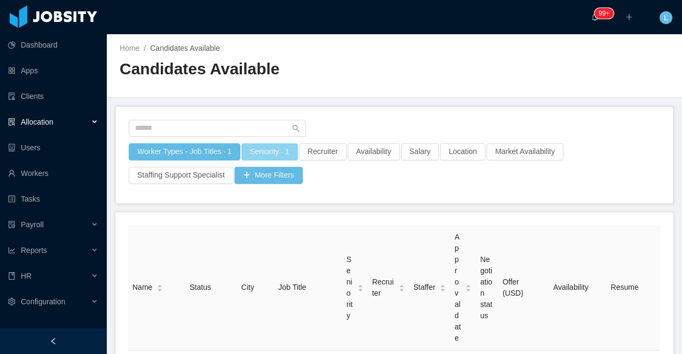
click at [262, 153] on button "Seniority · 1" at bounding box center [269, 151] width 57 height 17
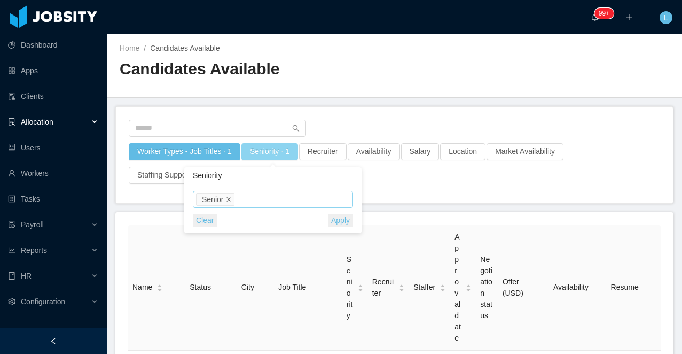
click at [231, 199] on icon "icon: close" at bounding box center [228, 199] width 5 height 5
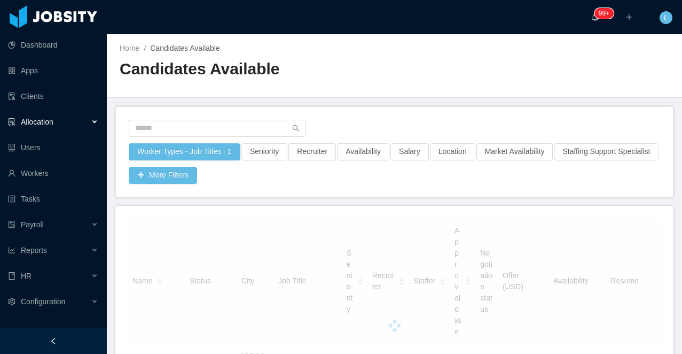
click at [350, 67] on h2 "Candidates Available" at bounding box center [257, 69] width 275 height 22
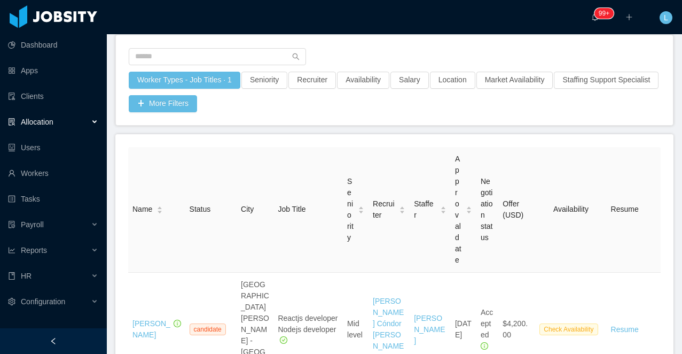
scroll to position [47, 0]
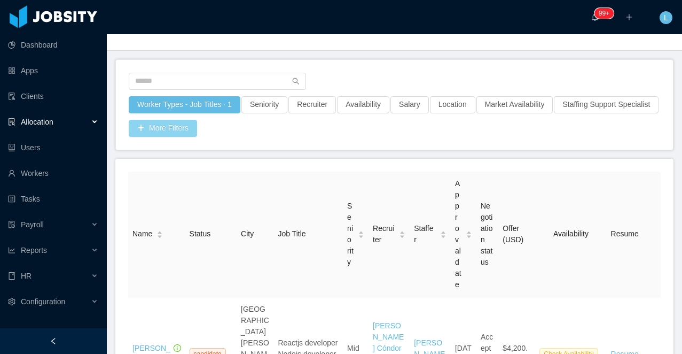
click at [197, 130] on button "More Filters" at bounding box center [163, 128] width 68 height 17
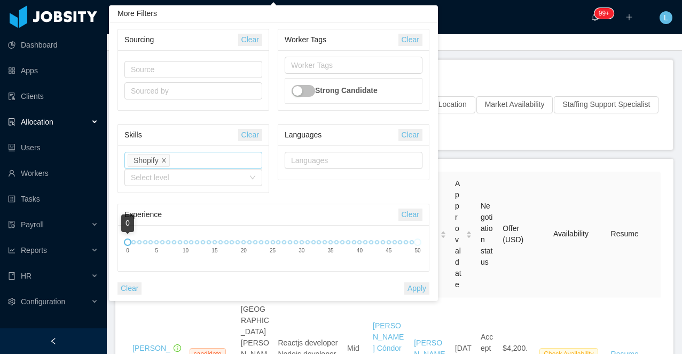
click at [166, 158] on span at bounding box center [163, 160] width 5 height 10
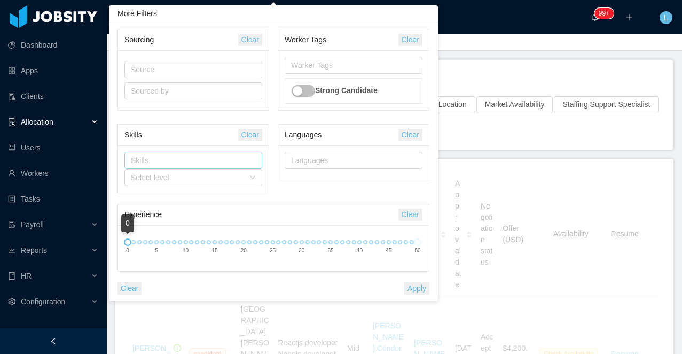
click at [454, 135] on div "Worker Types - Job Titles · 1 Seniority Recruiter Availability Salary Location …" at bounding box center [394, 116] width 533 height 41
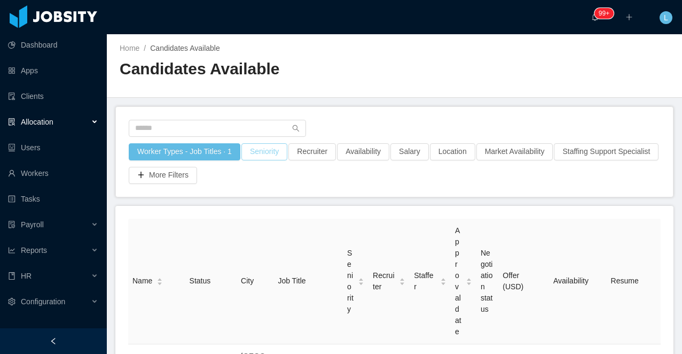
click at [259, 151] on button "Seniority" at bounding box center [264, 151] width 46 height 17
click at [224, 192] on div "Seniorities" at bounding box center [266, 199] width 151 height 16
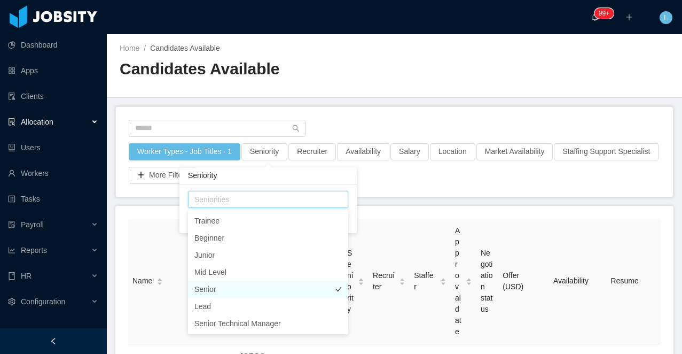
click at [224, 285] on li "Senior" at bounding box center [268, 288] width 160 height 17
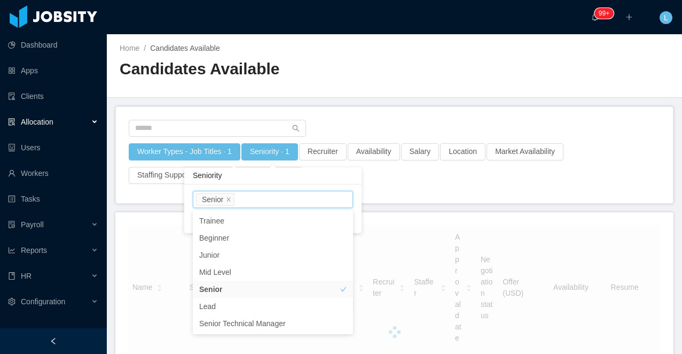
click at [349, 80] on h2 "Candidates Available" at bounding box center [257, 69] width 275 height 22
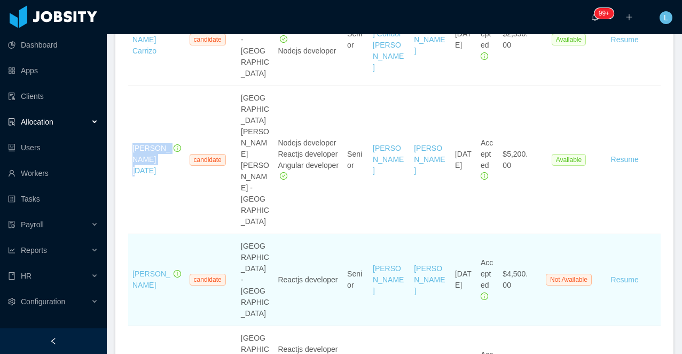
scroll to position [726, 0]
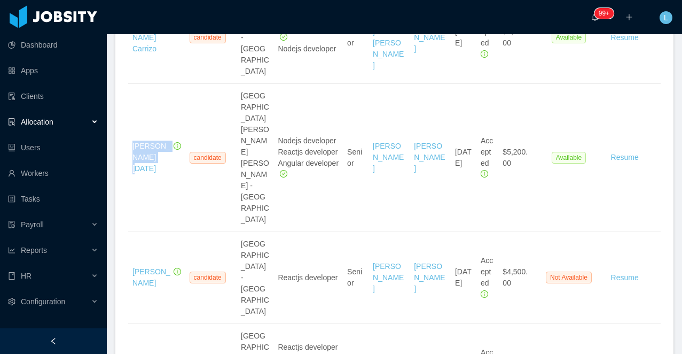
copy link "Leandro Tercette"
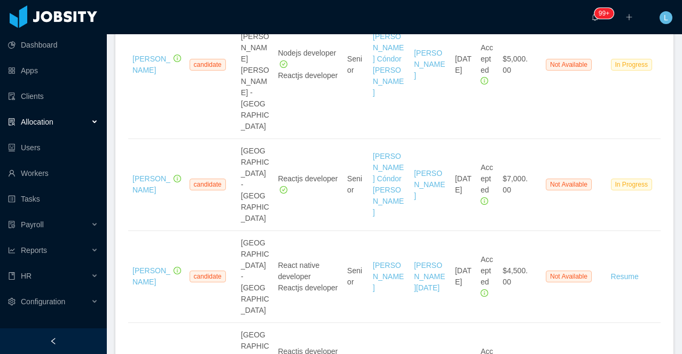
scroll to position [3624, 0]
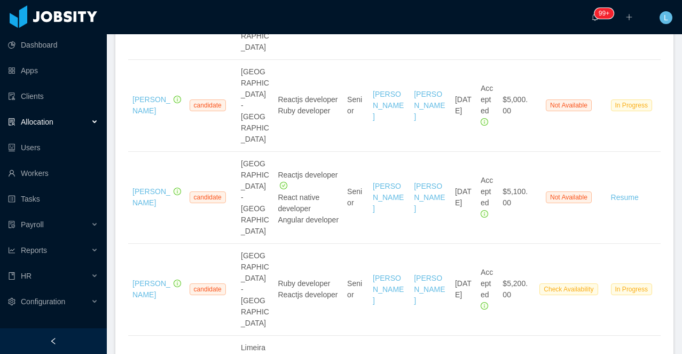
scroll to position [475, 0]
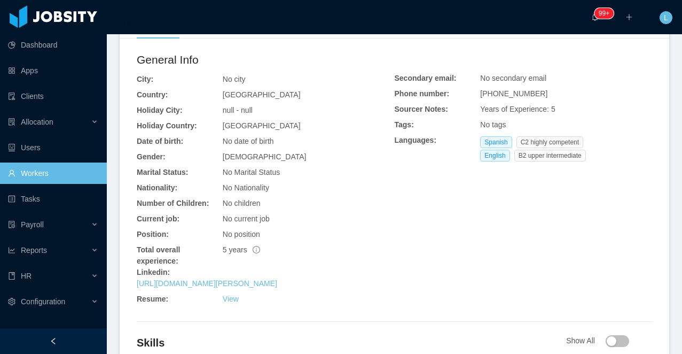
scroll to position [442, 0]
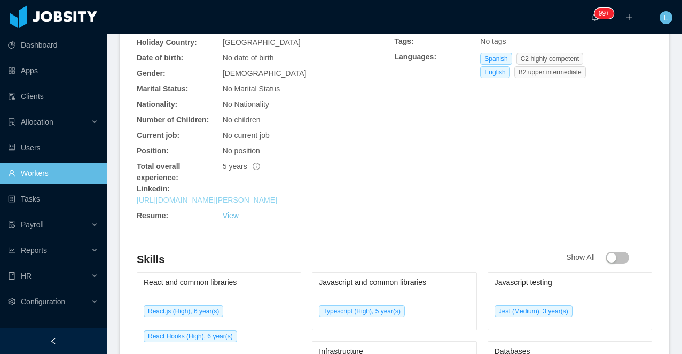
click at [204, 200] on link "[URL][DOMAIN_NAME][PERSON_NAME]" at bounding box center [207, 200] width 141 height 9
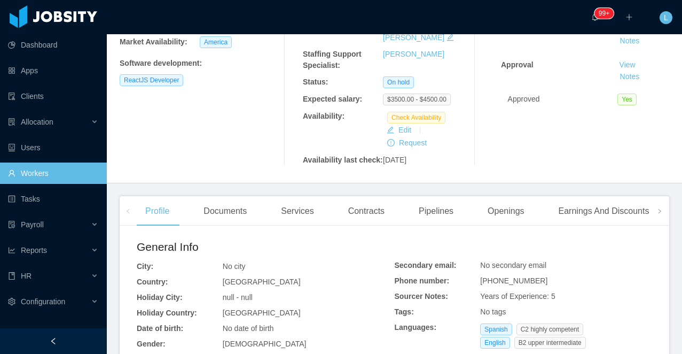
scroll to position [0, 0]
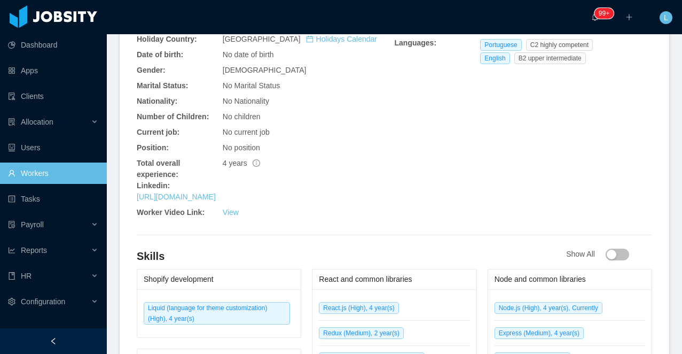
scroll to position [511, 0]
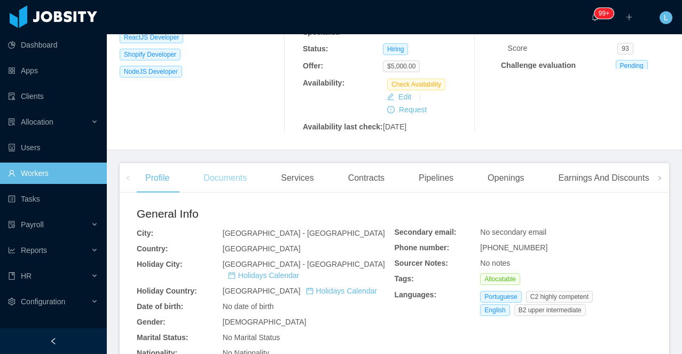
click at [218, 163] on div "Documents" at bounding box center [225, 178] width 60 height 30
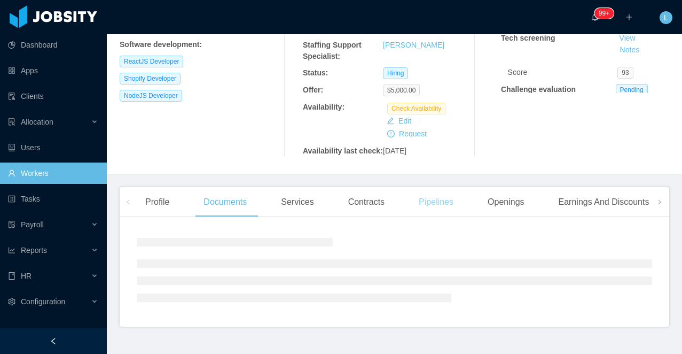
scroll to position [215, 0]
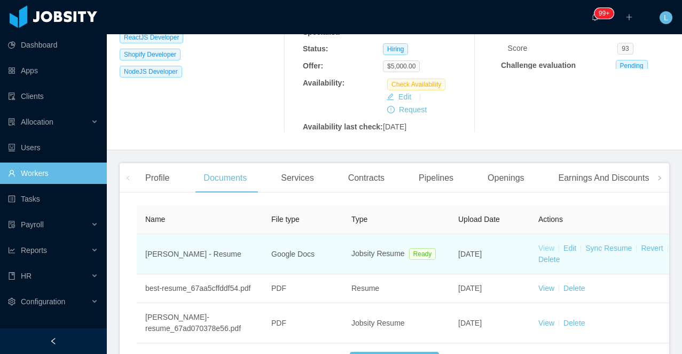
click at [541, 244] on link "View" at bounding box center [547, 248] width 16 height 9
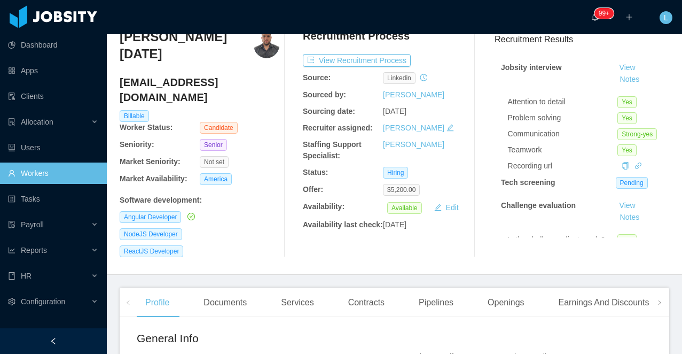
scroll to position [48, 0]
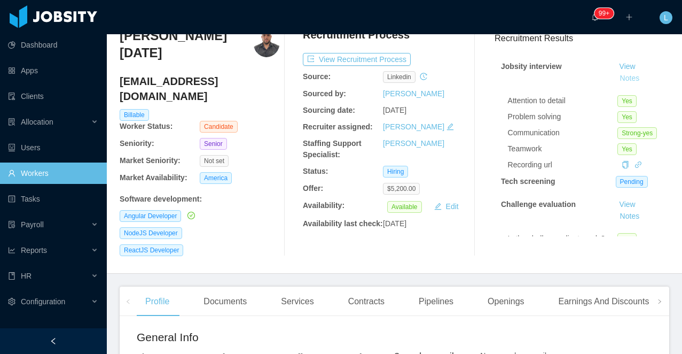
click at [635, 78] on button "Notes" at bounding box center [630, 78] width 28 height 13
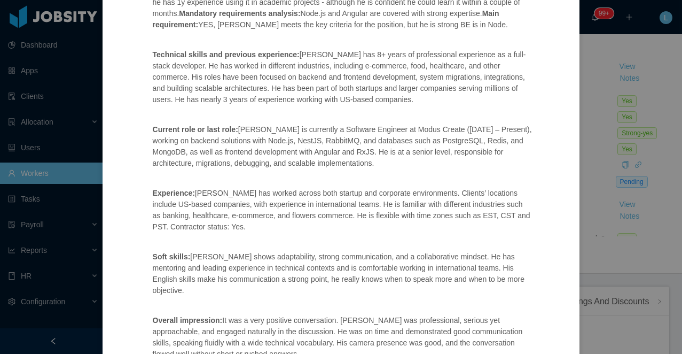
scroll to position [0, 0]
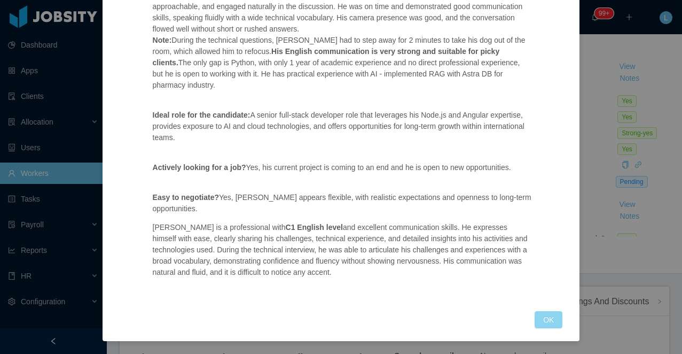
click at [551, 319] on button "OK" at bounding box center [549, 319] width 28 height 17
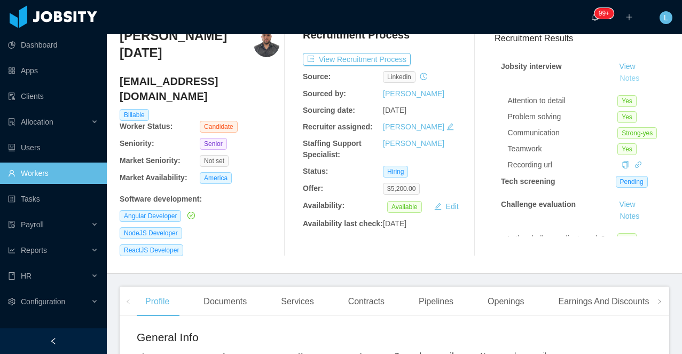
scroll to position [430, 0]
click at [494, 298] on div "Openings" at bounding box center [506, 301] width 54 height 30
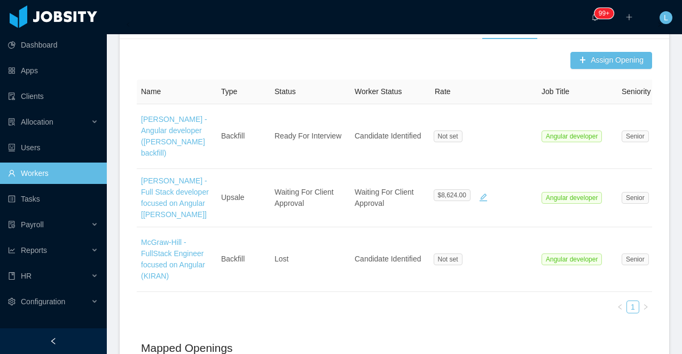
scroll to position [323, 0]
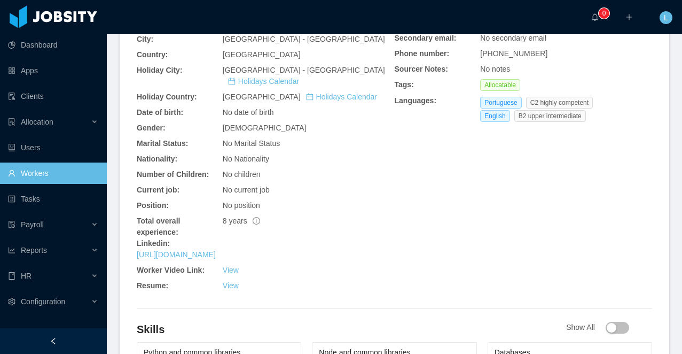
scroll to position [403, 0]
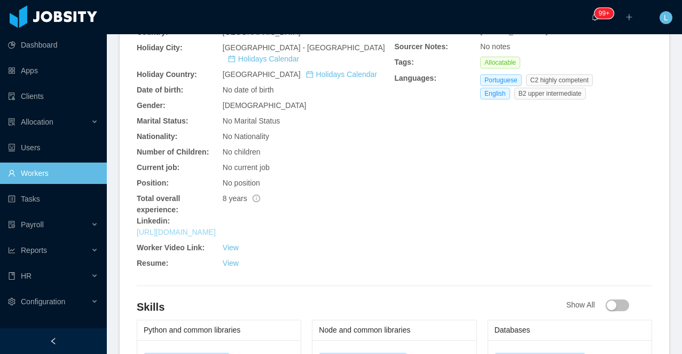
click at [207, 233] on link "[URL][DOMAIN_NAME]" at bounding box center [176, 232] width 79 height 9
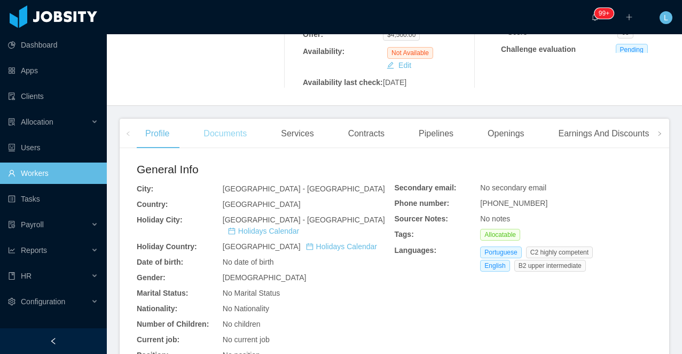
click at [225, 146] on div "Documents" at bounding box center [225, 134] width 60 height 30
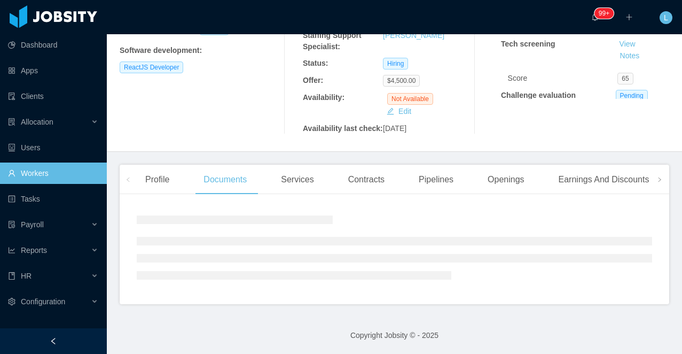
scroll to position [231, 0]
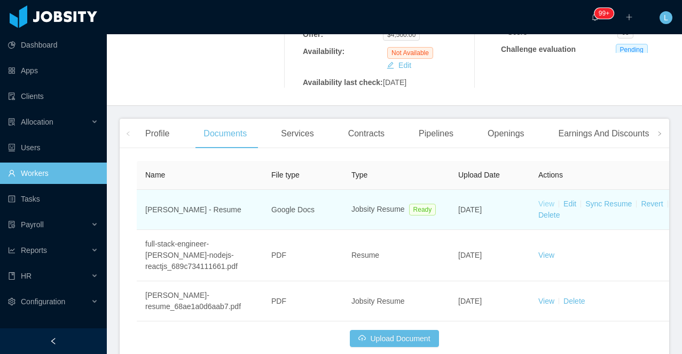
click at [548, 208] on link "View" at bounding box center [547, 203] width 16 height 9
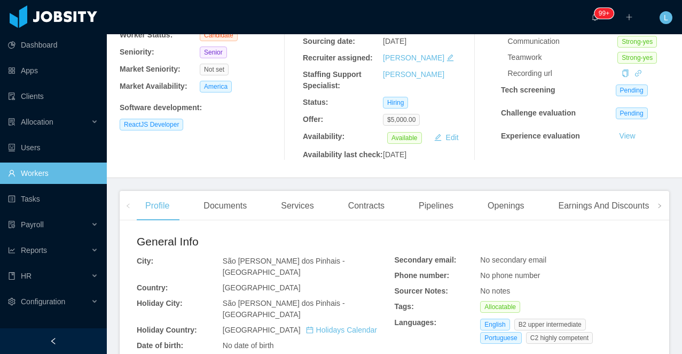
scroll to position [166, 0]
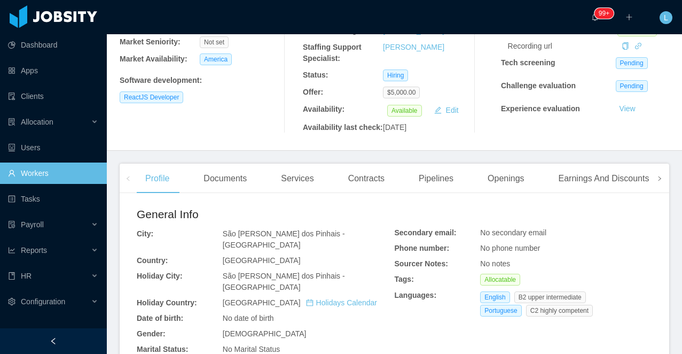
click at [659, 179] on icon "icon: right" at bounding box center [659, 178] width 5 height 5
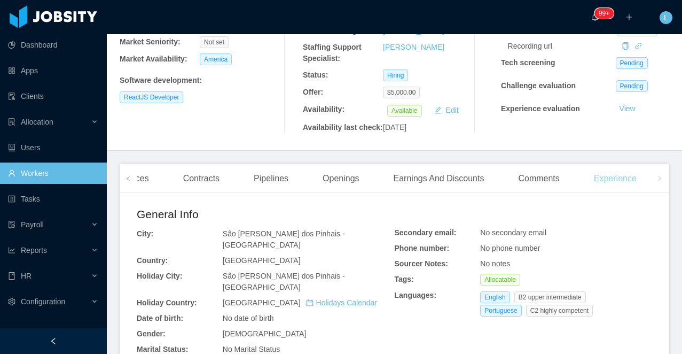
click at [635, 181] on div "Experience" at bounding box center [616, 178] width 60 height 30
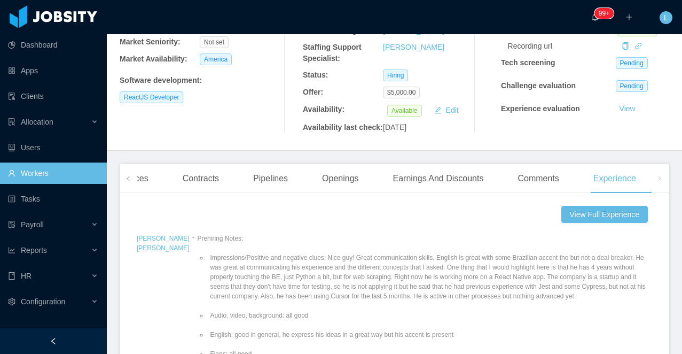
scroll to position [167, 0]
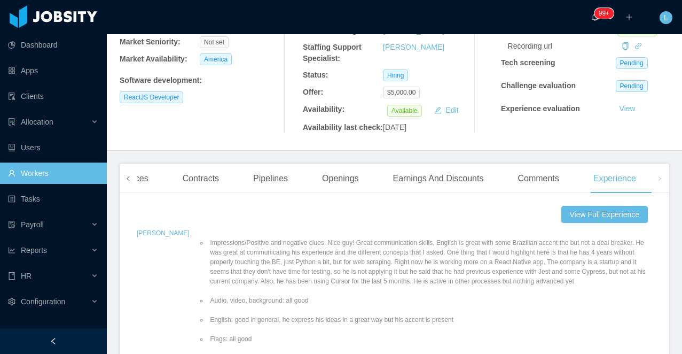
click at [129, 177] on span at bounding box center [128, 178] width 6 height 13
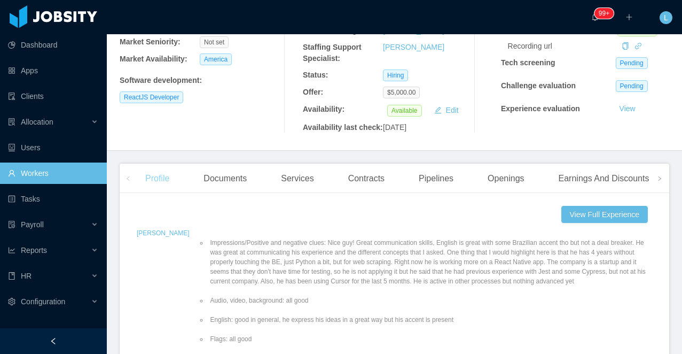
click at [149, 182] on div "Profile" at bounding box center [157, 178] width 41 height 30
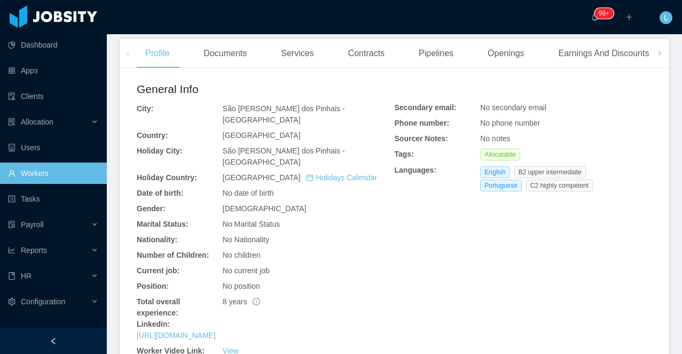
scroll to position [293, 0]
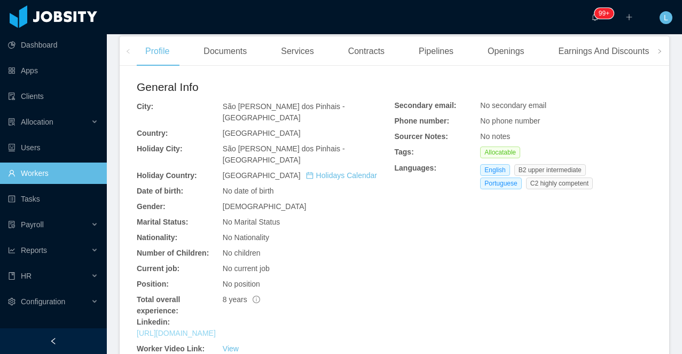
click at [191, 329] on link "[URL][DOMAIN_NAME]" at bounding box center [176, 333] width 79 height 9
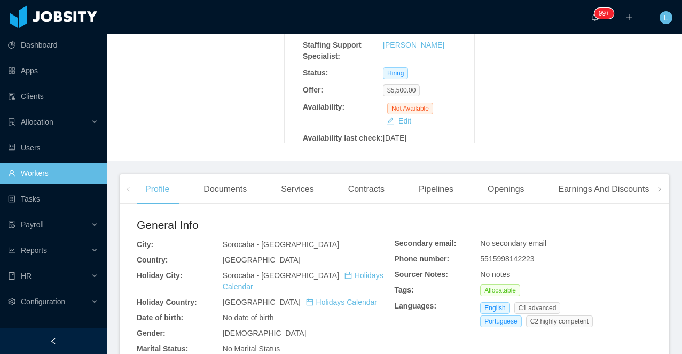
scroll to position [459, 0]
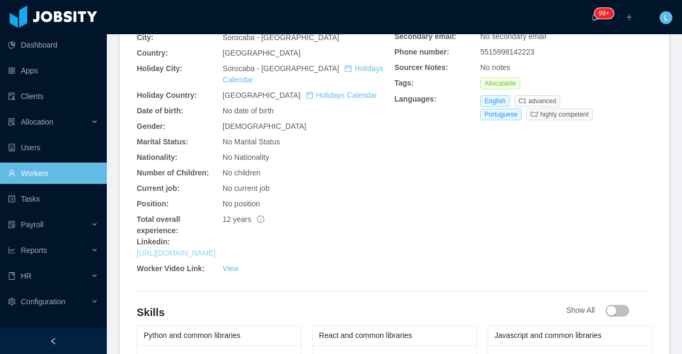
click at [202, 248] on link "[URL][DOMAIN_NAME]" at bounding box center [176, 252] width 79 height 9
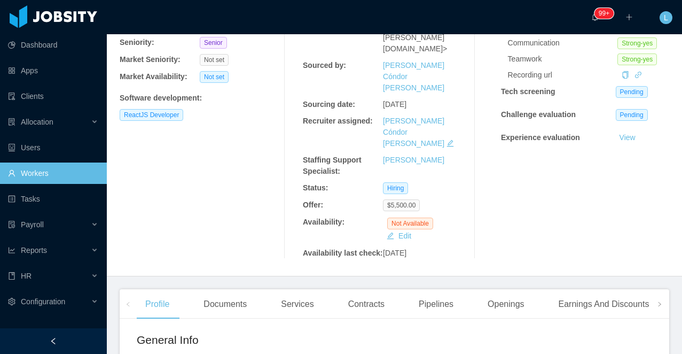
scroll to position [83, 0]
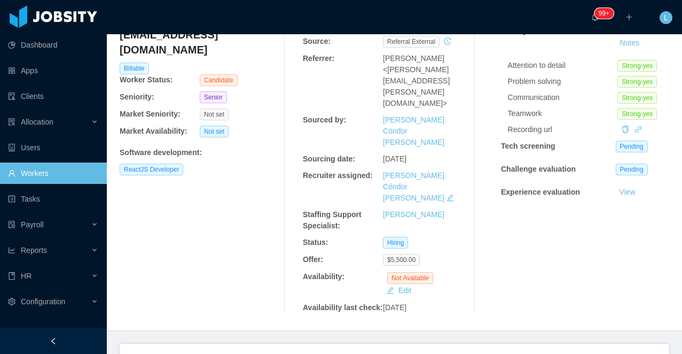
click at [238, 344] on div "Documents" at bounding box center [225, 359] width 60 height 30
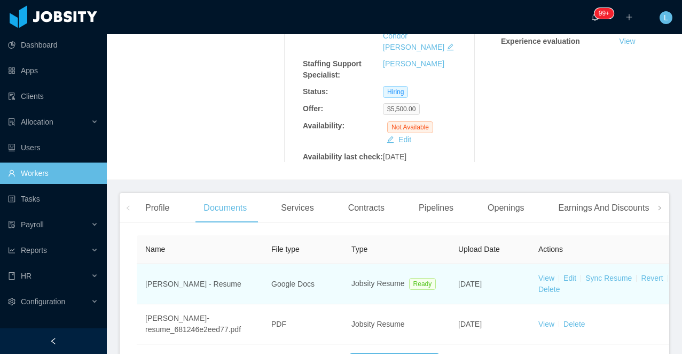
scroll to position [239, 0]
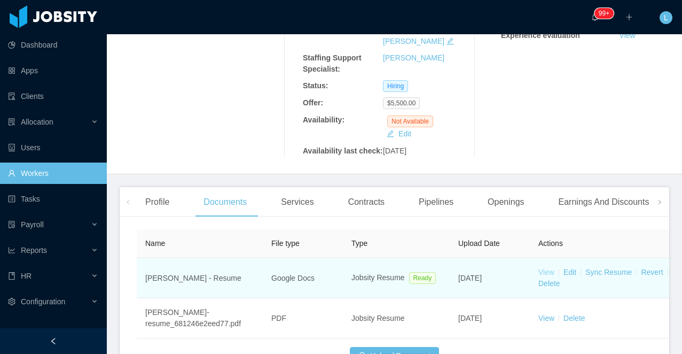
click at [543, 268] on link "View" at bounding box center [547, 272] width 16 height 9
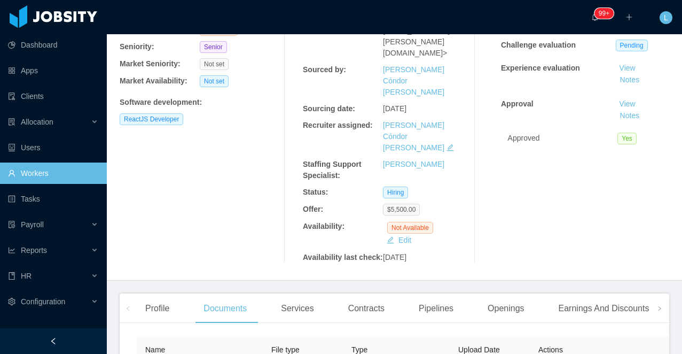
scroll to position [155, 0]
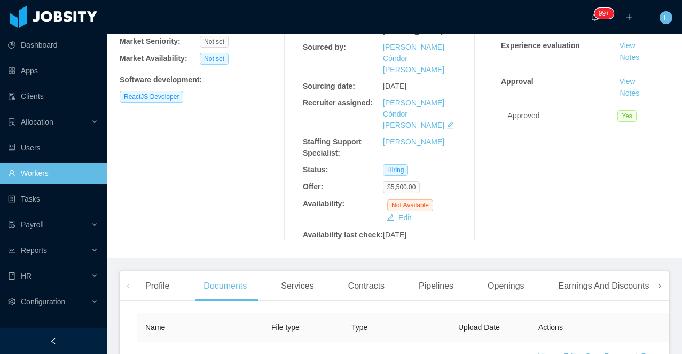
click at [653, 271] on span at bounding box center [659, 285] width 17 height 29
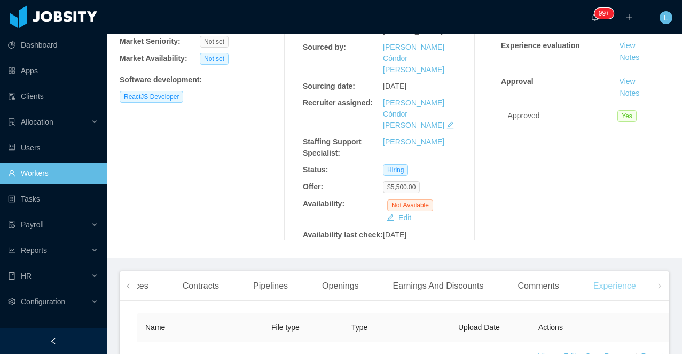
click at [635, 271] on div "Experience" at bounding box center [615, 286] width 60 height 30
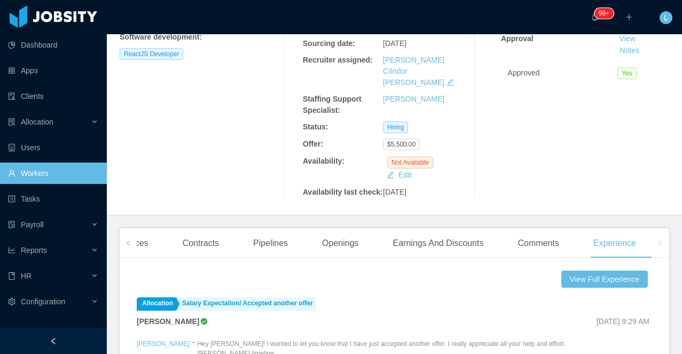
scroll to position [228, 0]
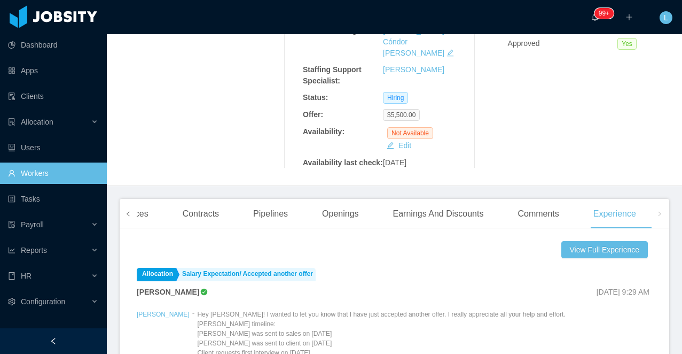
click at [131, 199] on span at bounding box center [128, 213] width 17 height 29
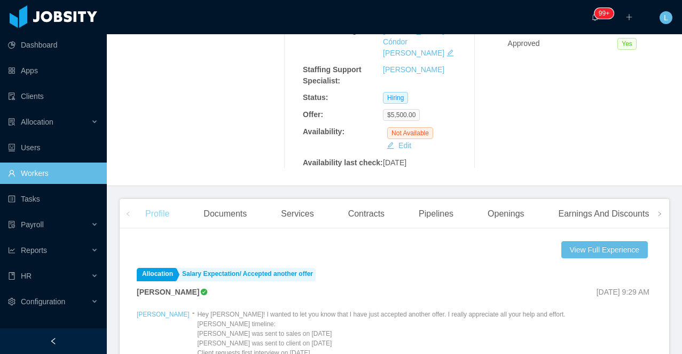
click at [149, 199] on div "Profile" at bounding box center [157, 214] width 41 height 30
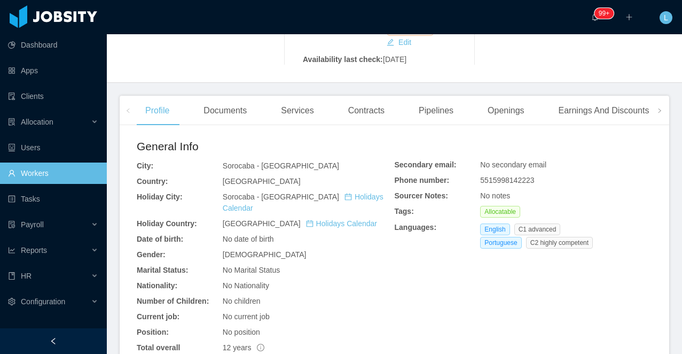
scroll to position [362, 0]
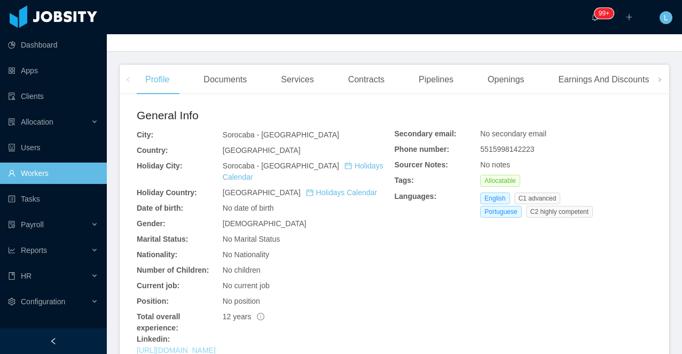
click at [189, 346] on link "[URL][DOMAIN_NAME]" at bounding box center [176, 350] width 79 height 9
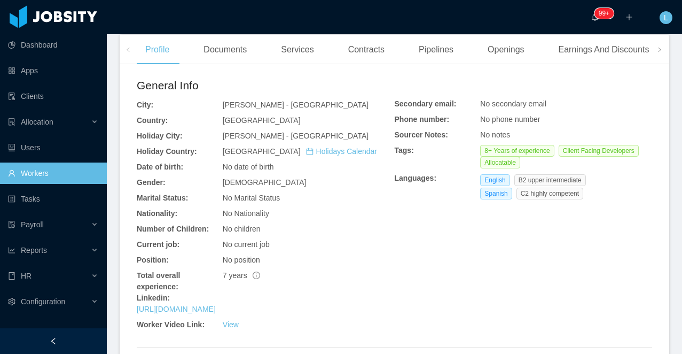
scroll to position [402, 0]
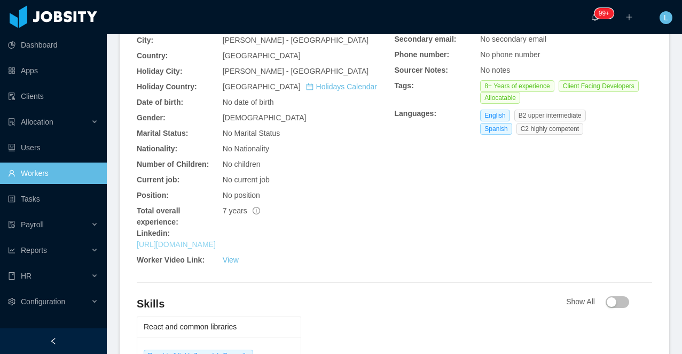
click at [177, 240] on link "[URL][DOMAIN_NAME]" at bounding box center [176, 244] width 79 height 9
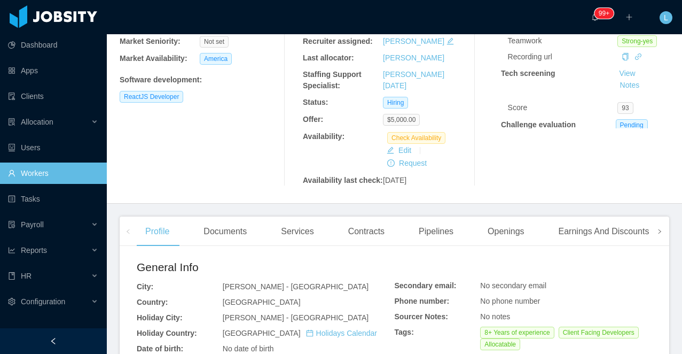
click at [653, 220] on span at bounding box center [659, 230] width 17 height 29
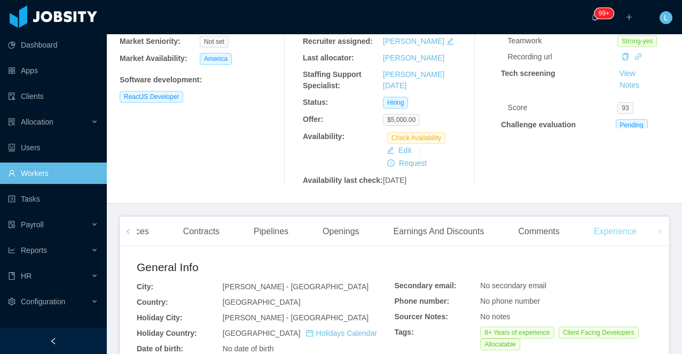
click at [632, 220] on div "Experience" at bounding box center [616, 231] width 60 height 30
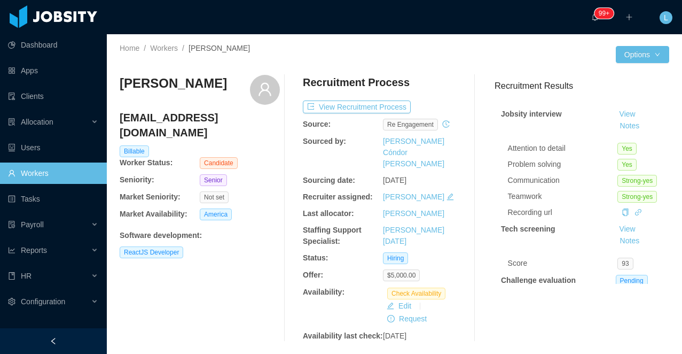
click at [174, 87] on h3 "[PERSON_NAME]" at bounding box center [173, 83] width 107 height 17
click at [174, 87] on h3 "Angel Lubenov" at bounding box center [173, 83] width 107 height 17
copy div "Angel Lubenov"
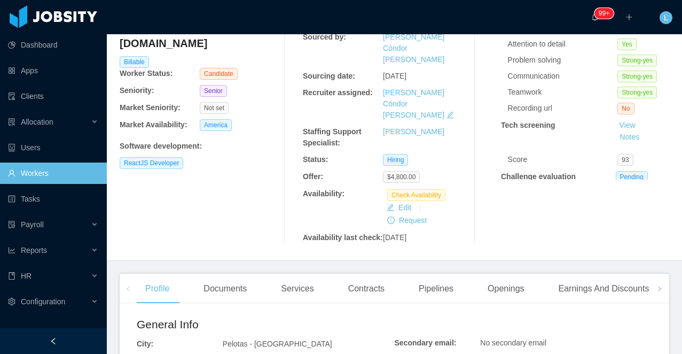
scroll to position [144, 0]
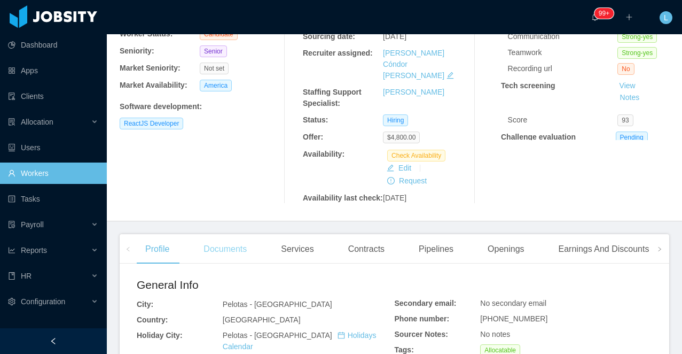
click at [210, 234] on div "Documents" at bounding box center [225, 249] width 60 height 30
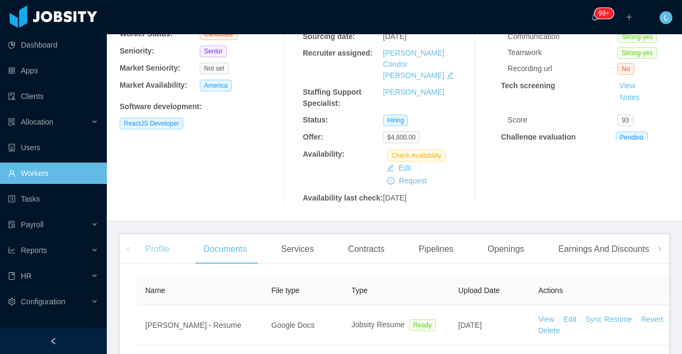
click at [156, 234] on div "Profile" at bounding box center [157, 249] width 41 height 30
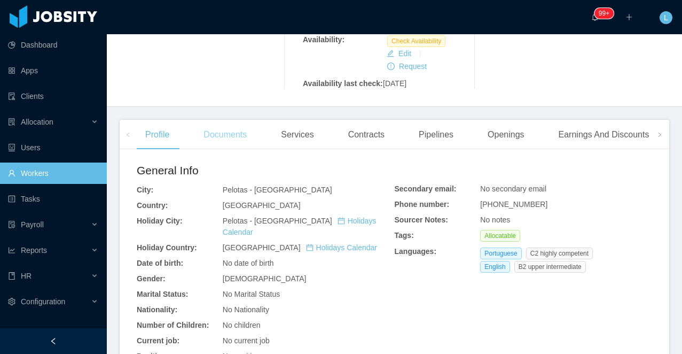
scroll to position [315, 0]
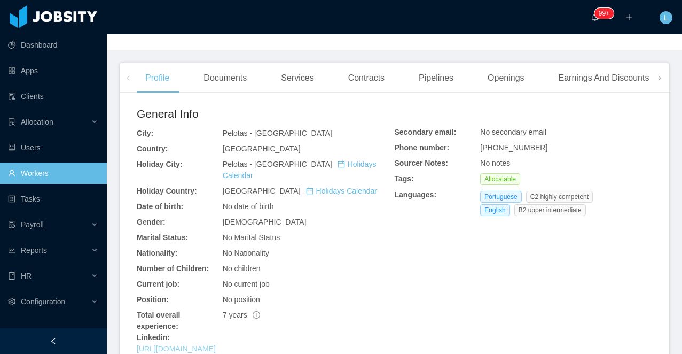
click at [216, 344] on link "https://www.linkedin.com/in/devamaral" at bounding box center [176, 348] width 79 height 9
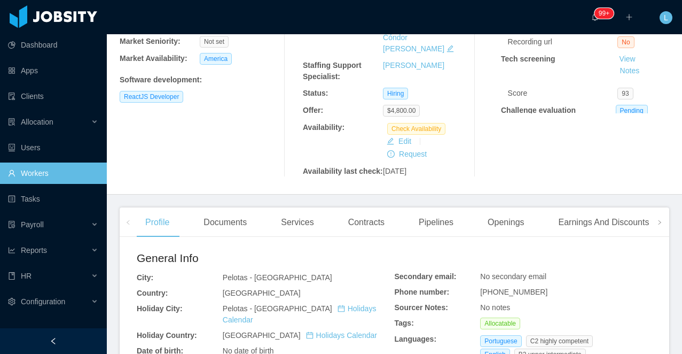
scroll to position [0, 0]
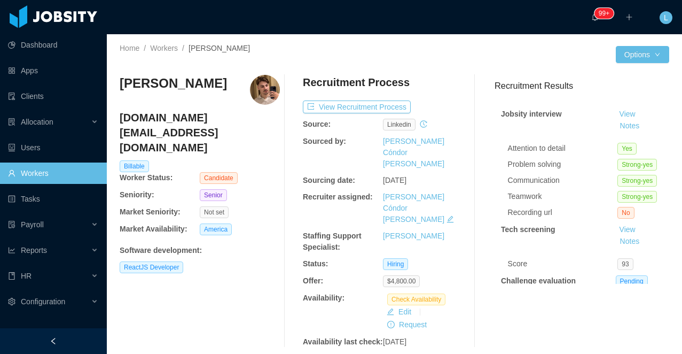
click at [175, 89] on h3 "Lucas Amaral" at bounding box center [173, 83] width 107 height 17
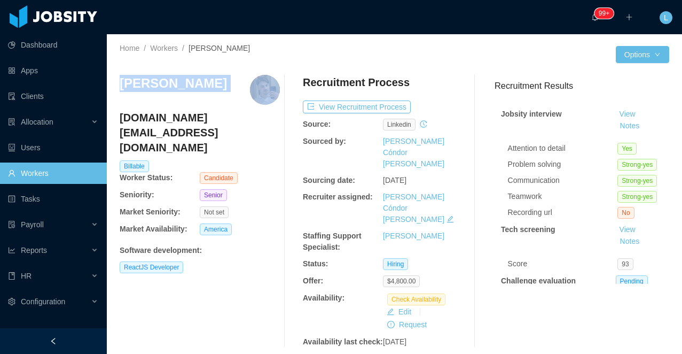
copy h3 "Lucas Amaral"
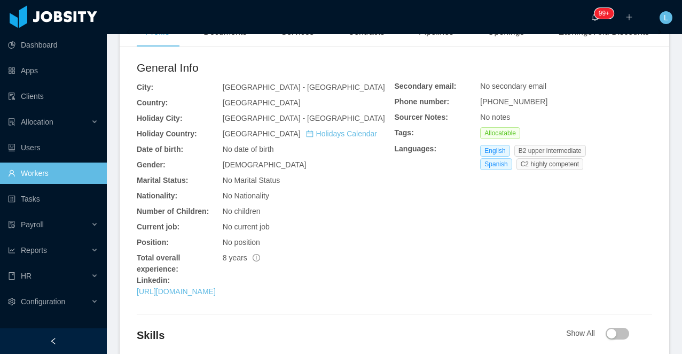
scroll to position [356, 0]
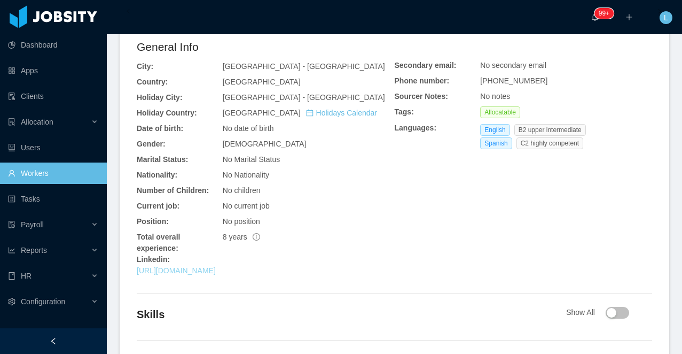
click at [216, 266] on link "[URL][DOMAIN_NAME]" at bounding box center [176, 270] width 79 height 9
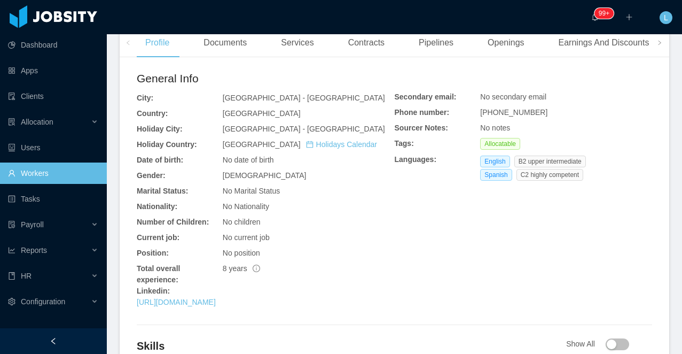
scroll to position [286, 0]
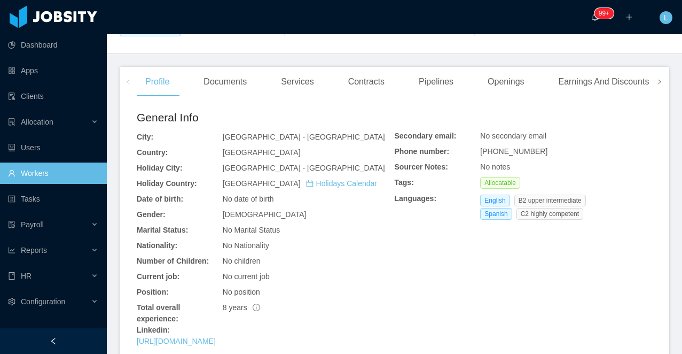
click at [658, 75] on span at bounding box center [660, 81] width 6 height 13
click at [628, 79] on div "Experience" at bounding box center [616, 82] width 60 height 30
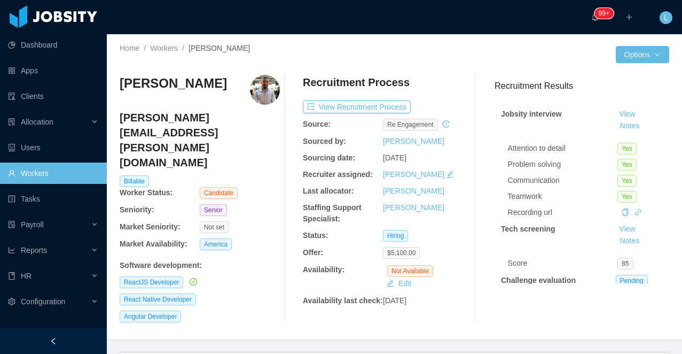
scroll to position [209, 0]
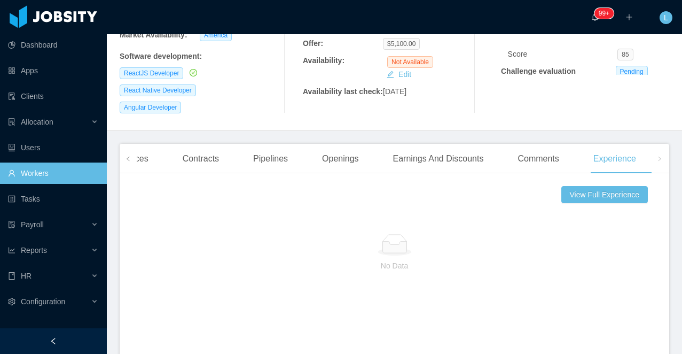
click at [117, 158] on section "··· 99+ ··· ··· L ··· Home / Workers / [PERSON_NAME] / Options [PERSON_NAME] [P…" at bounding box center [394, 177] width 575 height 354
click at [129, 156] on icon "icon: left" at bounding box center [128, 158] width 5 height 5
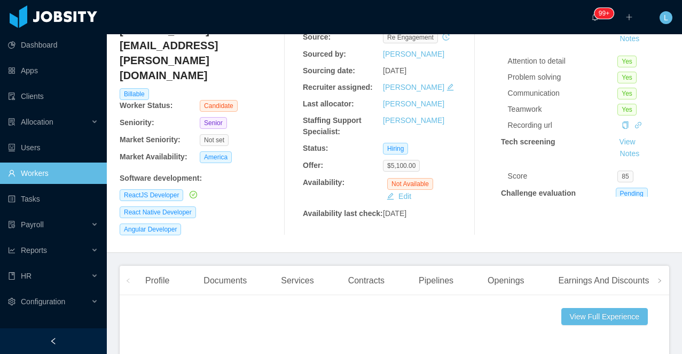
scroll to position [0, 0]
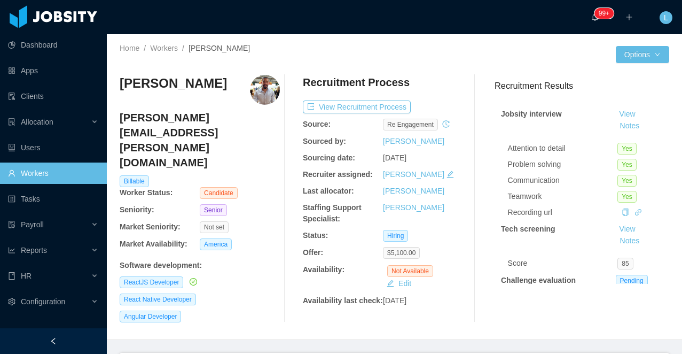
click at [175, 74] on div "Angelo Zambrano angelo.zambrano.1990@gmail.com Billable Worker Status: Candidat…" at bounding box center [395, 198] width 550 height 264
click at [169, 84] on h3 "Angelo Zambrano" at bounding box center [173, 83] width 107 height 17
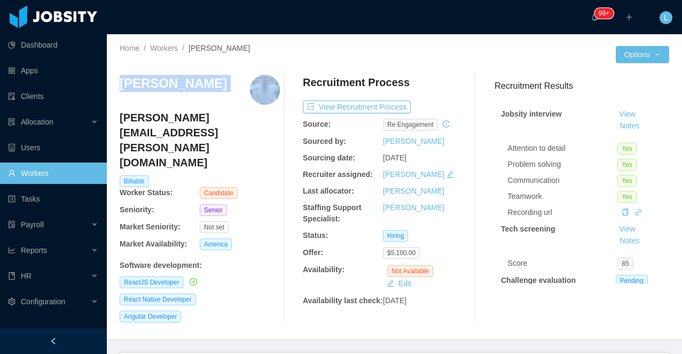
copy h3 "Angelo Zambrano"
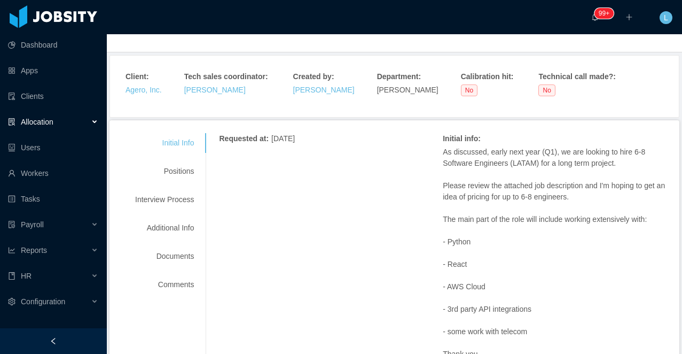
scroll to position [68, 0]
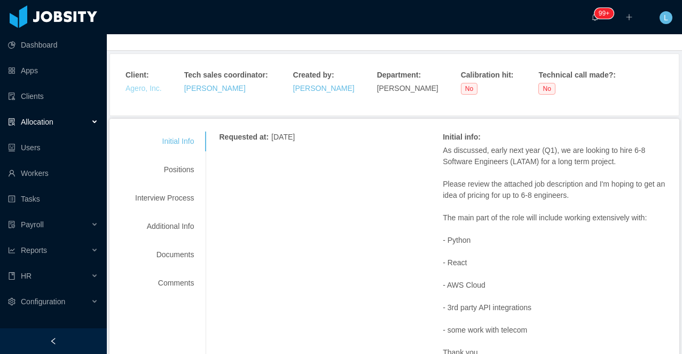
click at [146, 88] on link "Agero, Inc." at bounding box center [144, 88] width 36 height 9
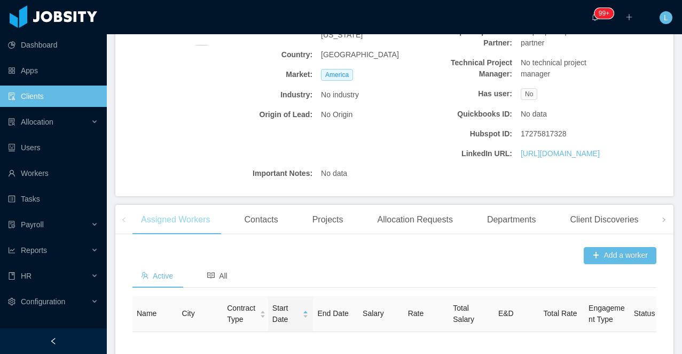
scroll to position [328, 0]
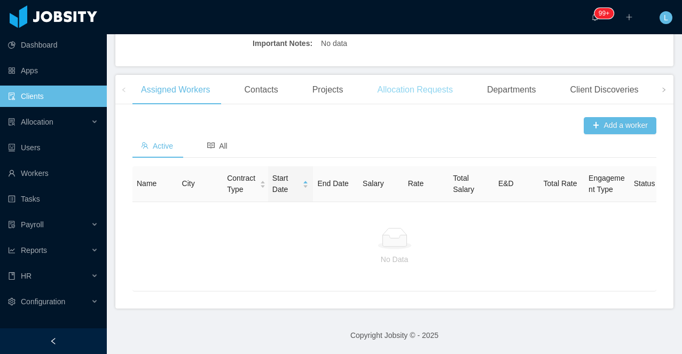
click at [407, 93] on div "Allocation Requests" at bounding box center [415, 90] width 92 height 30
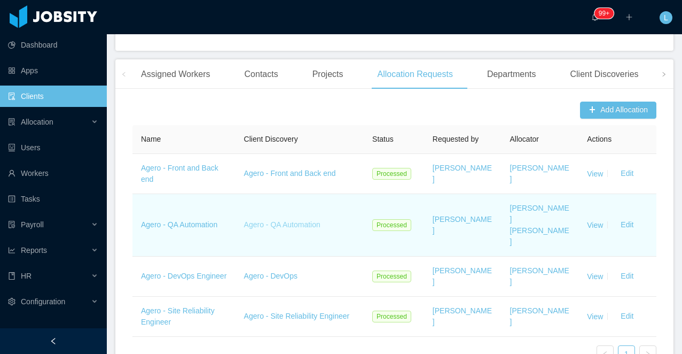
scroll to position [401, 0]
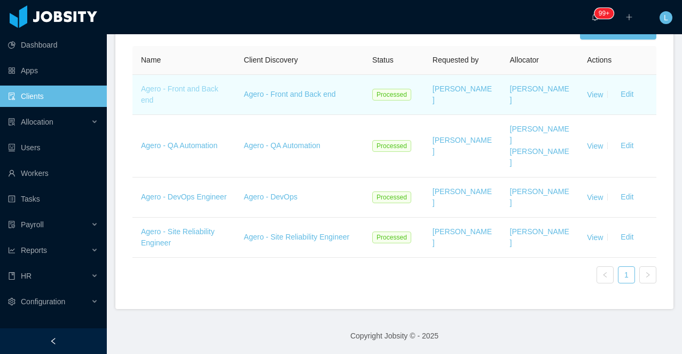
click at [194, 104] on link "Agero - Front and Back end" at bounding box center [179, 94] width 77 height 20
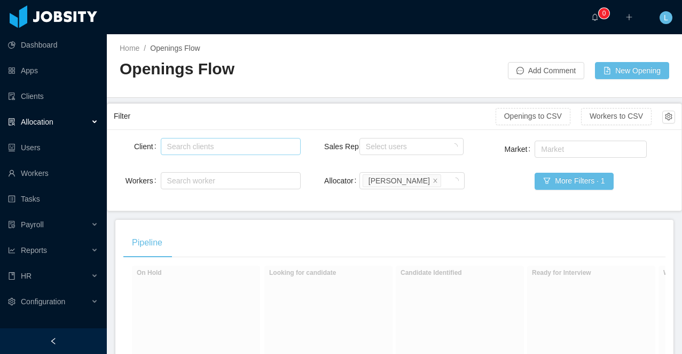
click at [176, 145] on div "Search clients" at bounding box center [228, 146] width 123 height 11
type input "*****"
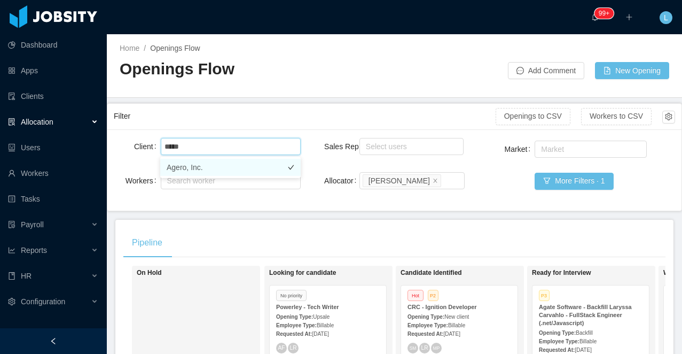
click at [204, 167] on li "Agero, Inc." at bounding box center [230, 167] width 141 height 17
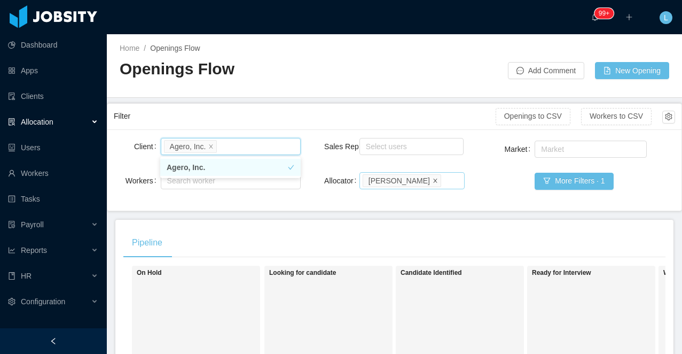
click at [433, 181] on icon "icon: close" at bounding box center [435, 179] width 5 height 5
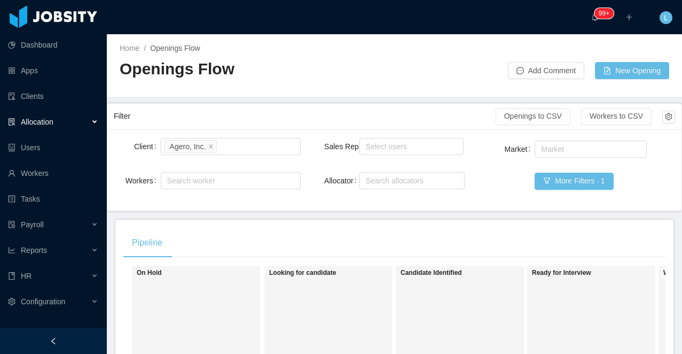
click at [419, 98] on main "Home / Openings Flow / Openings Flow Add Comment New Opening Filter Openings to…" at bounding box center [394, 193] width 575 height 319
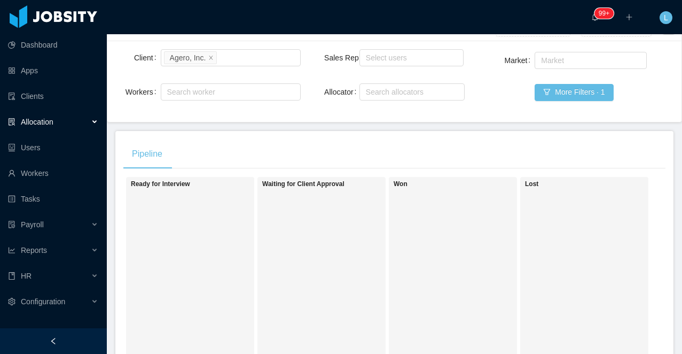
scroll to position [68, 0]
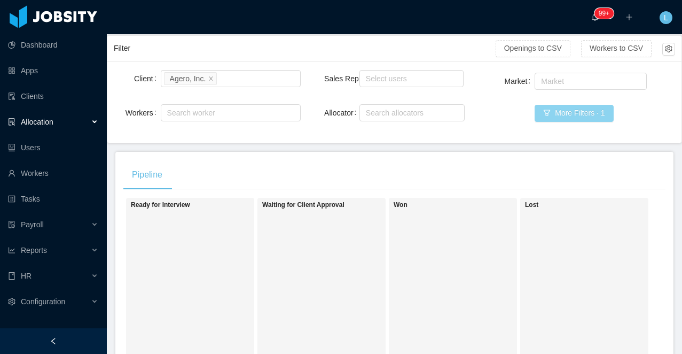
click at [563, 118] on button "More Filters · 1" at bounding box center [574, 113] width 79 height 17
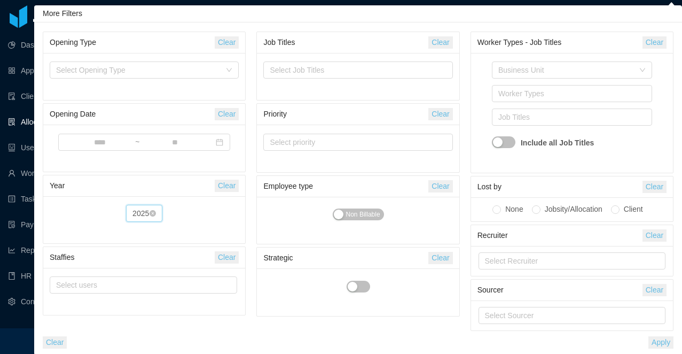
click at [139, 210] on div "2025" at bounding box center [140, 213] width 17 height 16
click at [144, 297] on li "2024" at bounding box center [144, 302] width 38 height 17
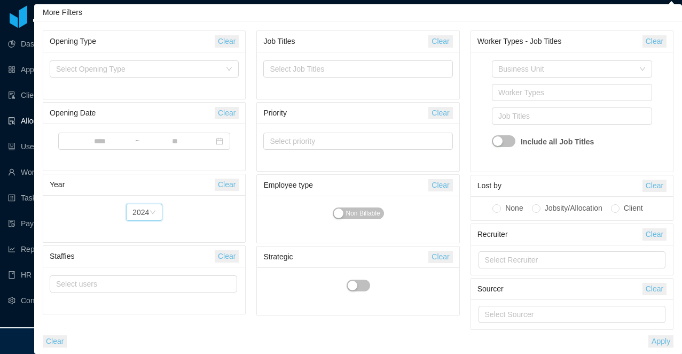
click at [656, 339] on button "Apply" at bounding box center [661, 341] width 25 height 12
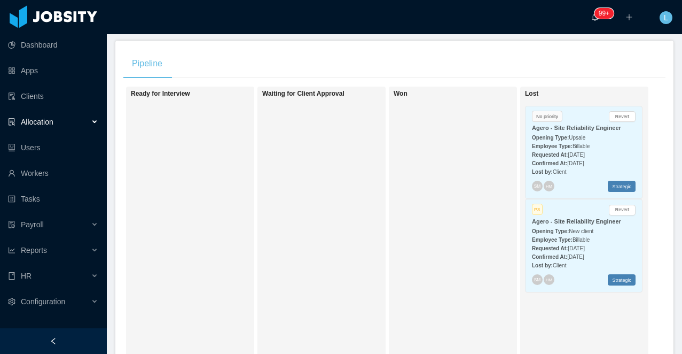
scroll to position [186, 0]
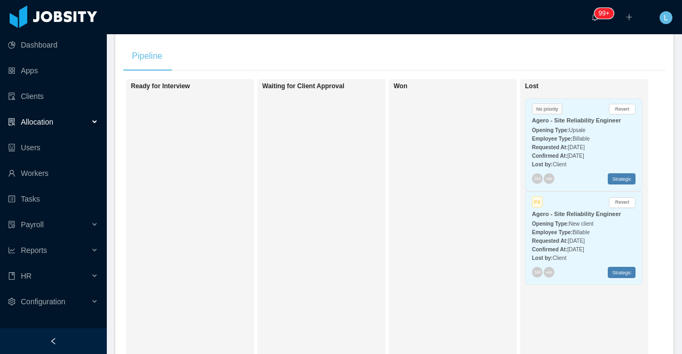
click at [581, 145] on span "Oct 3rd, 2023" at bounding box center [576, 147] width 17 height 6
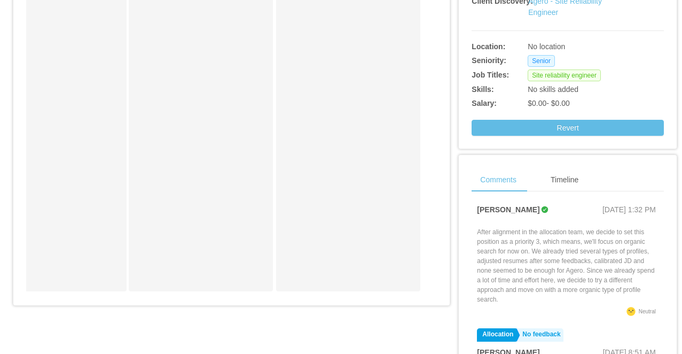
scroll to position [3, 0]
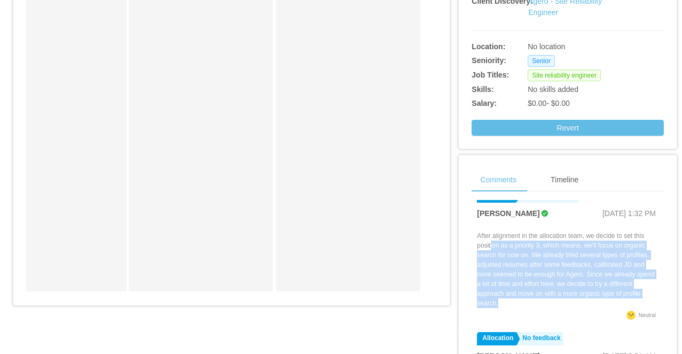
drag, startPoint x: 536, startPoint y: 310, endPoint x: 492, endPoint y: 259, distance: 67.4
click at [492, 259] on div "After alignment in the allocation team, we decide to set this position as a pri…" at bounding box center [568, 269] width 182 height 77
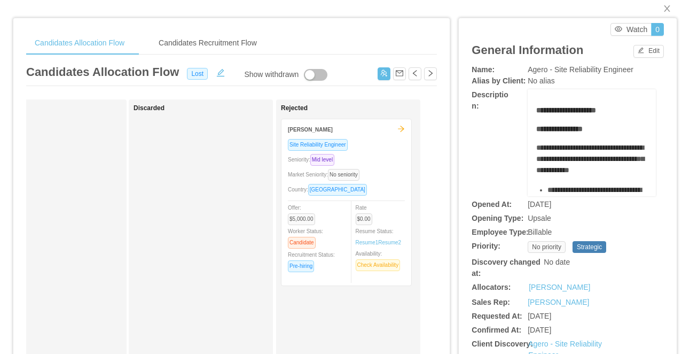
scroll to position [0, 0]
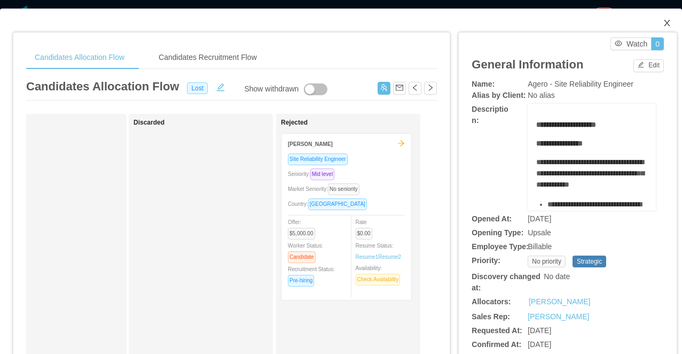
click at [665, 23] on icon "icon: close" at bounding box center [667, 23] width 9 height 9
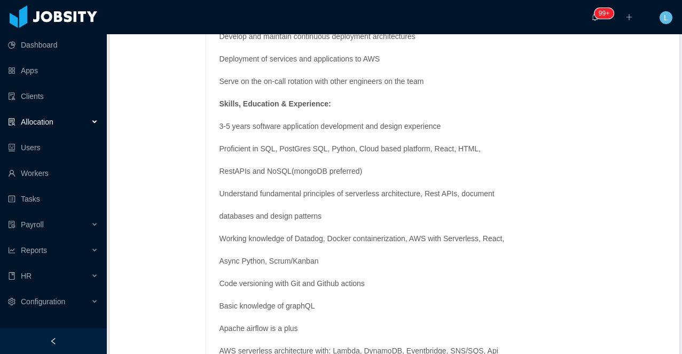
scroll to position [975, 0]
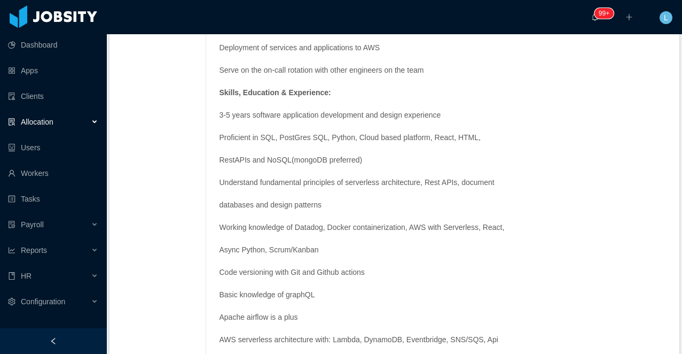
click at [221, 92] on strong "Skills, Education & Experience:" at bounding box center [275, 92] width 112 height 9
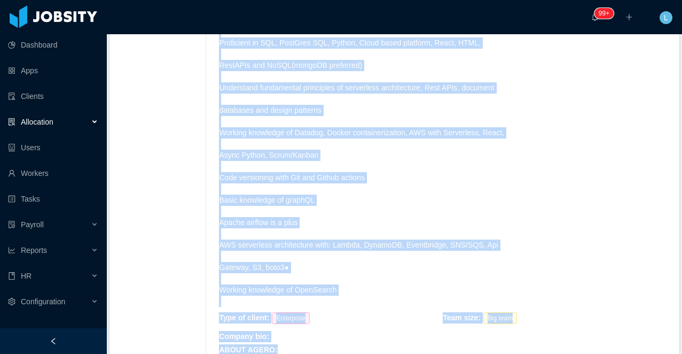
scroll to position [1073, 0]
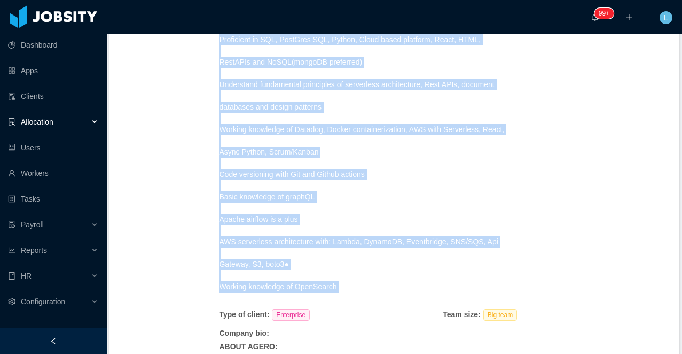
drag, startPoint x: 222, startPoint y: 89, endPoint x: 357, endPoint y: 297, distance: 248.4
copy span "Skills, Education & Experience: 3-5 years software application development and …"
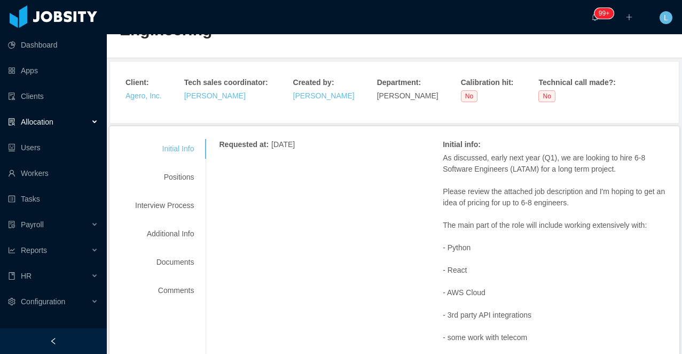
scroll to position [0, 0]
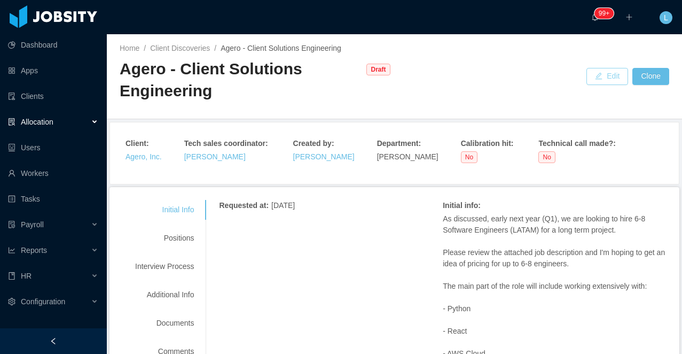
click at [607, 81] on button "Edit" at bounding box center [608, 76] width 42 height 17
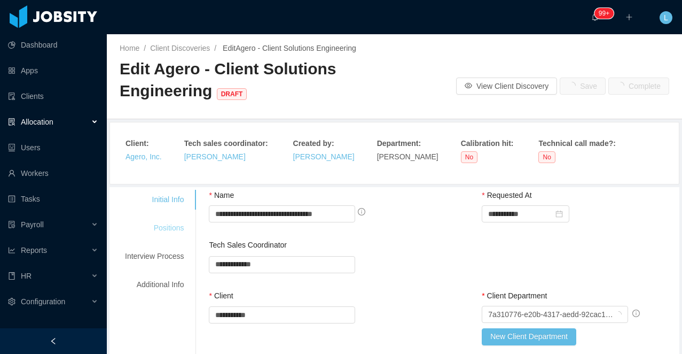
click at [161, 228] on div "Positions" at bounding box center [154, 228] width 84 height 20
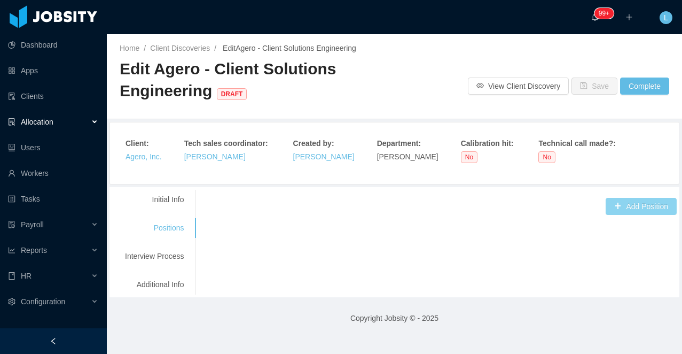
click at [618, 206] on button "Add Position" at bounding box center [641, 206] width 71 height 17
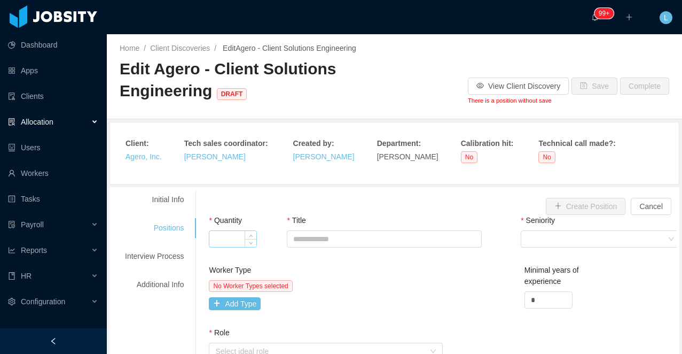
click at [224, 230] on div at bounding box center [233, 238] width 48 height 17
click at [229, 236] on input "Quantity" at bounding box center [232, 239] width 47 height 16
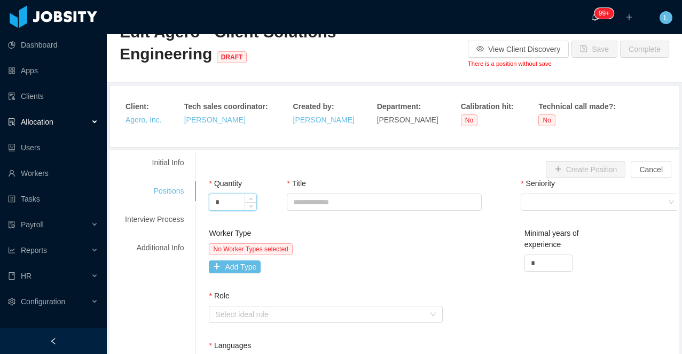
scroll to position [401, 0]
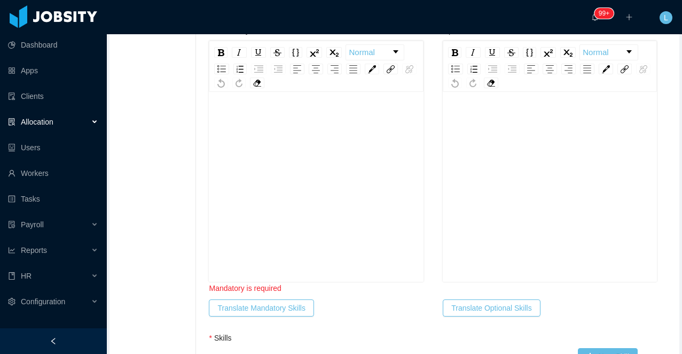
type input "*"
click at [256, 176] on div "rdw-editor" at bounding box center [316, 203] width 198 height 187
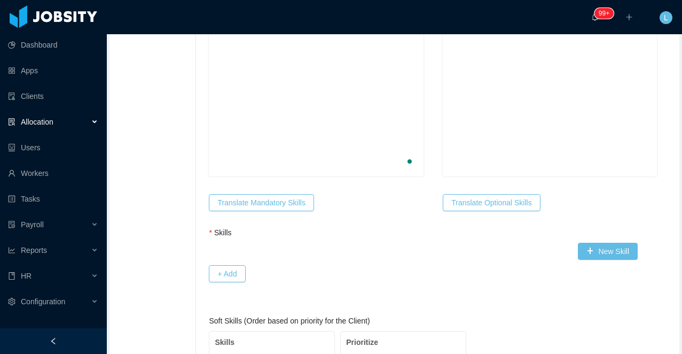
scroll to position [0, 0]
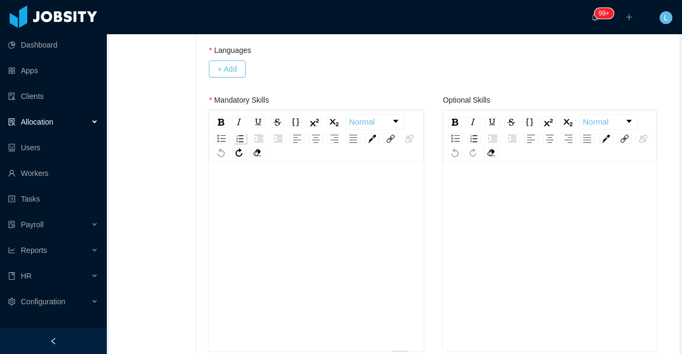
click at [244, 139] on img "rdw-list-control" at bounding box center [240, 138] width 7 height 7
click at [224, 138] on img "rdw-list-control" at bounding box center [221, 137] width 9 height 7
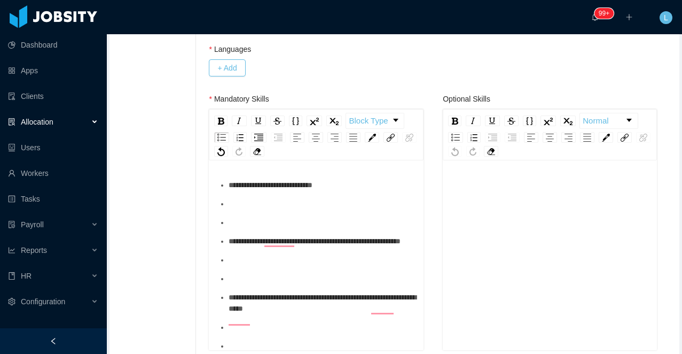
click at [238, 225] on div "To enrich screen reader interactions, please activate Accessibility in Grammarl…" at bounding box center [322, 222] width 186 height 11
drag, startPoint x: 232, startPoint y: 242, endPoint x: 233, endPoint y: 173, distance: 69.5
click at [233, 173] on div "**********" at bounding box center [316, 256] width 214 height 187
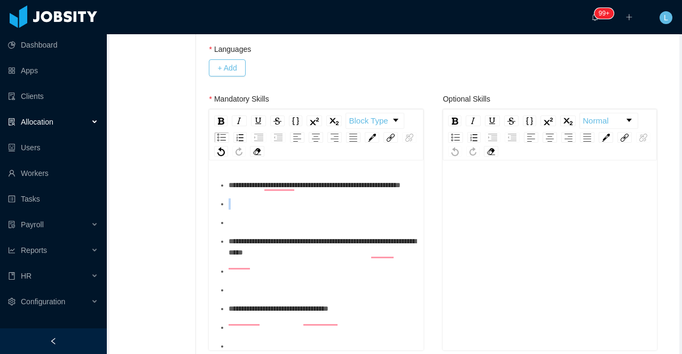
drag, startPoint x: 241, startPoint y: 239, endPoint x: 232, endPoint y: 213, distance: 27.9
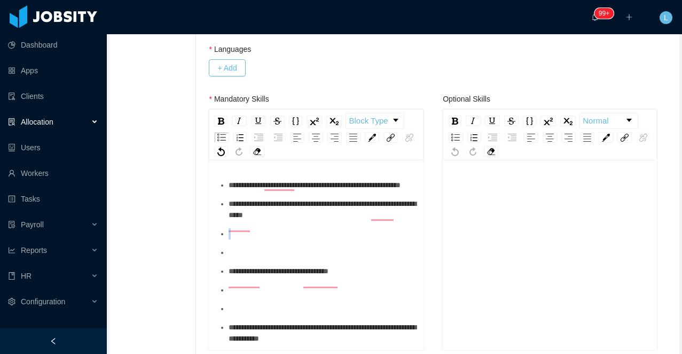
drag, startPoint x: 259, startPoint y: 267, endPoint x: 236, endPoint y: 238, distance: 36.9
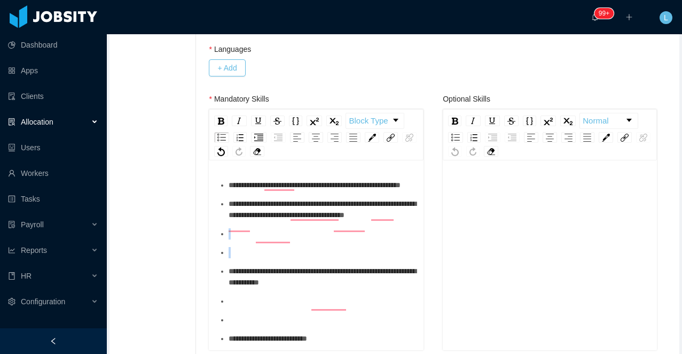
drag, startPoint x: 246, startPoint y: 280, endPoint x: 232, endPoint y: 260, distance: 25.0
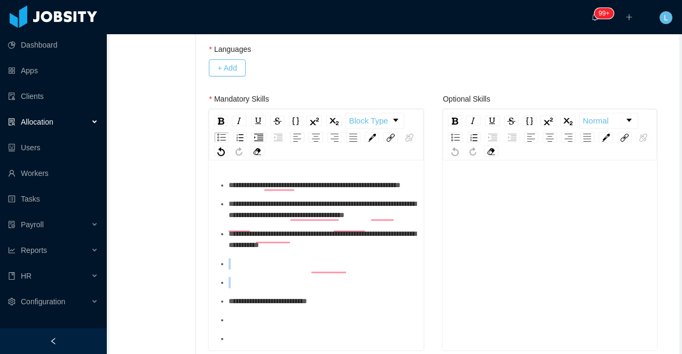
drag, startPoint x: 230, startPoint y: 325, endPoint x: 230, endPoint y: 288, distance: 37.4
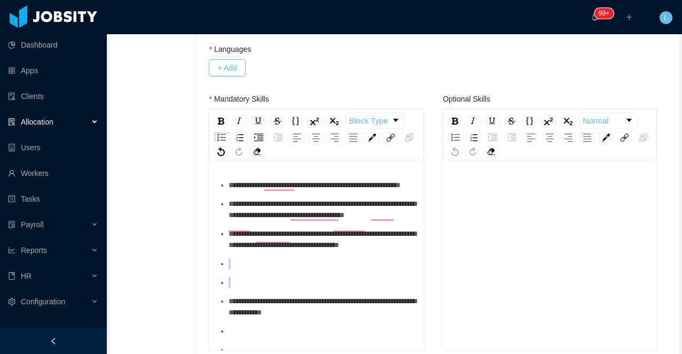
drag, startPoint x: 230, startPoint y: 334, endPoint x: 231, endPoint y: 301, distance: 32.6
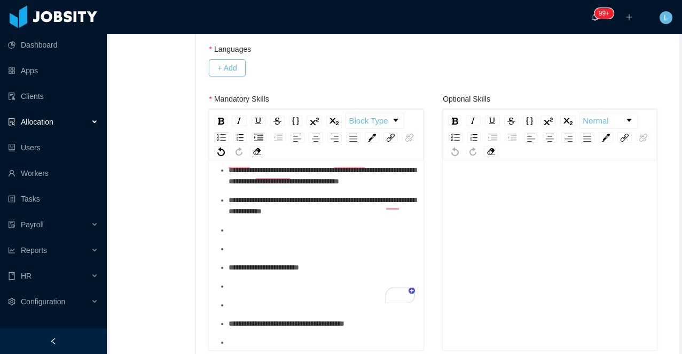
scroll to position [90, 0]
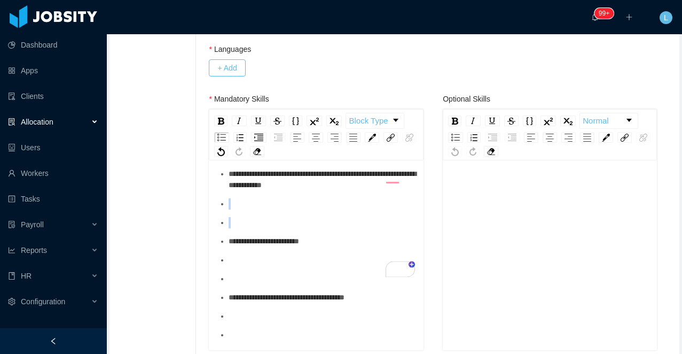
drag, startPoint x: 231, startPoint y: 275, endPoint x: 392, endPoint y: 219, distance: 170.3
click at [392, 219] on ul "**********" at bounding box center [316, 361] width 198 height 542
click at [239, 228] on div "To enrich screen reader interactions, please activate Accessibility in Grammarl…" at bounding box center [322, 222] width 186 height 11
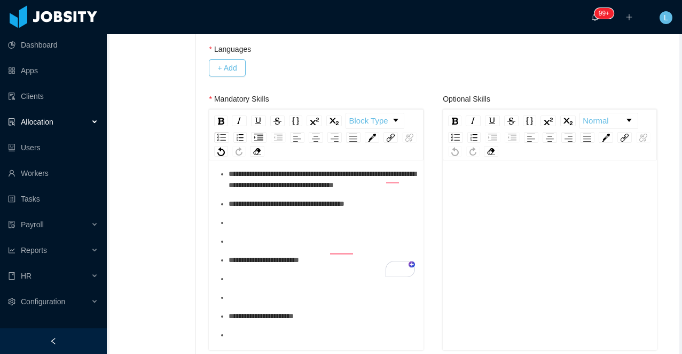
click at [233, 247] on div "To enrich screen reader interactions, please activate Accessibility in Grammarl…" at bounding box center [322, 241] width 186 height 11
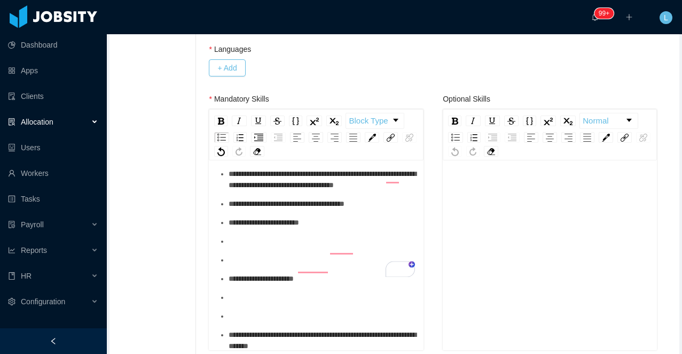
click at [236, 266] on div "To enrich screen reader interactions, please activate Accessibility in Grammarl…" at bounding box center [322, 259] width 186 height 11
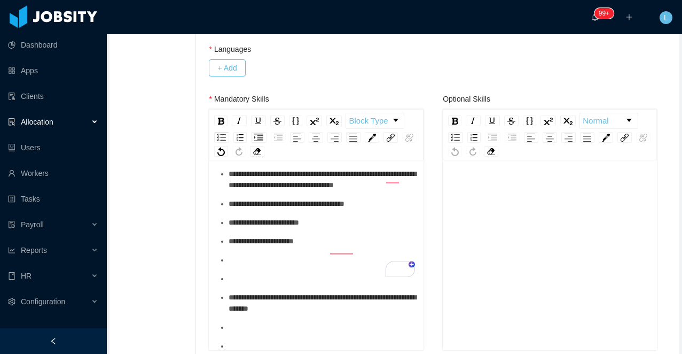
click at [240, 284] on div "To enrich screen reader interactions, please activate Accessibility in Grammarl…" at bounding box center [322, 278] width 186 height 11
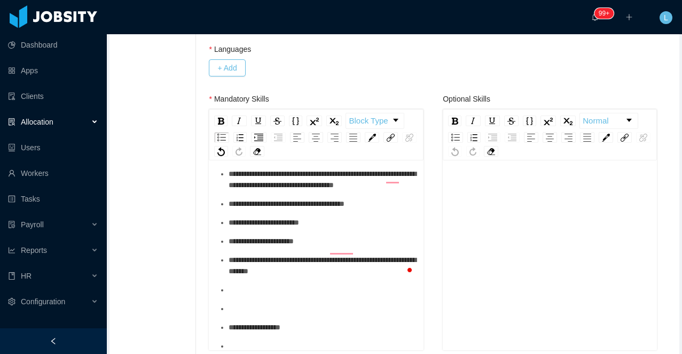
click at [240, 343] on ul "**********" at bounding box center [316, 258] width 198 height 337
click at [247, 328] on ul "**********" at bounding box center [316, 258] width 198 height 337
click at [246, 341] on ul "**********" at bounding box center [316, 249] width 198 height 318
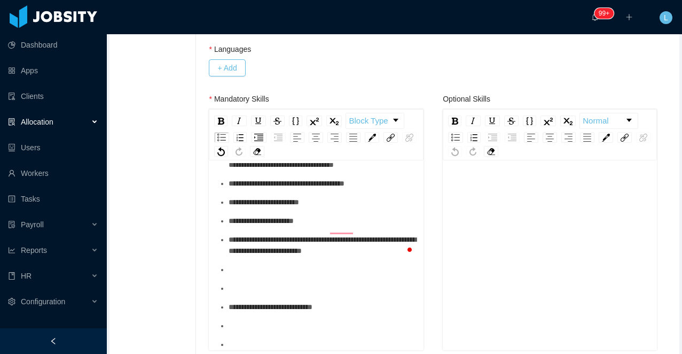
scroll to position [153, 0]
click at [243, 294] on div "To enrich screen reader interactions, please activate Accessibility in Grammarl…" at bounding box center [322, 288] width 186 height 11
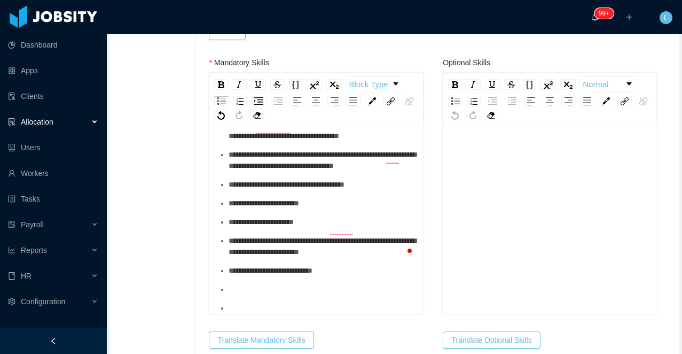
scroll to position [376, 0]
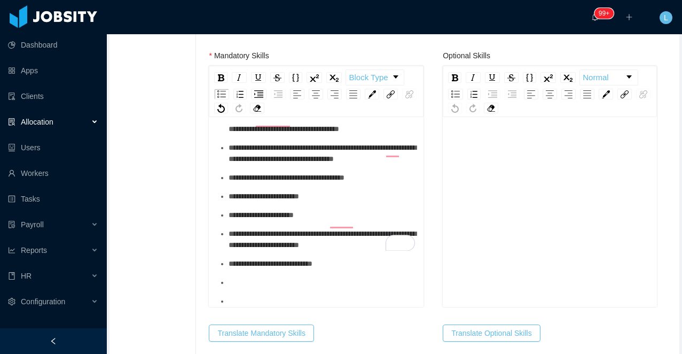
click at [241, 306] on div "To enrich screen reader interactions, please activate Accessibility in Grammarl…" at bounding box center [322, 300] width 186 height 11
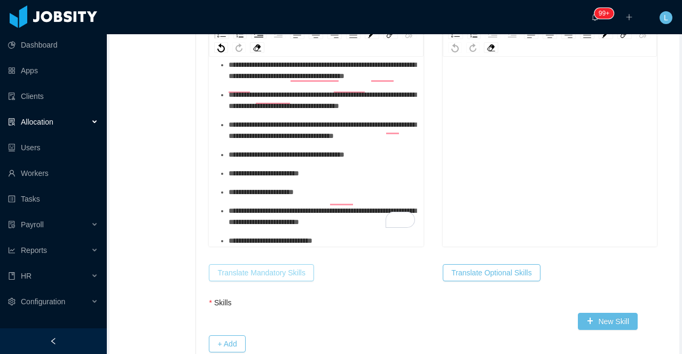
scroll to position [441, 0]
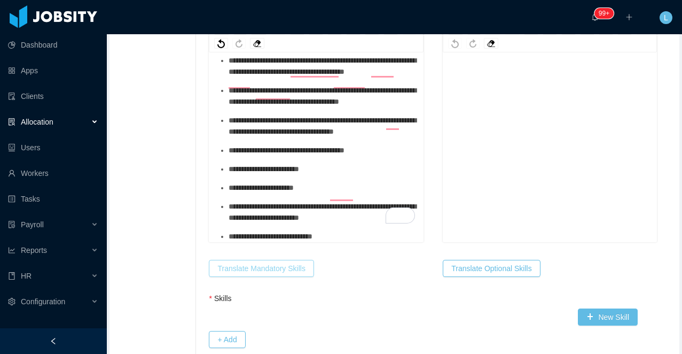
click at [282, 274] on button "Translate Mandatory Skills" at bounding box center [261, 268] width 105 height 17
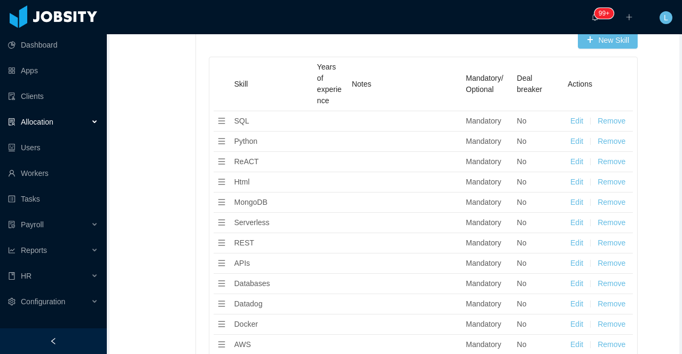
scroll to position [729, 0]
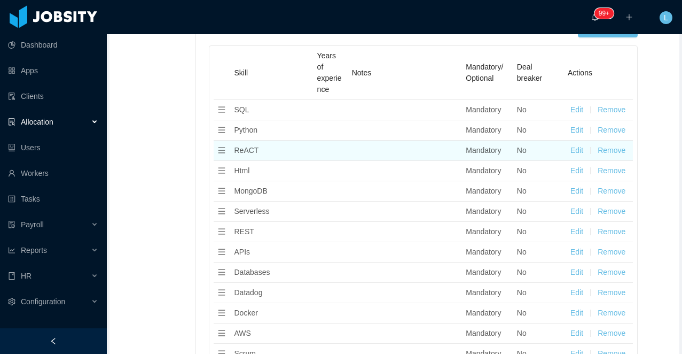
click at [578, 151] on button "Edit" at bounding box center [577, 150] width 13 height 11
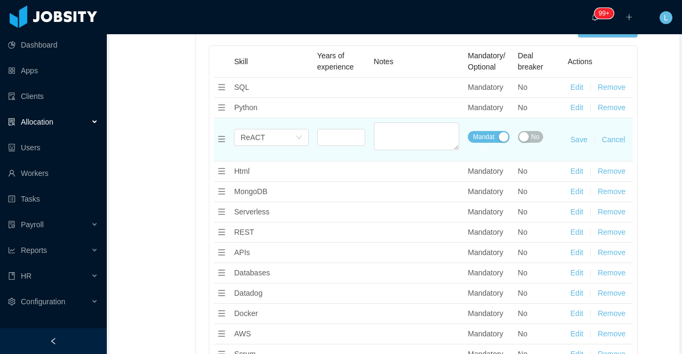
click at [274, 127] on td "Select skills ReACT" at bounding box center [271, 139] width 83 height 43
click at [260, 129] on div "ReACT" at bounding box center [252, 137] width 25 height 16
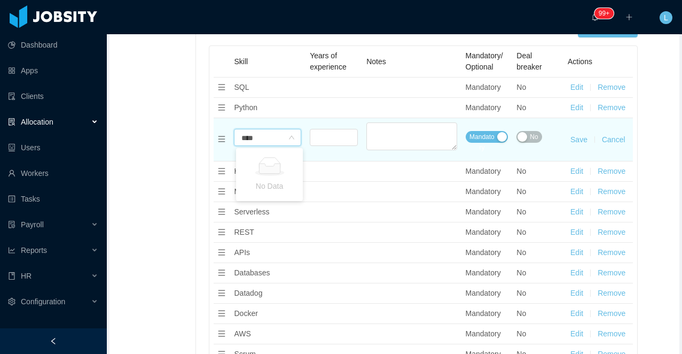
type input "*****"
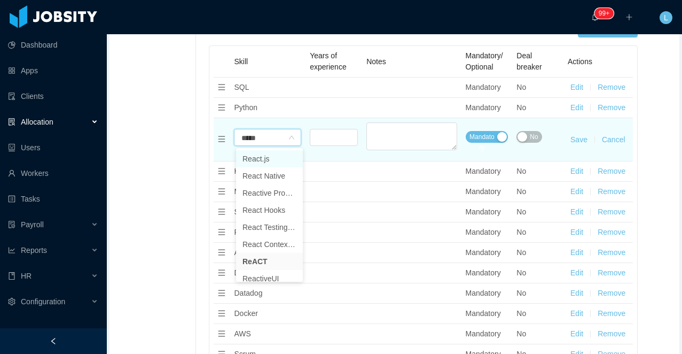
click at [266, 154] on li "React.js" at bounding box center [269, 158] width 67 height 17
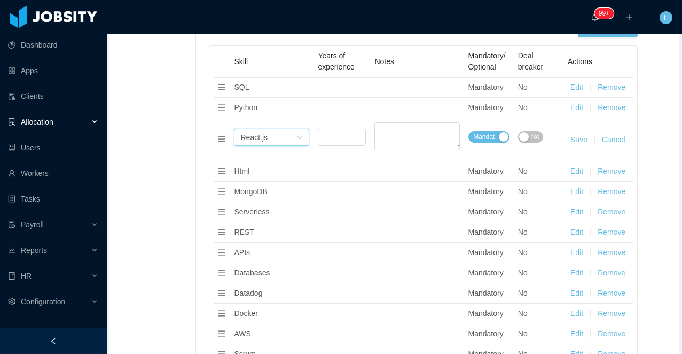
click at [574, 137] on button "Save" at bounding box center [579, 139] width 17 height 11
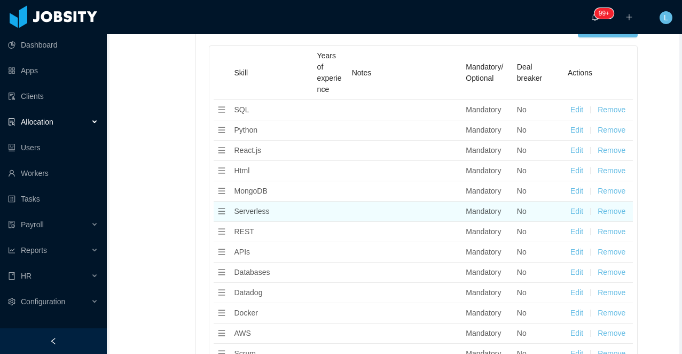
click at [610, 211] on button "Remove" at bounding box center [612, 211] width 28 height 11
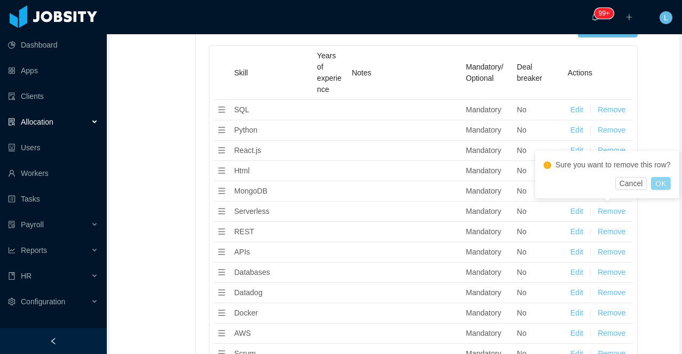
click at [665, 190] on button "OK" at bounding box center [660, 183] width 19 height 13
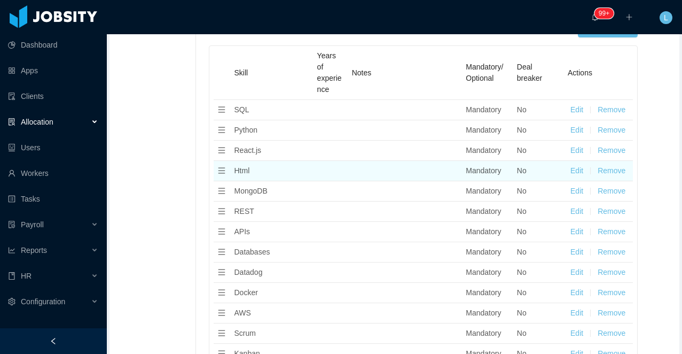
click at [616, 169] on button "Remove" at bounding box center [612, 170] width 28 height 11
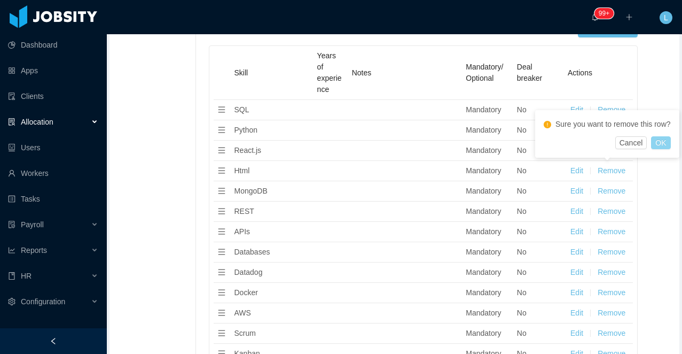
click at [662, 149] on button "OK" at bounding box center [660, 142] width 19 height 13
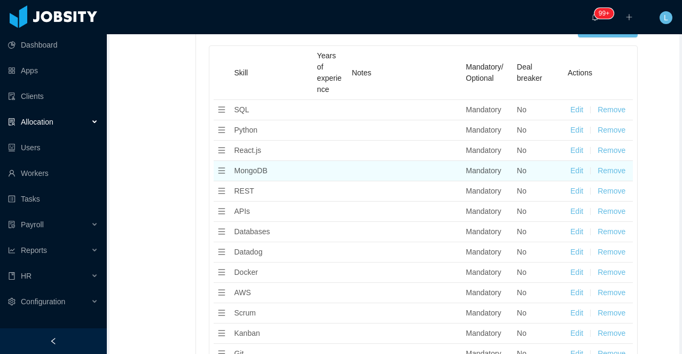
click at [616, 169] on button "Remove" at bounding box center [612, 170] width 28 height 11
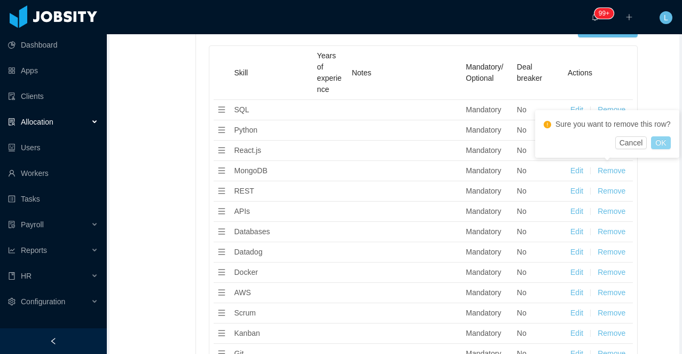
click at [665, 149] on button "OK" at bounding box center [660, 142] width 19 height 13
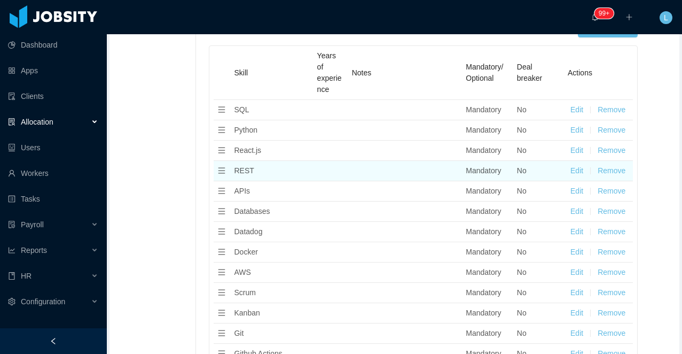
click at [623, 168] on button "Remove" at bounding box center [612, 170] width 28 height 11
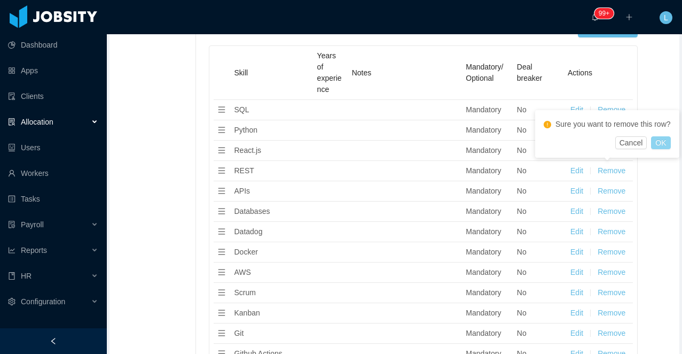
click at [659, 149] on button "OK" at bounding box center [660, 142] width 19 height 13
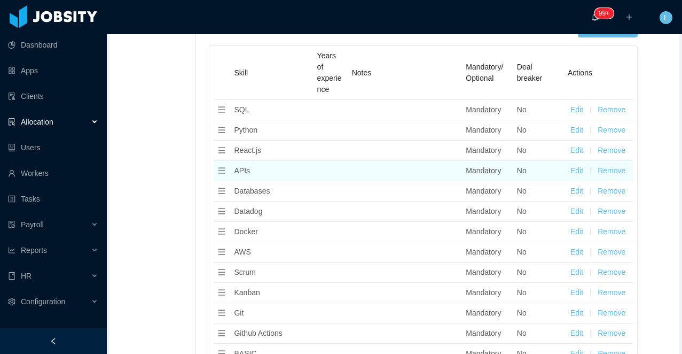
click at [611, 167] on button "Remove" at bounding box center [612, 170] width 28 height 11
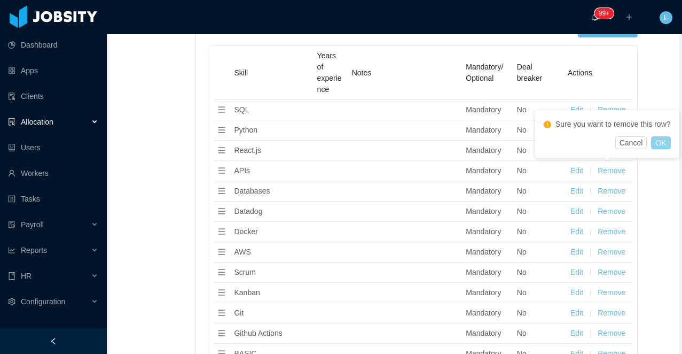
click at [666, 149] on button "OK" at bounding box center [660, 142] width 19 height 13
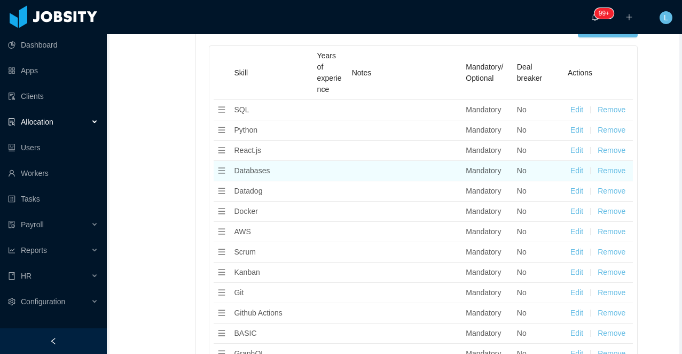
click at [620, 171] on button "Remove" at bounding box center [612, 170] width 28 height 11
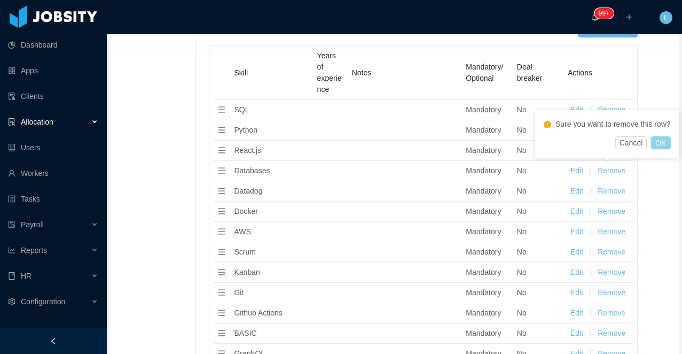
click at [661, 149] on button "OK" at bounding box center [660, 142] width 19 height 13
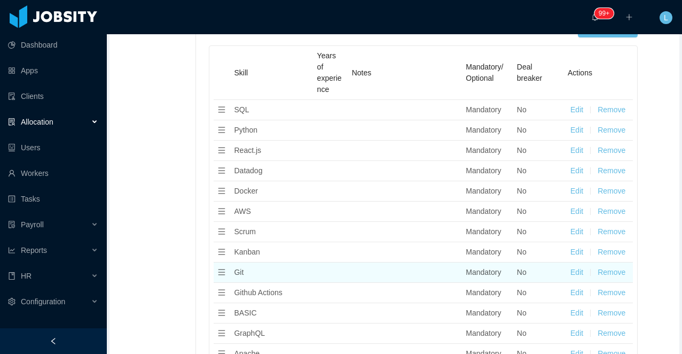
click at [609, 269] on button "Remove" at bounding box center [612, 272] width 28 height 11
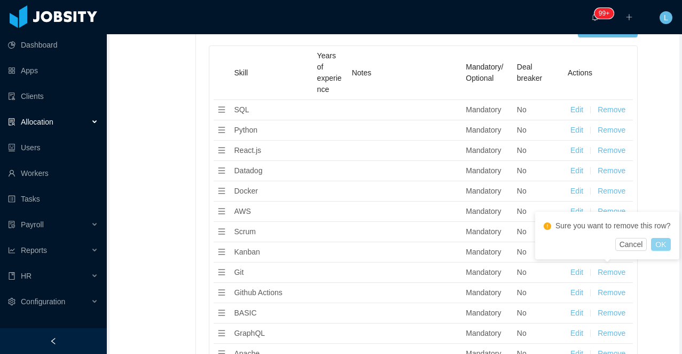
click at [659, 251] on button "OK" at bounding box center [660, 244] width 19 height 13
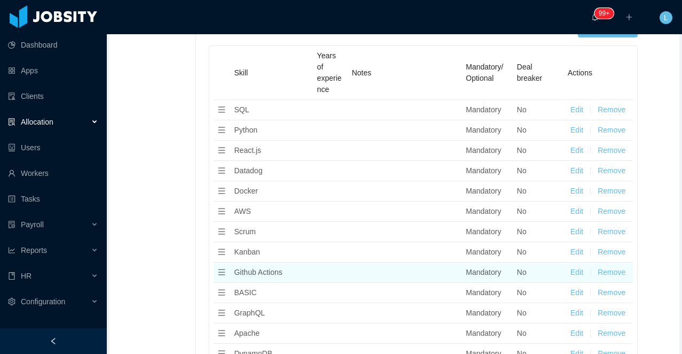
click at [611, 272] on button "Remove" at bounding box center [612, 272] width 28 height 11
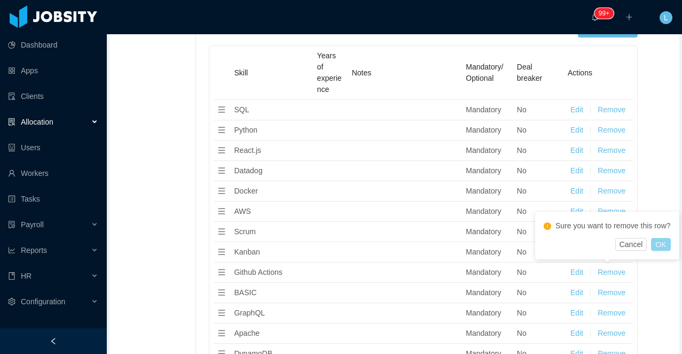
click at [660, 251] on button "OK" at bounding box center [660, 244] width 19 height 13
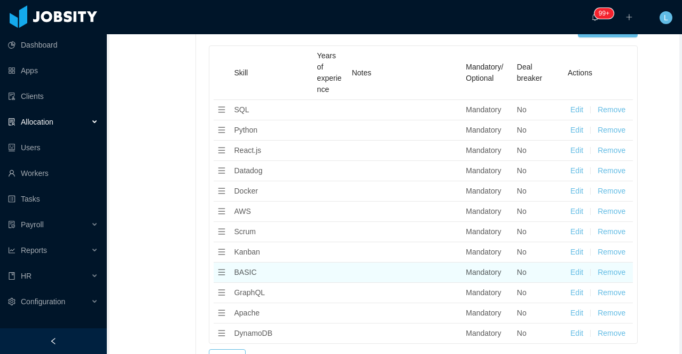
click at [605, 275] on button "Remove" at bounding box center [612, 272] width 28 height 11
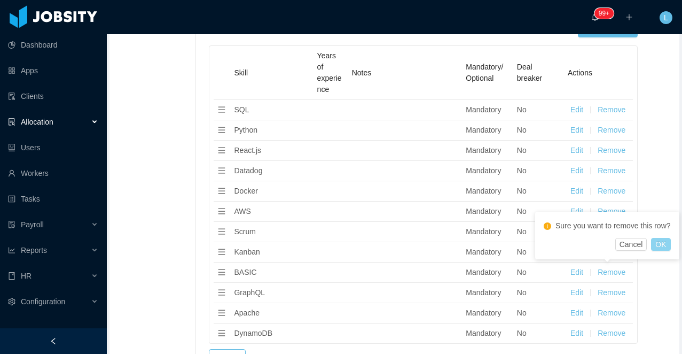
click at [669, 251] on button "OK" at bounding box center [660, 244] width 19 height 13
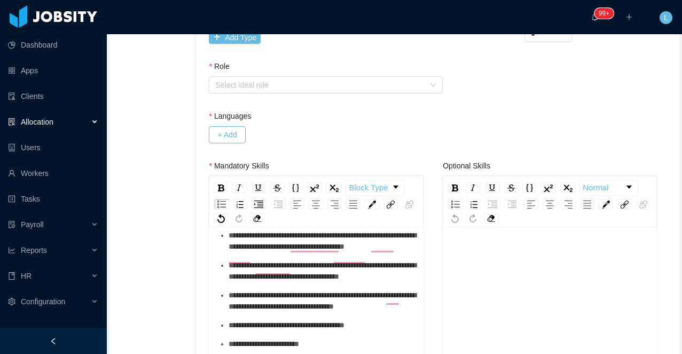
scroll to position [115, 0]
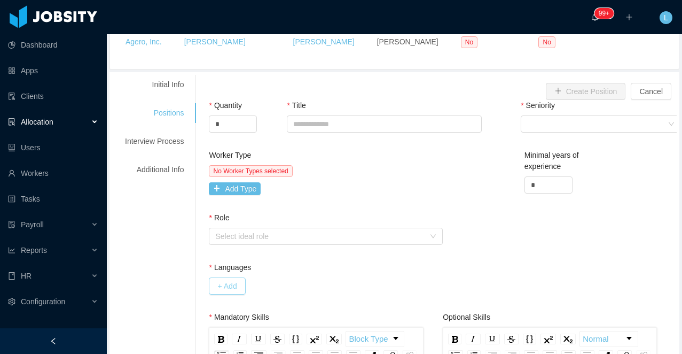
click at [219, 287] on button "+ Add" at bounding box center [227, 285] width 36 height 17
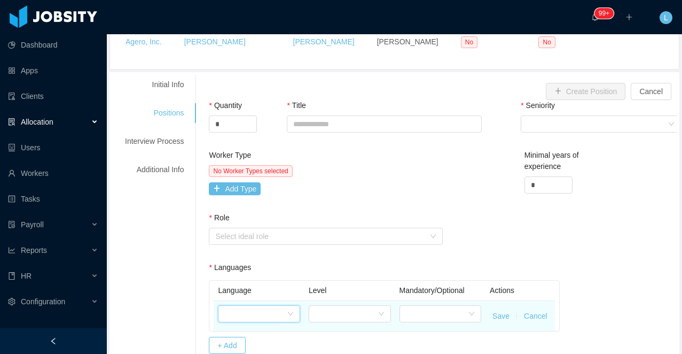
click at [248, 313] on div at bounding box center [255, 314] width 63 height 16
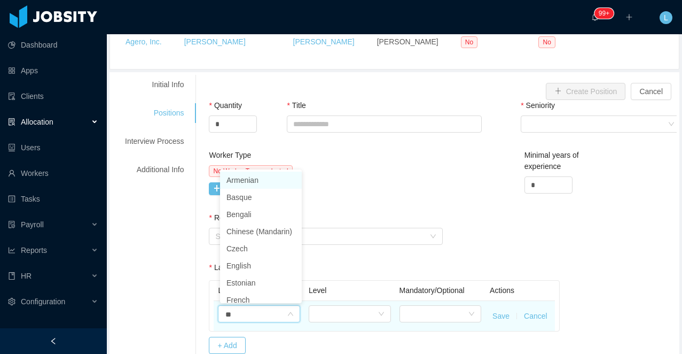
type input "***"
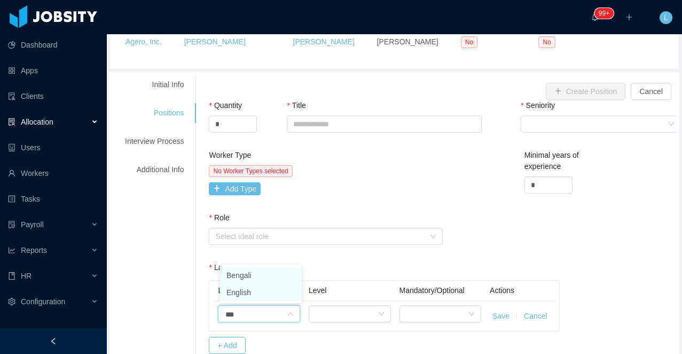
click at [256, 300] on li "English" at bounding box center [261, 292] width 82 height 17
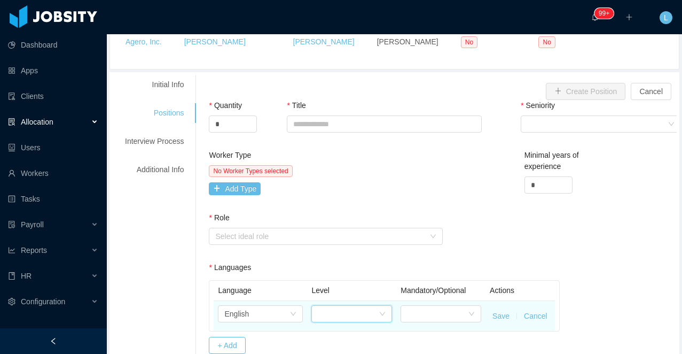
click at [329, 309] on div at bounding box center [348, 314] width 61 height 16
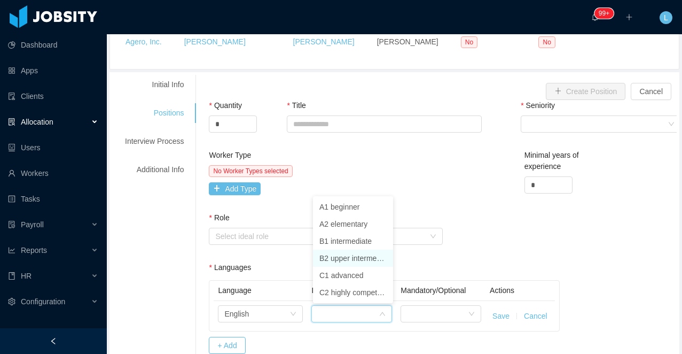
click at [344, 257] on li "B2 upper intermediate" at bounding box center [353, 257] width 80 height 17
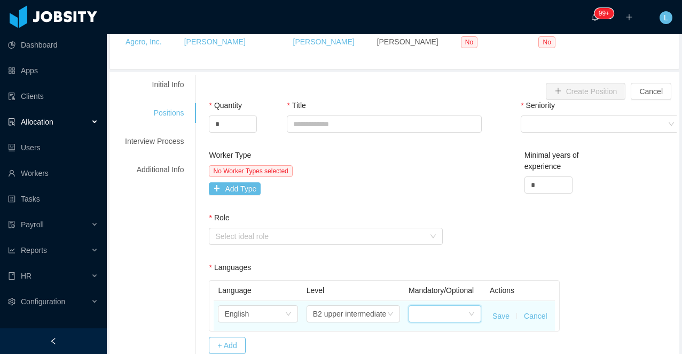
click at [420, 311] on div at bounding box center [441, 314] width 53 height 16
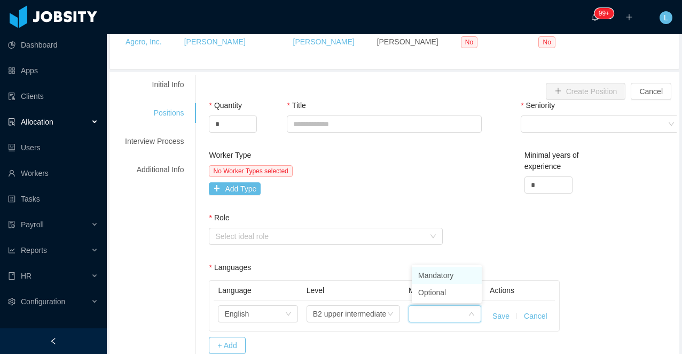
click at [441, 275] on li "Mandatory" at bounding box center [447, 275] width 70 height 17
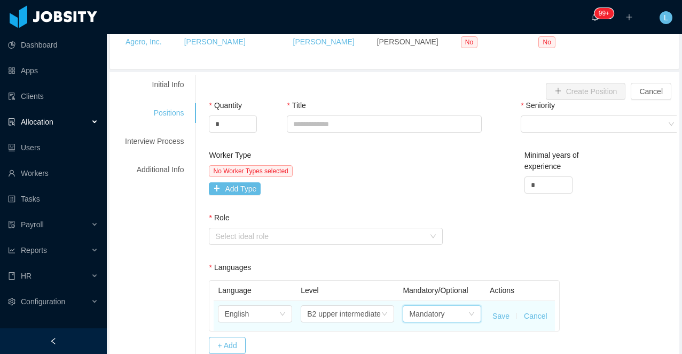
click at [501, 314] on button "Save" at bounding box center [501, 315] width 17 height 11
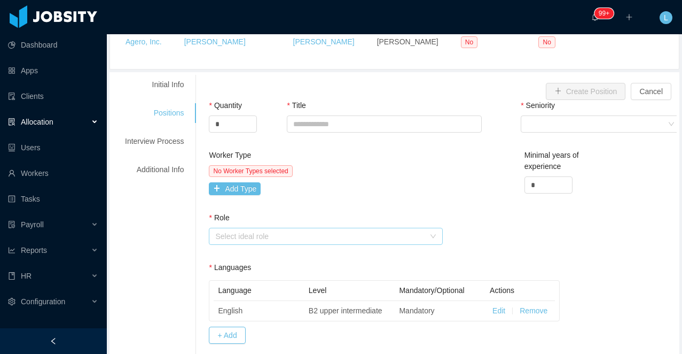
click at [270, 238] on div "Select ideal role" at bounding box center [319, 236] width 209 height 11
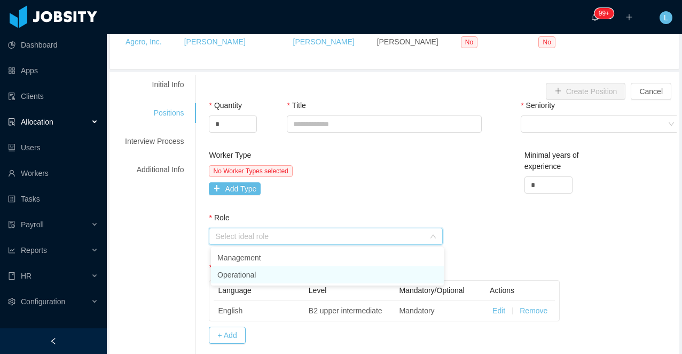
click at [250, 273] on li "Operational" at bounding box center [327, 274] width 233 height 17
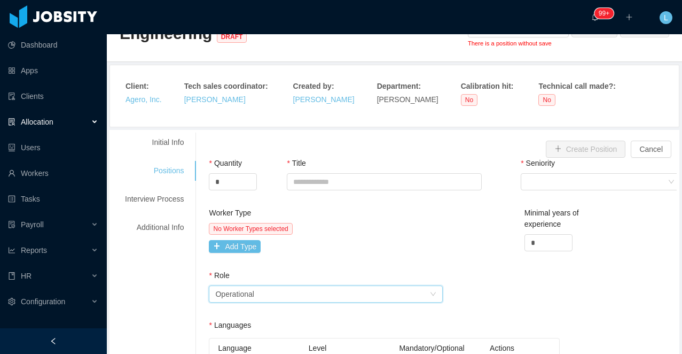
scroll to position [0, 0]
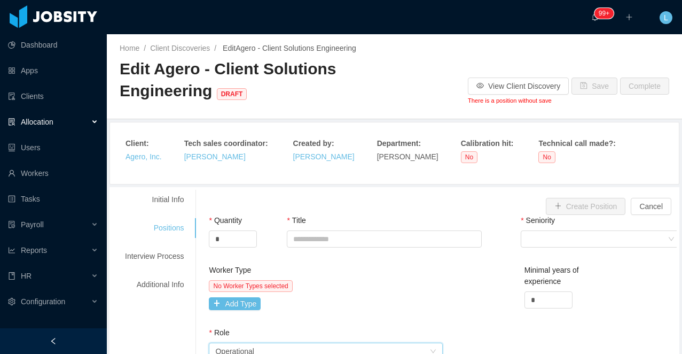
drag, startPoint x: 203, startPoint y: 91, endPoint x: 203, endPoint y: 84, distance: 6.9
click at [203, 91] on span "Edit Agero - Client Solutions Engineering DRAFT" at bounding box center [228, 80] width 217 height 40
click at [203, 75] on span "Edit Agero - Client Solutions Engineering DRAFT" at bounding box center [228, 80] width 217 height 40
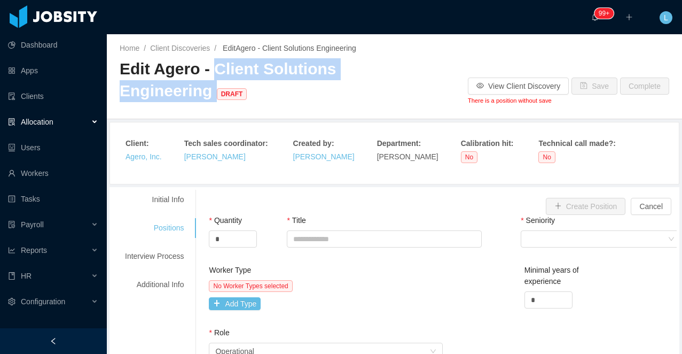
drag, startPoint x: 213, startPoint y: 63, endPoint x: 208, endPoint y: 88, distance: 24.9
click at [208, 88] on span "Edit Agero - Client Solutions Engineering DRAFT" at bounding box center [228, 80] width 217 height 40
copy span "Client Solutions Engineering"
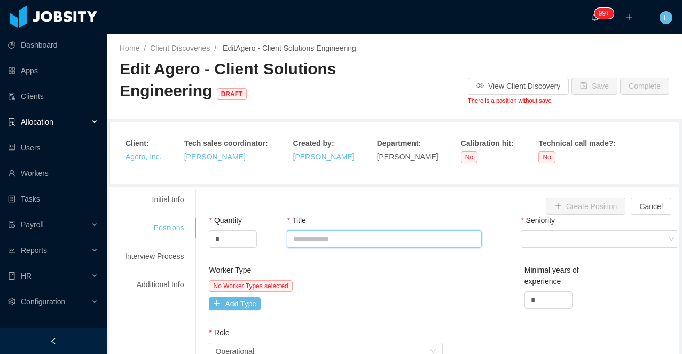
click at [300, 241] on input "Title" at bounding box center [384, 238] width 195 height 17
paste input "**********"
type input "**********"
click at [548, 233] on div "Select Seniority" at bounding box center [597, 239] width 141 height 16
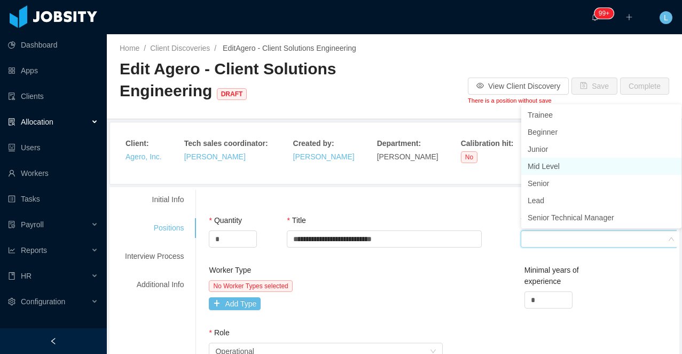
click at [545, 164] on li "Mid Level" at bounding box center [601, 166] width 160 height 17
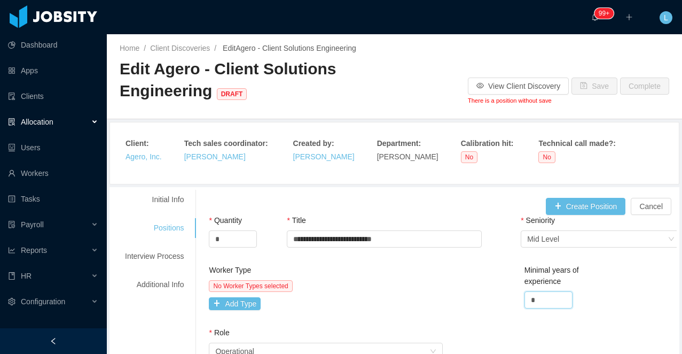
drag, startPoint x: 539, startPoint y: 297, endPoint x: 517, endPoint y: 297, distance: 21.9
click at [524, 297] on div "Minimal years of experience *" at bounding box center [561, 294] width 79 height 61
type input "*"
click at [598, 202] on button "Create Position" at bounding box center [586, 206] width 80 height 17
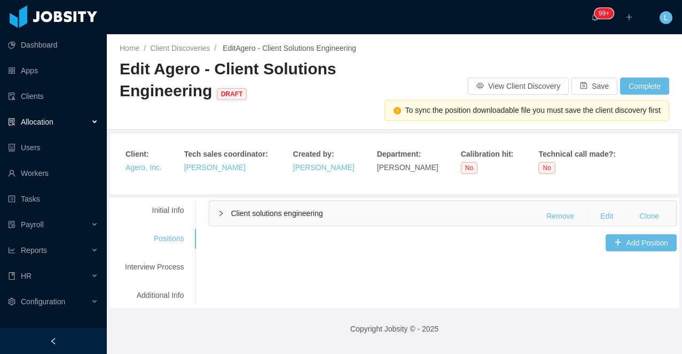
click at [597, 77] on div "Home / Client Discoveries / Edit Agero - Client Solutions Engineering / Edit Ag…" at bounding box center [394, 82] width 575 height 96
click at [586, 82] on button "Save" at bounding box center [595, 85] width 46 height 17
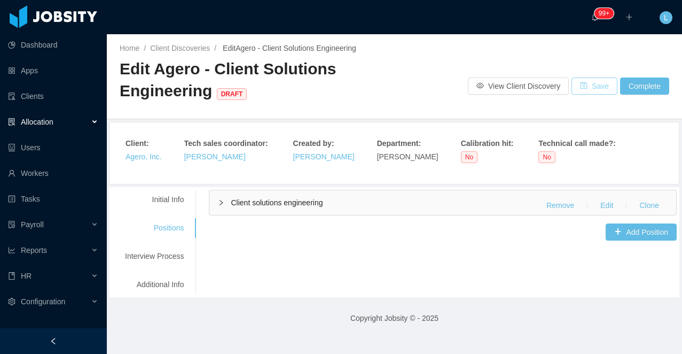
click at [580, 77] on button "Save" at bounding box center [595, 85] width 46 height 17
click at [161, 200] on div "Initial Info" at bounding box center [154, 200] width 84 height 20
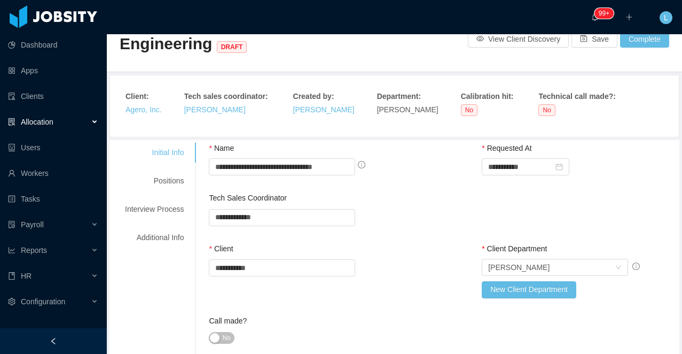
scroll to position [54, 0]
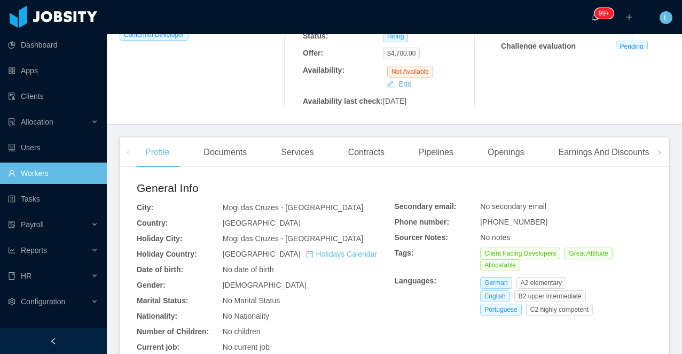
scroll to position [415, 0]
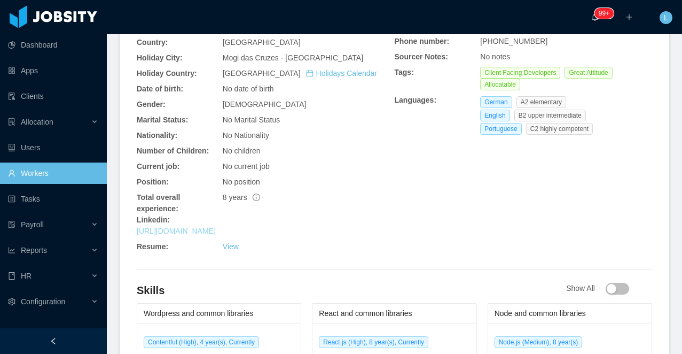
click at [197, 227] on link "[URL][DOMAIN_NAME]" at bounding box center [176, 231] width 79 height 9
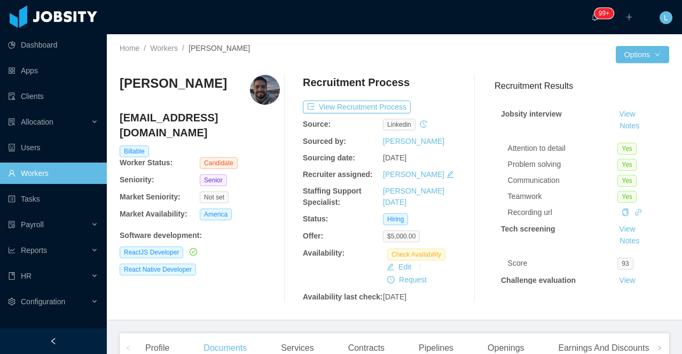
click at [166, 81] on h3 "[PERSON_NAME]" at bounding box center [173, 83] width 107 height 17
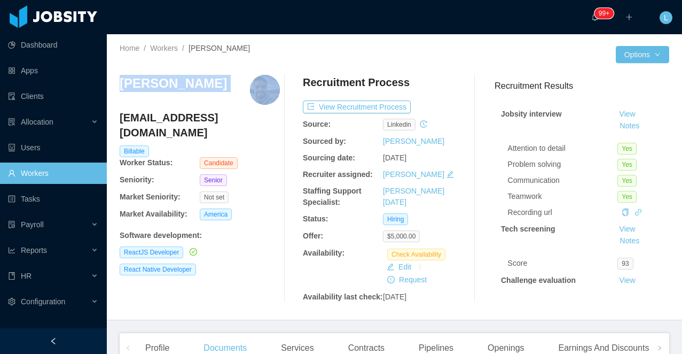
copy h3 "[PERSON_NAME]"
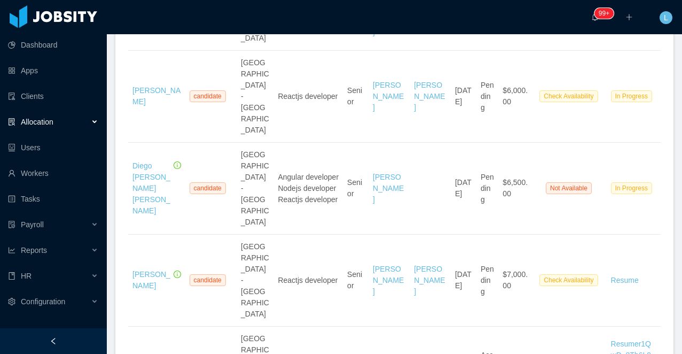
scroll to position [3752, 0]
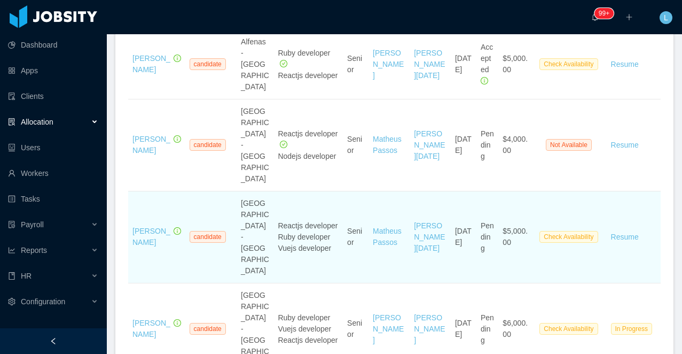
scroll to position [1819, 0]
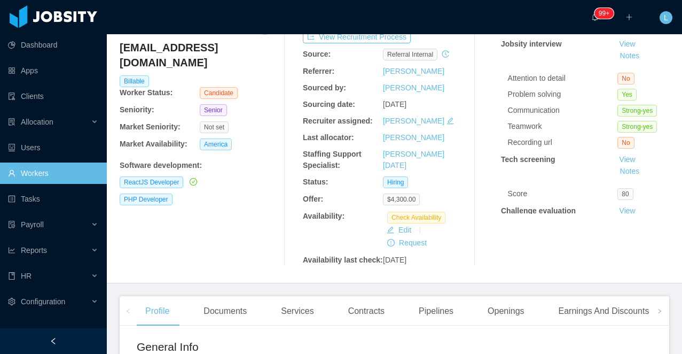
scroll to position [96, 0]
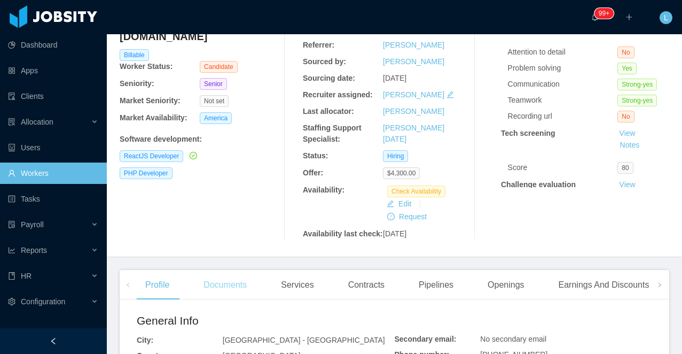
click at [224, 300] on div "Documents" at bounding box center [225, 285] width 60 height 30
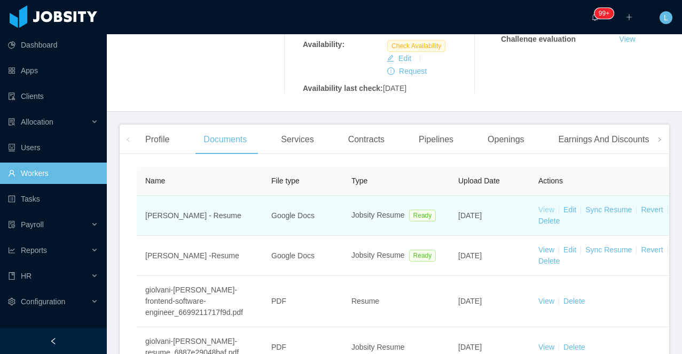
scroll to position [254, 0]
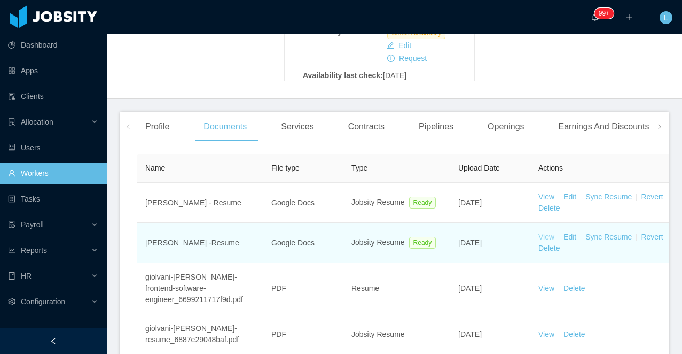
click at [545, 241] on link "View" at bounding box center [547, 236] width 16 height 9
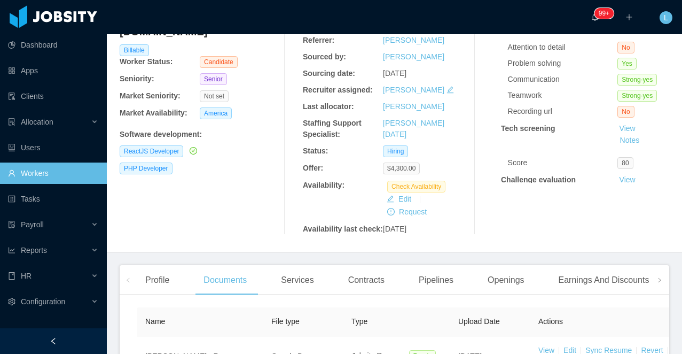
scroll to position [0, 0]
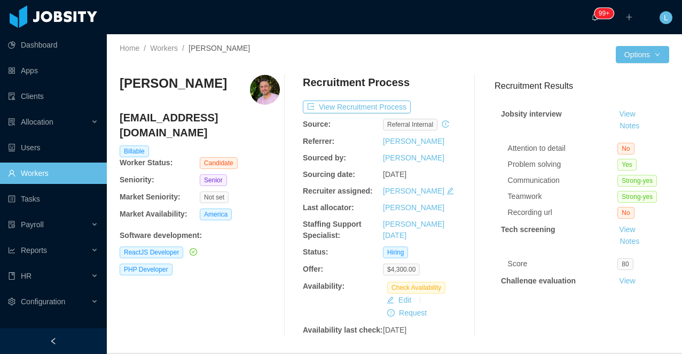
click at [179, 82] on h3 "[PERSON_NAME]" at bounding box center [173, 83] width 107 height 17
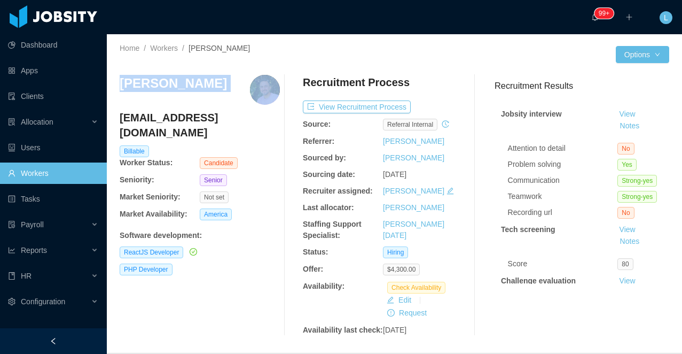
click at [179, 82] on h3 "[PERSON_NAME]" at bounding box center [173, 83] width 107 height 17
copy h3 "[PERSON_NAME]"
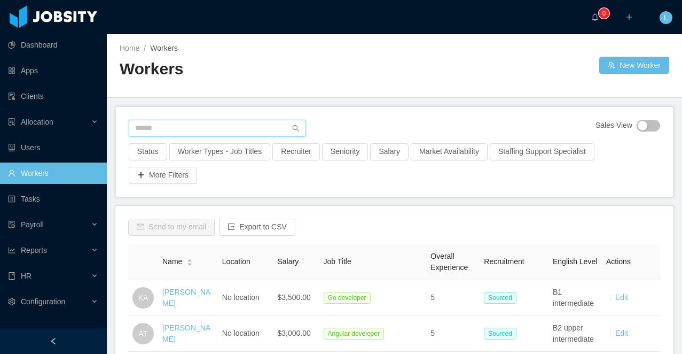
click at [169, 128] on input "text" at bounding box center [217, 128] width 177 height 17
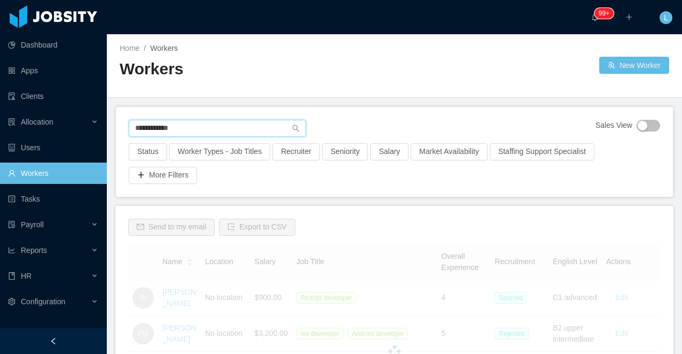
type input "**********"
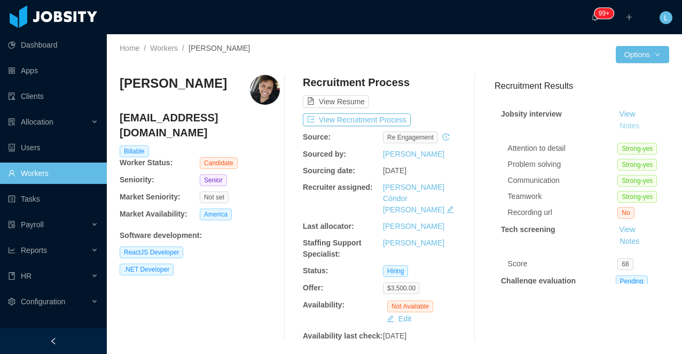
click at [632, 129] on button "Notes" at bounding box center [630, 126] width 28 height 13
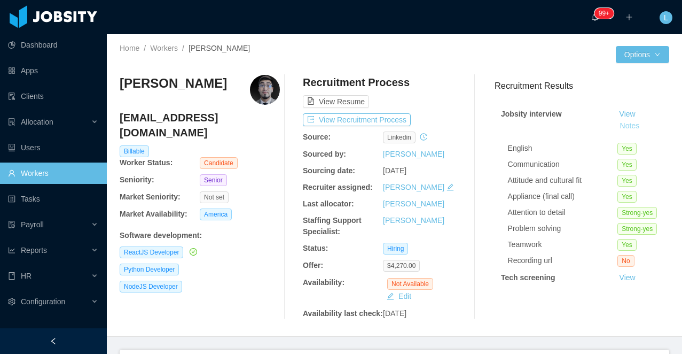
click at [621, 128] on button "Notes" at bounding box center [630, 126] width 28 height 13
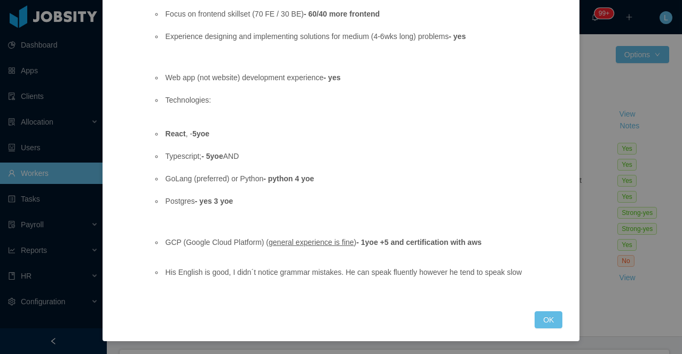
scroll to position [461, 0]
click at [551, 318] on button "OK" at bounding box center [549, 319] width 28 height 17
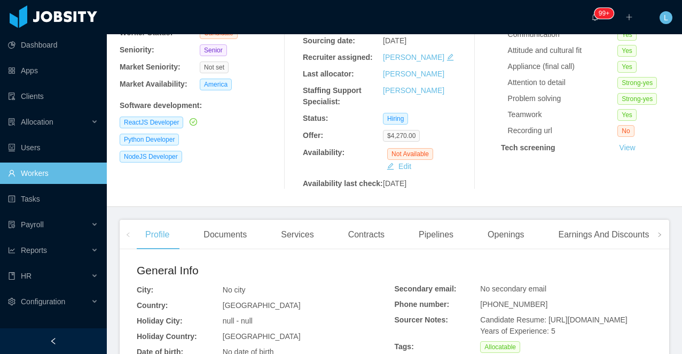
scroll to position [180, 0]
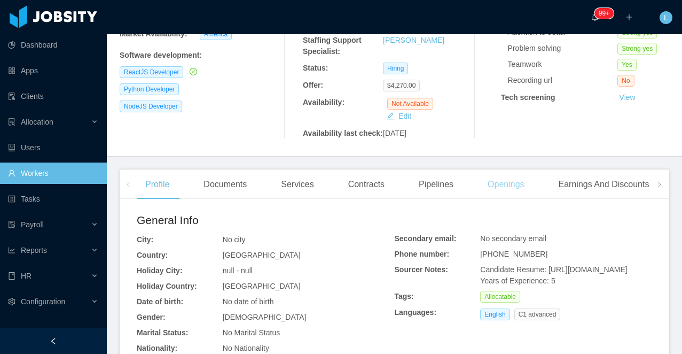
click at [508, 199] on div "Openings" at bounding box center [506, 184] width 54 height 30
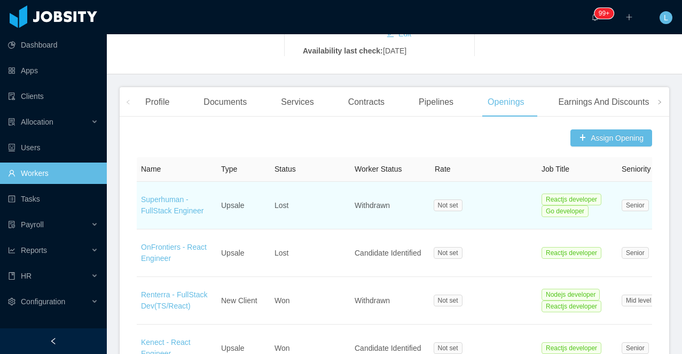
scroll to position [21, 0]
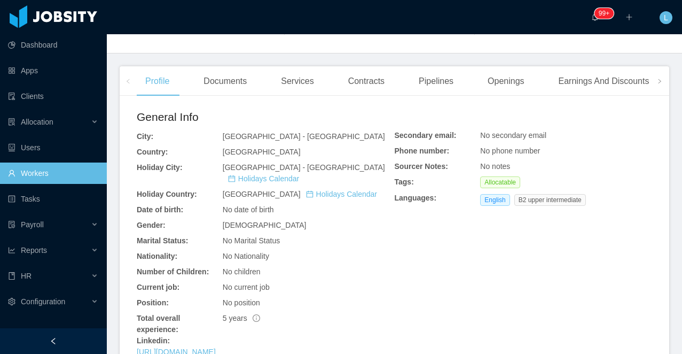
scroll to position [257, 0]
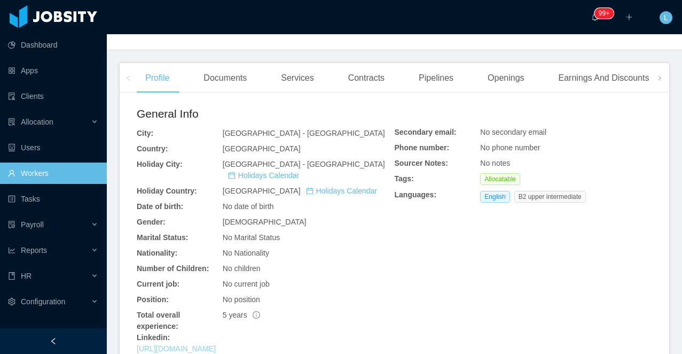
click at [207, 347] on link "[URL][DOMAIN_NAME]" at bounding box center [176, 348] width 79 height 9
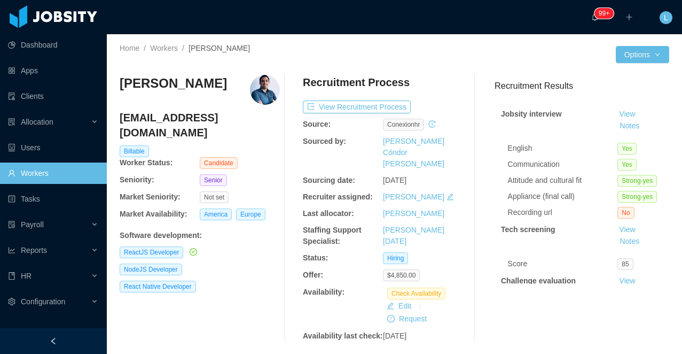
click at [188, 90] on h3 "[PERSON_NAME]" at bounding box center [173, 83] width 107 height 17
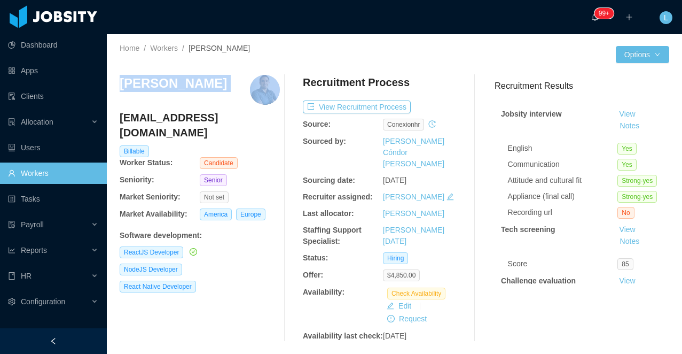
click at [188, 90] on h3 "[PERSON_NAME]" at bounding box center [173, 83] width 107 height 17
copy h3 "[PERSON_NAME]"
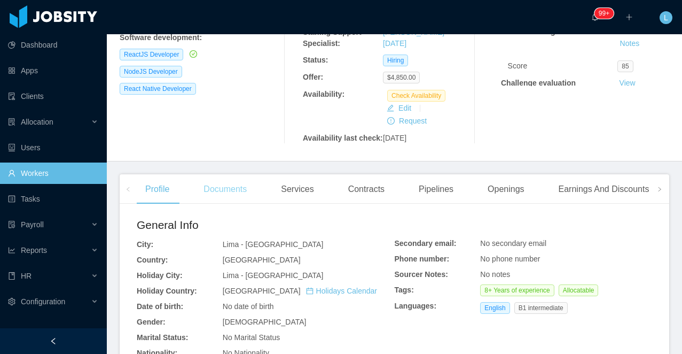
click at [220, 187] on div "Documents" at bounding box center [225, 189] width 60 height 30
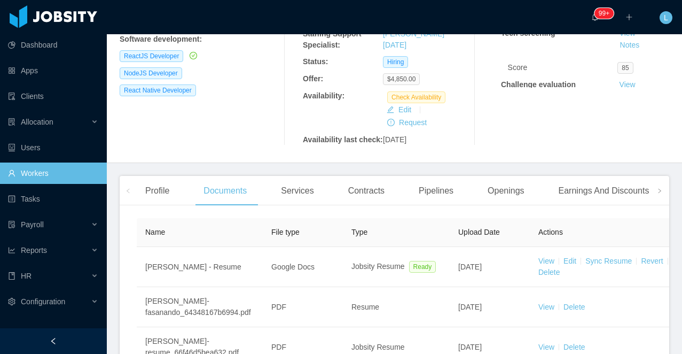
scroll to position [198, 0]
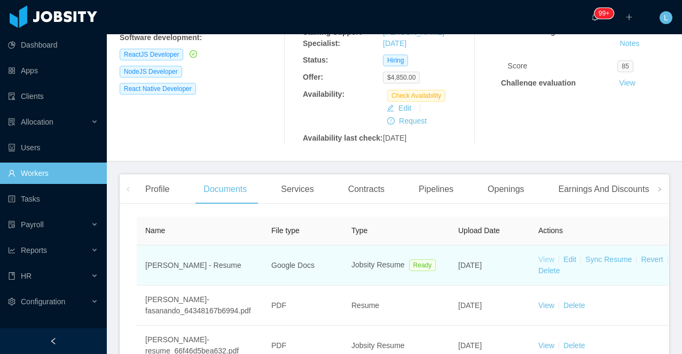
click at [542, 255] on link "View" at bounding box center [547, 259] width 16 height 9
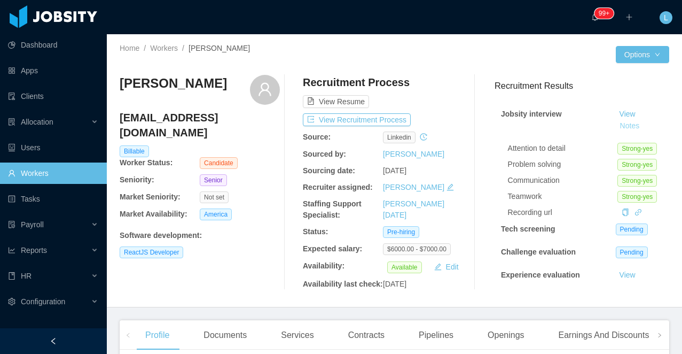
click at [619, 124] on button "Notes" at bounding box center [630, 126] width 28 height 13
